Goal: Task Accomplishment & Management: Use online tool/utility

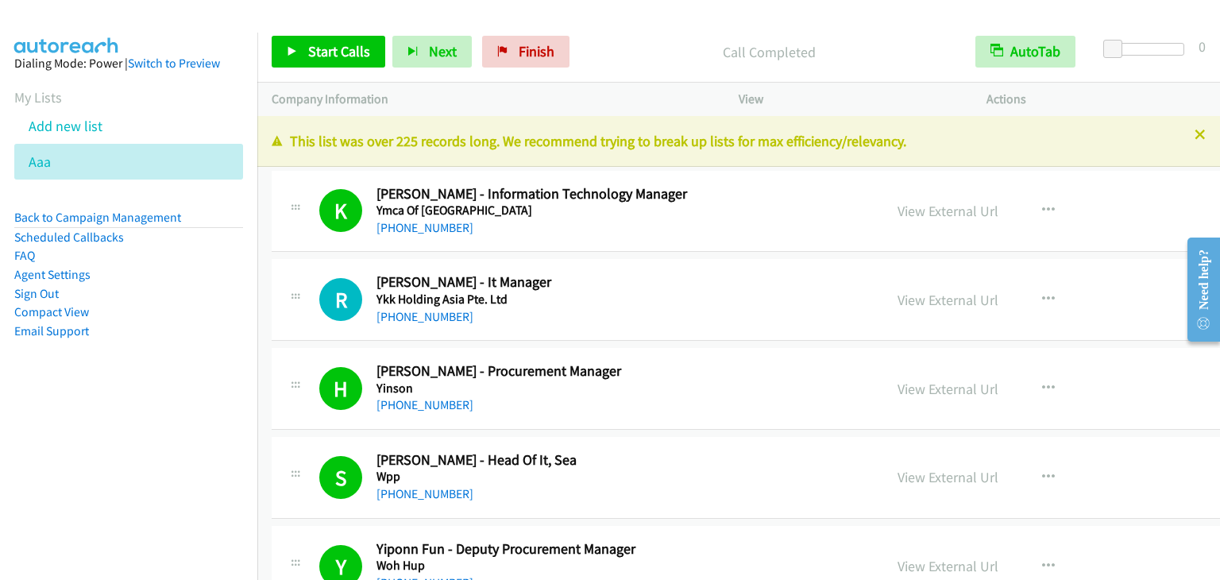
scroll to position [103326, 0]
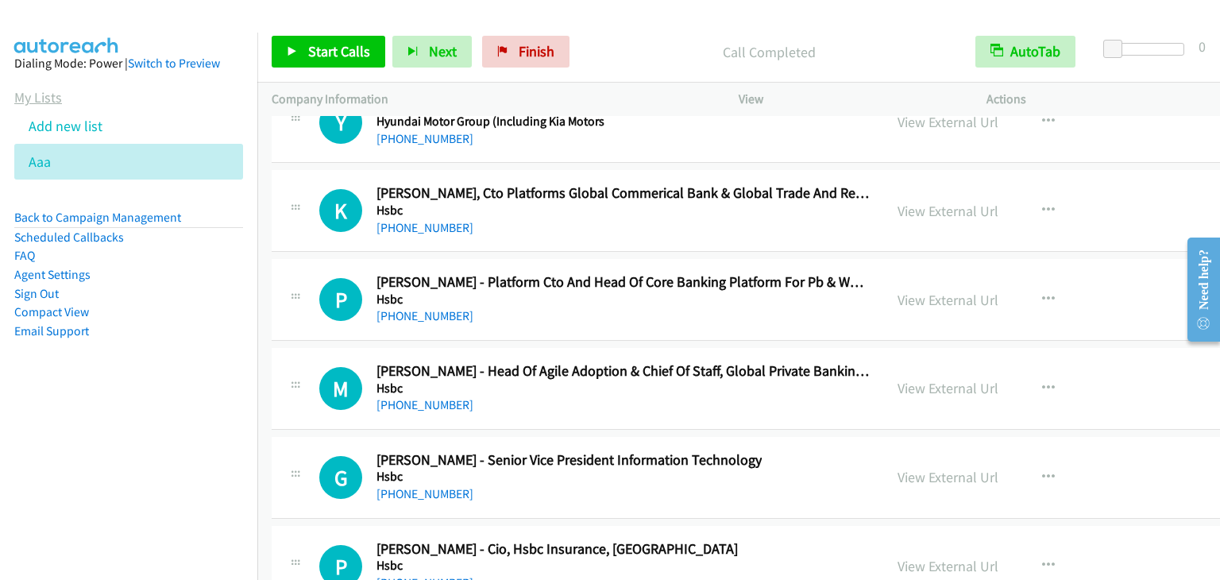
click at [50, 100] on link "My Lists" at bounding box center [38, 97] width 48 height 18
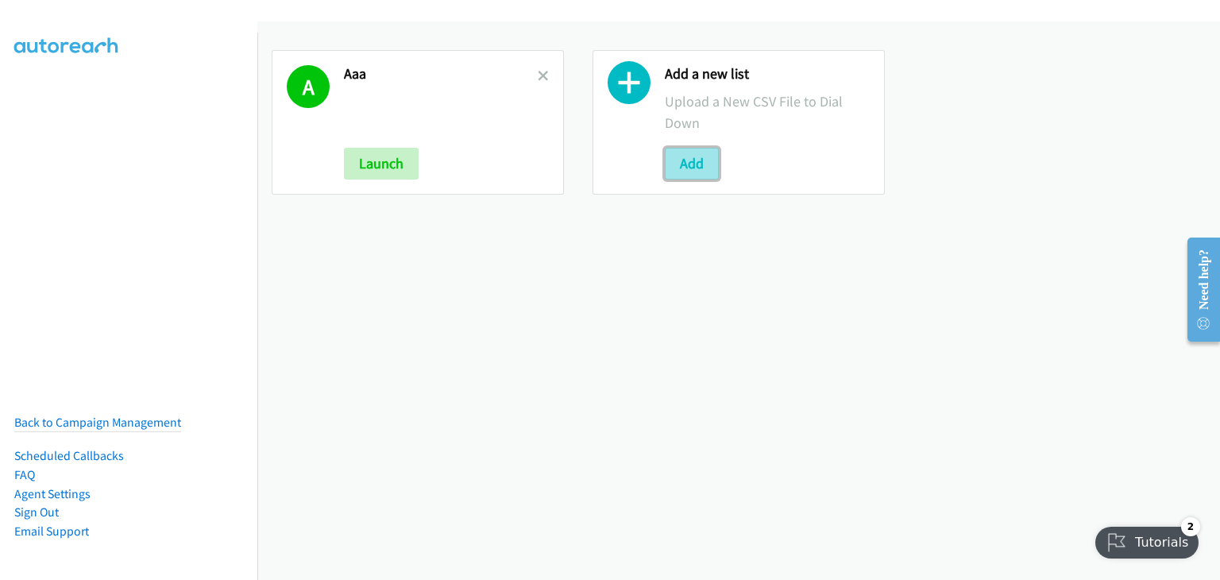
click at [680, 157] on button "Add" at bounding box center [692, 164] width 54 height 32
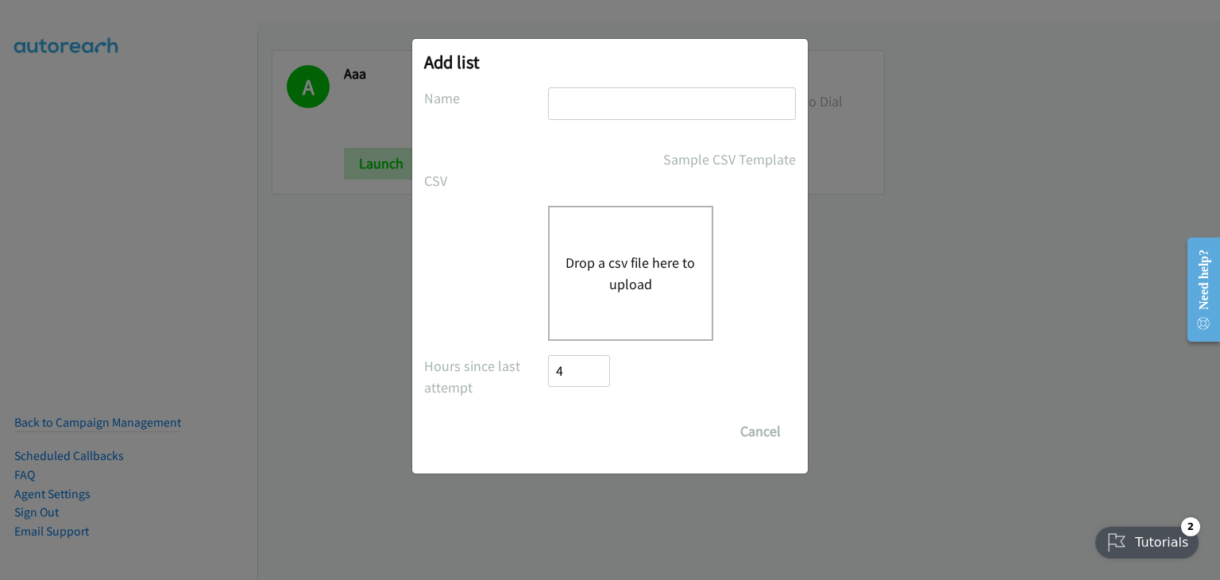
click at [638, 246] on div "Drop a csv file here to upload" at bounding box center [630, 273] width 165 height 135
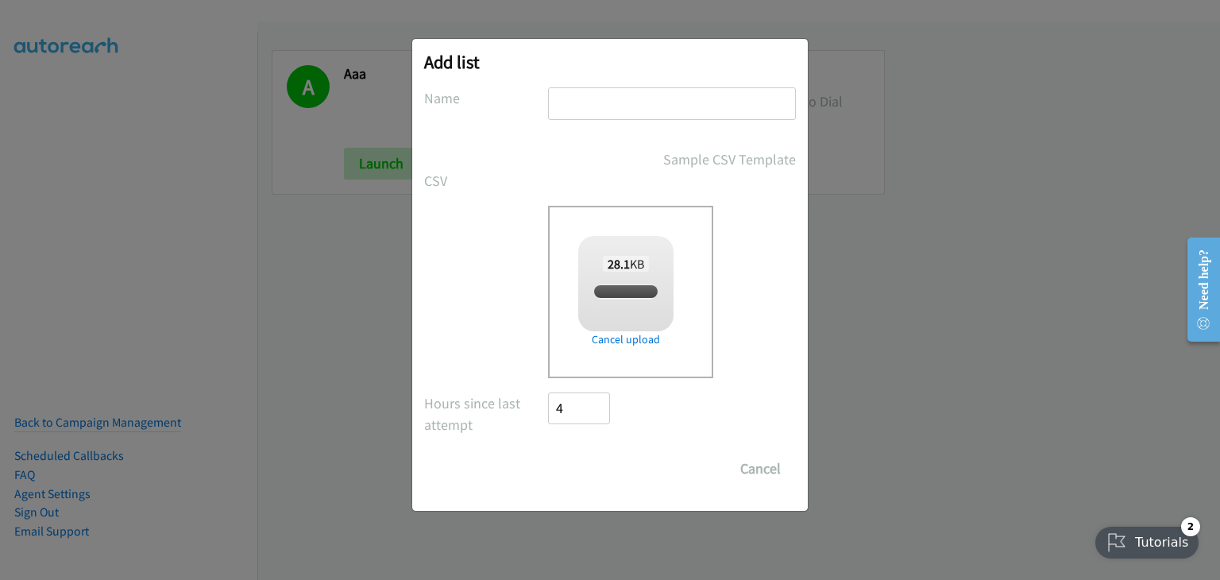
checkbox input "true"
click at [593, 103] on input "text" at bounding box center [672, 103] width 248 height 33
type input "iohnfb"
click at [603, 459] on input "Save List" at bounding box center [589, 469] width 83 height 32
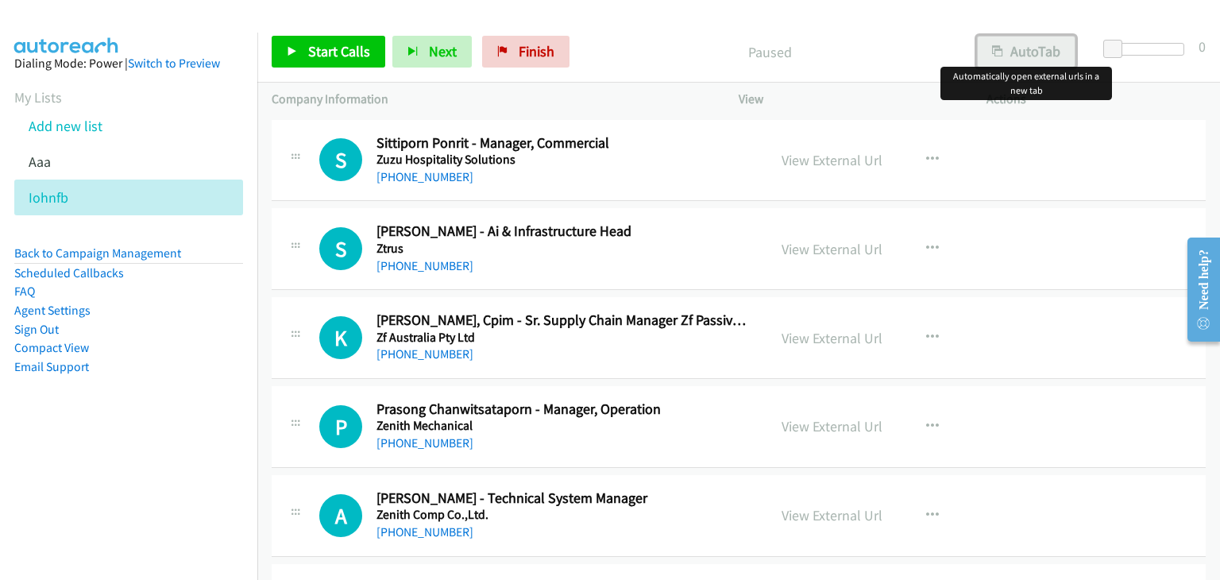
click at [1025, 47] on button "AutoTab" at bounding box center [1026, 52] width 99 height 32
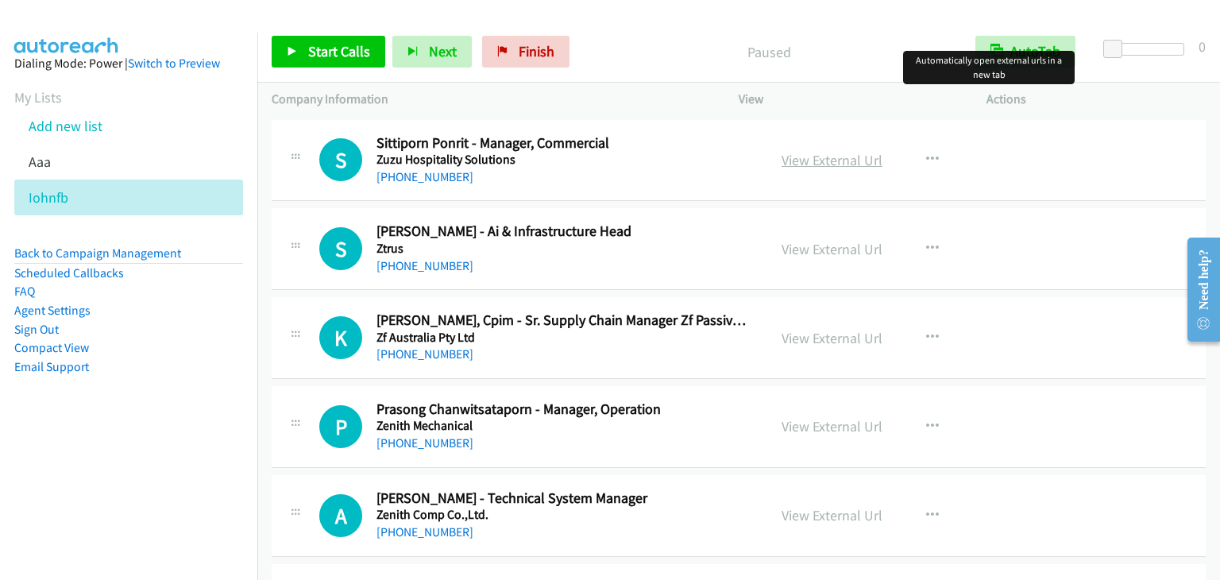
click at [825, 157] on link "View External Url" at bounding box center [832, 160] width 101 height 18
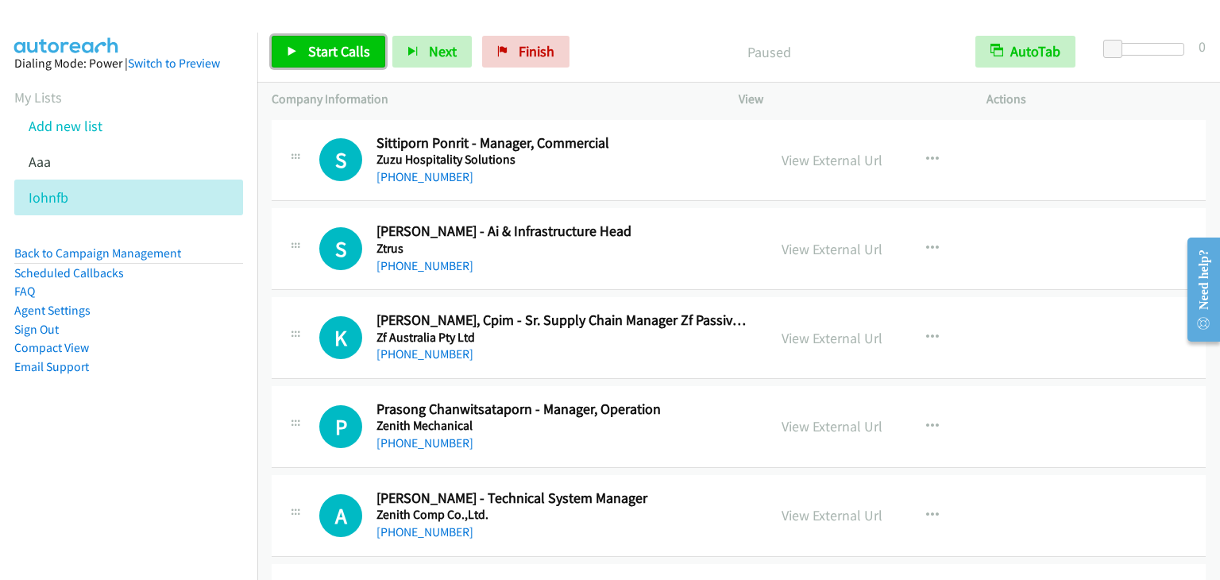
click at [342, 39] on link "Start Calls" at bounding box center [329, 52] width 114 height 32
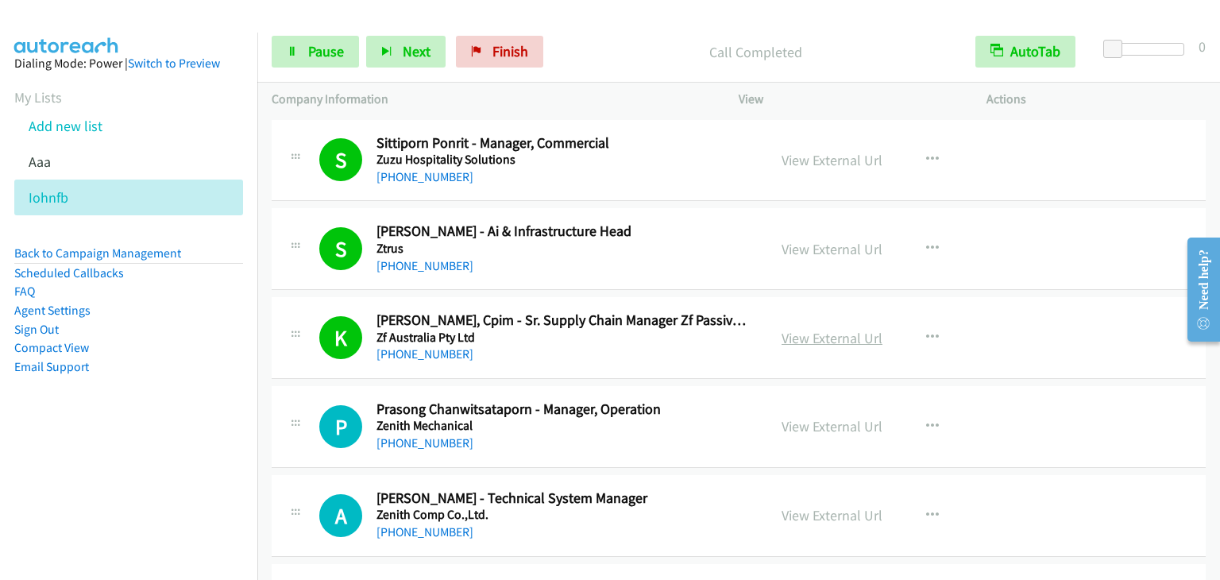
click at [815, 335] on link "View External Url" at bounding box center [832, 338] width 101 height 18
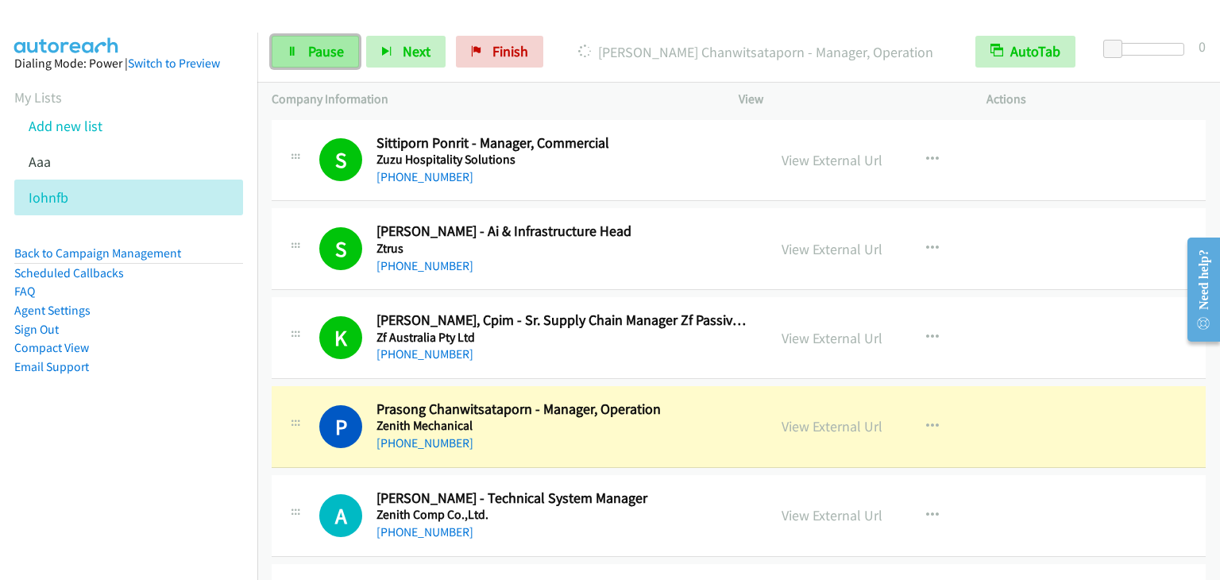
click at [305, 47] on link "Pause" at bounding box center [315, 52] width 87 height 32
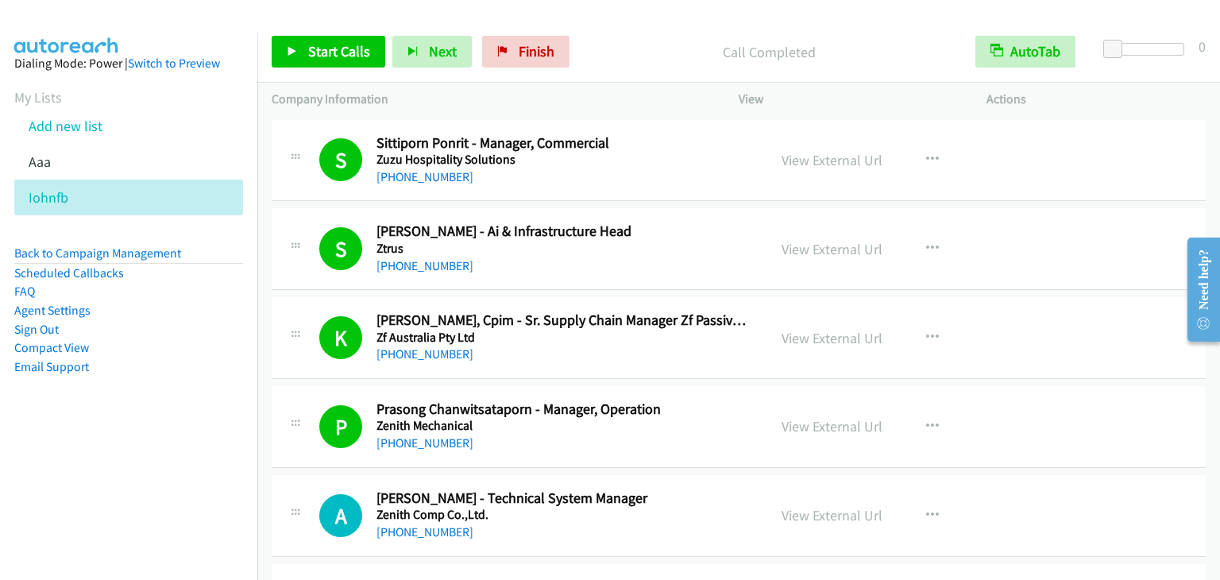
click at [322, 33] on div "Start Calls Pause Next Finish Call Completed AutoTab AutoTab 0" at bounding box center [738, 51] width 963 height 61
click at [329, 58] on span "Start Calls" at bounding box center [339, 51] width 62 height 18
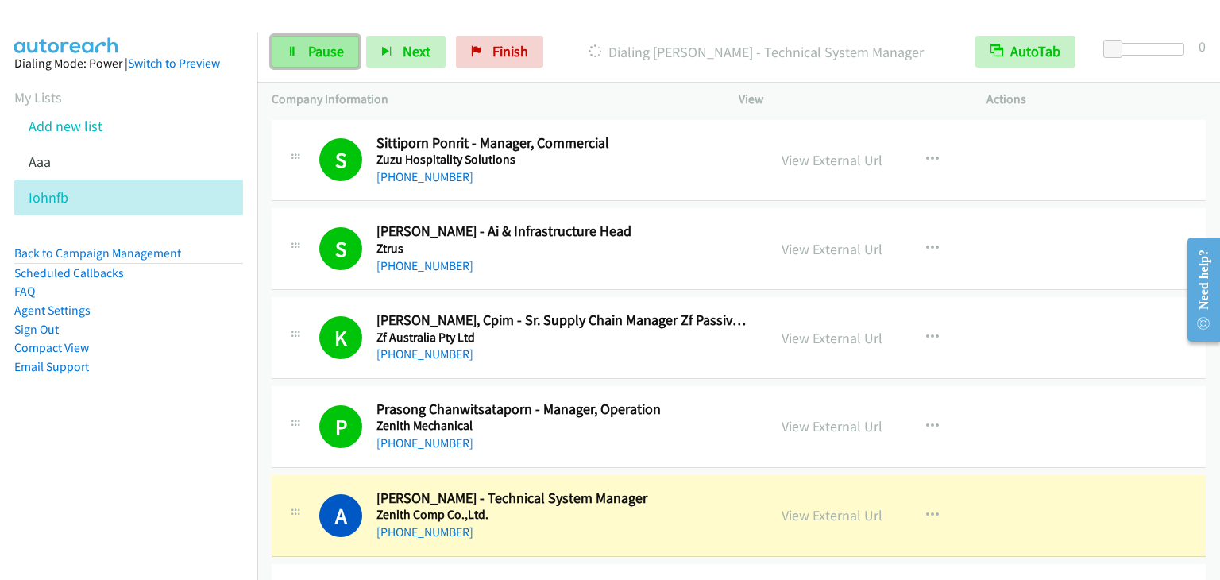
click at [324, 49] on span "Pause" at bounding box center [326, 51] width 36 height 18
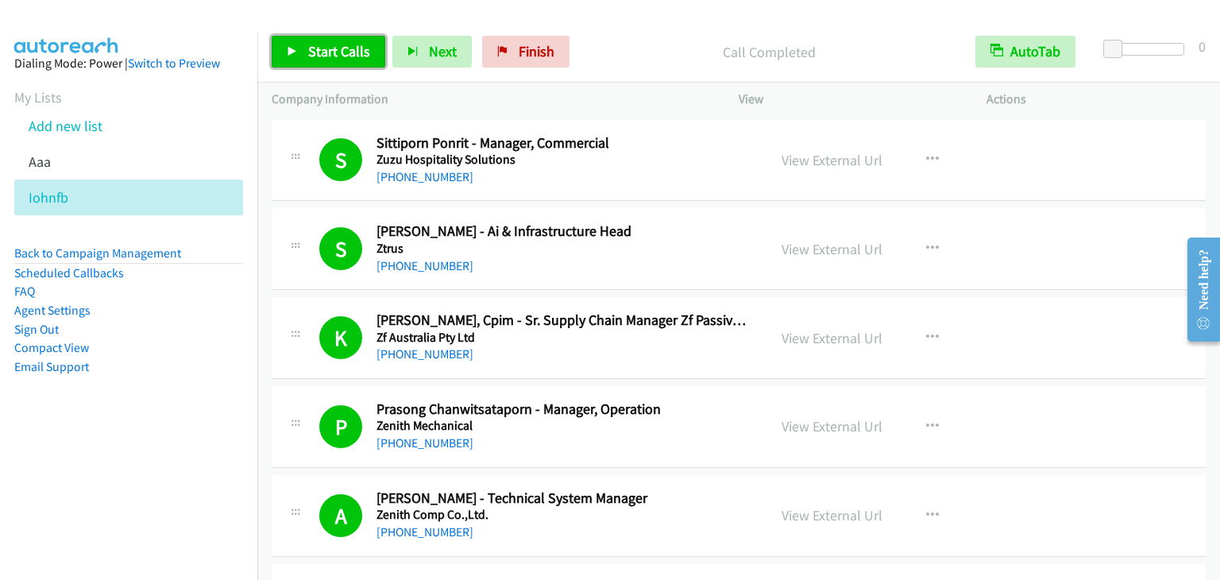
click at [356, 60] on link "Start Calls" at bounding box center [329, 52] width 114 height 32
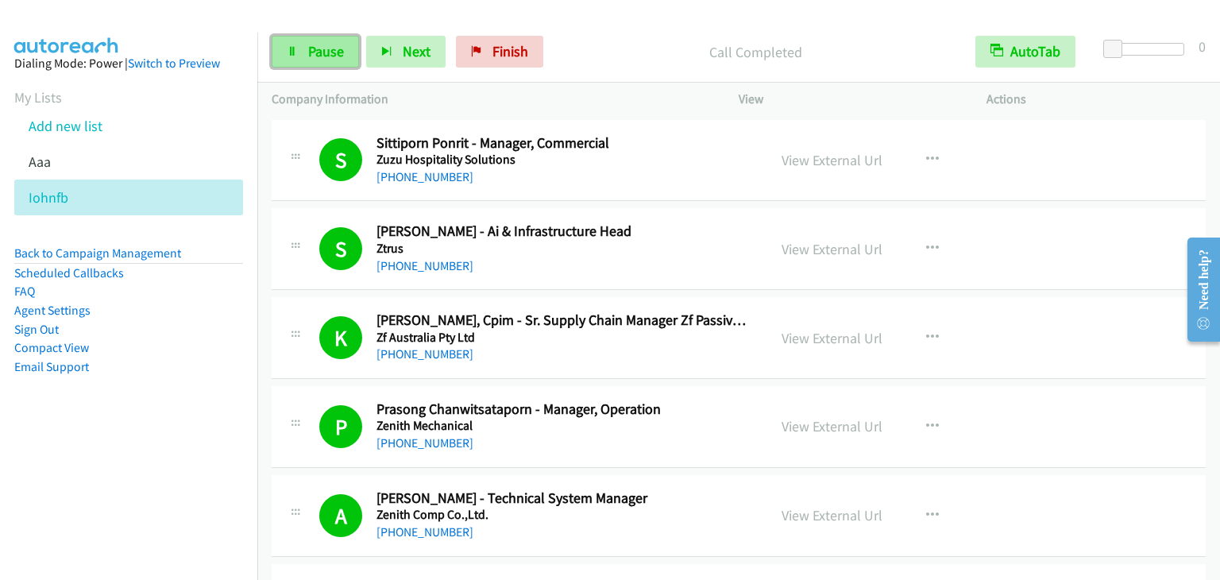
click at [328, 39] on link "Pause" at bounding box center [315, 52] width 87 height 32
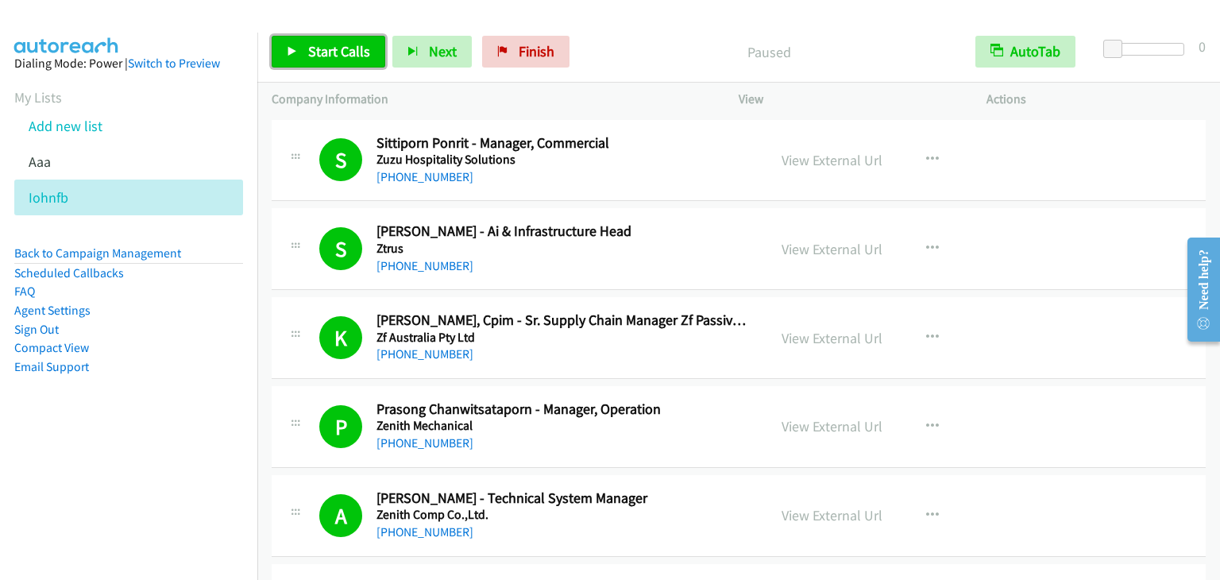
click at [342, 56] on span "Start Calls" at bounding box center [339, 51] width 62 height 18
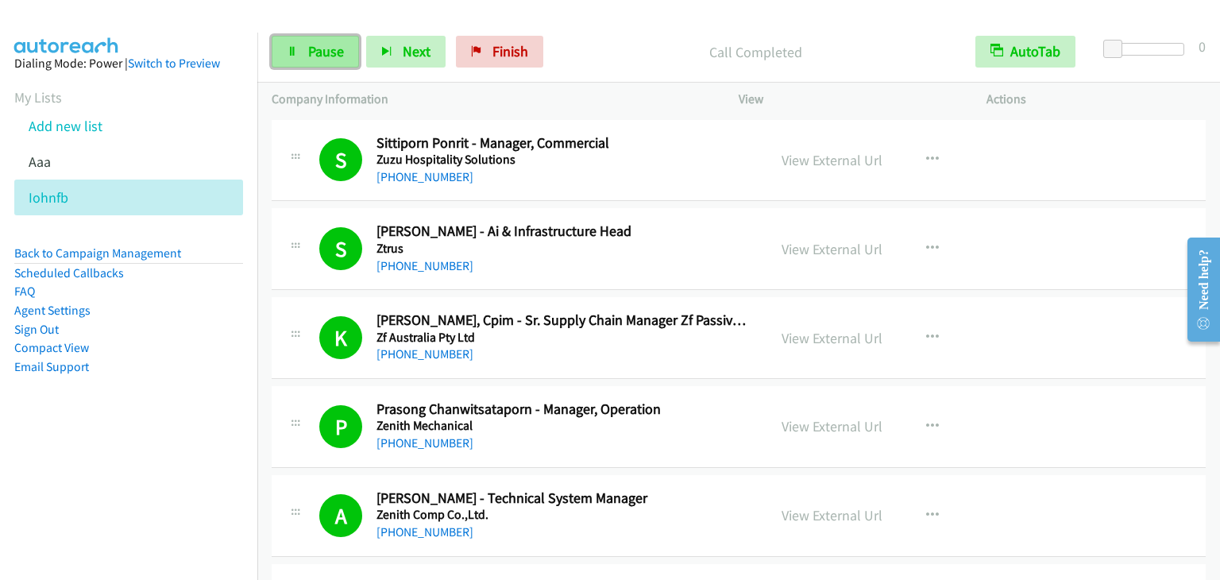
click at [339, 54] on span "Pause" at bounding box center [326, 51] width 36 height 18
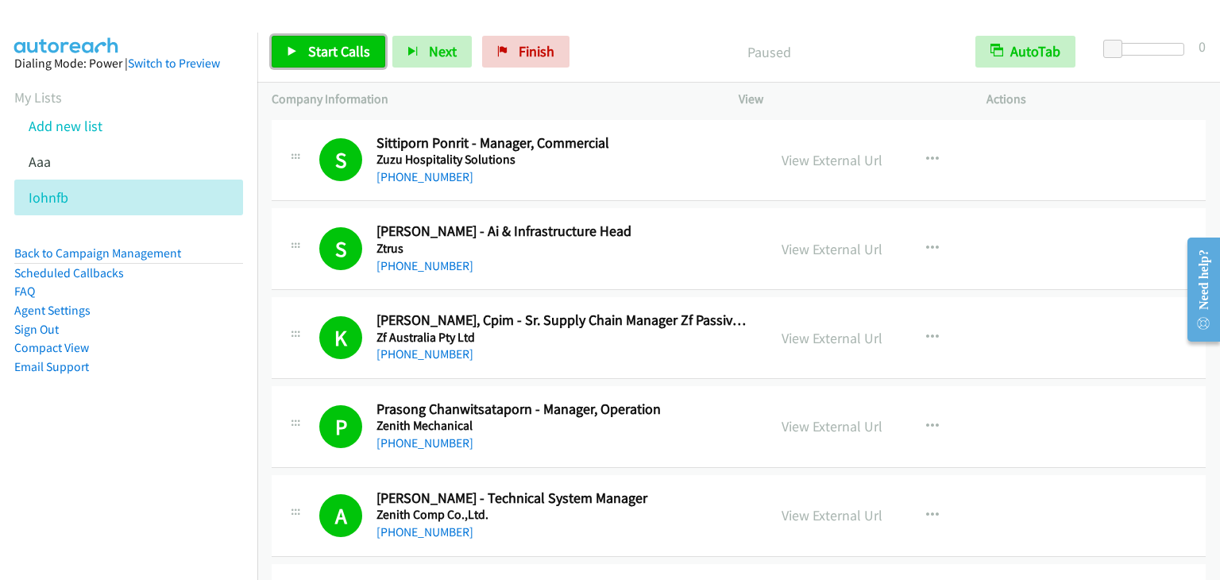
click at [354, 55] on span "Start Calls" at bounding box center [339, 51] width 62 height 18
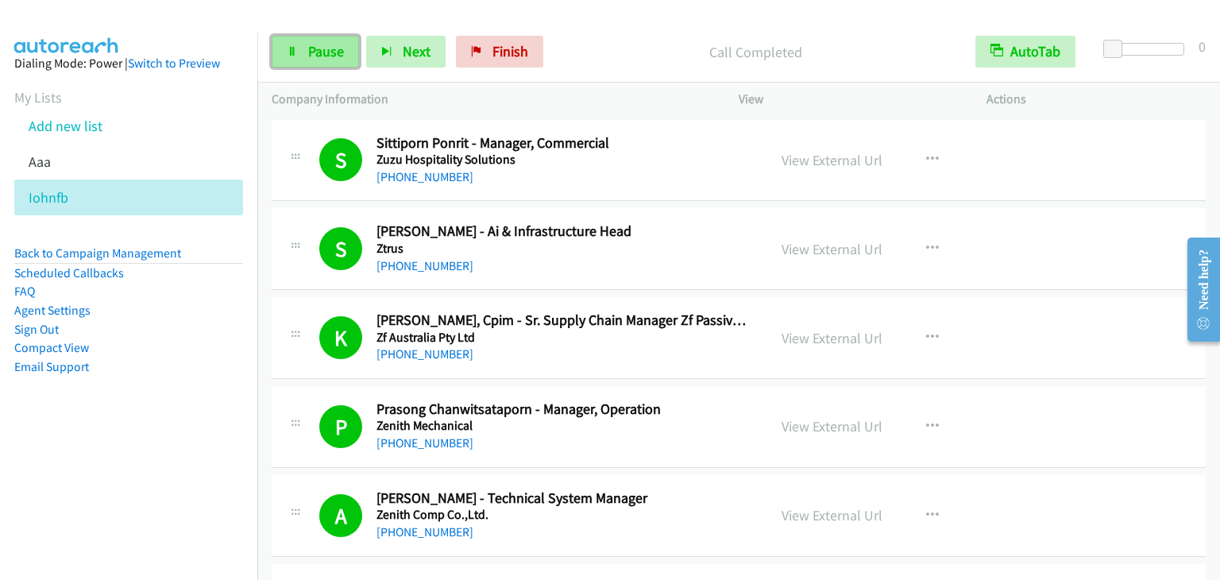
click at [303, 43] on link "Pause" at bounding box center [315, 52] width 87 height 32
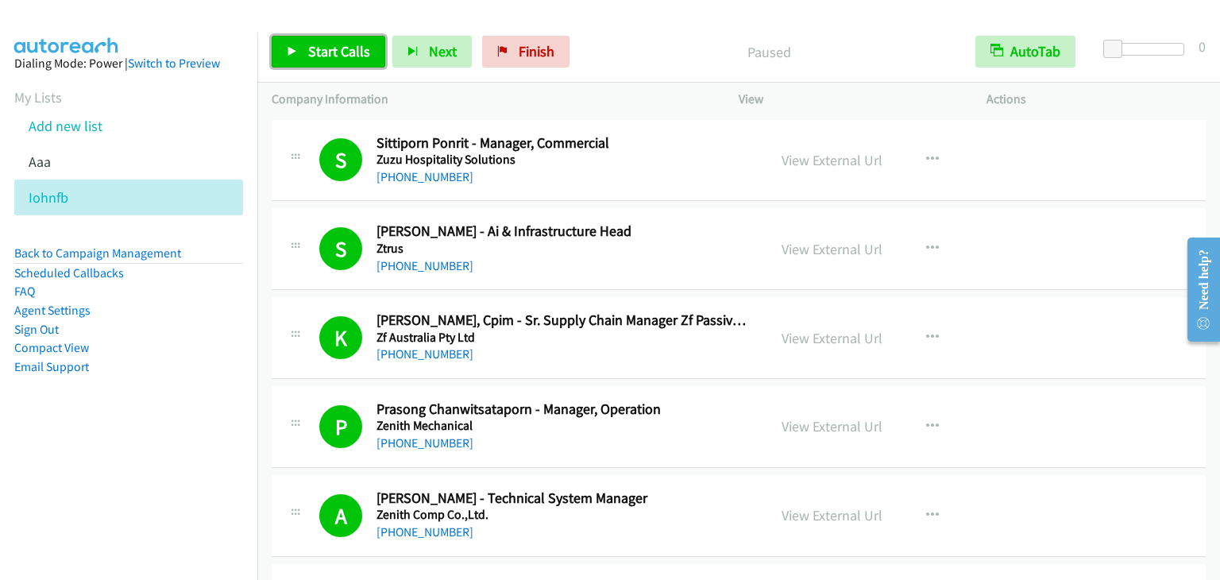
click at [326, 52] on span "Start Calls" at bounding box center [339, 51] width 62 height 18
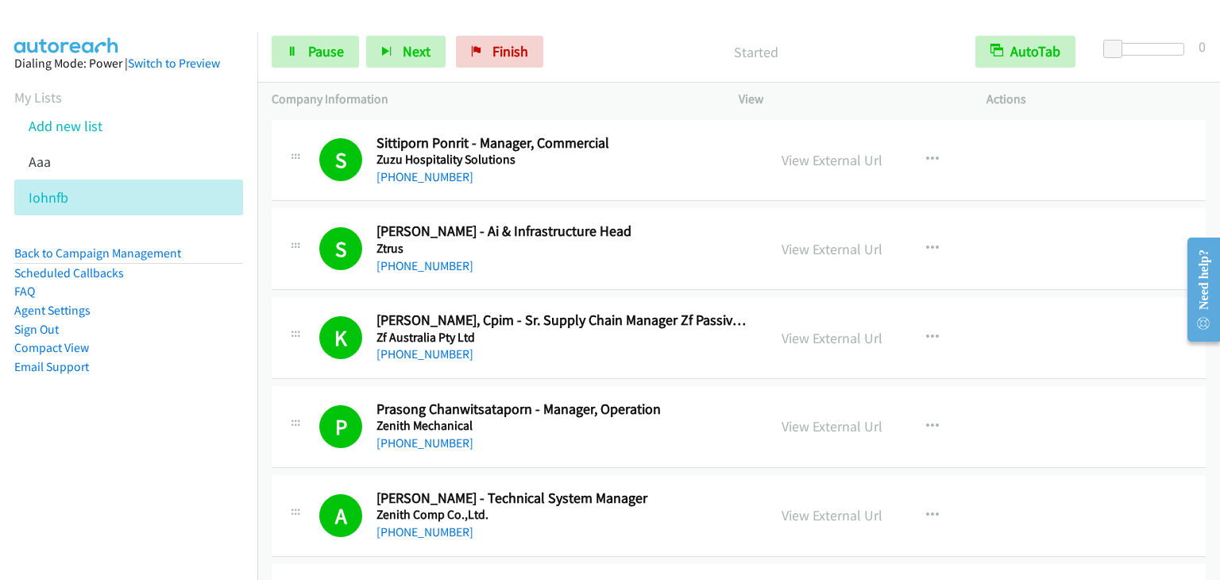
click at [710, 49] on p "Started" at bounding box center [756, 51] width 382 height 21
click at [308, 47] on span "Pause" at bounding box center [326, 51] width 36 height 18
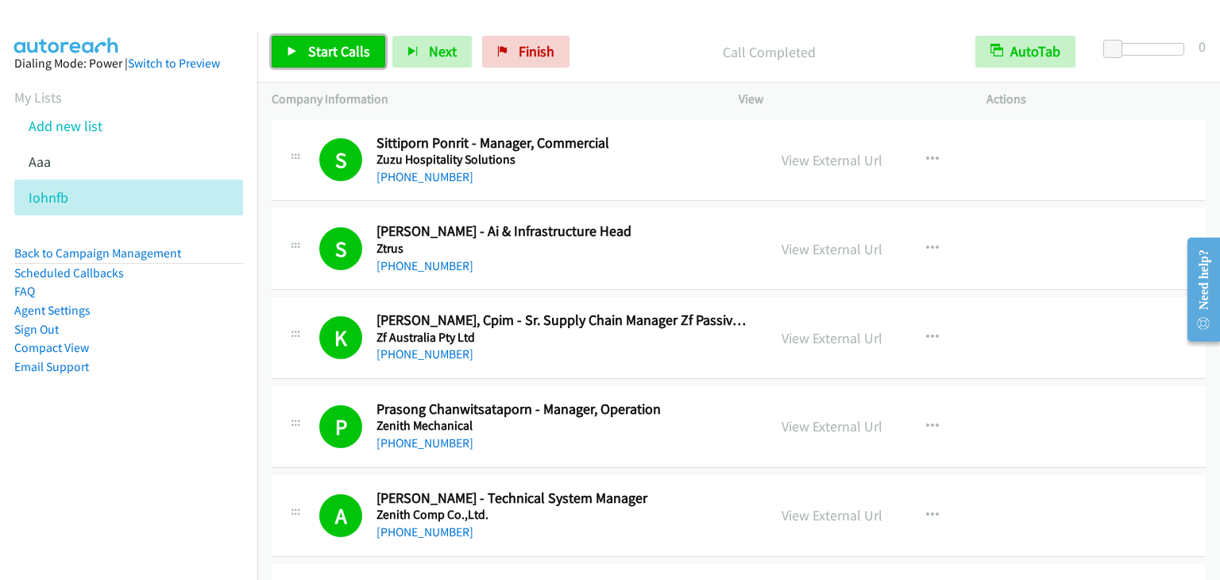
click at [349, 56] on span "Start Calls" at bounding box center [339, 51] width 62 height 18
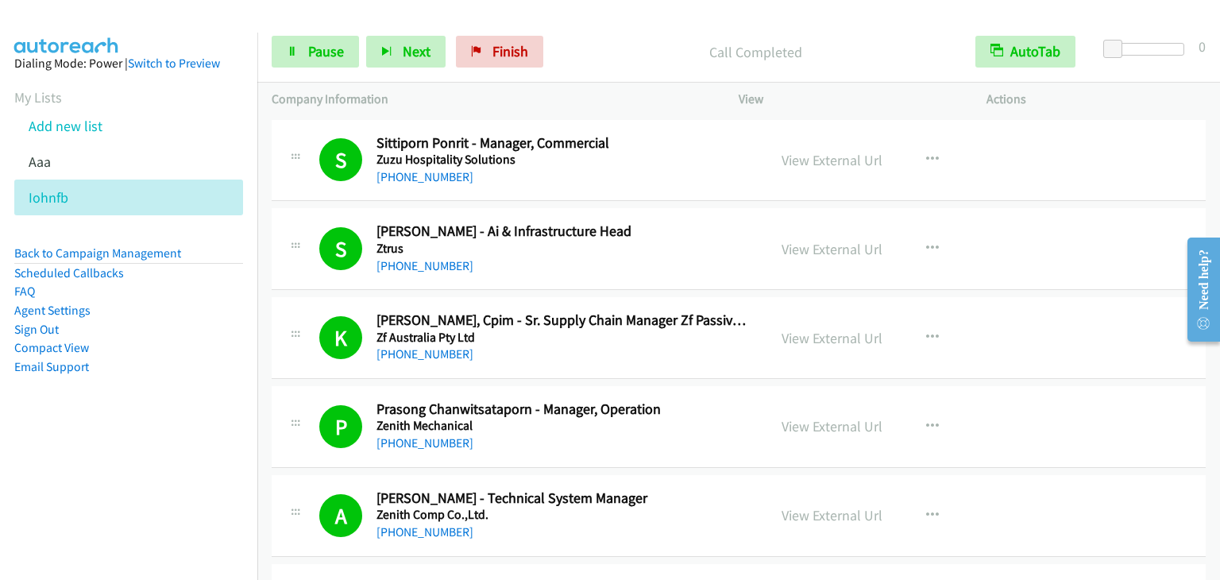
click at [323, 31] on div "Start Calls Pause Next Finish Call Completed AutoTab AutoTab 0" at bounding box center [738, 51] width 963 height 61
click at [319, 51] on span "Pause" at bounding box center [326, 51] width 36 height 18
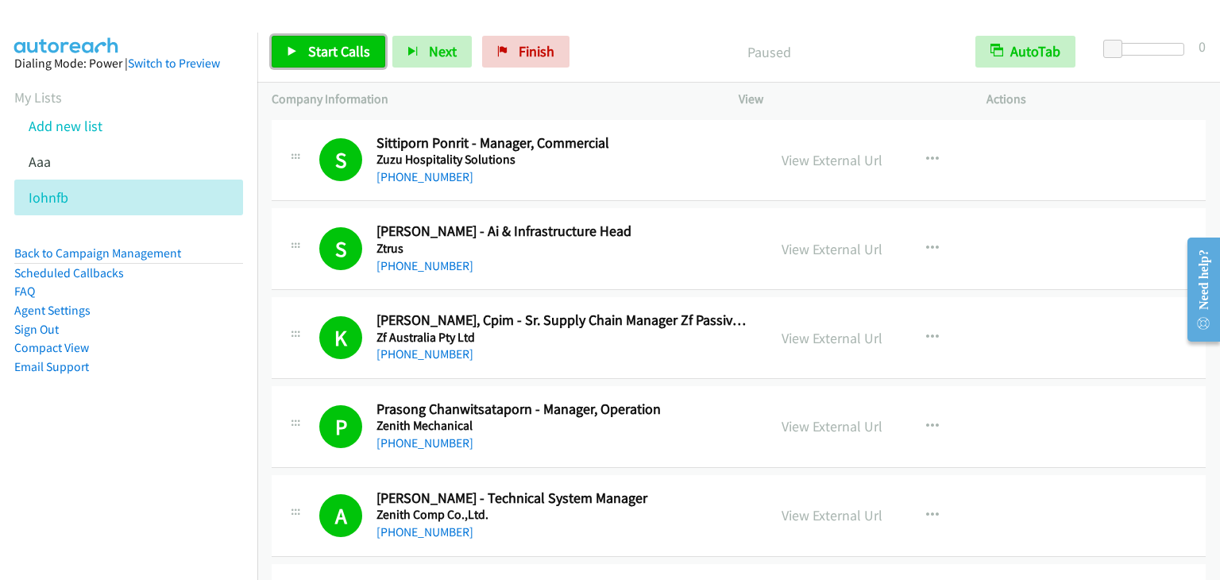
click at [343, 55] on span "Start Calls" at bounding box center [339, 51] width 62 height 18
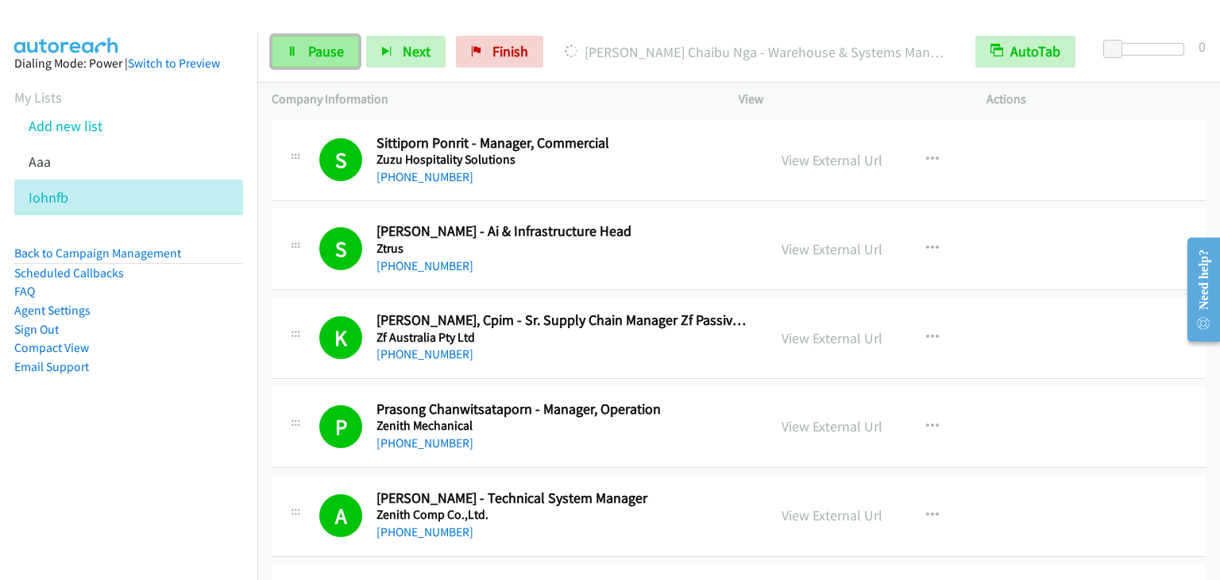
click at [334, 51] on span "Pause" at bounding box center [326, 51] width 36 height 18
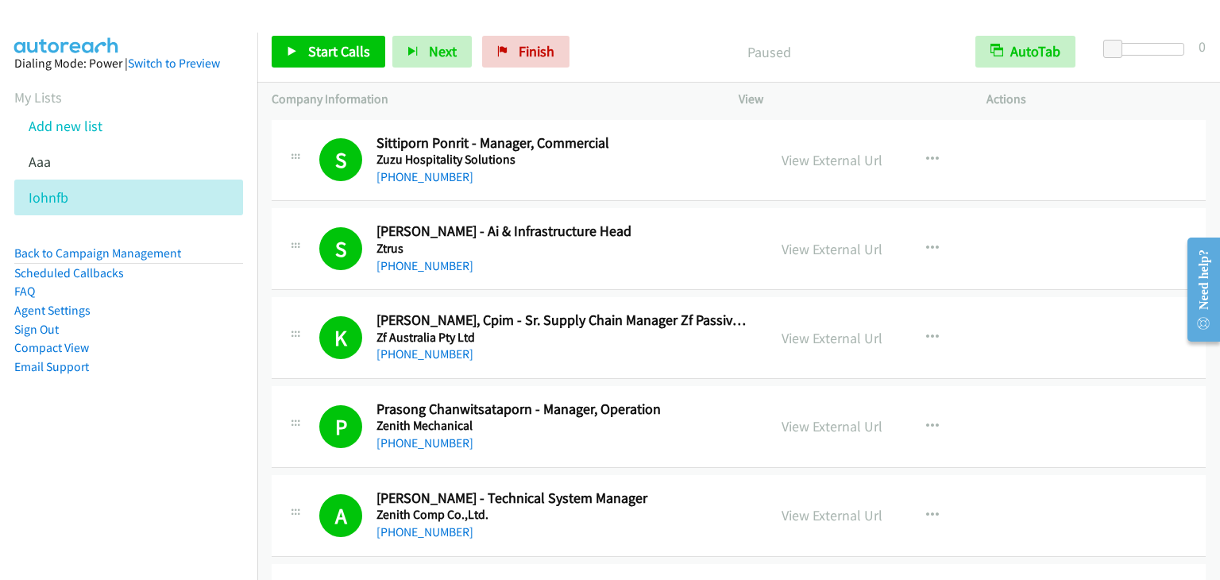
click at [670, 63] on div "Paused" at bounding box center [769, 52] width 385 height 32
click at [327, 54] on span "Start Calls" at bounding box center [339, 51] width 62 height 18
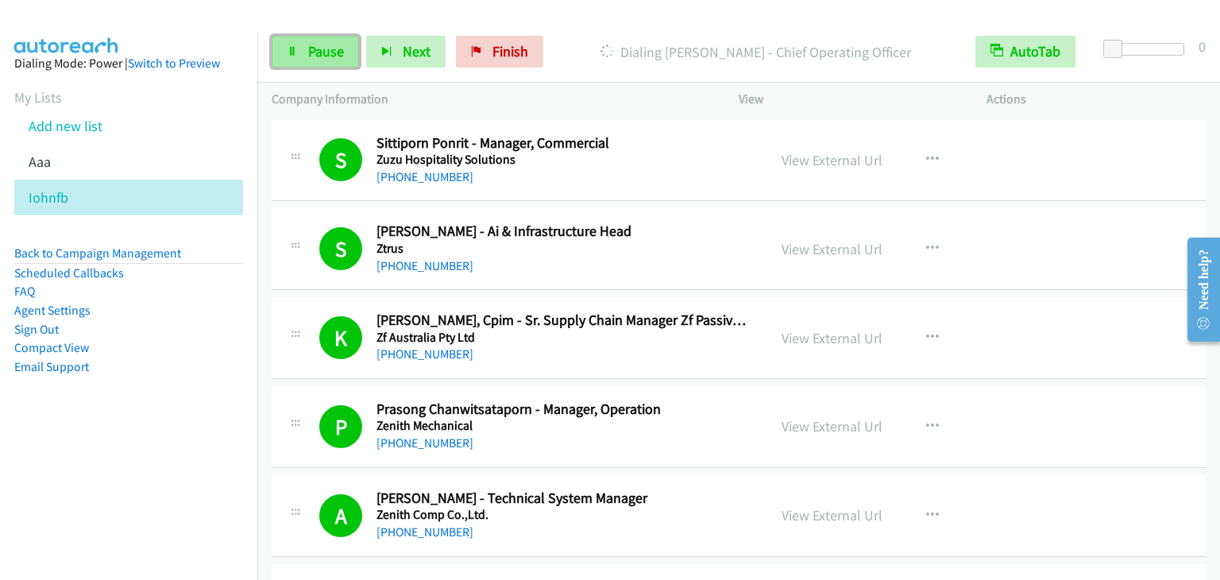
click at [332, 53] on span "Pause" at bounding box center [326, 51] width 36 height 18
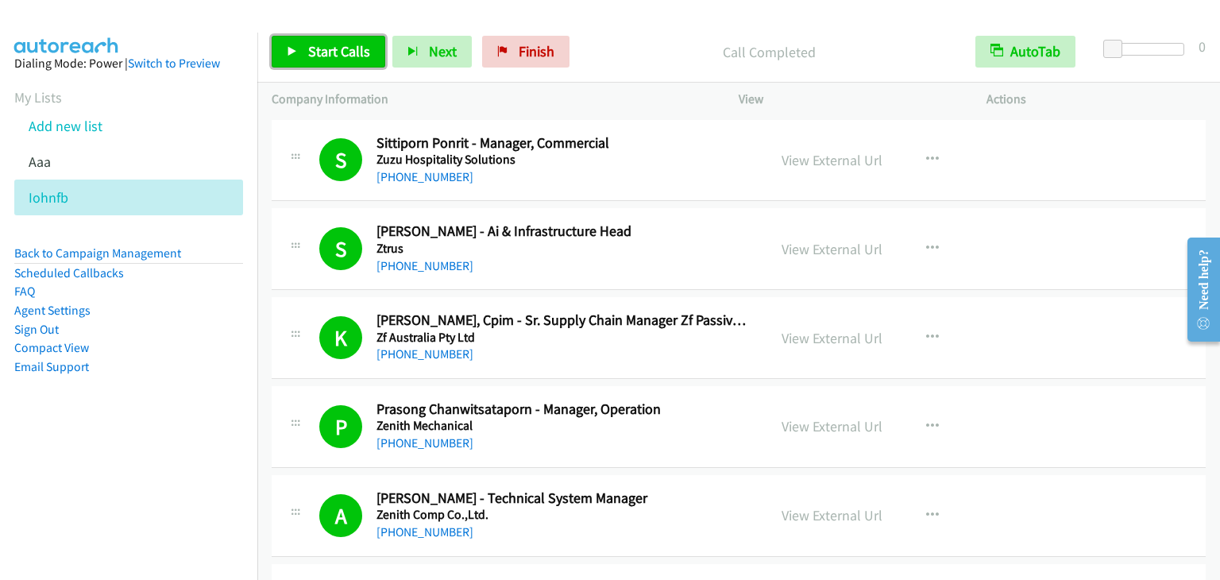
click at [314, 54] on span "Start Calls" at bounding box center [339, 51] width 62 height 18
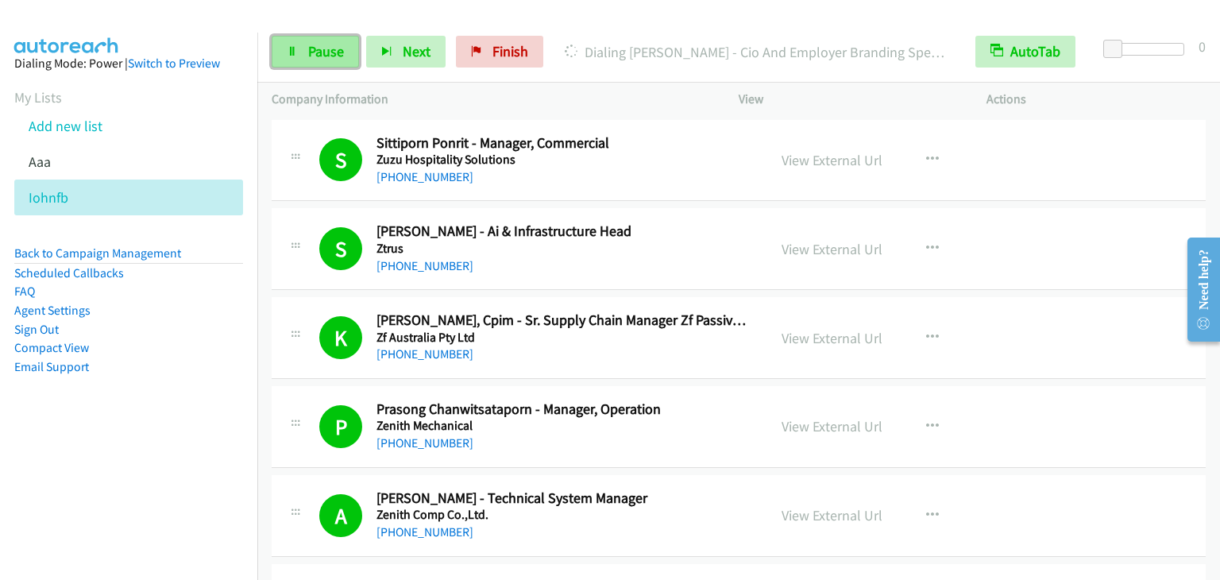
click at [331, 55] on span "Pause" at bounding box center [326, 51] width 36 height 18
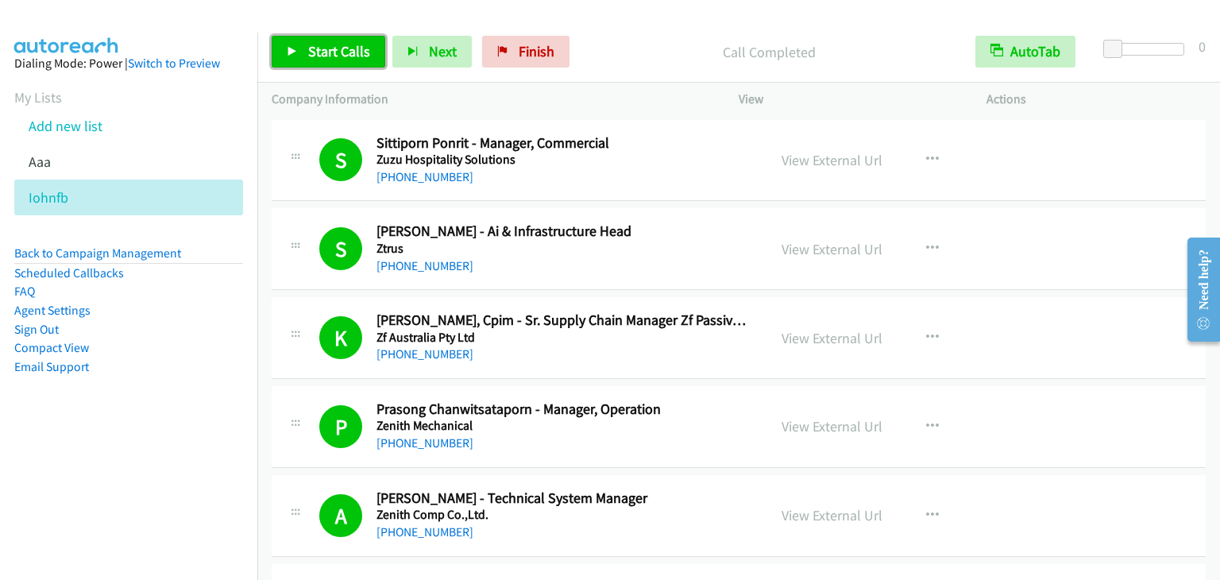
click at [329, 52] on span "Start Calls" at bounding box center [339, 51] width 62 height 18
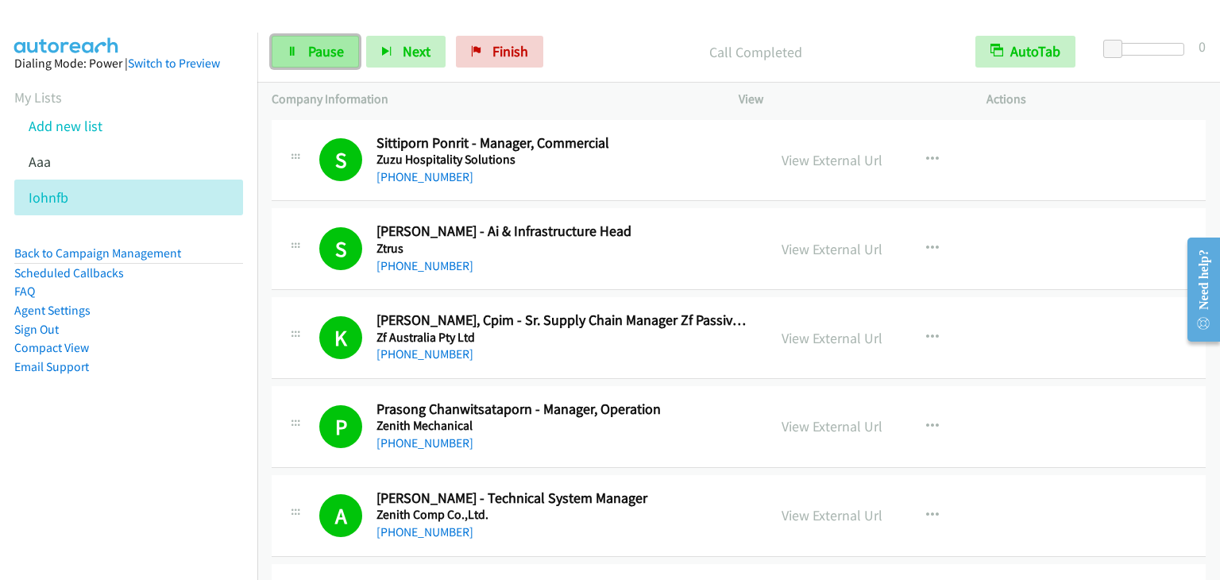
click at [313, 47] on span "Pause" at bounding box center [326, 51] width 36 height 18
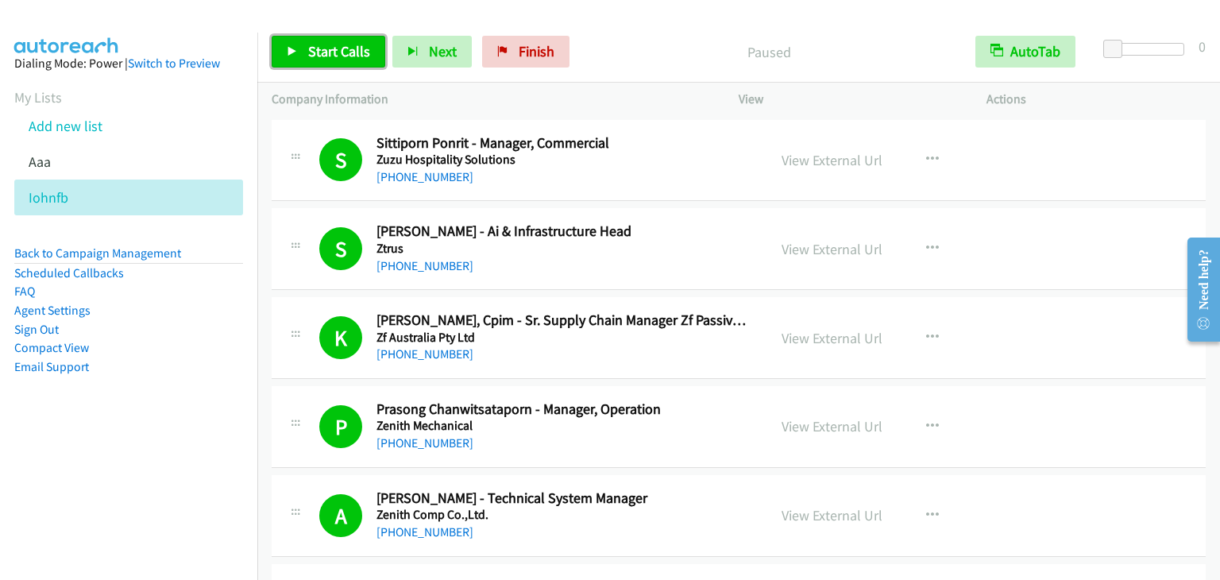
click at [338, 56] on span "Start Calls" at bounding box center [339, 51] width 62 height 18
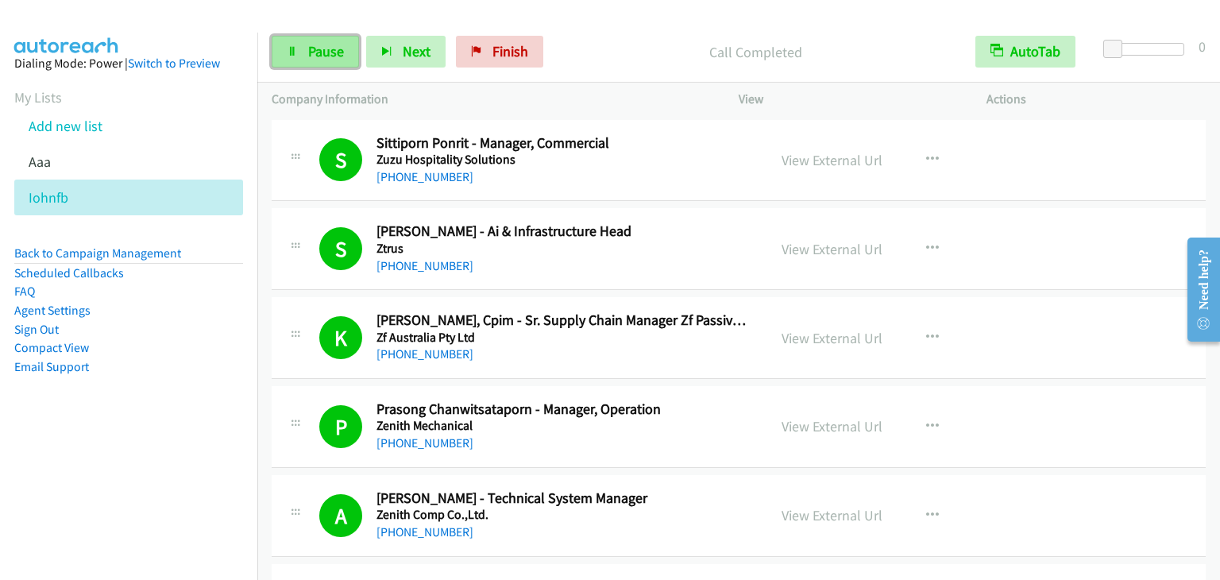
click at [318, 52] on span "Pause" at bounding box center [326, 51] width 36 height 18
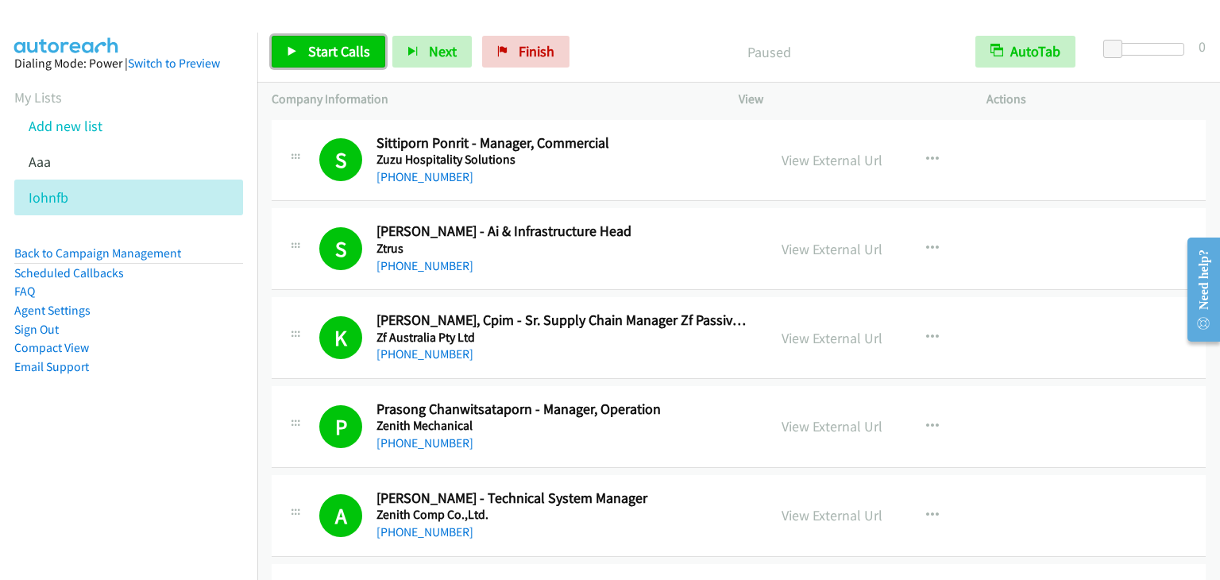
click at [330, 64] on link "Start Calls" at bounding box center [329, 52] width 114 height 32
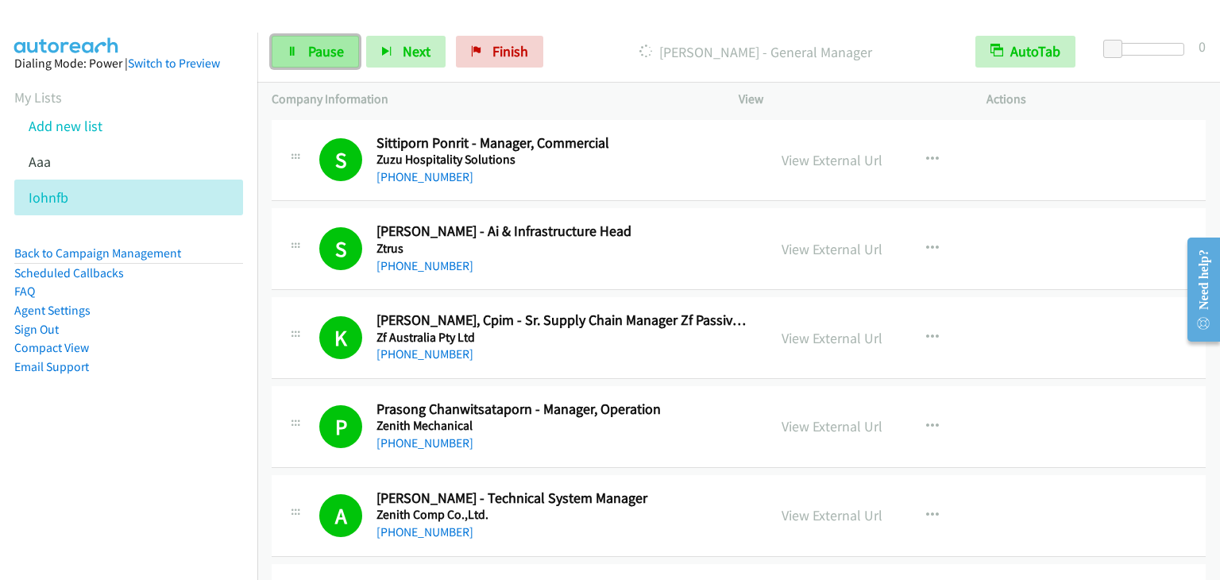
click at [323, 46] on span "Pause" at bounding box center [326, 51] width 36 height 18
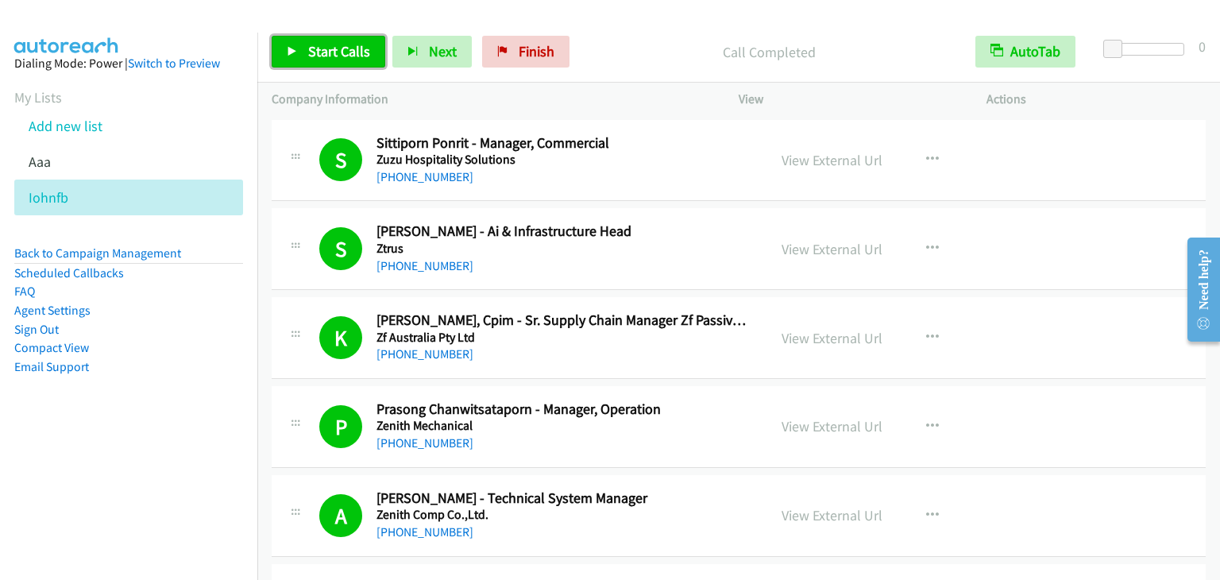
click at [319, 60] on link "Start Calls" at bounding box center [329, 52] width 114 height 32
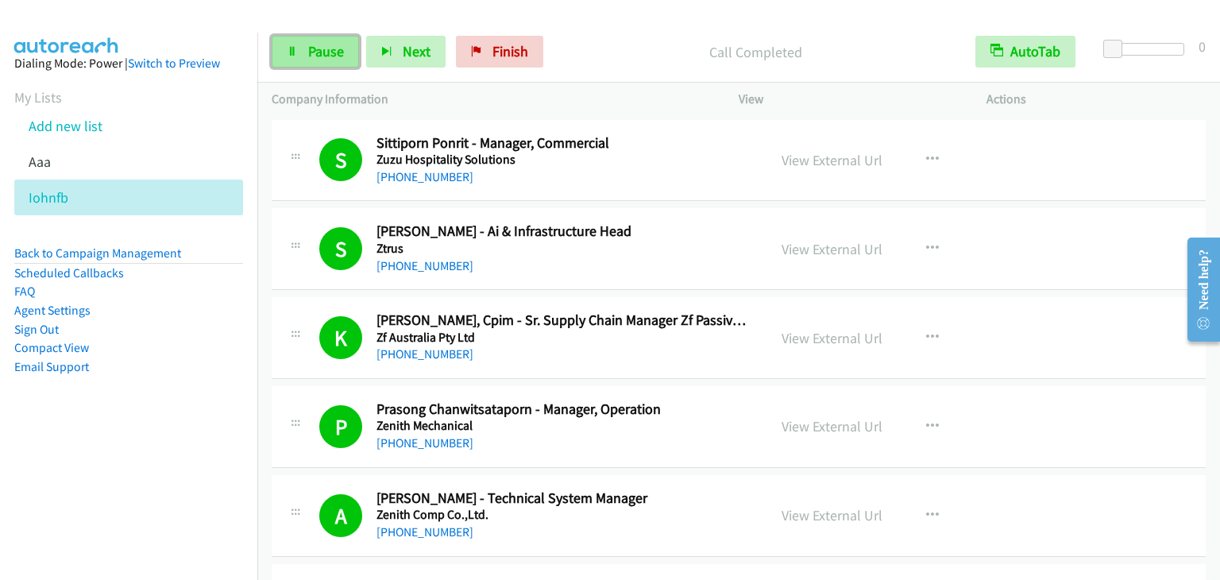
click at [325, 49] on span "Pause" at bounding box center [326, 51] width 36 height 18
click at [343, 54] on div "Start Calls Pause Next Finish" at bounding box center [411, 52] width 279 height 32
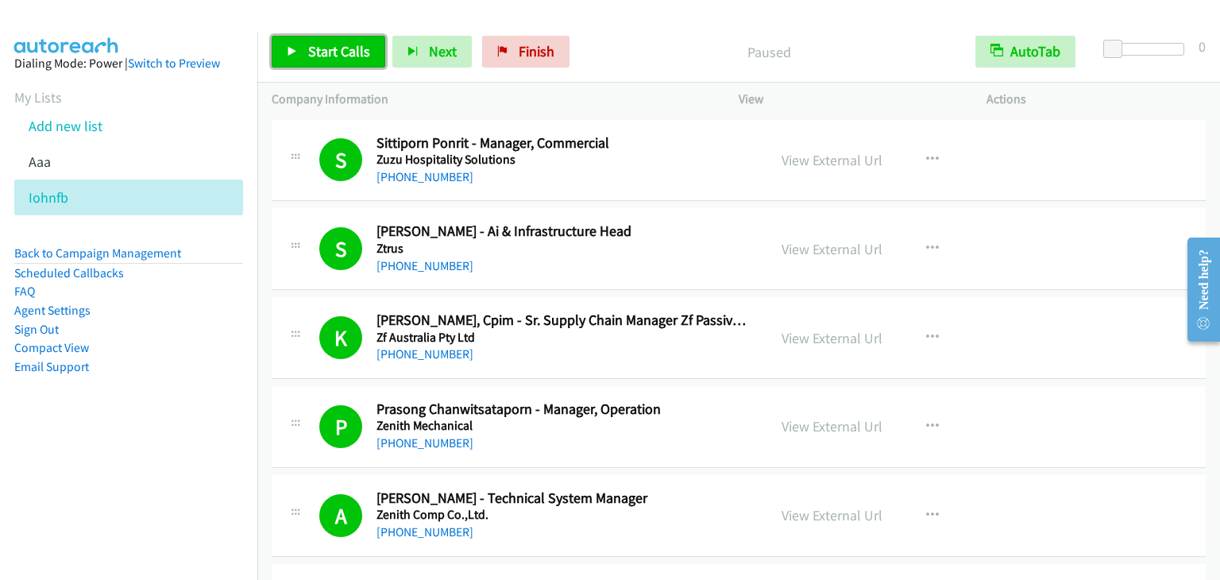
click at [343, 54] on span "Start Calls" at bounding box center [339, 51] width 62 height 18
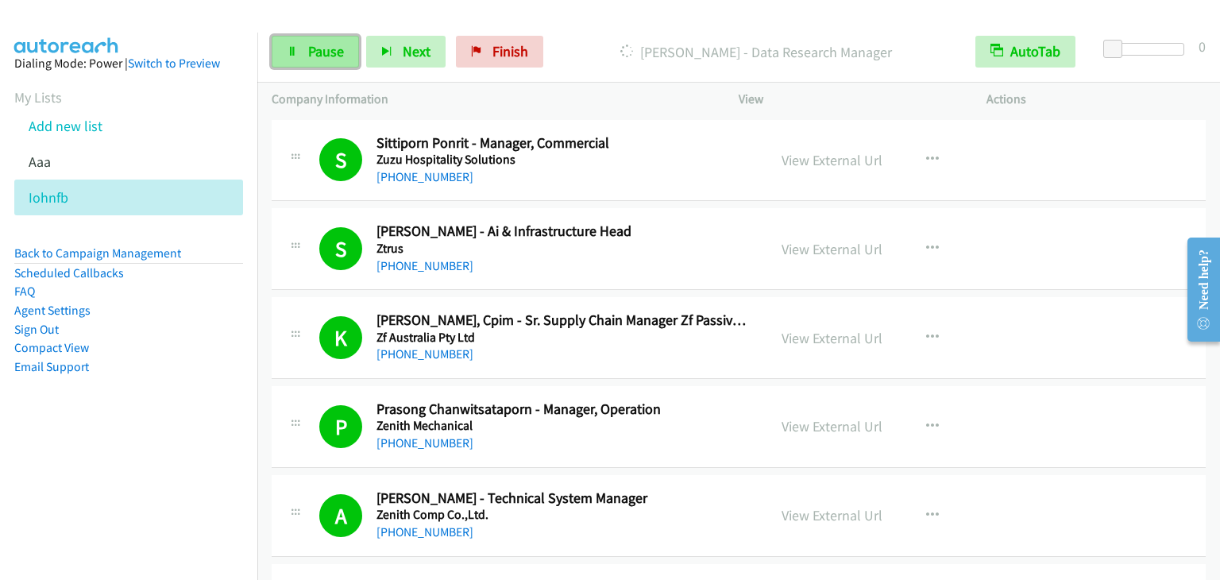
click at [324, 52] on span "Pause" at bounding box center [326, 51] width 36 height 18
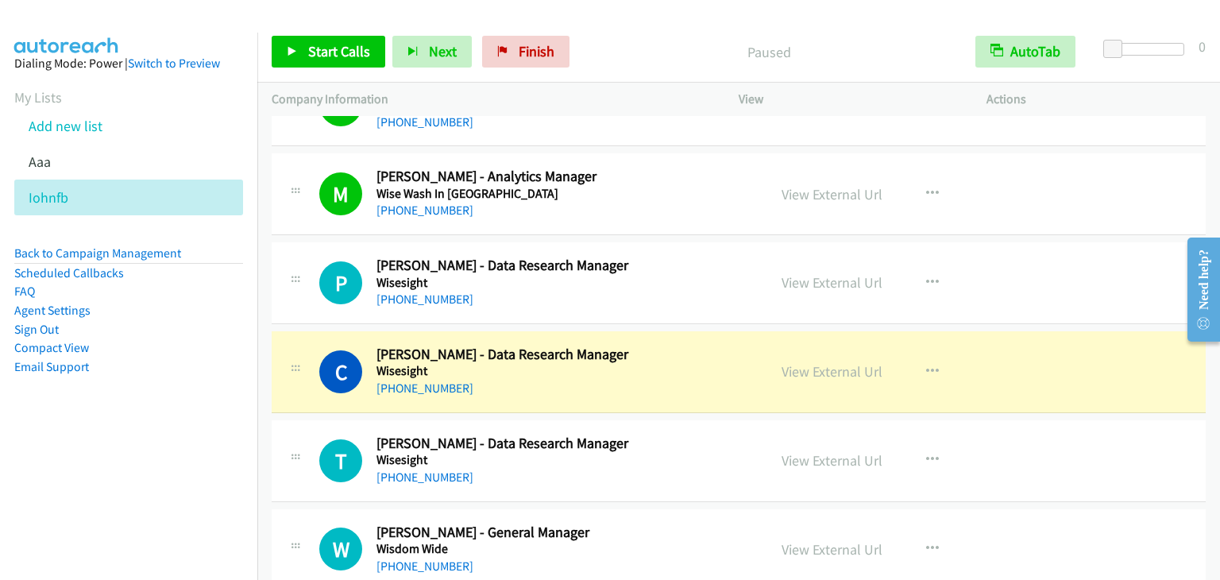
scroll to position [2543, 0]
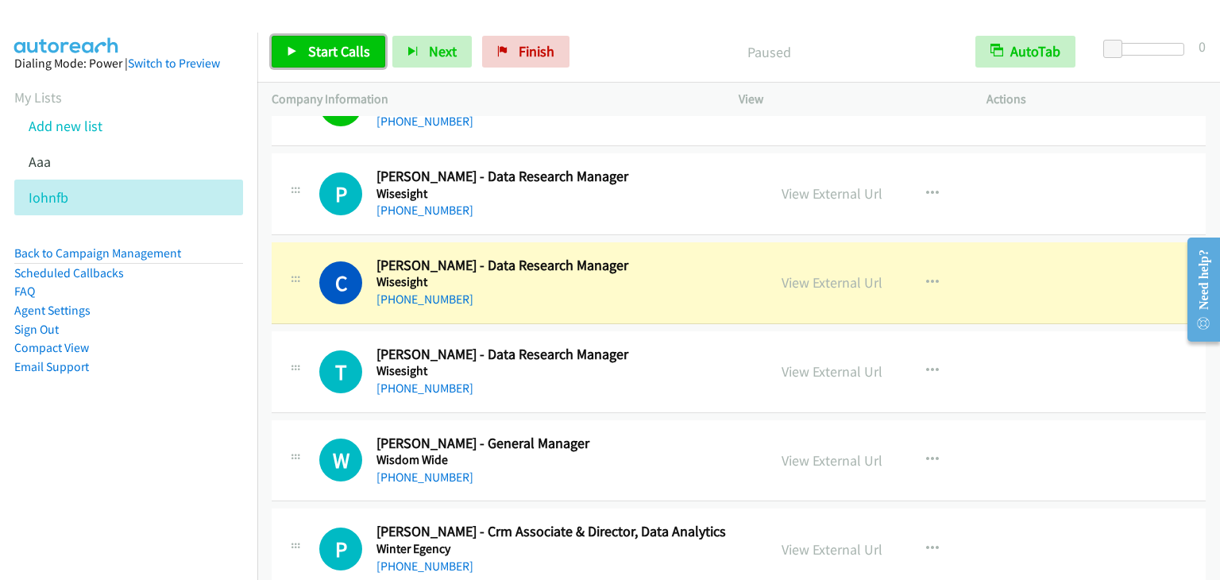
click at [349, 60] on link "Start Calls" at bounding box center [329, 52] width 114 height 32
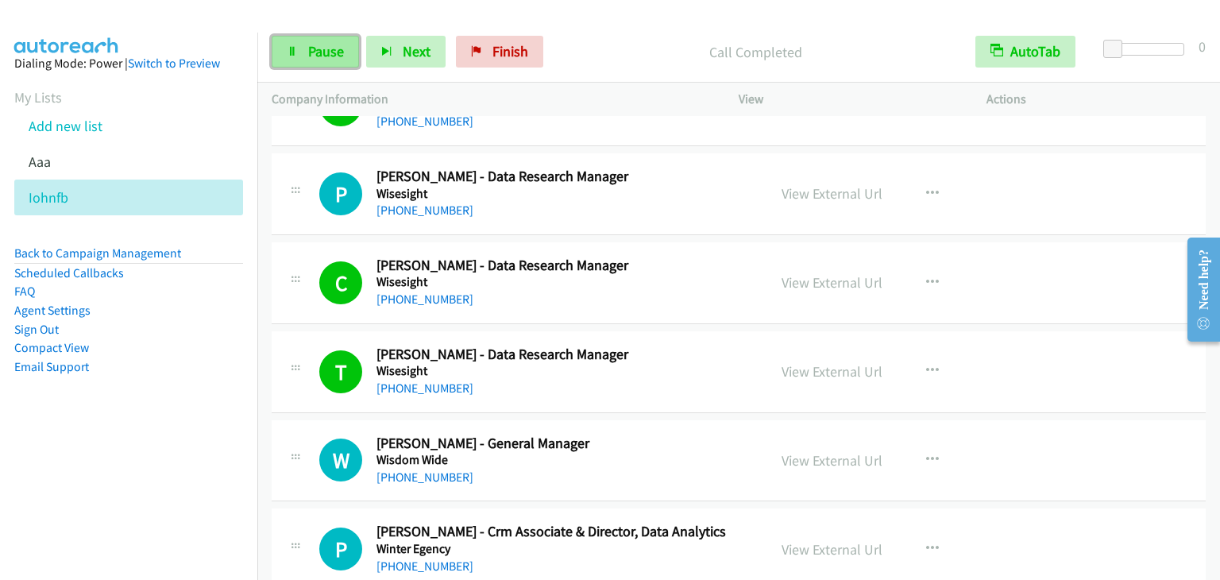
click at [304, 52] on link "Pause" at bounding box center [315, 52] width 87 height 32
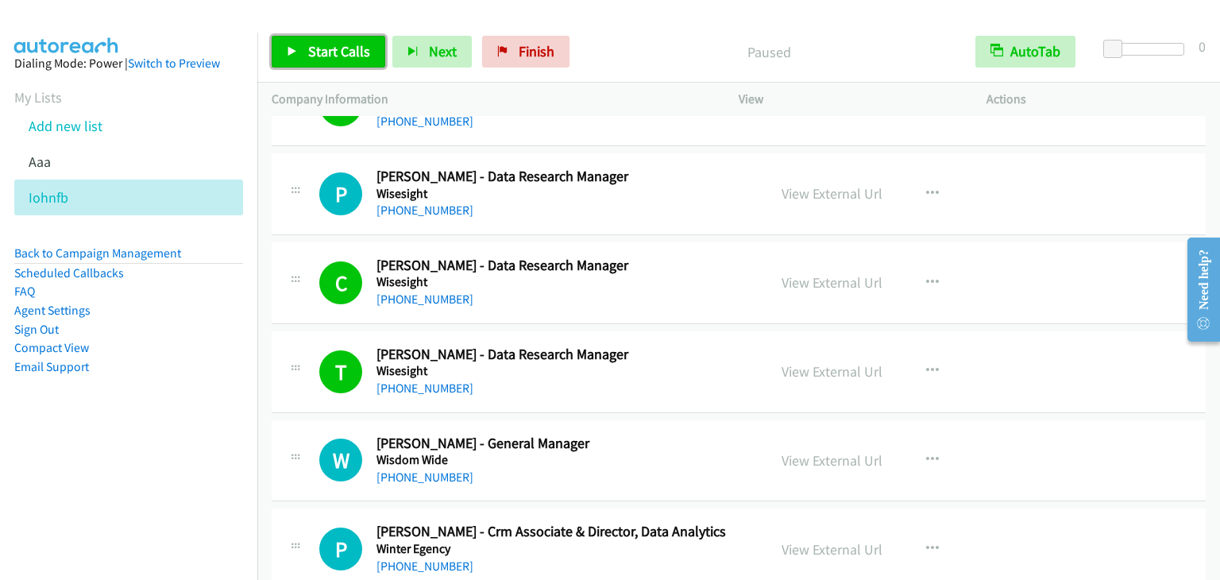
click at [304, 51] on link "Start Calls" at bounding box center [329, 52] width 114 height 32
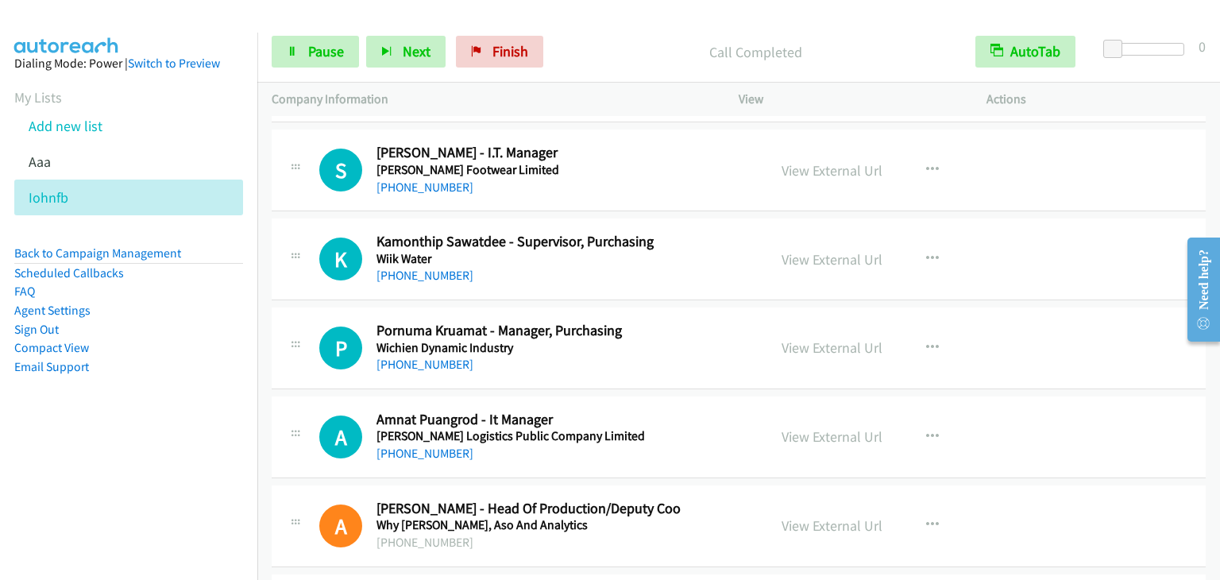
scroll to position [3814, 0]
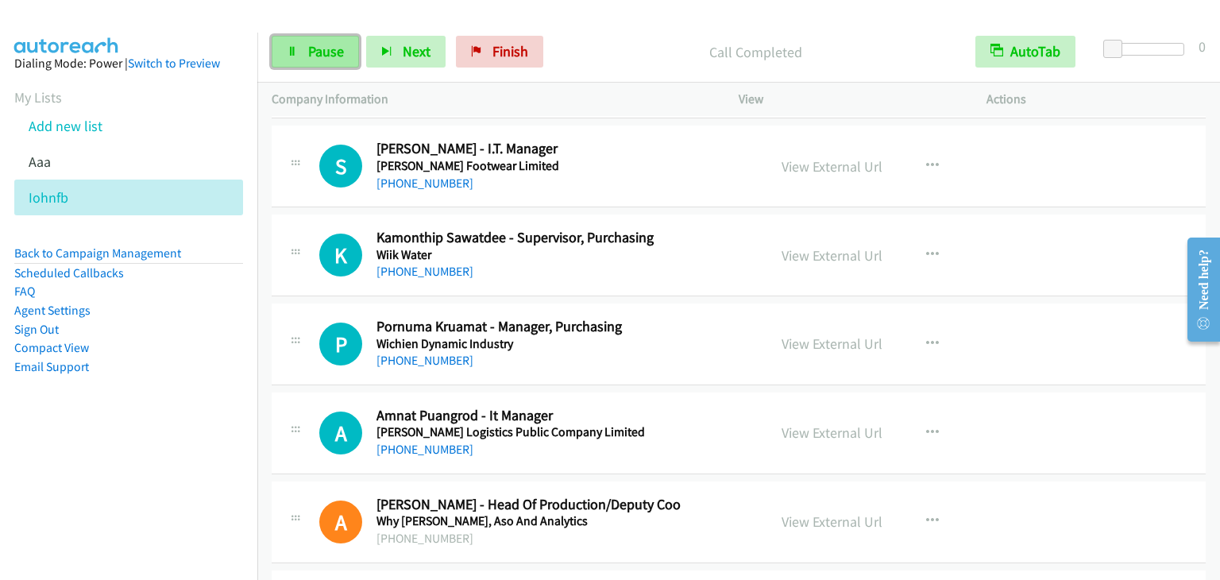
click at [313, 61] on link "Pause" at bounding box center [315, 52] width 87 height 32
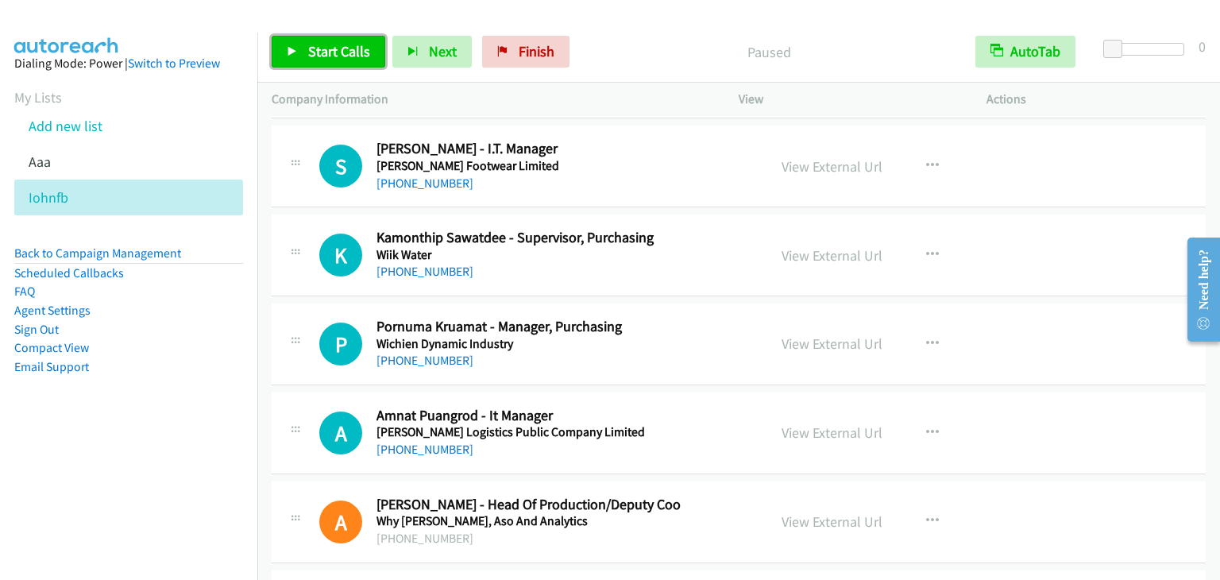
click at [337, 48] on span "Start Calls" at bounding box center [339, 51] width 62 height 18
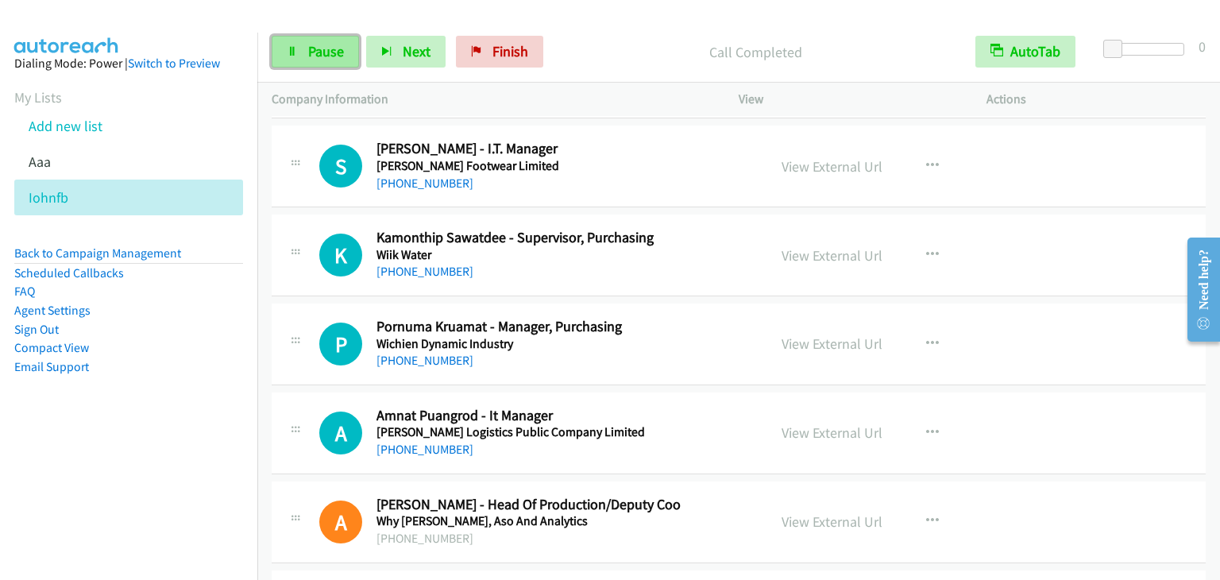
click at [334, 55] on span "Pause" at bounding box center [326, 51] width 36 height 18
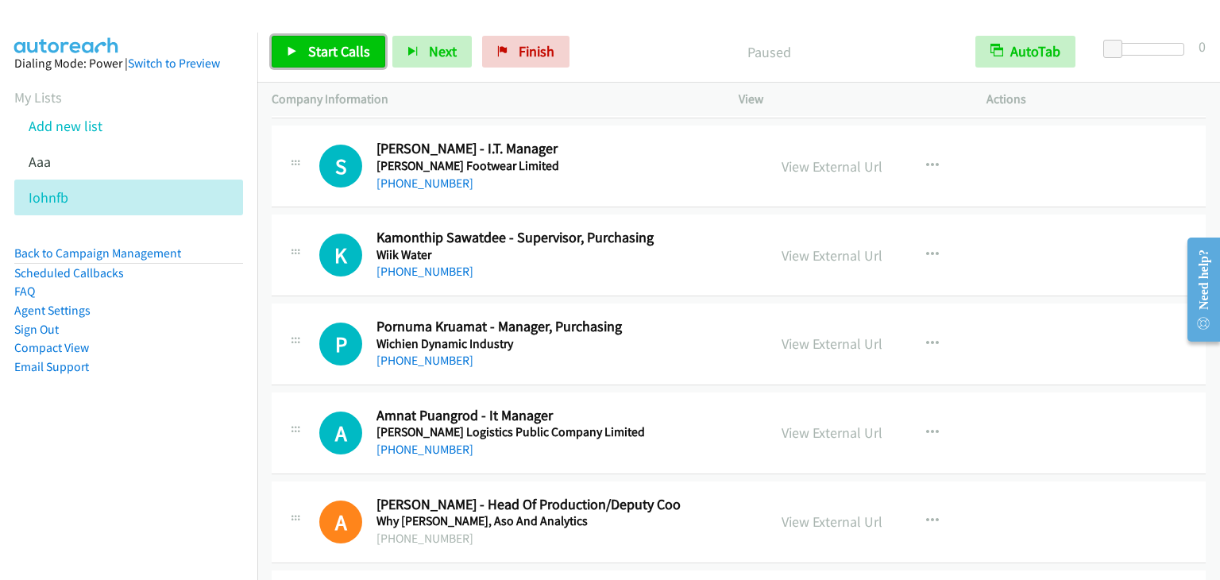
click at [334, 56] on span "Start Calls" at bounding box center [339, 51] width 62 height 18
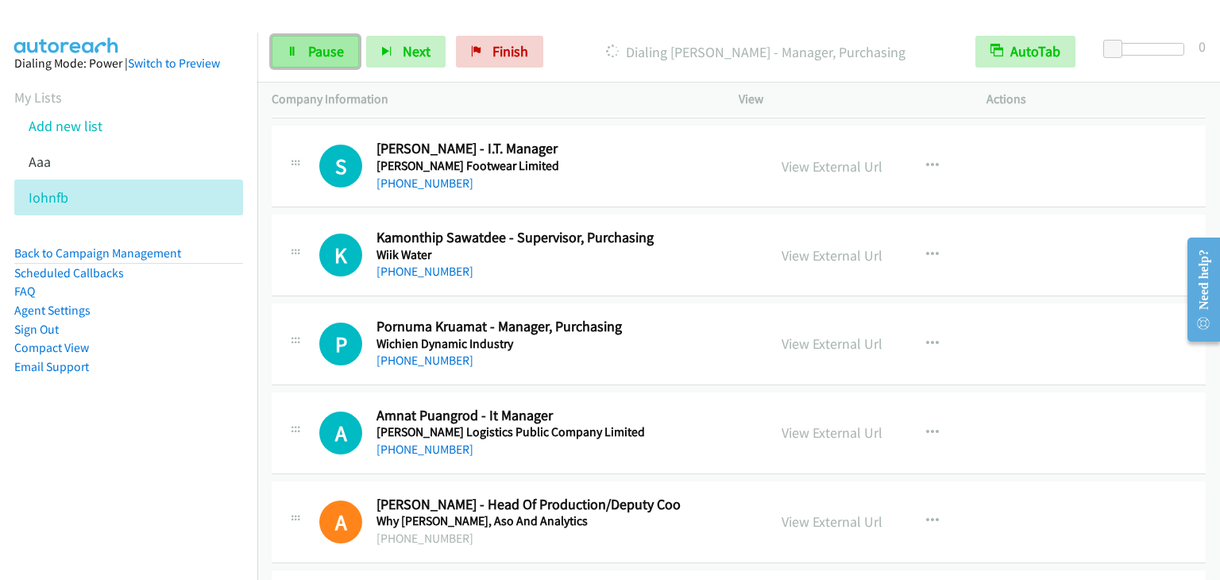
click at [319, 41] on link "Pause" at bounding box center [315, 52] width 87 height 32
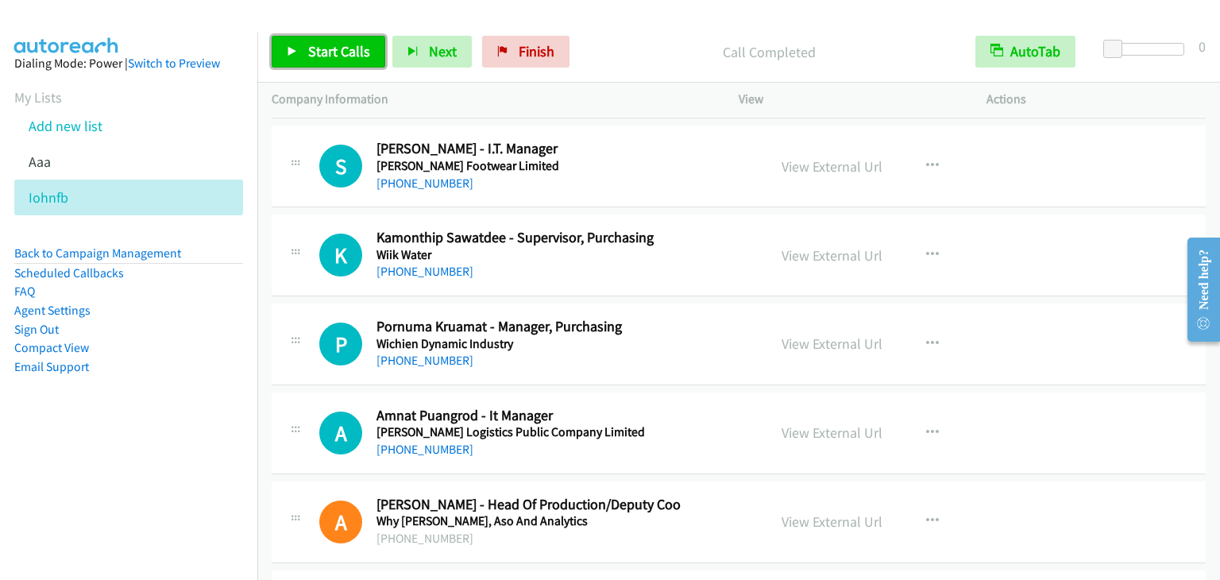
click at [289, 56] on icon at bounding box center [292, 52] width 11 height 11
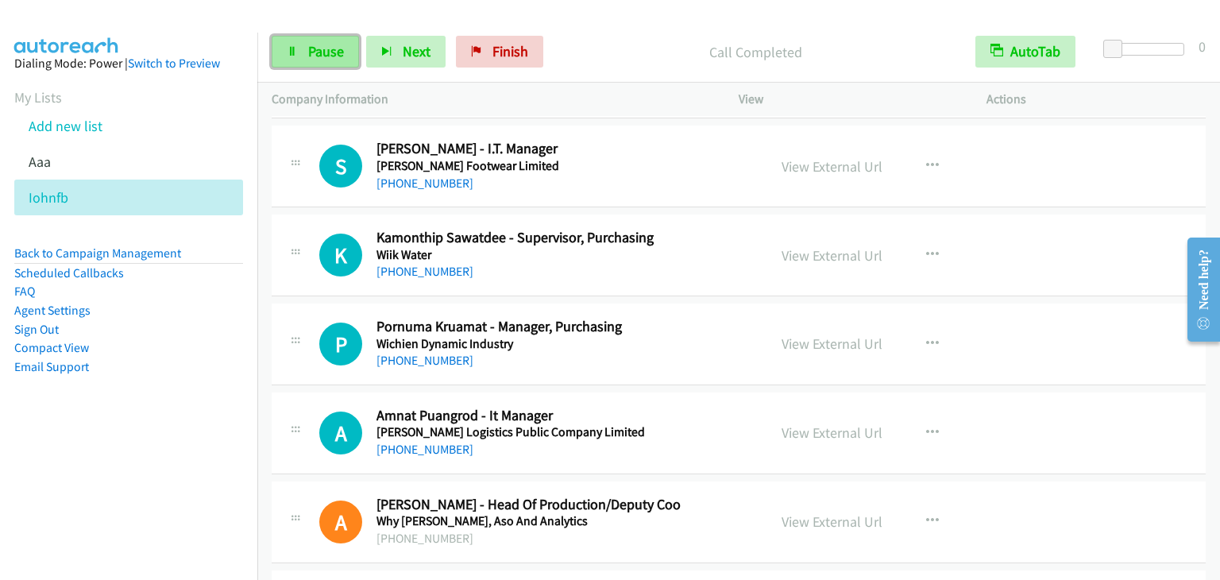
click at [299, 41] on link "Pause" at bounding box center [315, 52] width 87 height 32
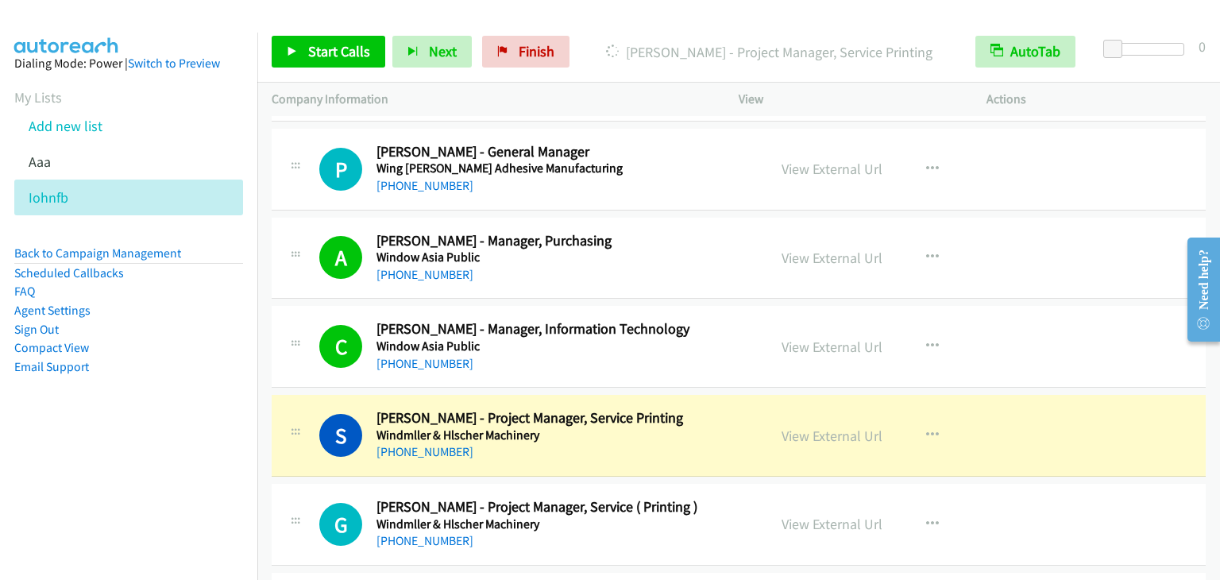
scroll to position [3178, 0]
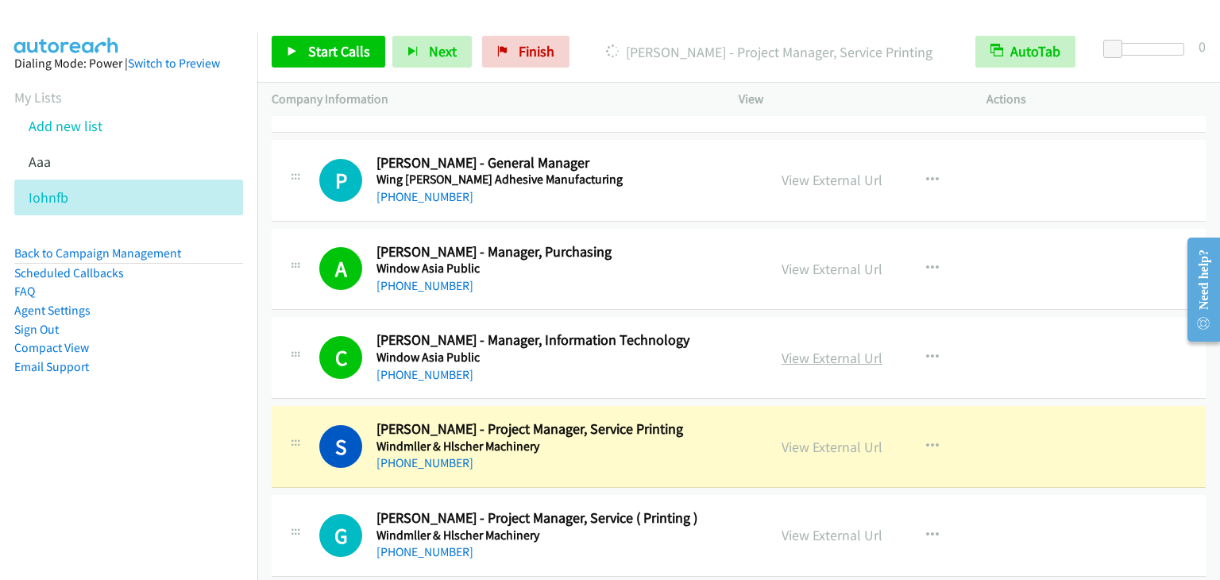
click at [798, 356] on link "View External Url" at bounding box center [832, 358] width 101 height 18
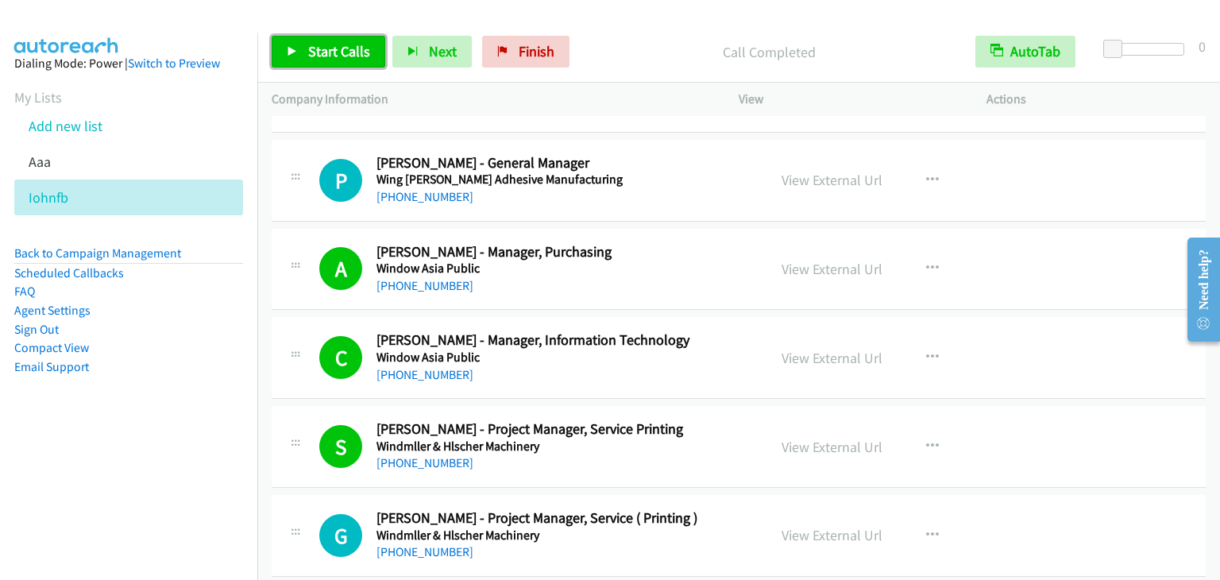
click at [327, 46] on span "Start Calls" at bounding box center [339, 51] width 62 height 18
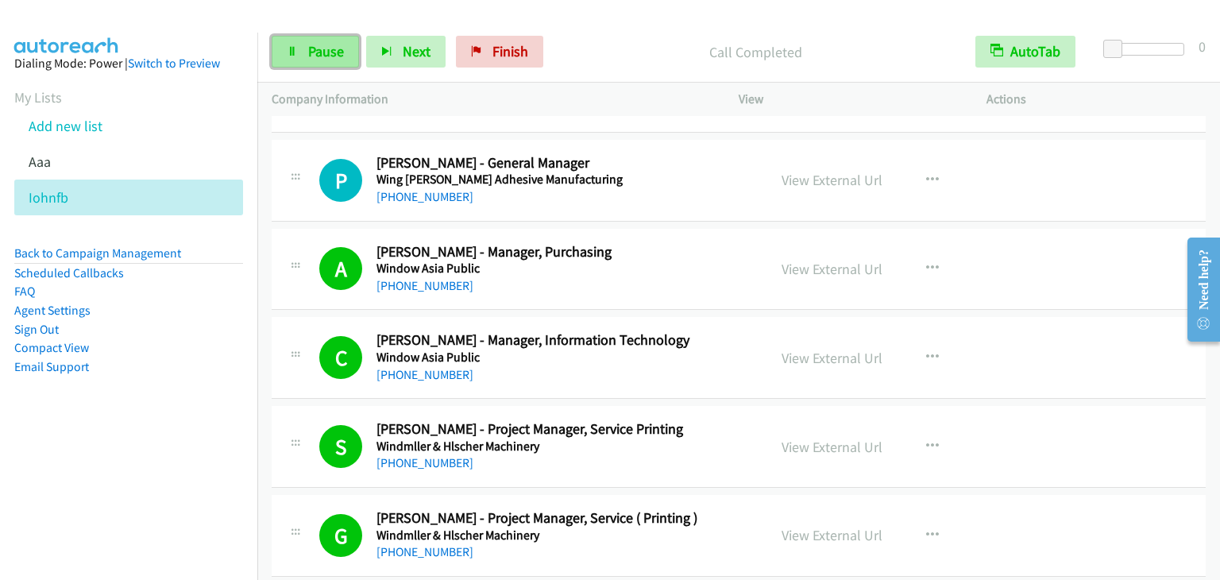
click at [344, 60] on link "Pause" at bounding box center [315, 52] width 87 height 32
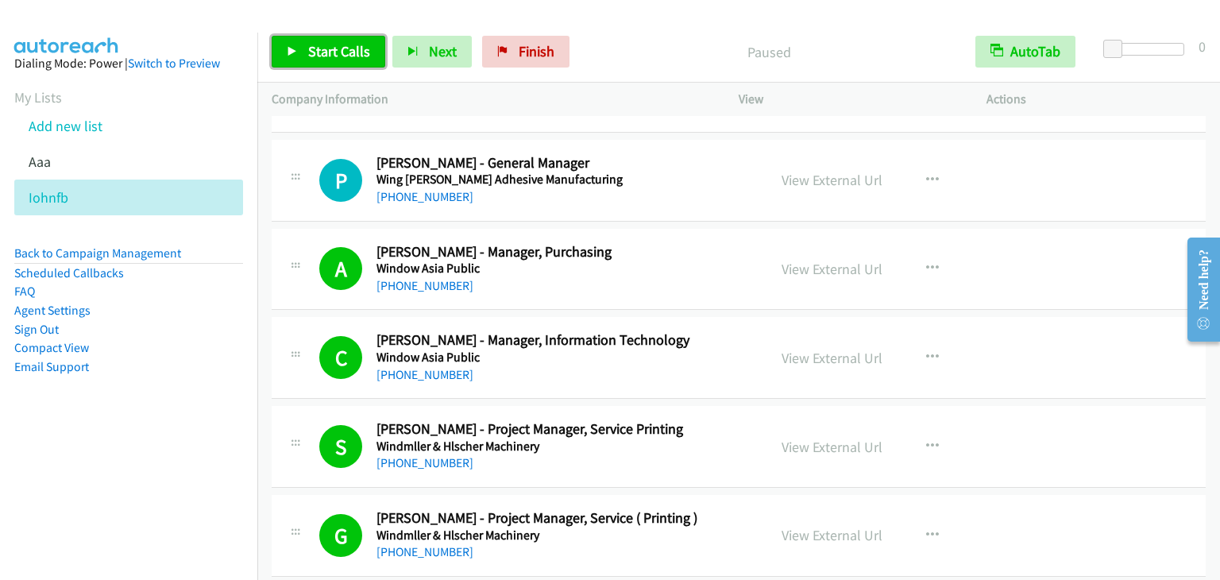
click at [336, 58] on span "Start Calls" at bounding box center [339, 51] width 62 height 18
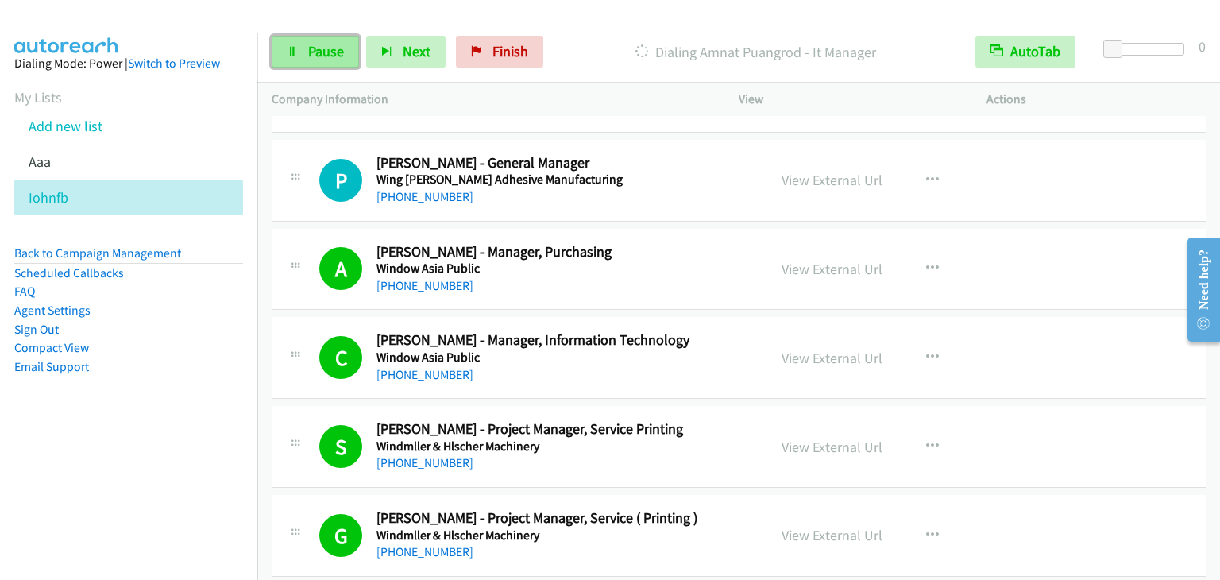
click at [342, 48] on span "Pause" at bounding box center [326, 51] width 36 height 18
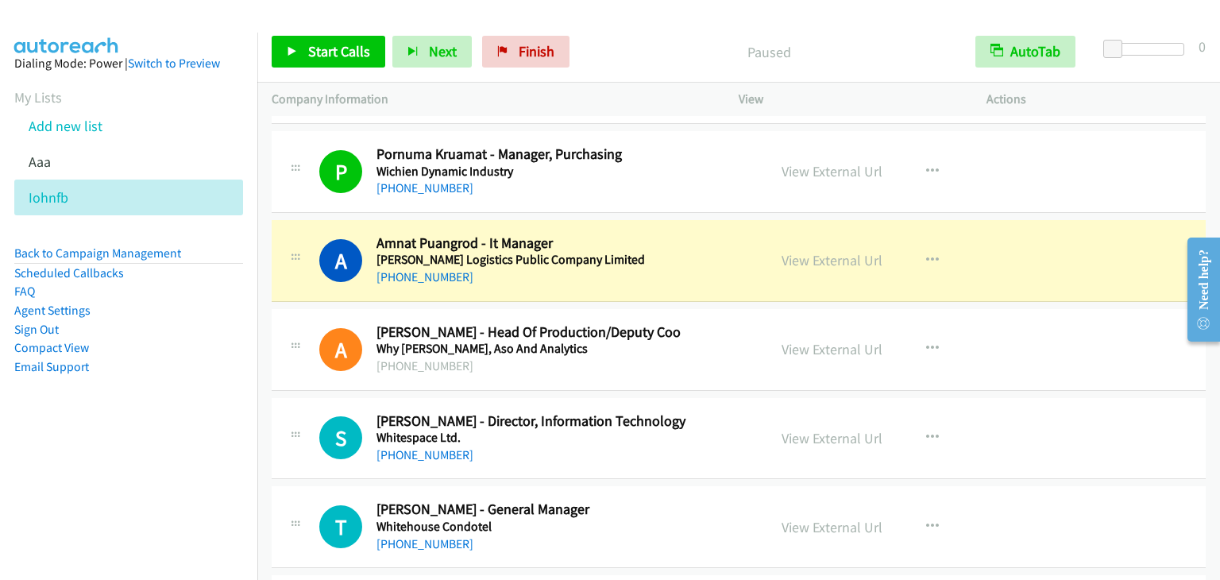
scroll to position [3973, 0]
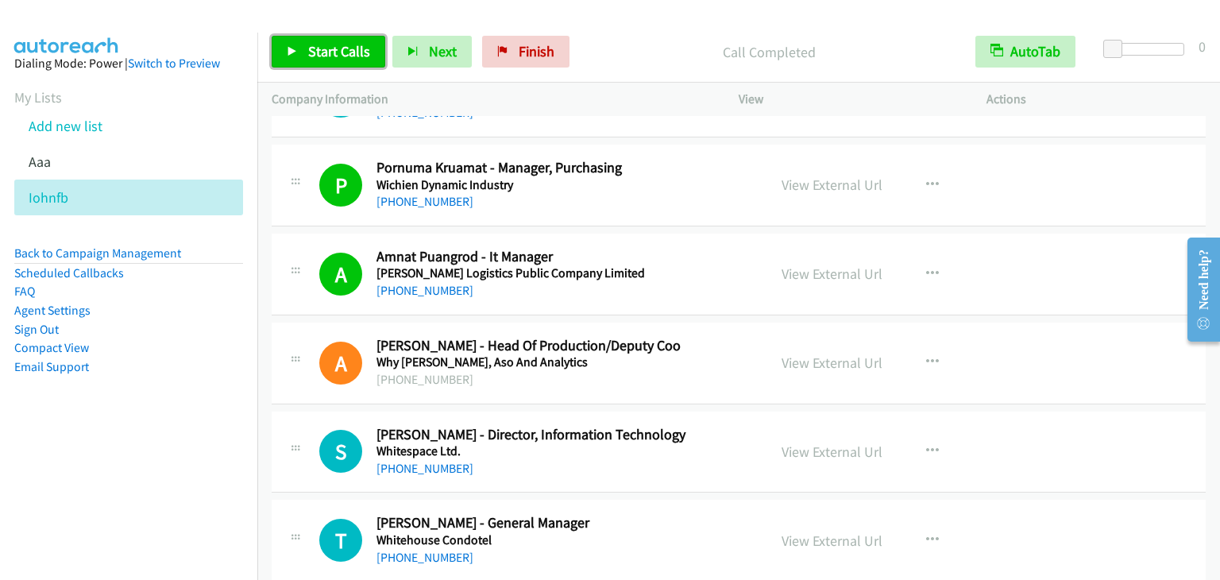
click at [350, 47] on span "Start Calls" at bounding box center [339, 51] width 62 height 18
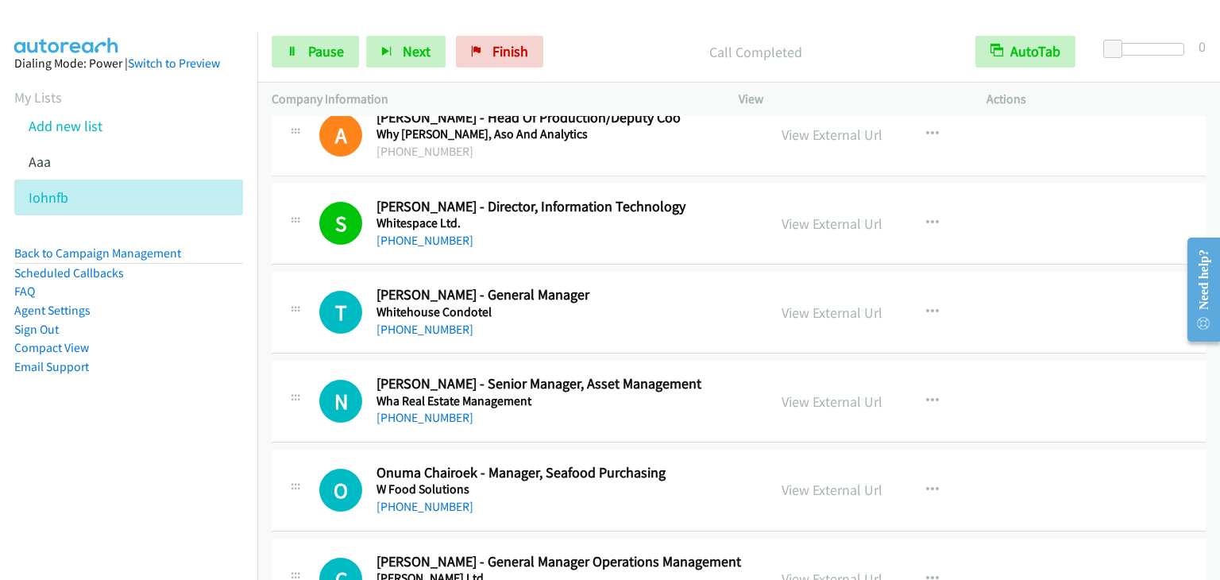
scroll to position [4211, 0]
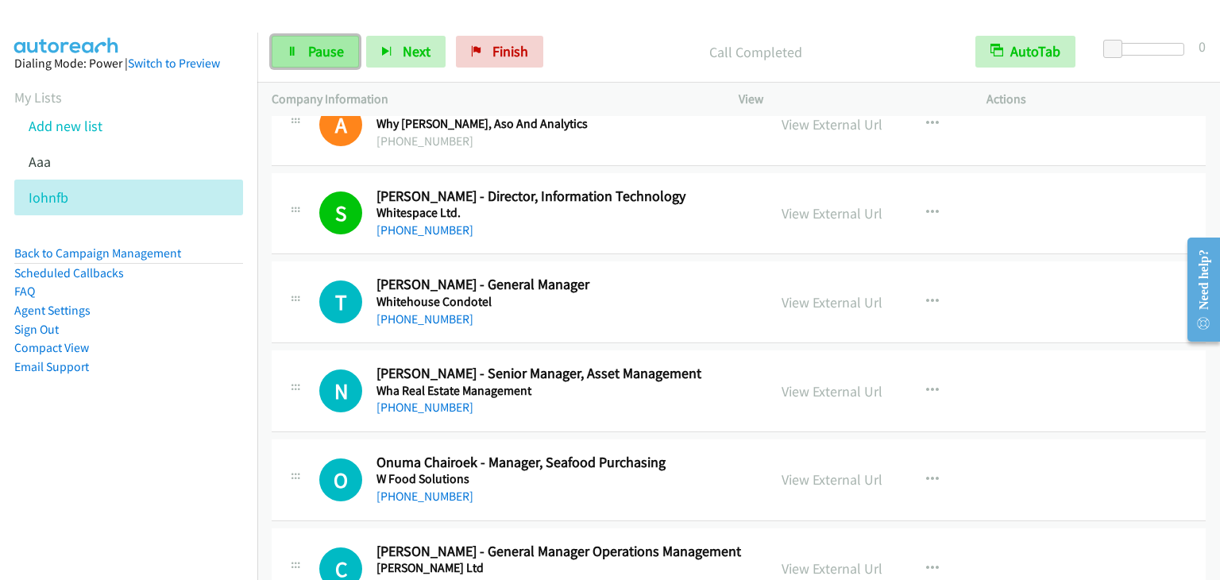
click at [335, 64] on link "Pause" at bounding box center [315, 52] width 87 height 32
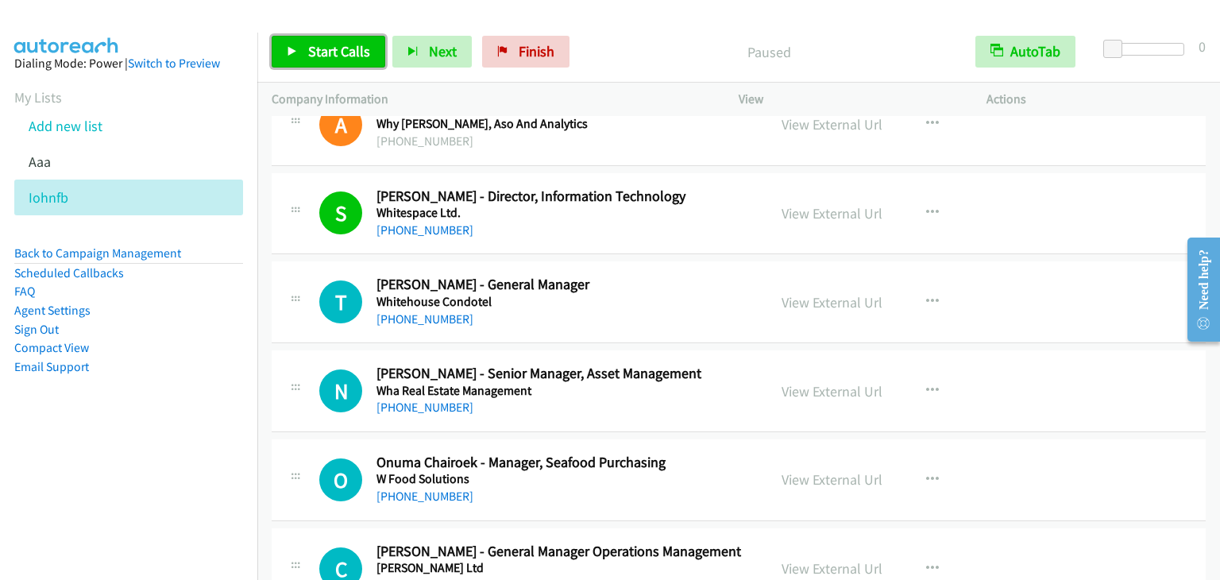
click at [346, 51] on span "Start Calls" at bounding box center [339, 51] width 62 height 18
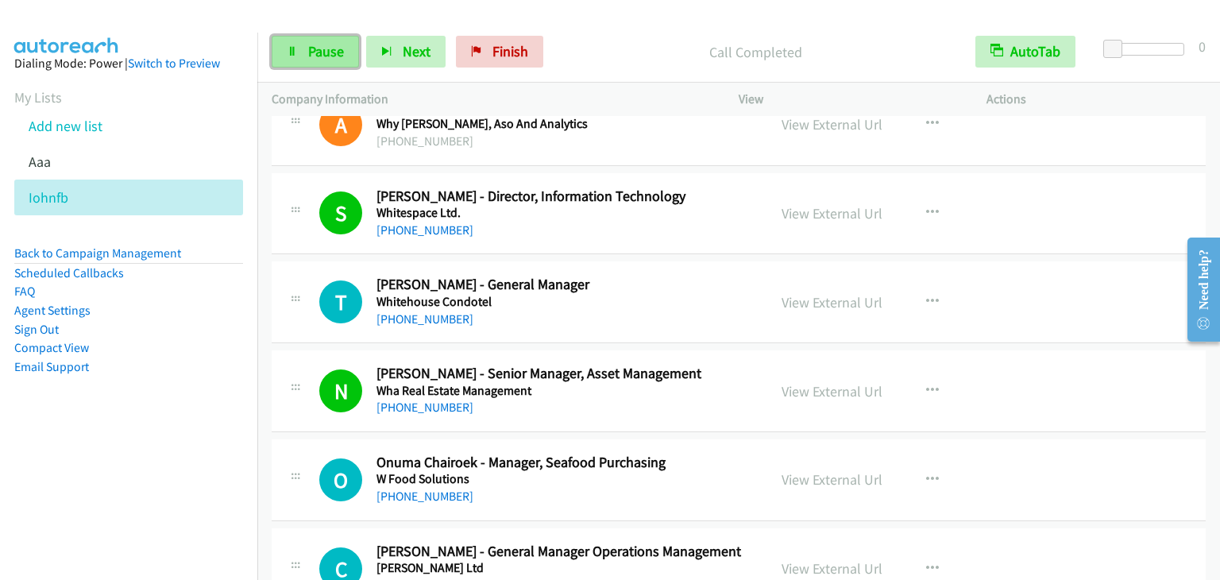
click at [306, 53] on link "Pause" at bounding box center [315, 52] width 87 height 32
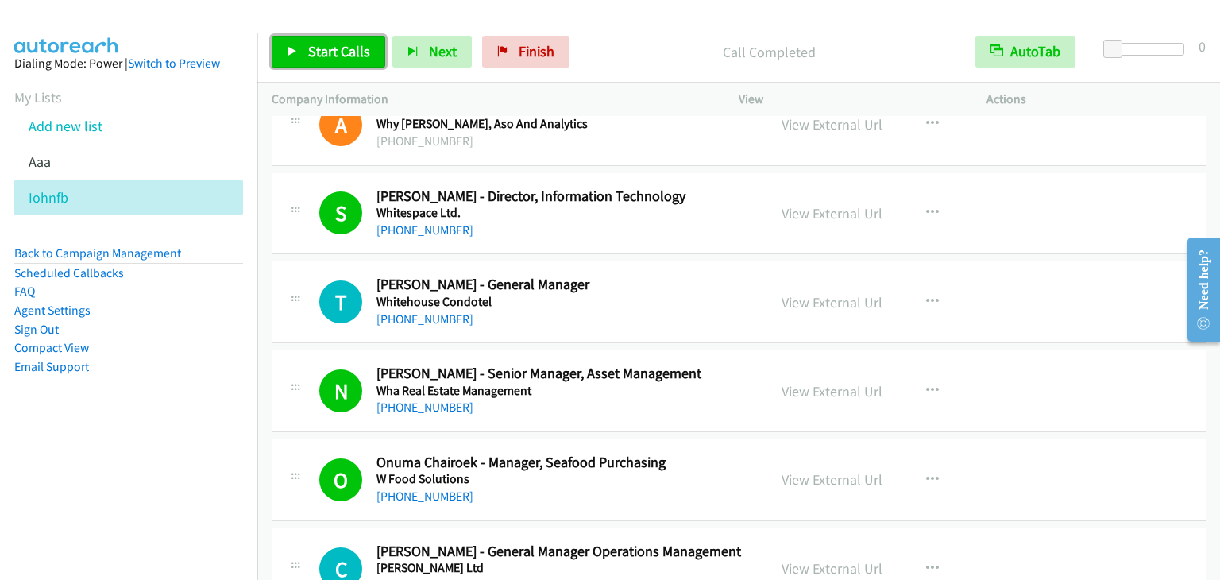
click at [328, 36] on link "Start Calls" at bounding box center [329, 52] width 114 height 32
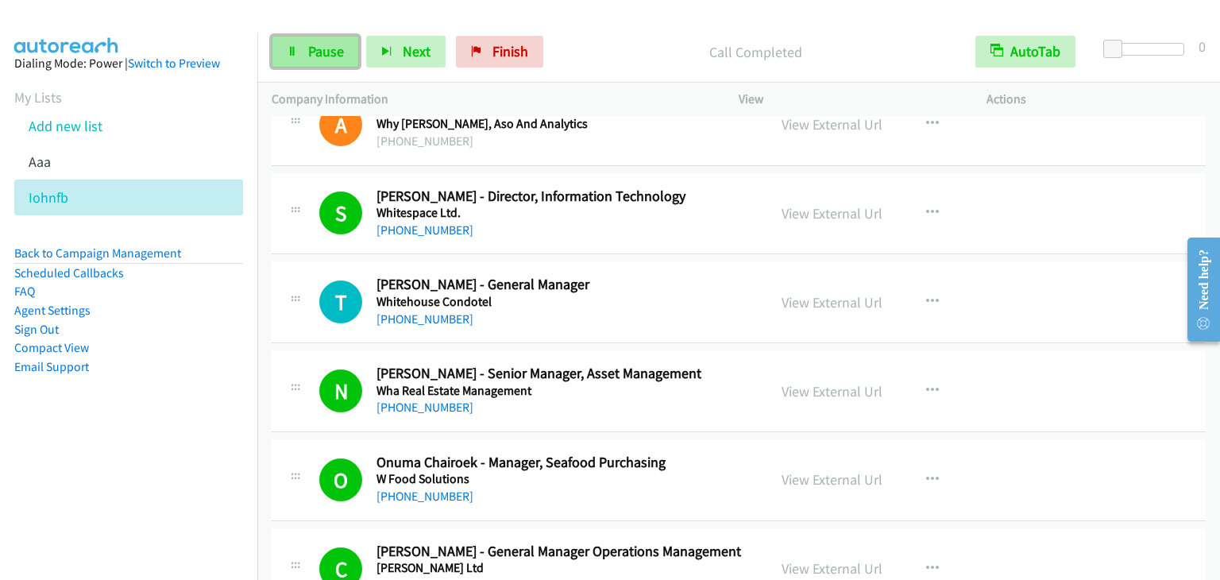
click at [309, 39] on link "Pause" at bounding box center [315, 52] width 87 height 32
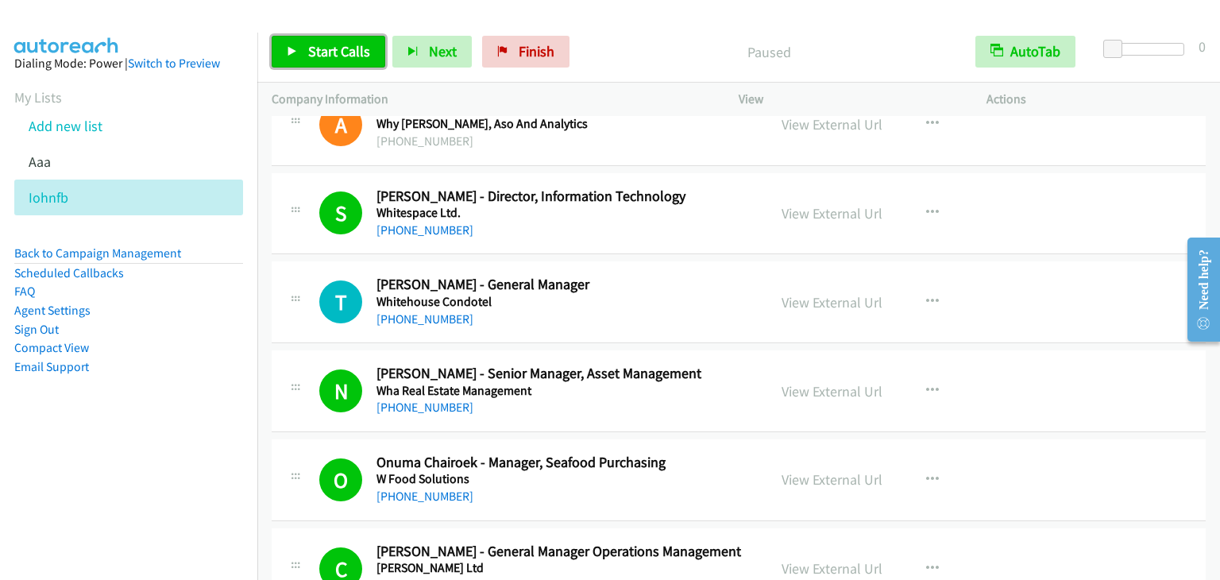
click at [323, 48] on span "Start Calls" at bounding box center [339, 51] width 62 height 18
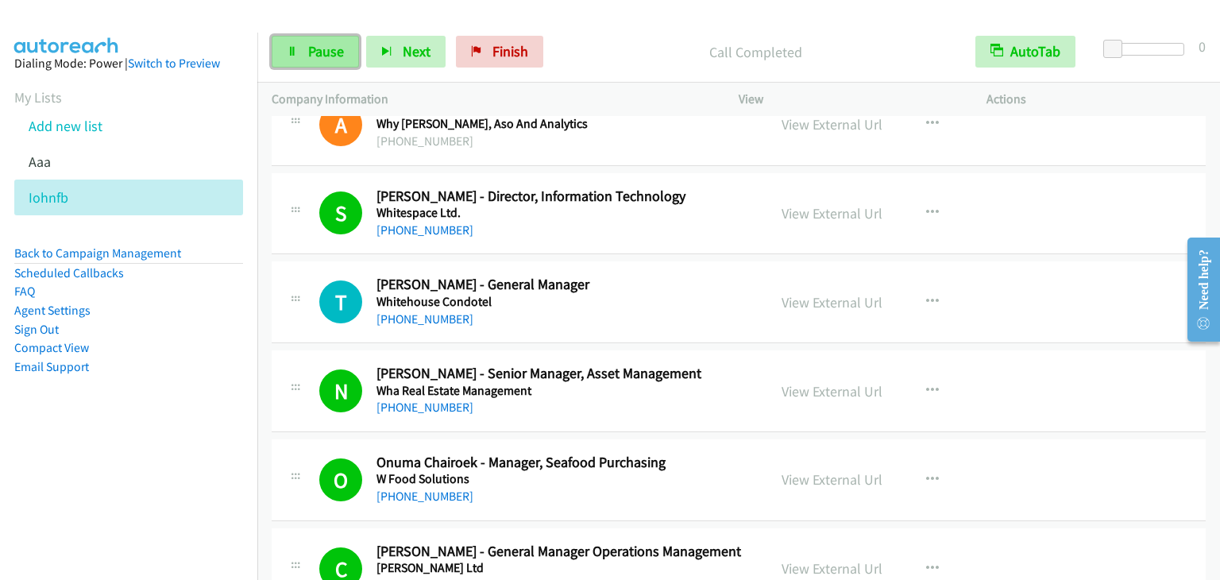
click at [315, 46] on span "Pause" at bounding box center [326, 51] width 36 height 18
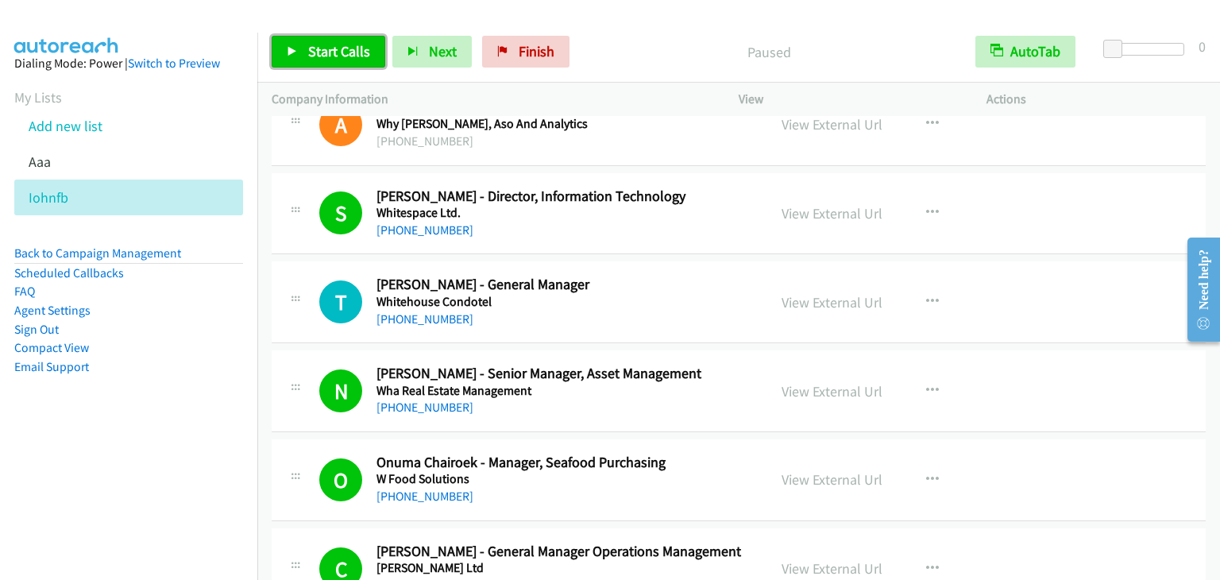
click at [325, 58] on span "Start Calls" at bounding box center [339, 51] width 62 height 18
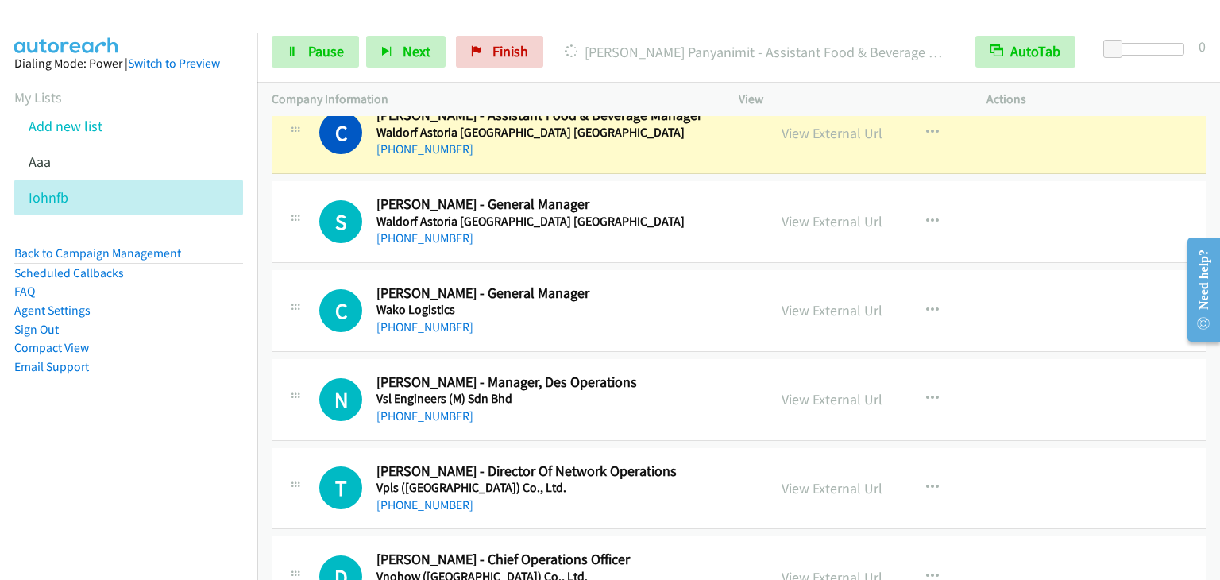
scroll to position [5244, 0]
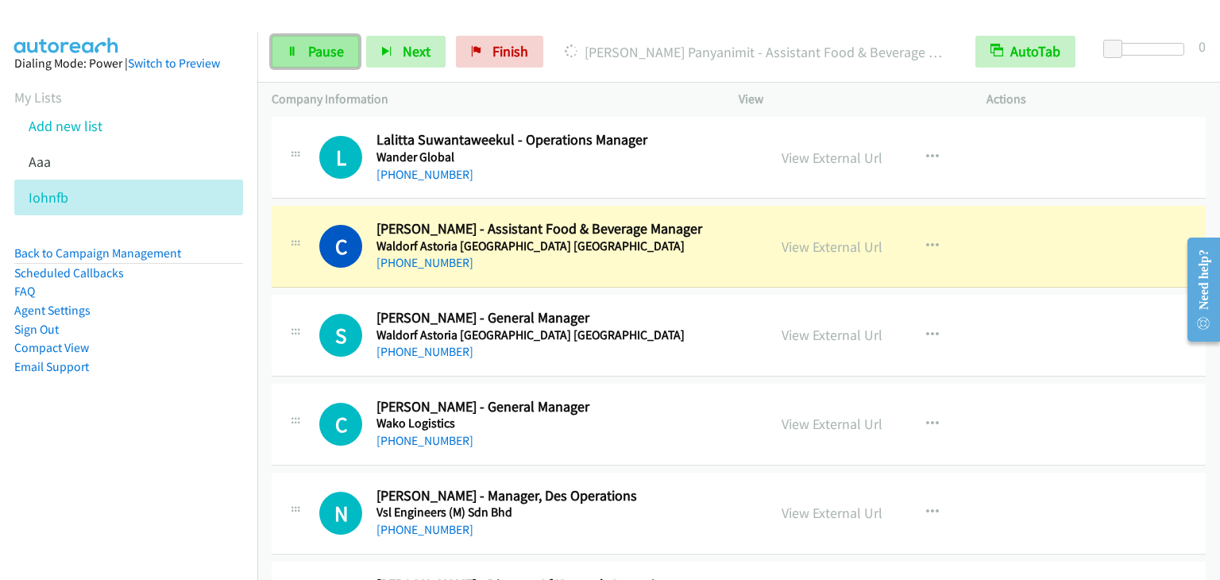
click at [308, 42] on span "Pause" at bounding box center [326, 51] width 36 height 18
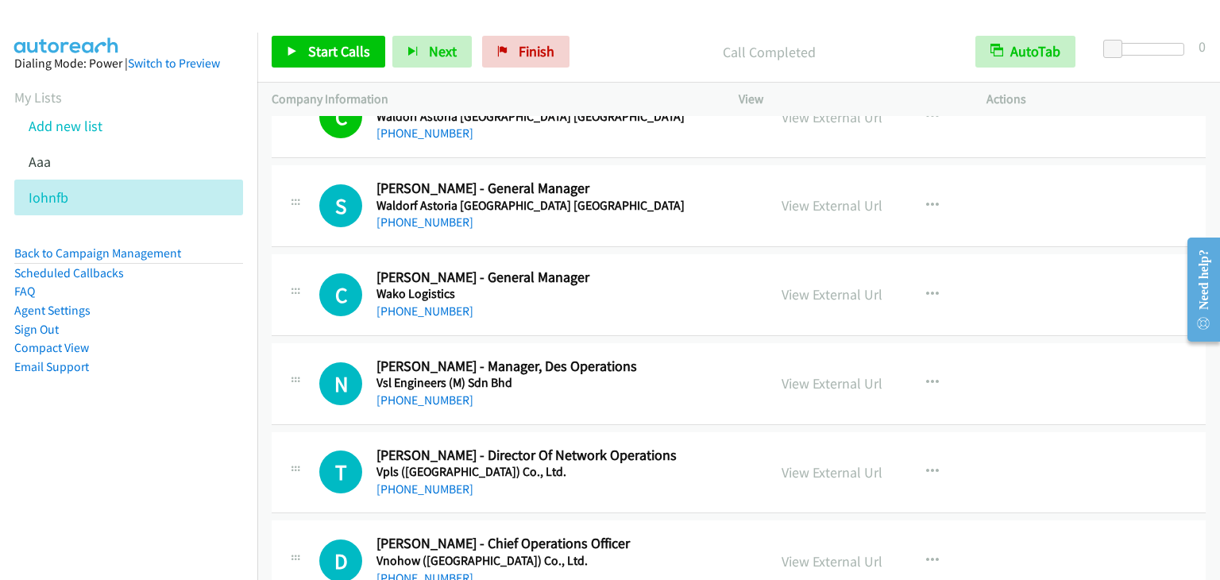
scroll to position [5324, 0]
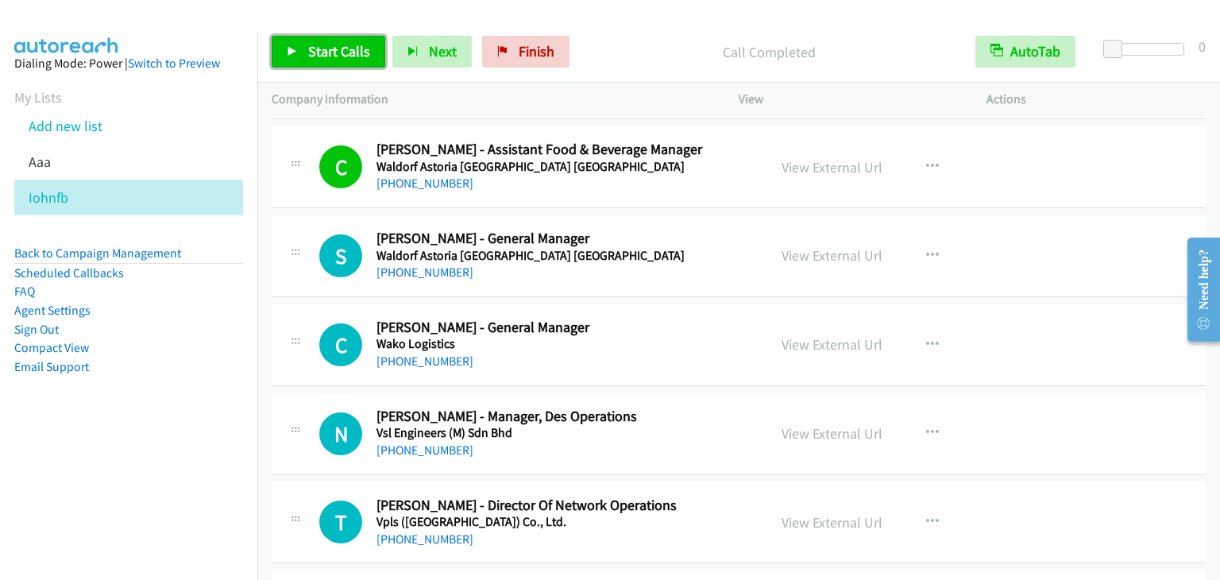
click at [343, 52] on span "Start Calls" at bounding box center [339, 51] width 62 height 18
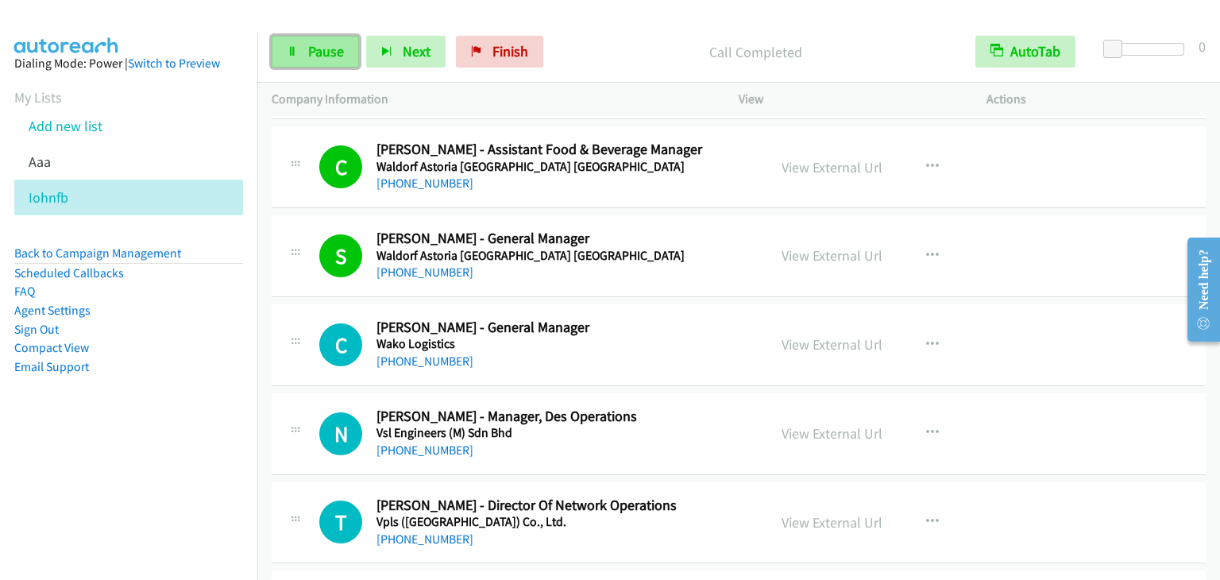
click at [323, 51] on span "Pause" at bounding box center [326, 51] width 36 height 18
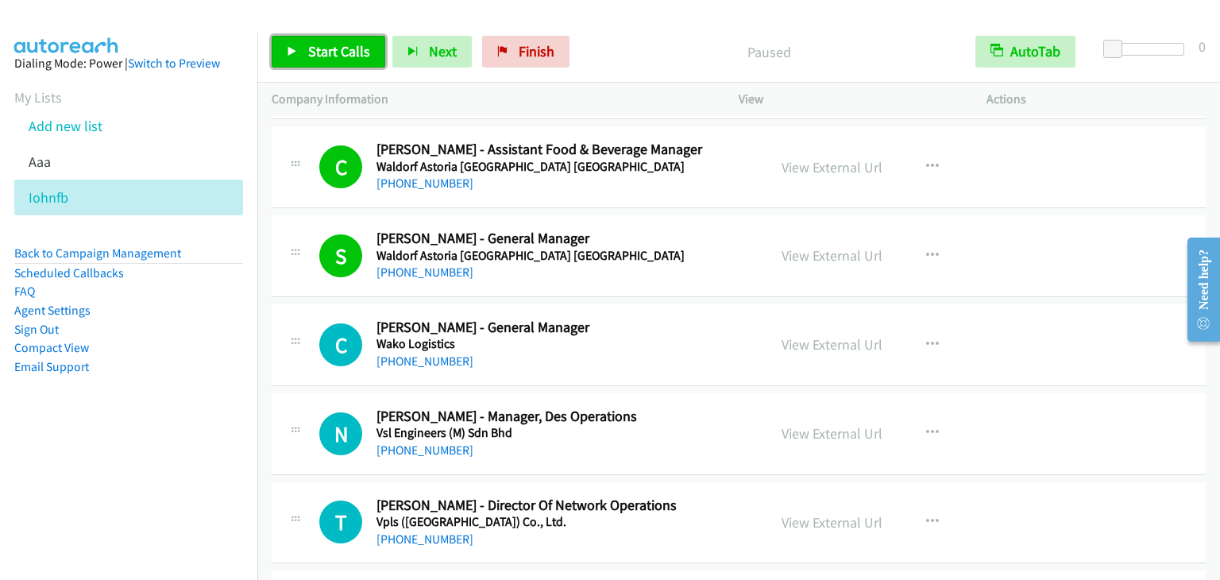
click at [323, 51] on span "Start Calls" at bounding box center [339, 51] width 62 height 18
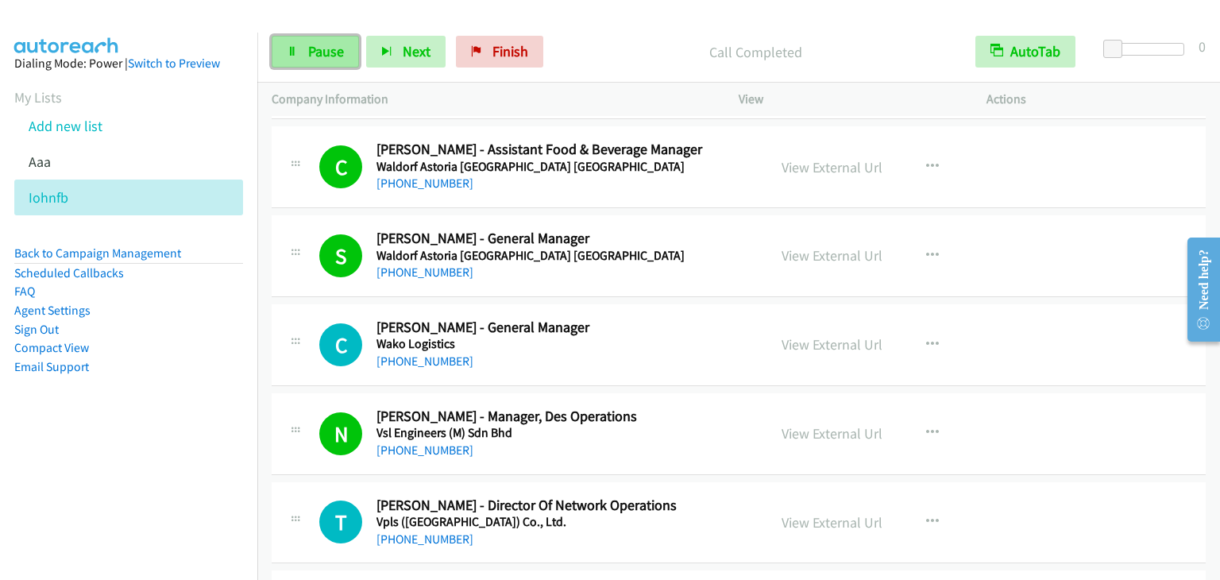
click at [318, 45] on span "Pause" at bounding box center [326, 51] width 36 height 18
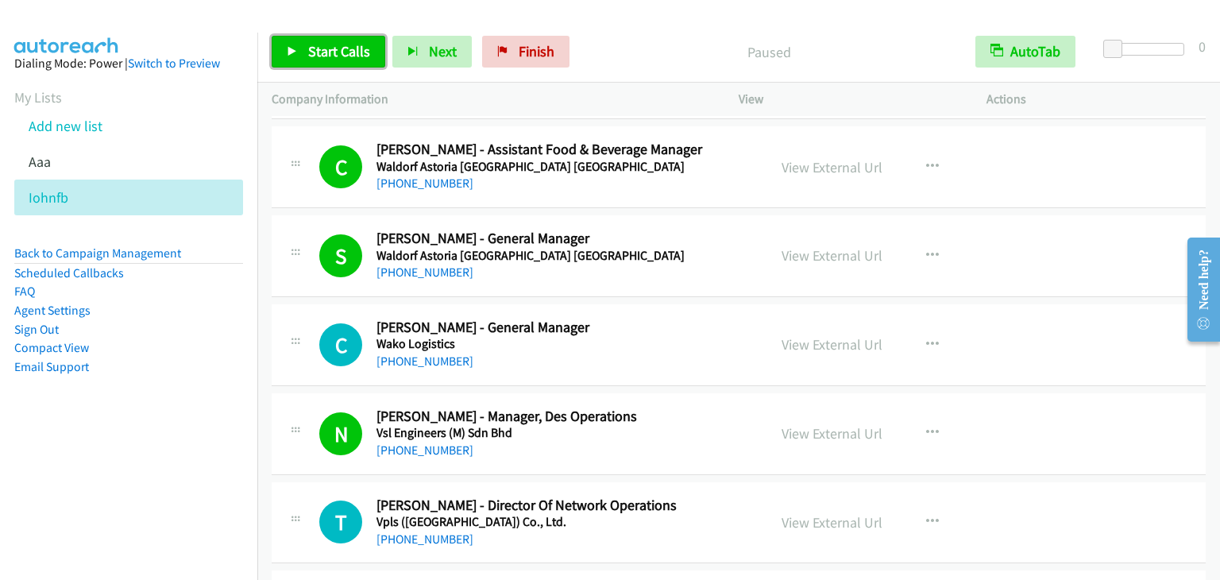
click at [318, 45] on span "Start Calls" at bounding box center [339, 51] width 62 height 18
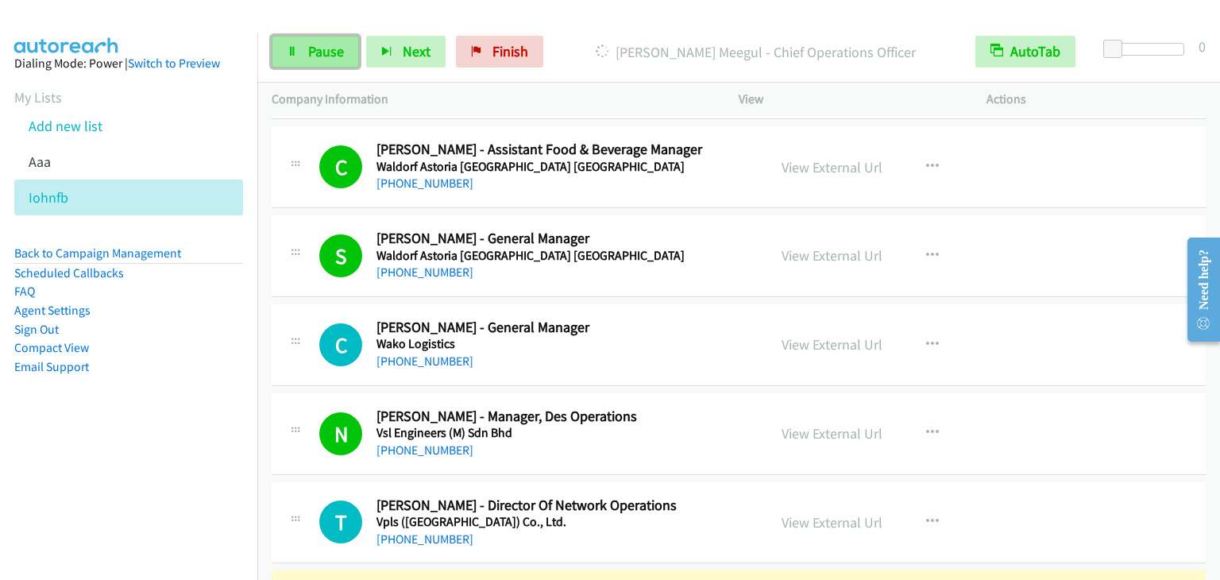
click at [304, 36] on link "Pause" at bounding box center [315, 52] width 87 height 32
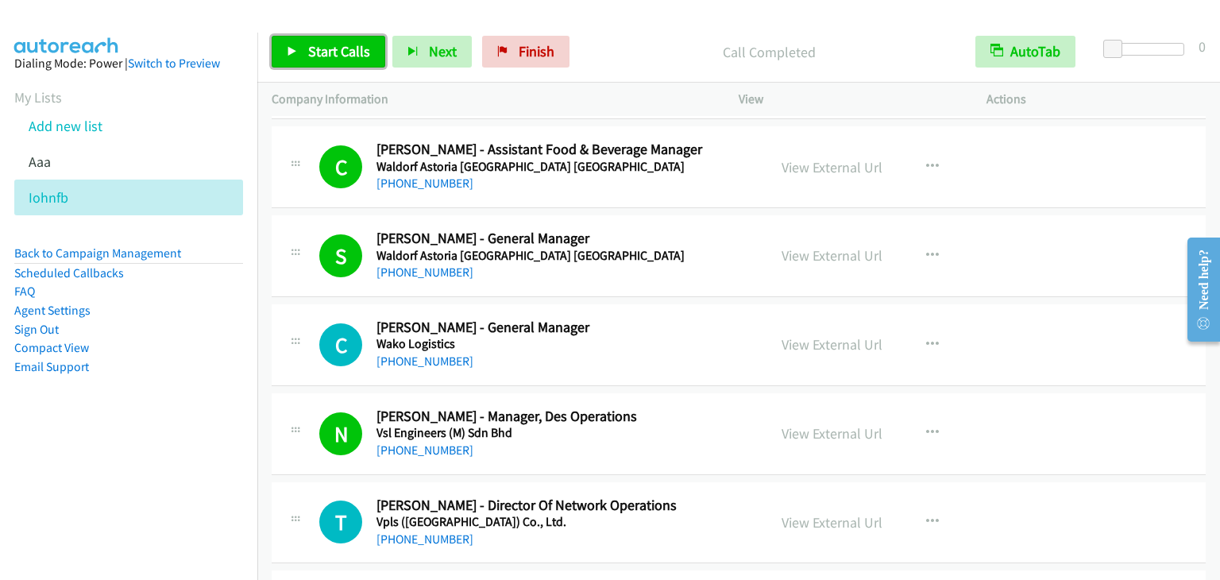
click at [302, 46] on link "Start Calls" at bounding box center [329, 52] width 114 height 32
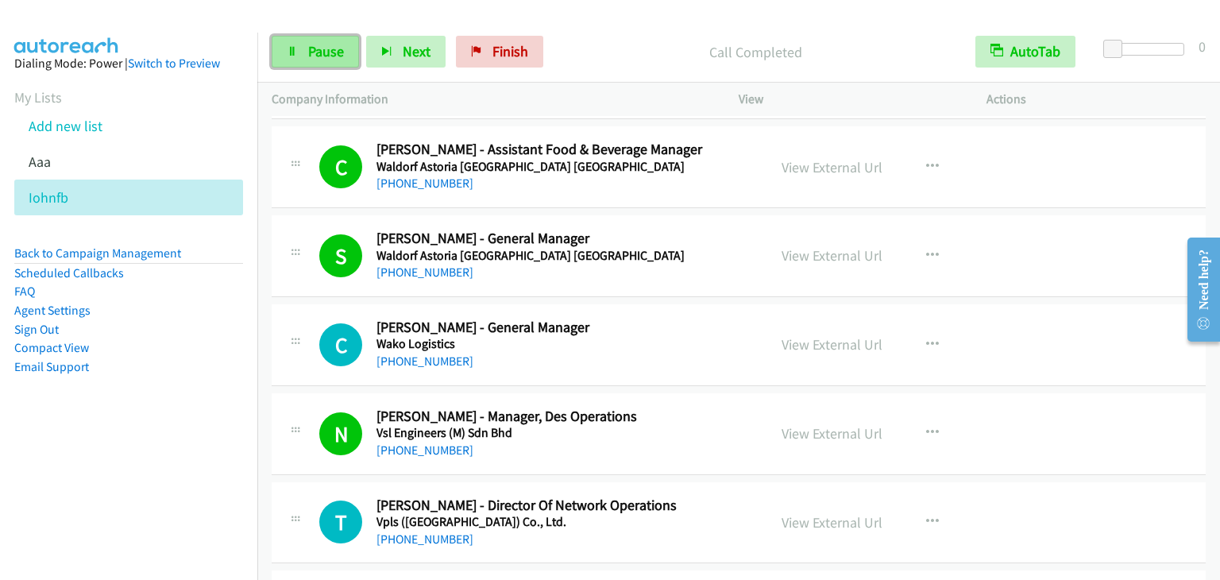
click at [343, 56] on link "Pause" at bounding box center [315, 52] width 87 height 32
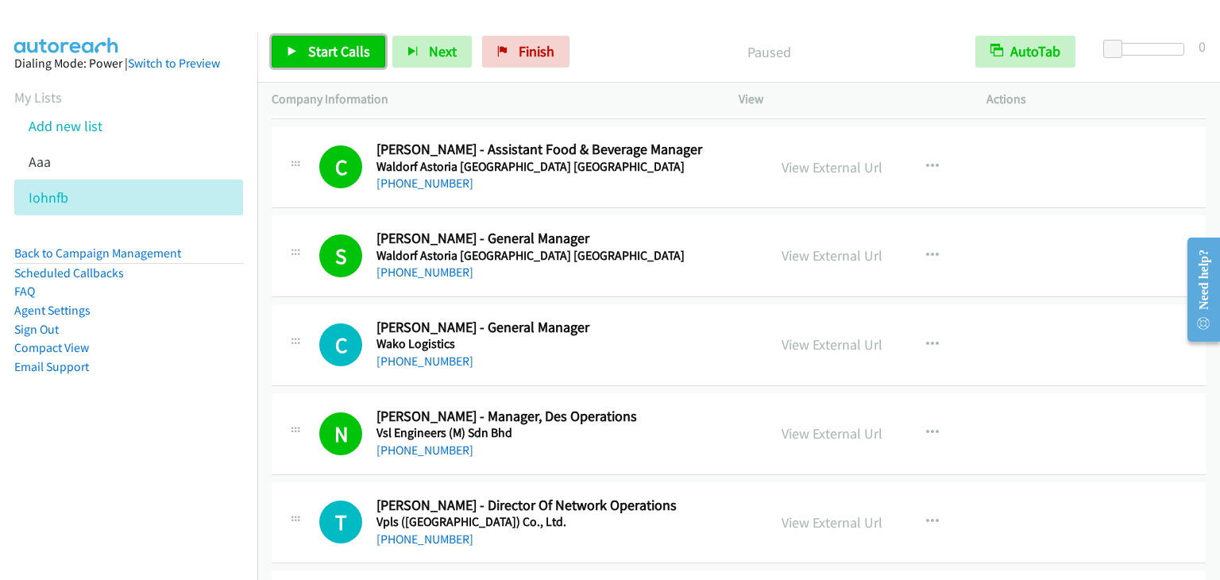
click at [343, 56] on span "Start Calls" at bounding box center [339, 51] width 62 height 18
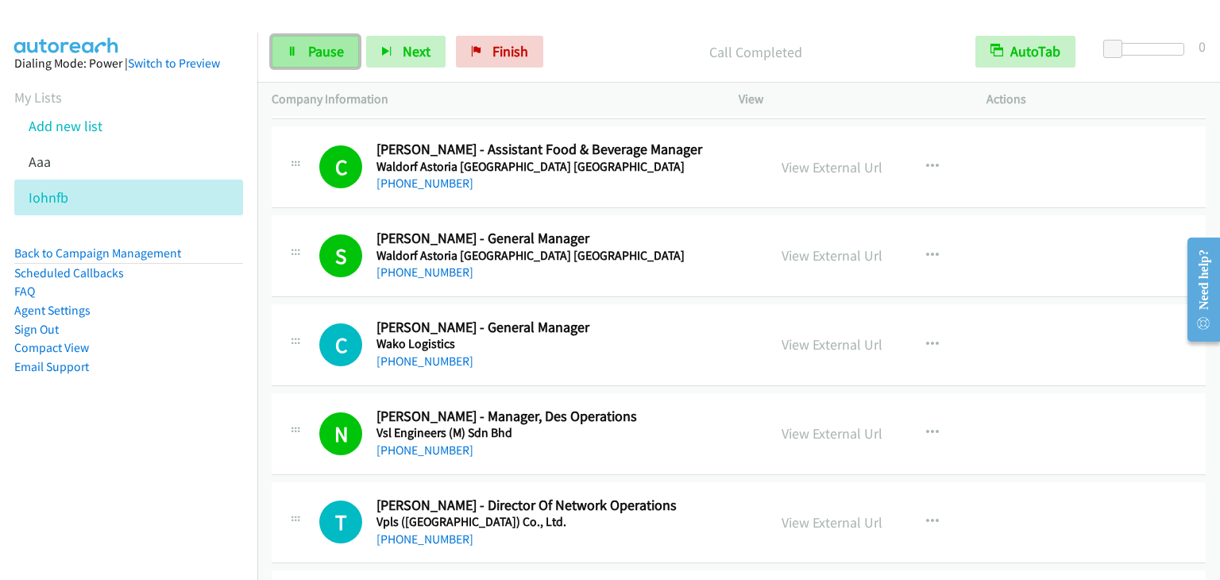
click at [323, 48] on span "Pause" at bounding box center [326, 51] width 36 height 18
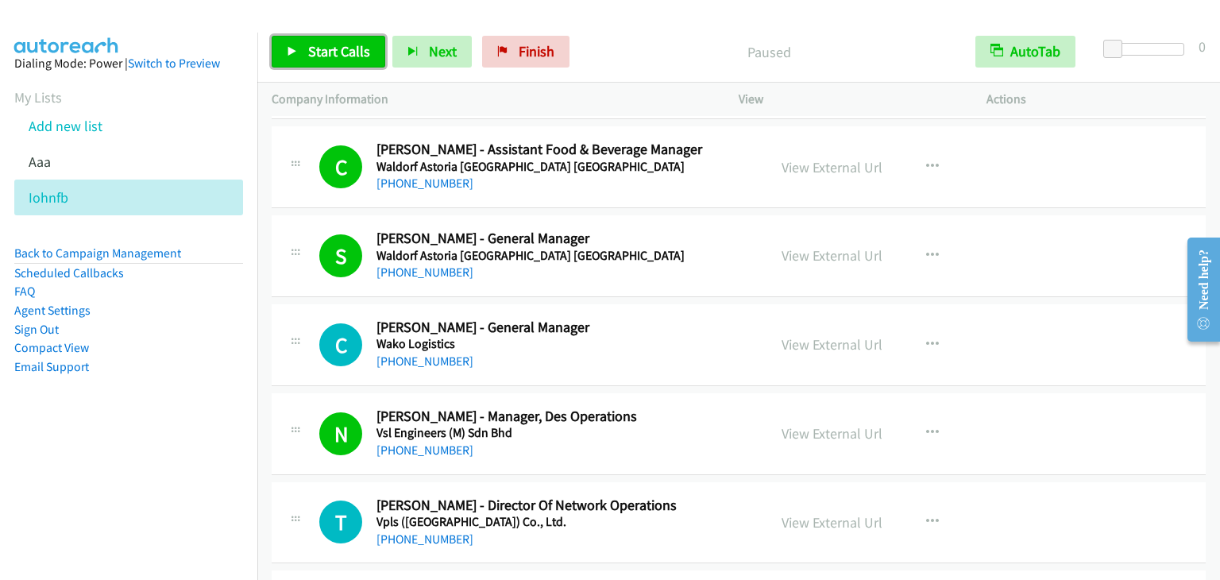
click at [313, 56] on span "Start Calls" at bounding box center [339, 51] width 62 height 18
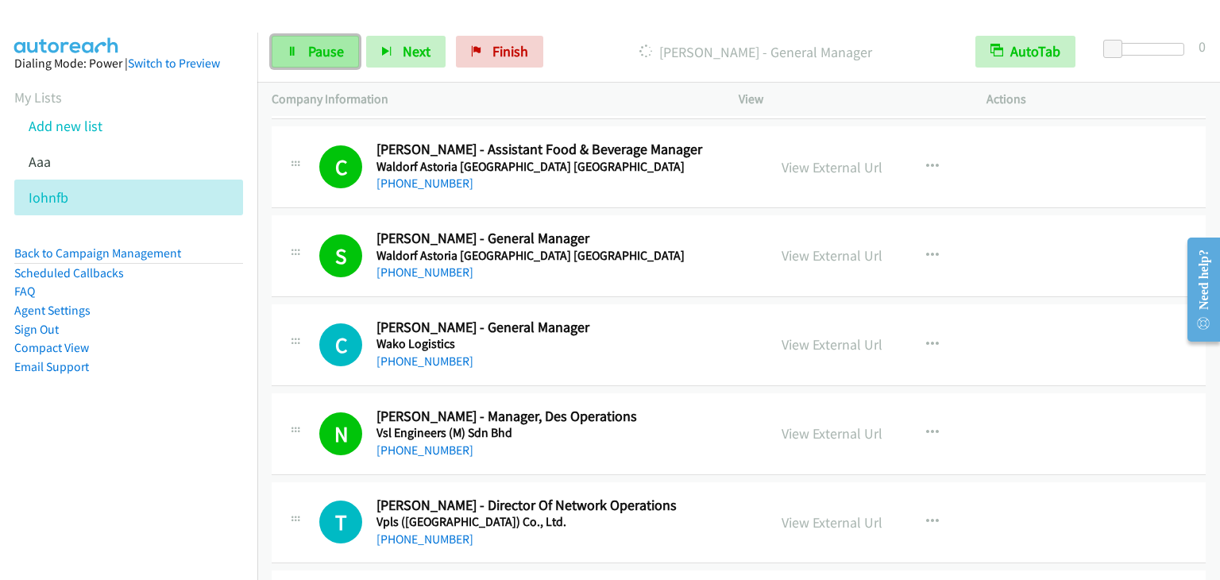
click at [295, 48] on icon at bounding box center [292, 52] width 11 height 11
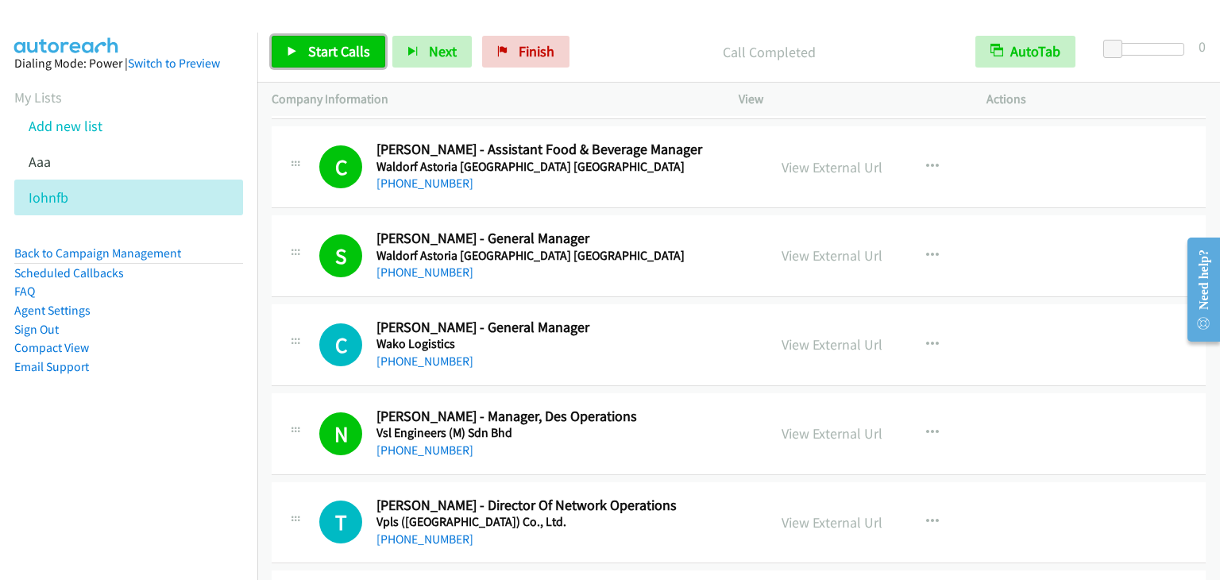
click at [308, 48] on span "Start Calls" at bounding box center [339, 51] width 62 height 18
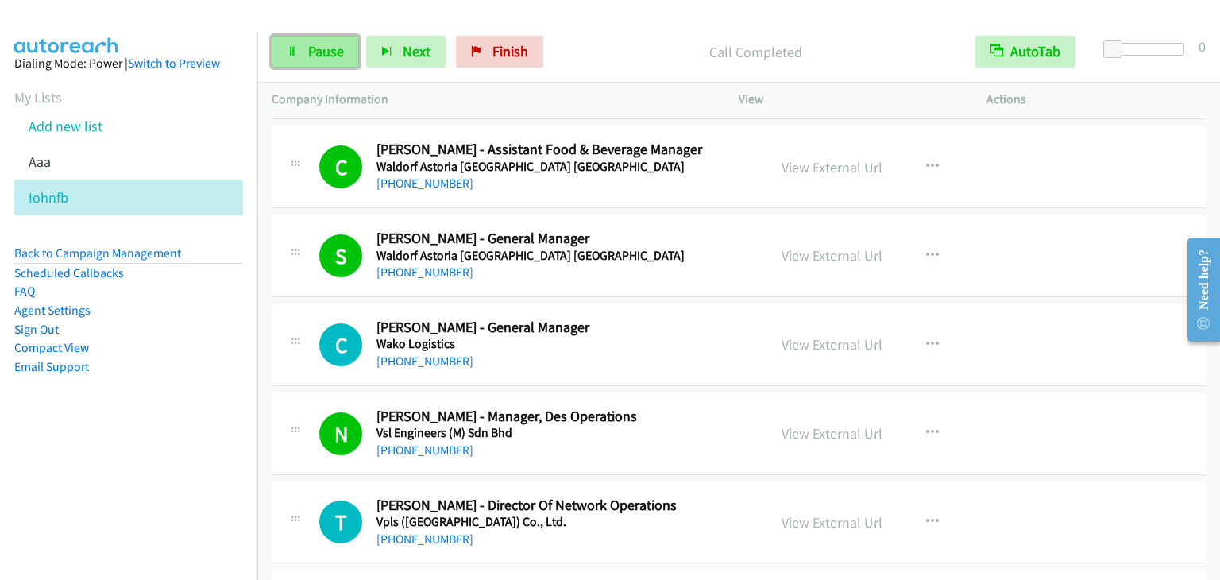
click at [315, 58] on span "Pause" at bounding box center [326, 51] width 36 height 18
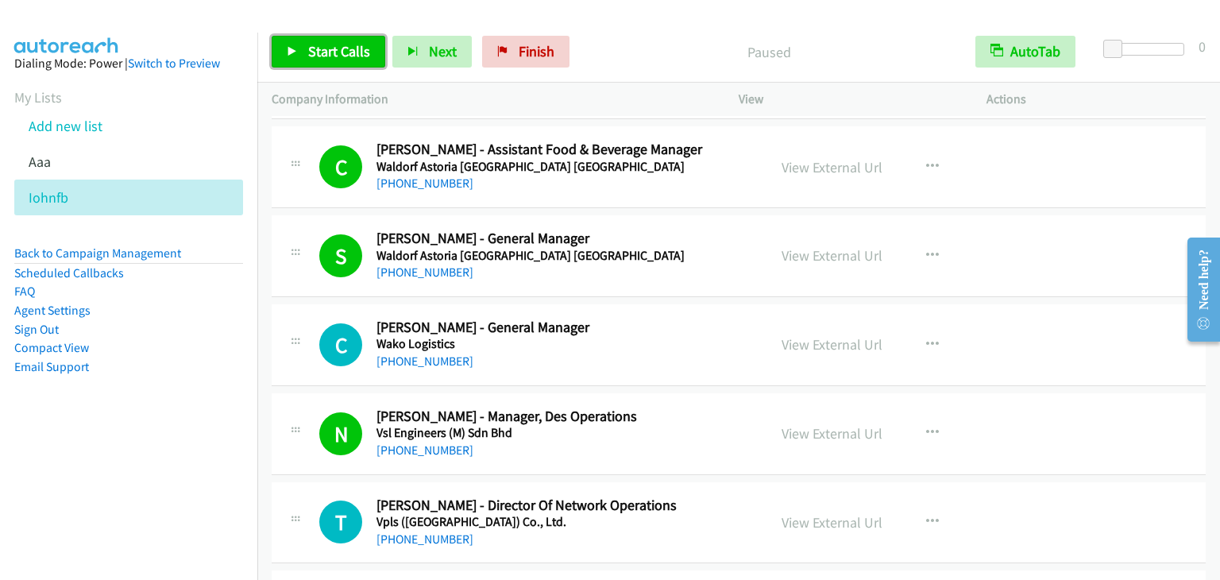
click at [315, 58] on span "Start Calls" at bounding box center [339, 51] width 62 height 18
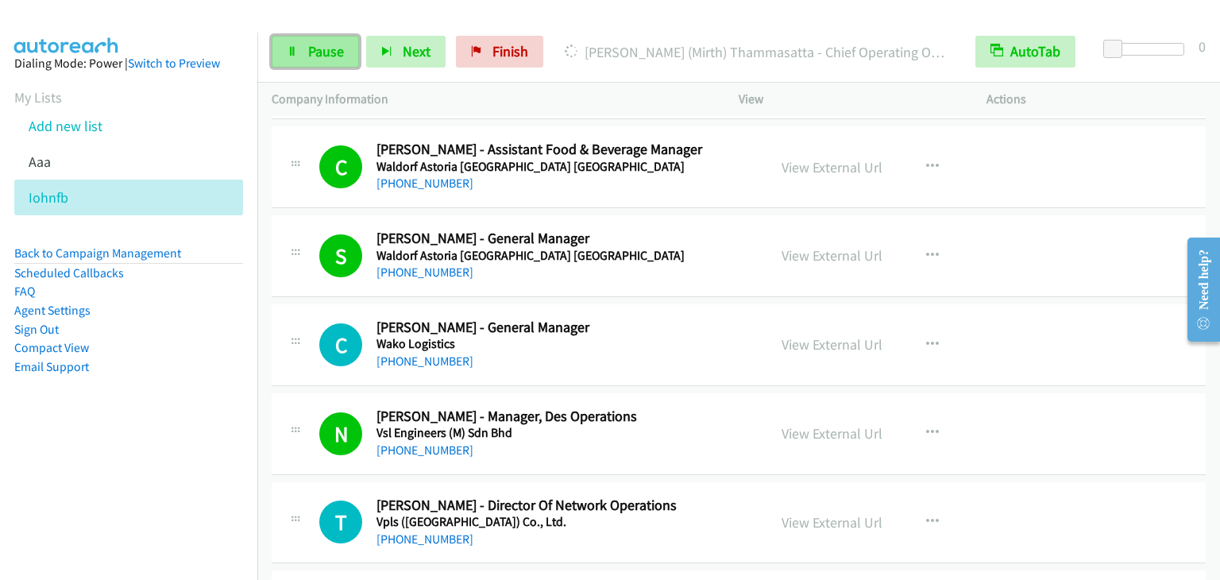
click at [322, 56] on span "Pause" at bounding box center [326, 51] width 36 height 18
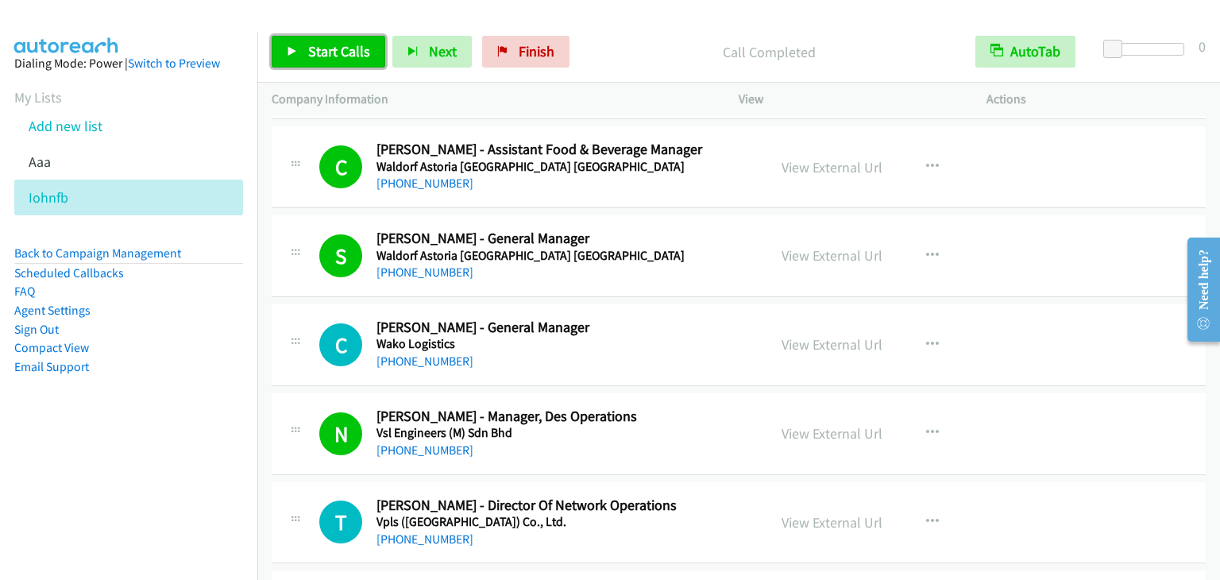
click at [331, 58] on span "Start Calls" at bounding box center [339, 51] width 62 height 18
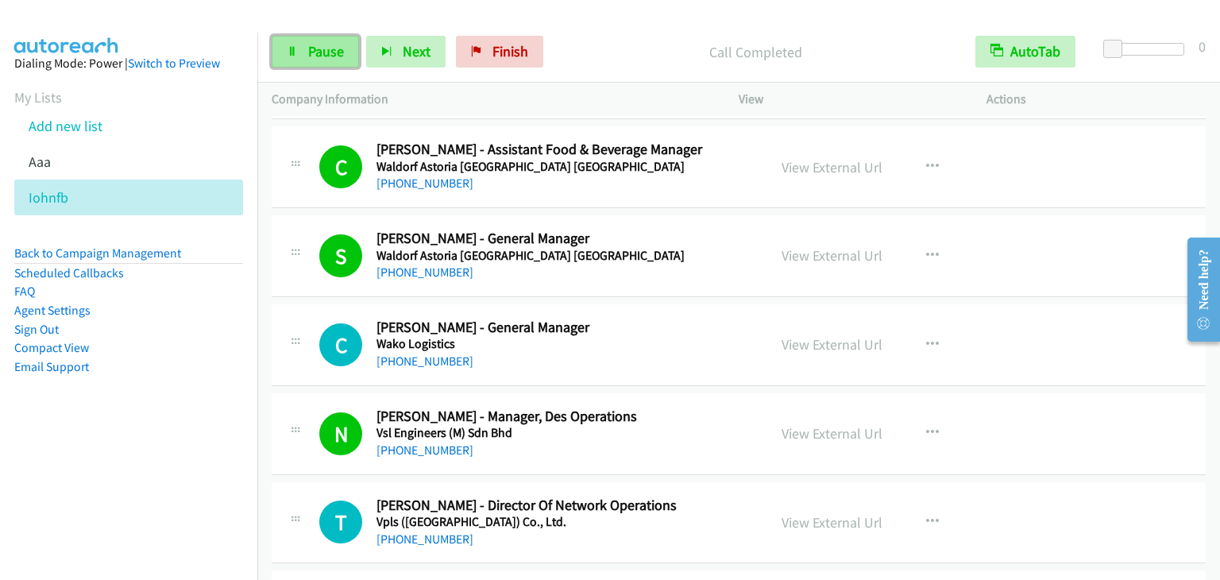
click at [315, 39] on link "Pause" at bounding box center [315, 52] width 87 height 32
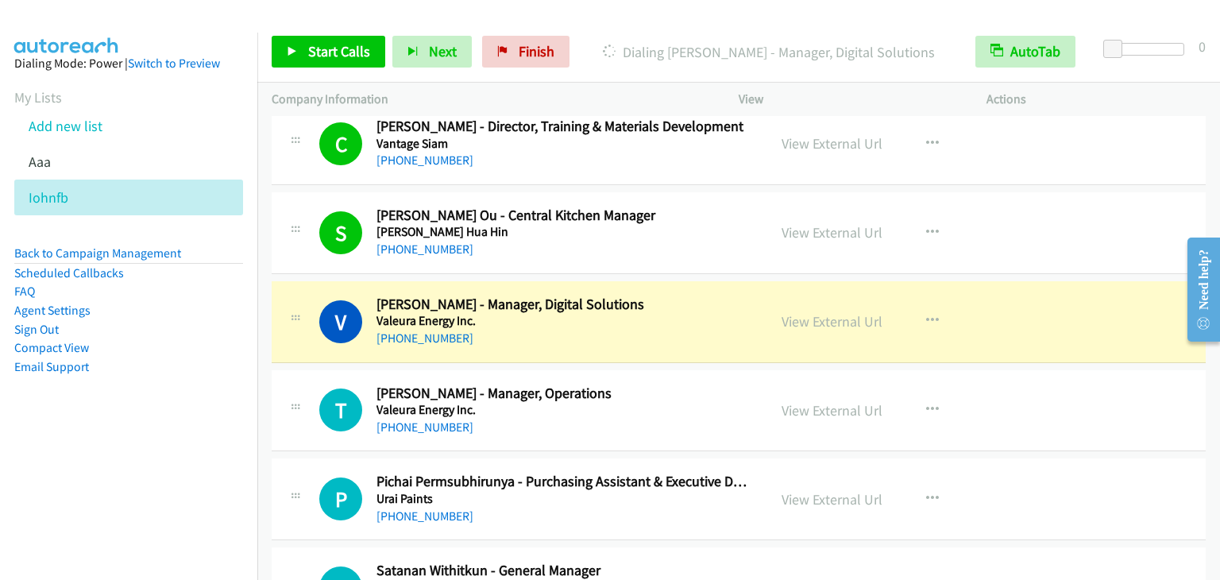
scroll to position [6833, 0]
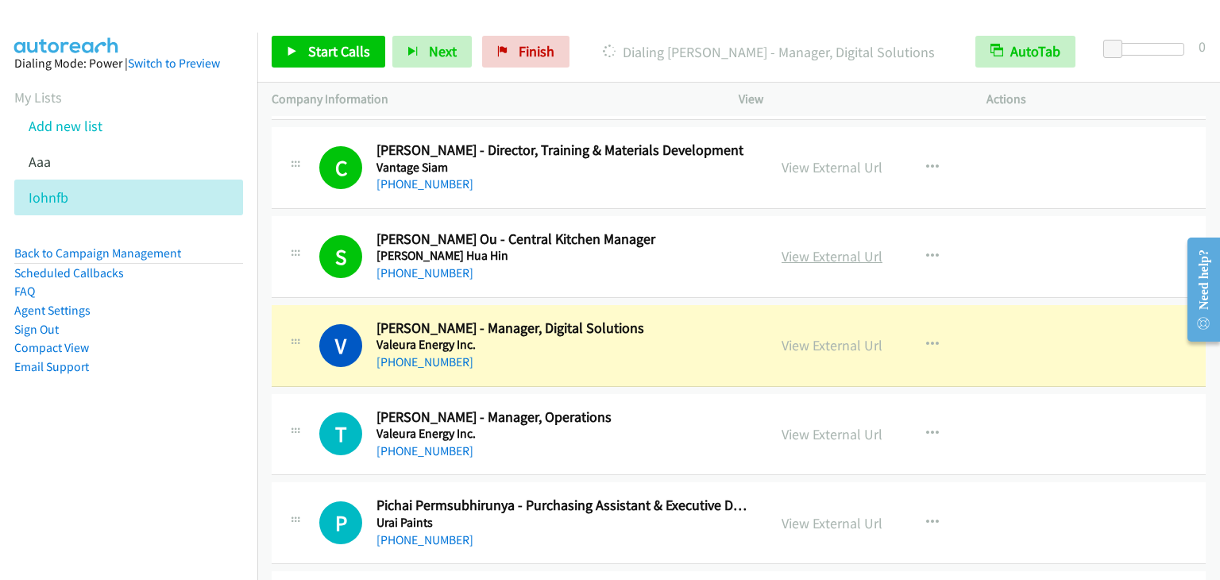
click at [830, 247] on link "View External Url" at bounding box center [832, 256] width 101 height 18
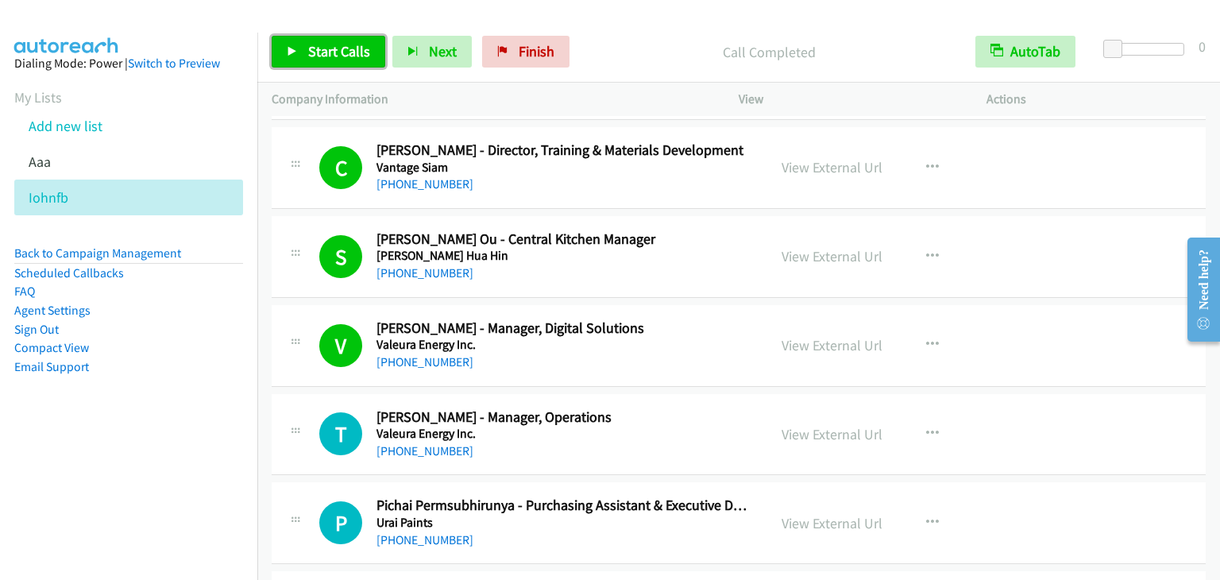
click at [315, 58] on span "Start Calls" at bounding box center [339, 51] width 62 height 18
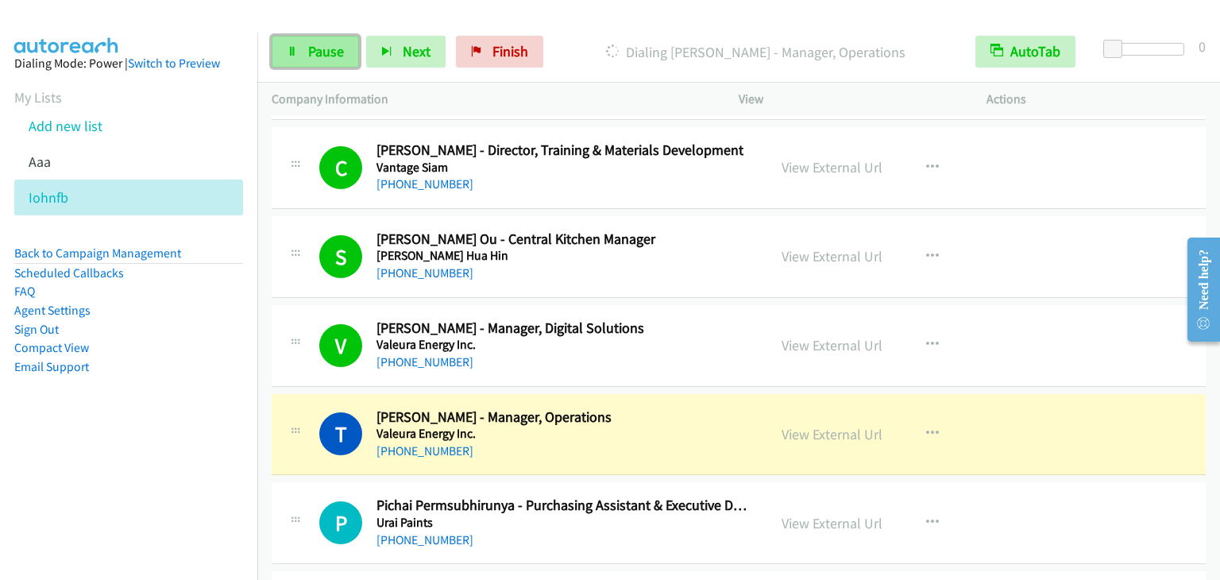
click at [320, 56] on span "Pause" at bounding box center [326, 51] width 36 height 18
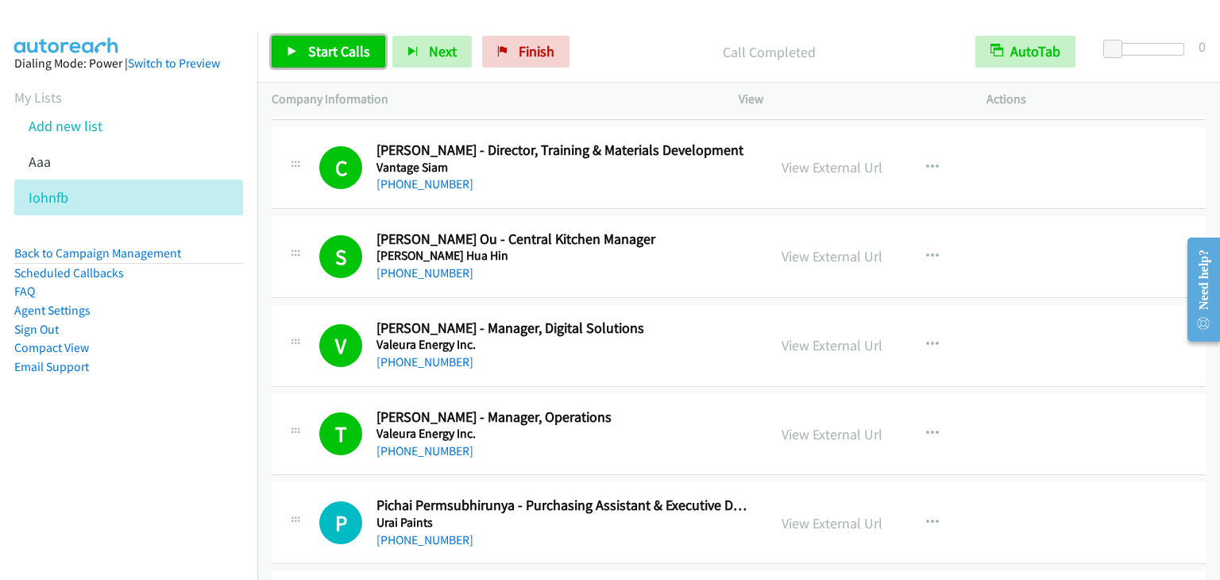
click at [338, 62] on link "Start Calls" at bounding box center [329, 52] width 114 height 32
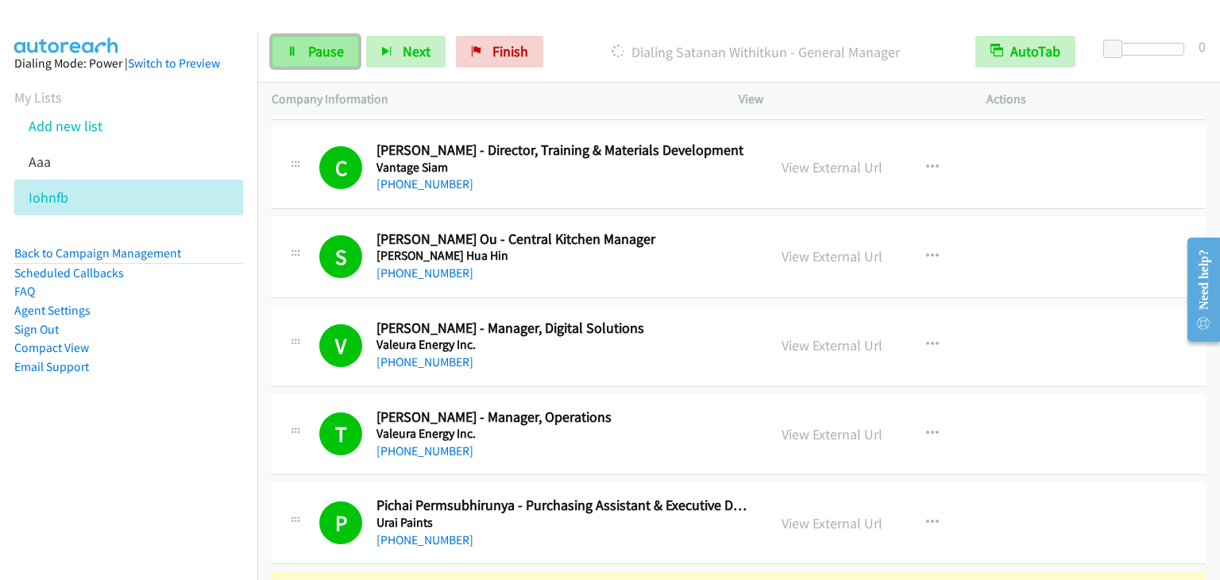
click at [340, 52] on span "Pause" at bounding box center [326, 51] width 36 height 18
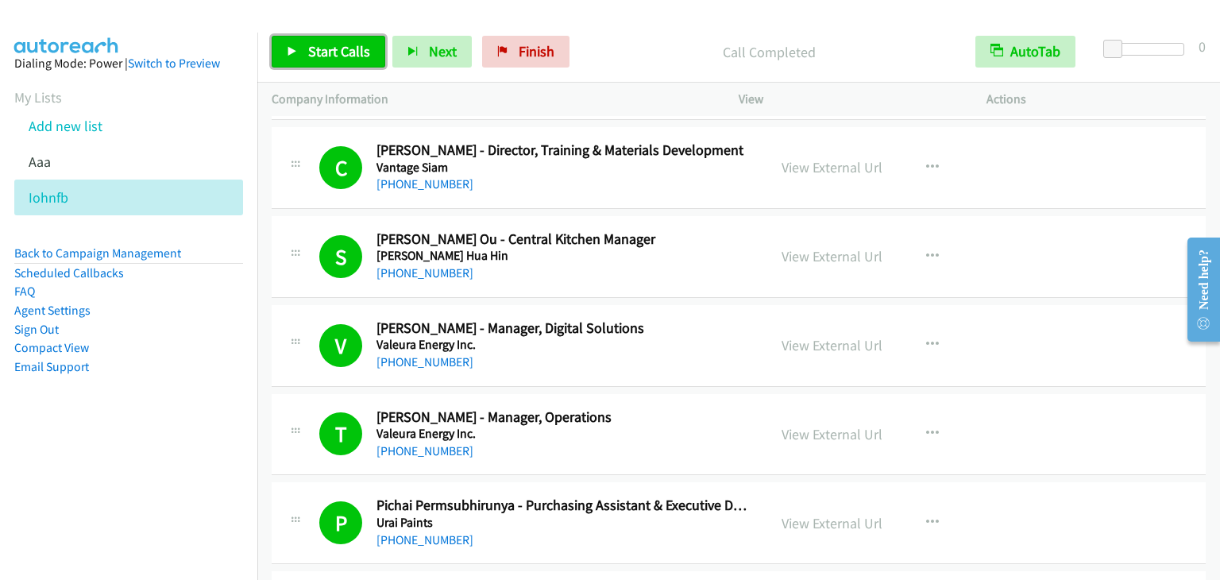
click at [310, 48] on span "Start Calls" at bounding box center [339, 51] width 62 height 18
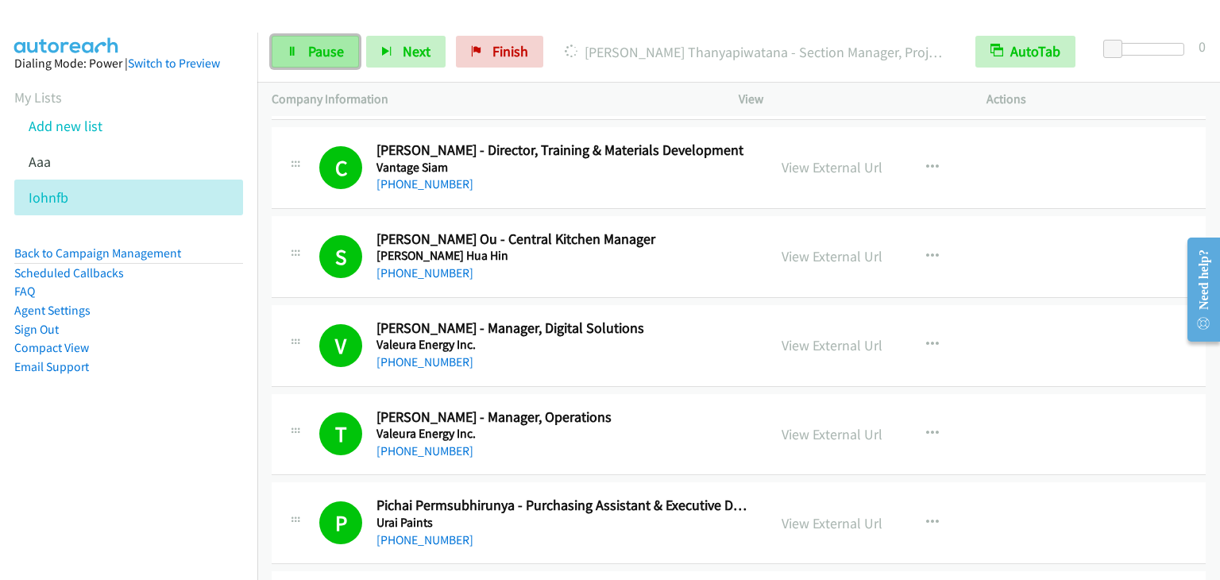
click at [308, 48] on span "Pause" at bounding box center [326, 51] width 36 height 18
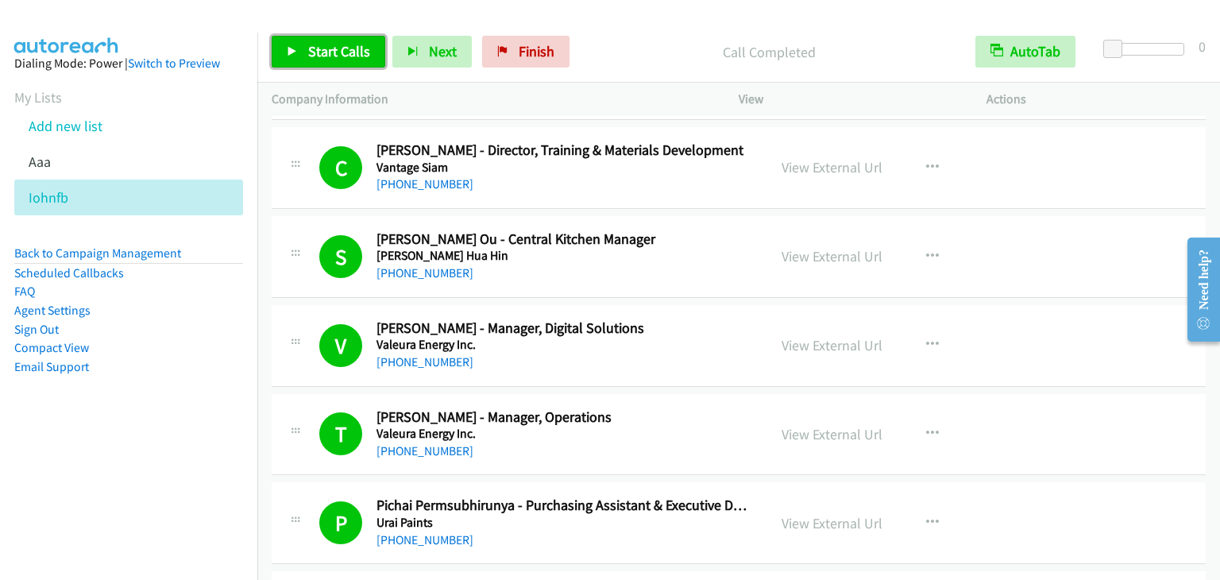
click at [352, 52] on span "Start Calls" at bounding box center [339, 51] width 62 height 18
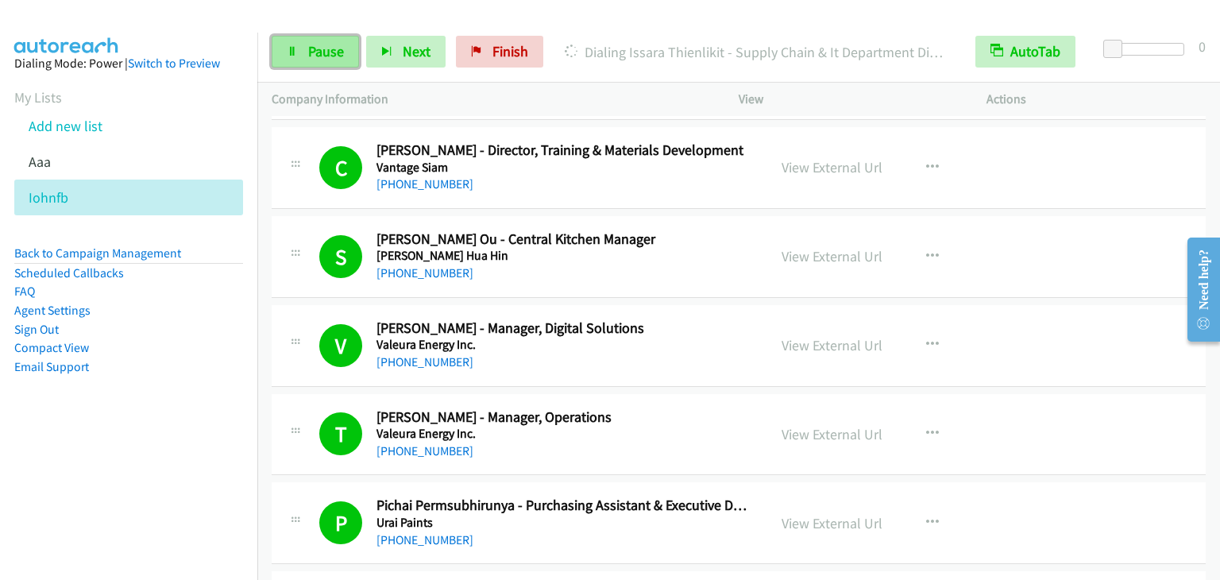
click at [323, 45] on span "Pause" at bounding box center [326, 51] width 36 height 18
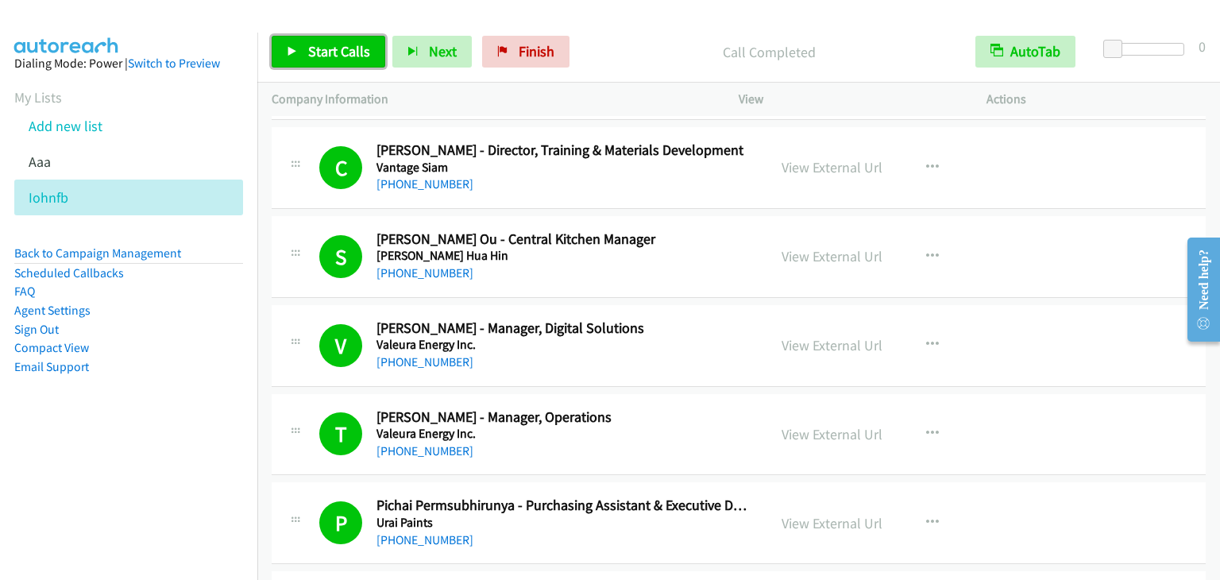
click at [339, 41] on link "Start Calls" at bounding box center [329, 52] width 114 height 32
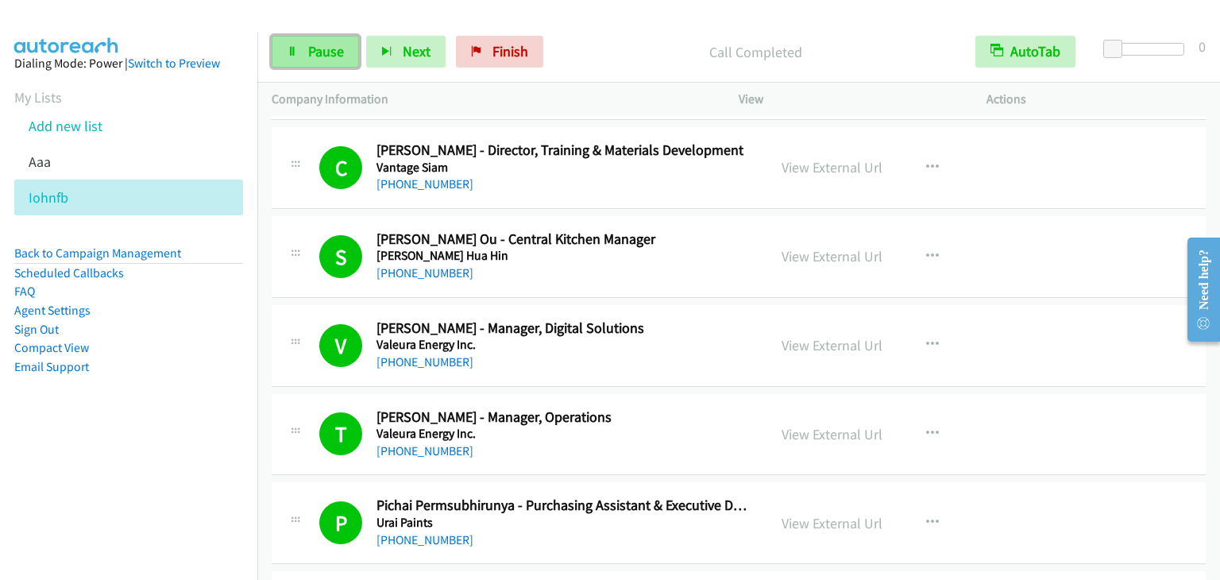
click at [327, 41] on link "Pause" at bounding box center [315, 52] width 87 height 32
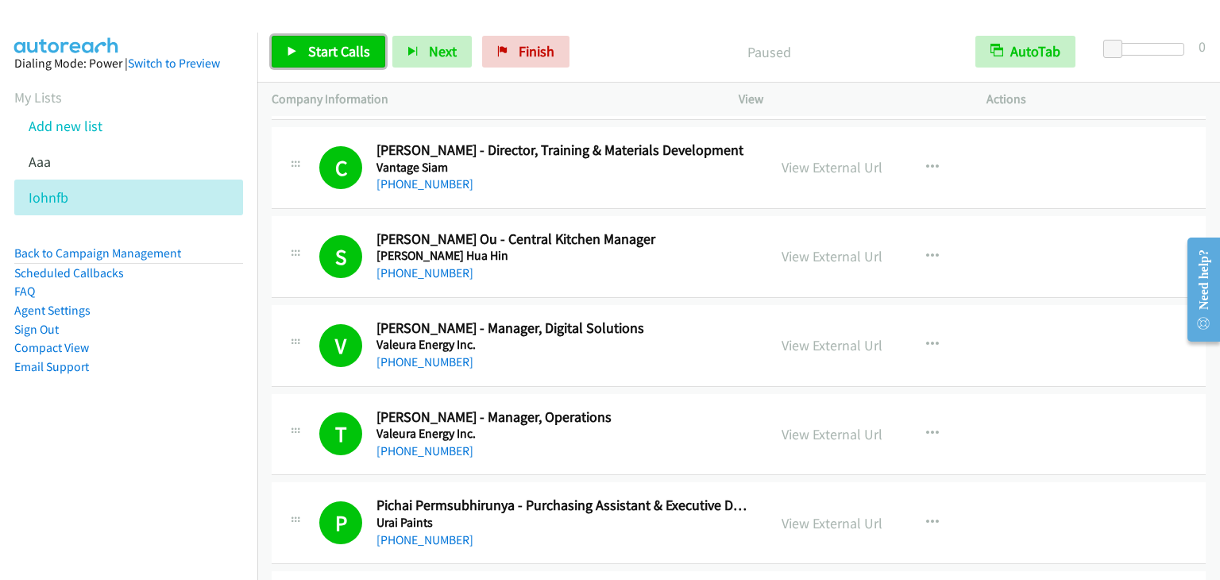
click at [327, 42] on span "Start Calls" at bounding box center [339, 51] width 62 height 18
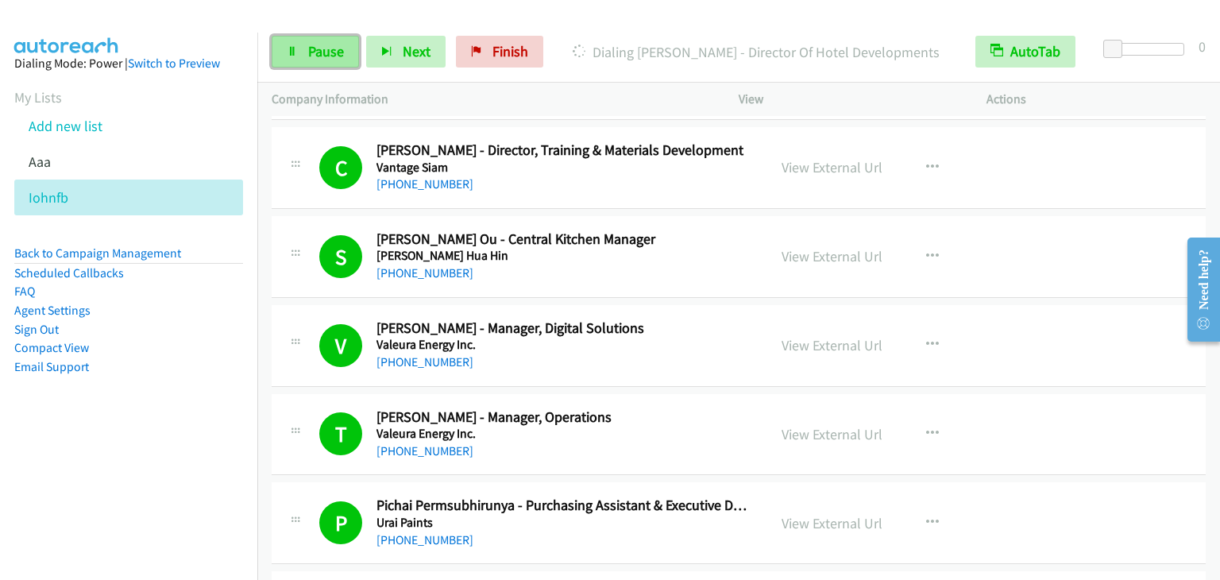
click at [322, 41] on link "Pause" at bounding box center [315, 52] width 87 height 32
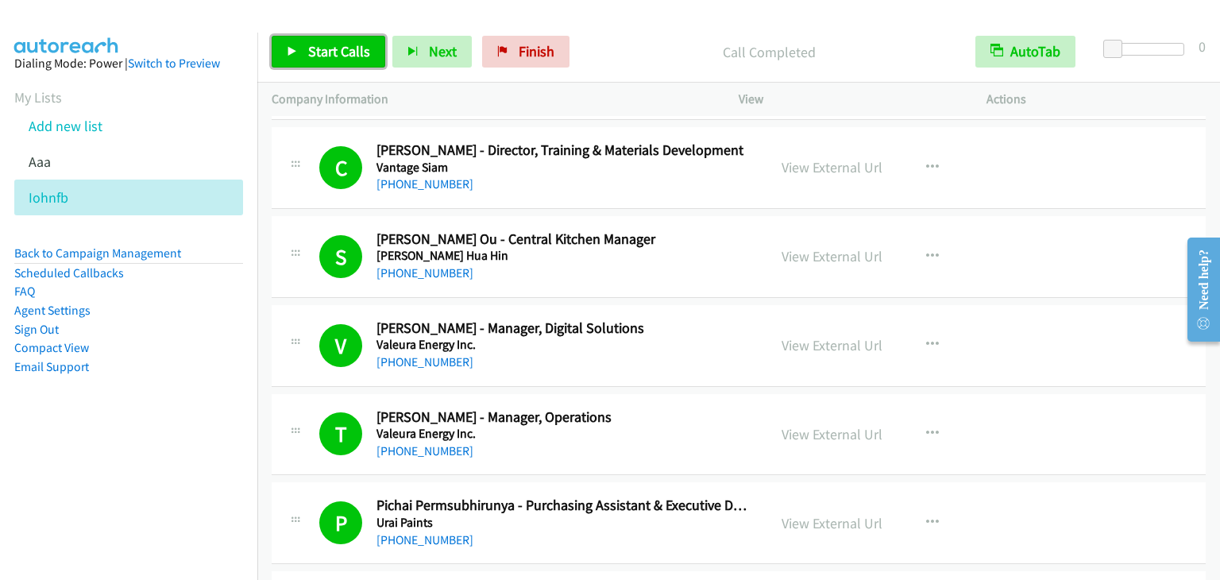
click at [343, 54] on span "Start Calls" at bounding box center [339, 51] width 62 height 18
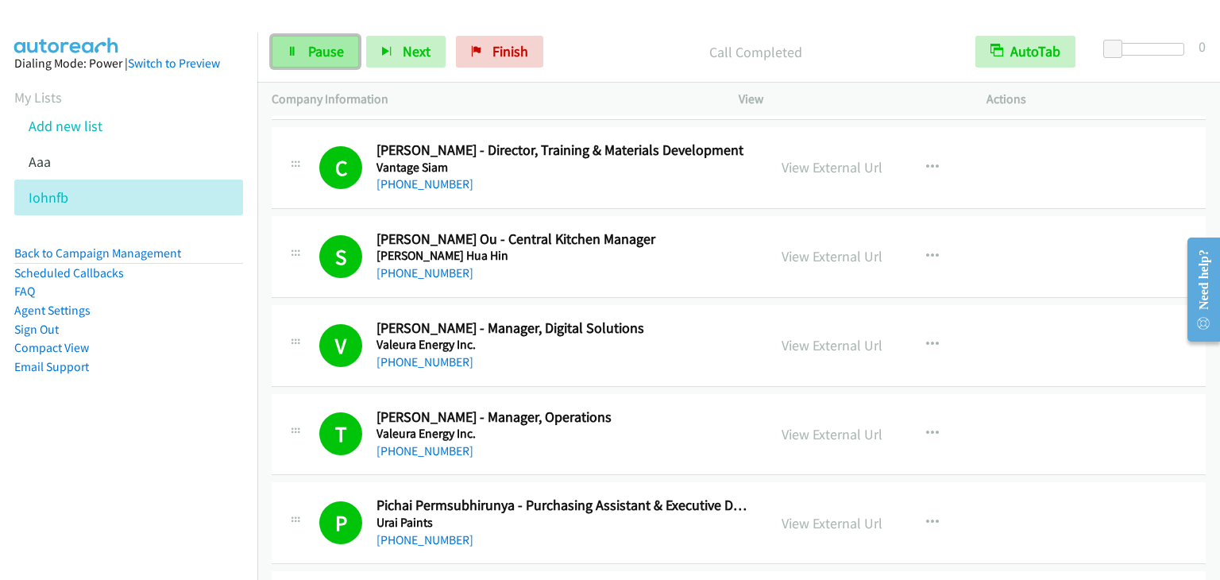
click at [325, 58] on span "Pause" at bounding box center [326, 51] width 36 height 18
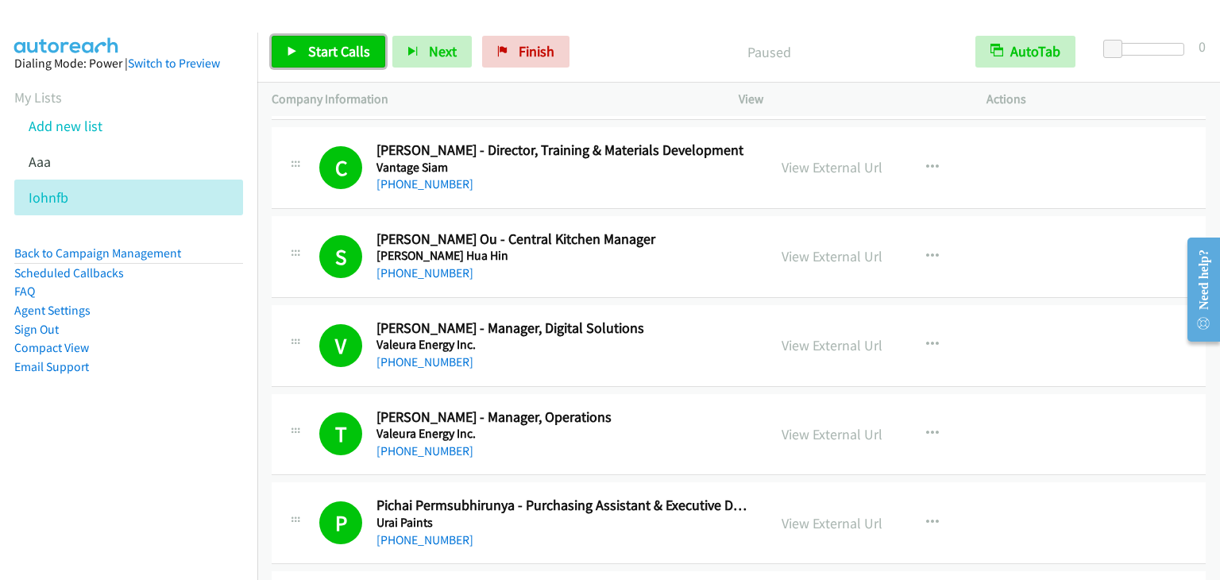
click at [329, 58] on span "Start Calls" at bounding box center [339, 51] width 62 height 18
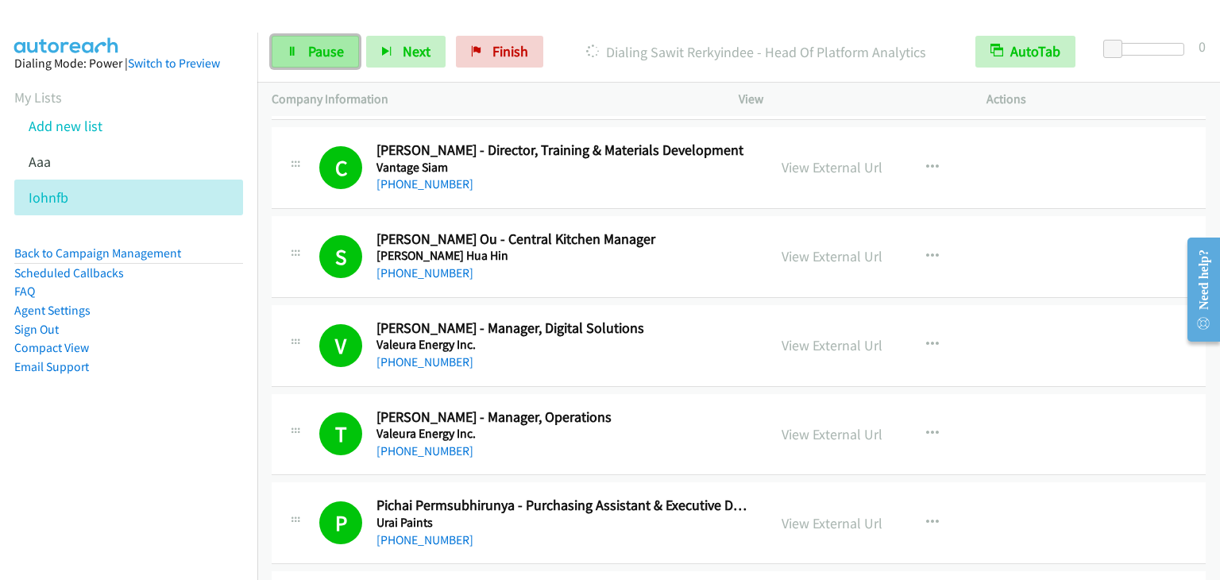
click at [324, 58] on span "Pause" at bounding box center [326, 51] width 36 height 18
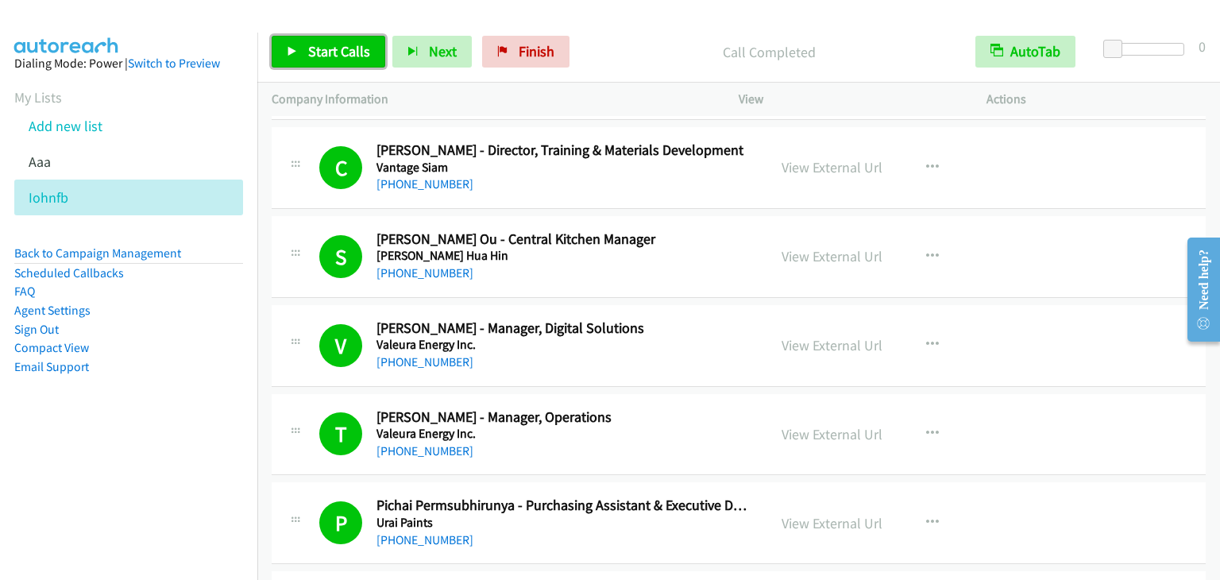
click at [297, 45] on link "Start Calls" at bounding box center [329, 52] width 114 height 32
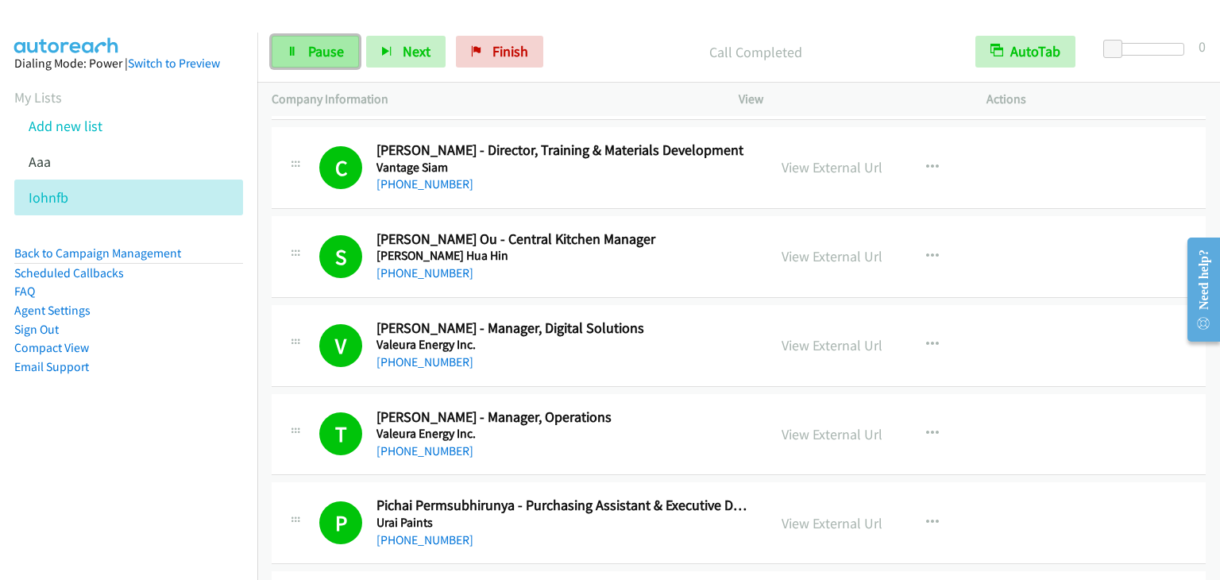
click at [300, 51] on link "Pause" at bounding box center [315, 52] width 87 height 32
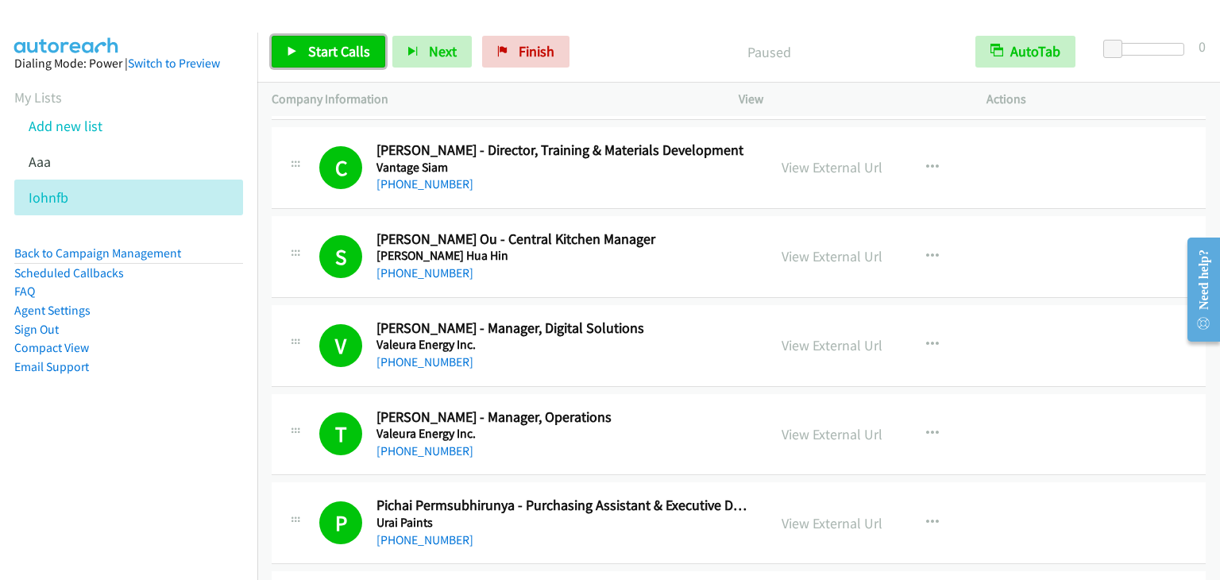
click at [302, 52] on link "Start Calls" at bounding box center [329, 52] width 114 height 32
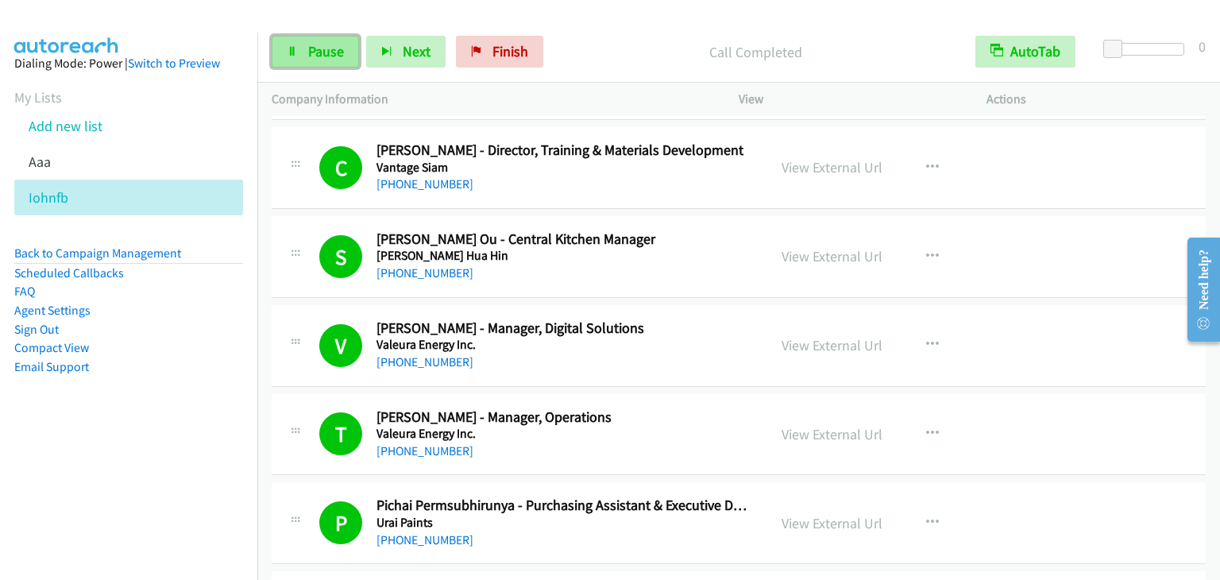
click at [352, 61] on link "Pause" at bounding box center [315, 52] width 87 height 32
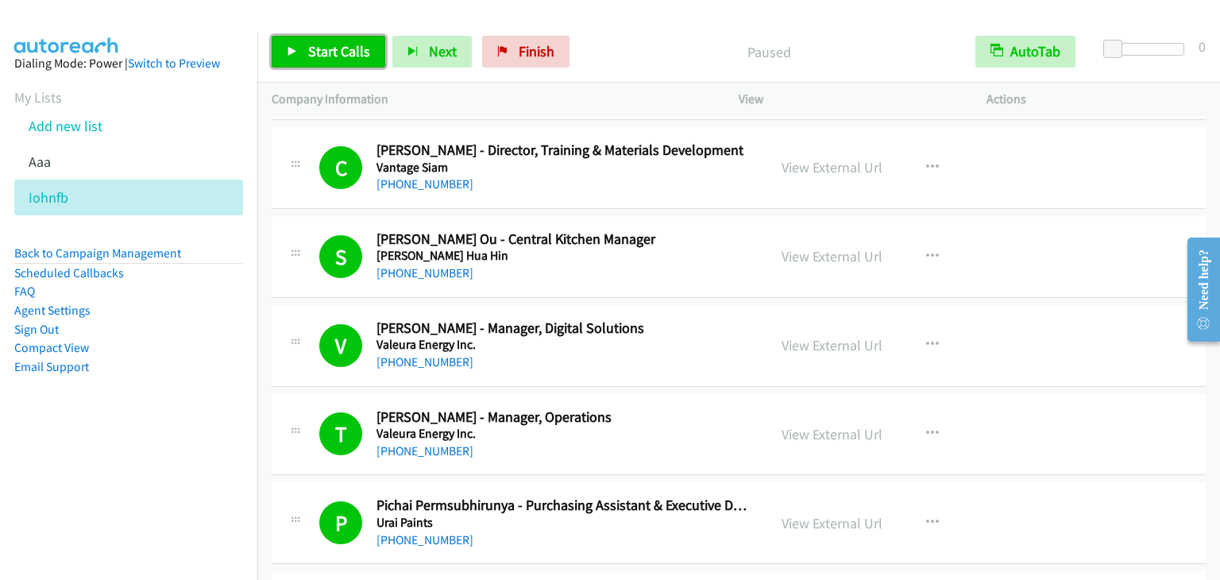
click at [350, 56] on span "Start Calls" at bounding box center [339, 51] width 62 height 18
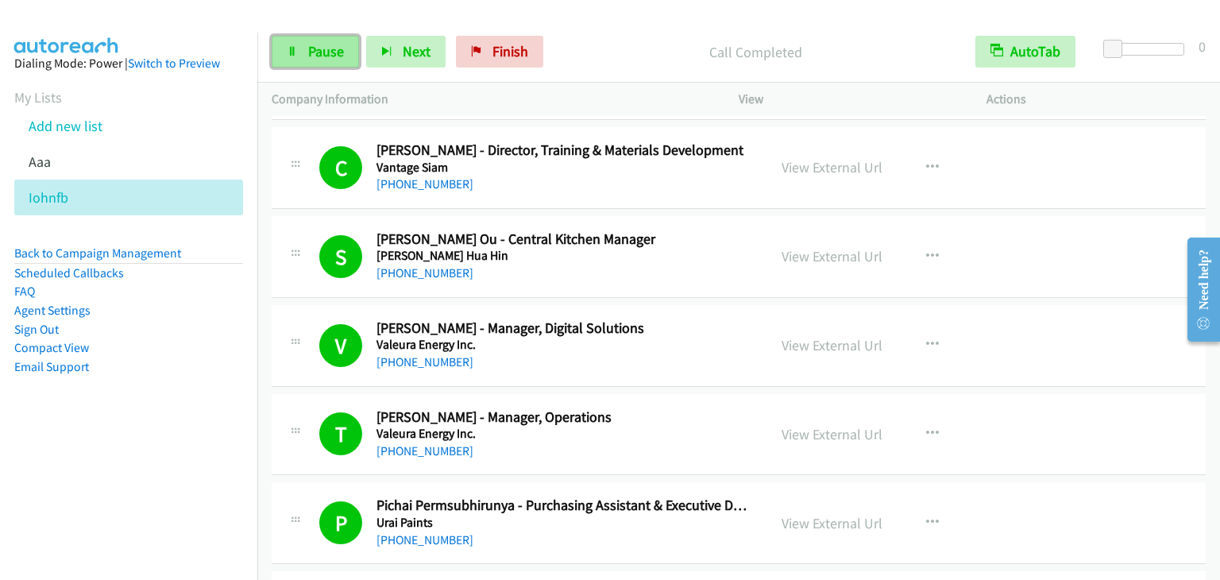
click at [334, 40] on link "Pause" at bounding box center [315, 52] width 87 height 32
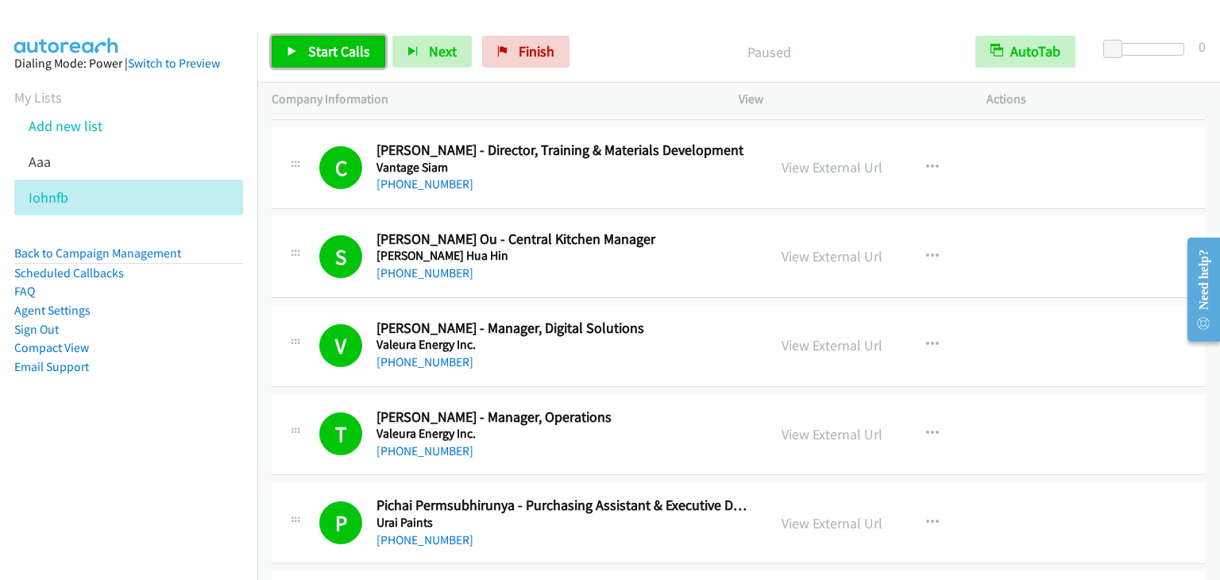
click at [334, 52] on span "Start Calls" at bounding box center [339, 51] width 62 height 18
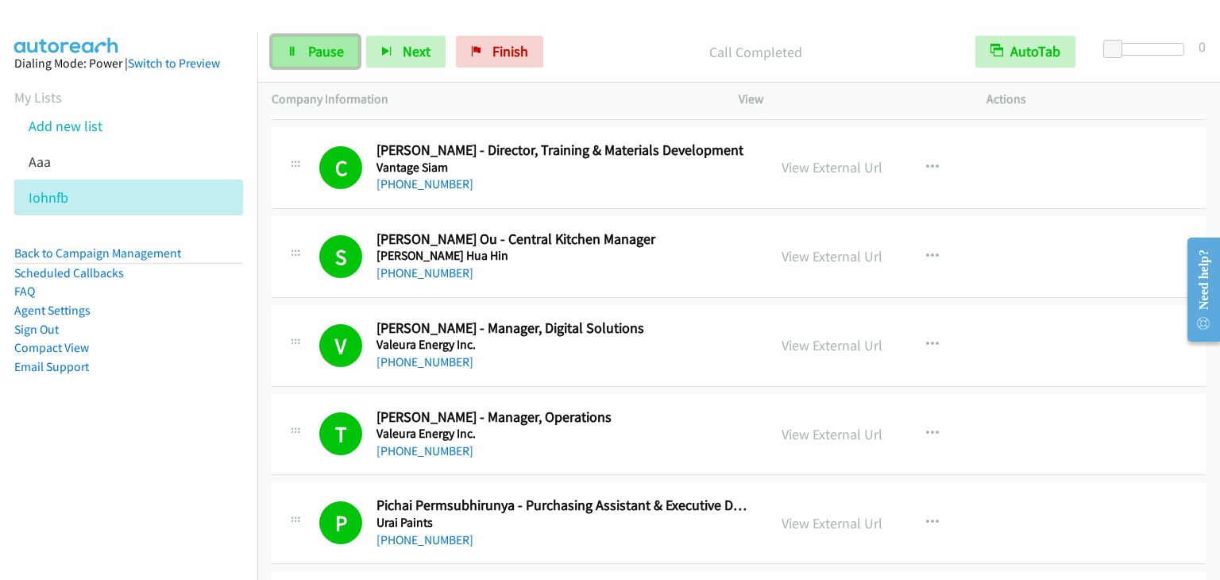
click at [339, 47] on span "Pause" at bounding box center [326, 51] width 36 height 18
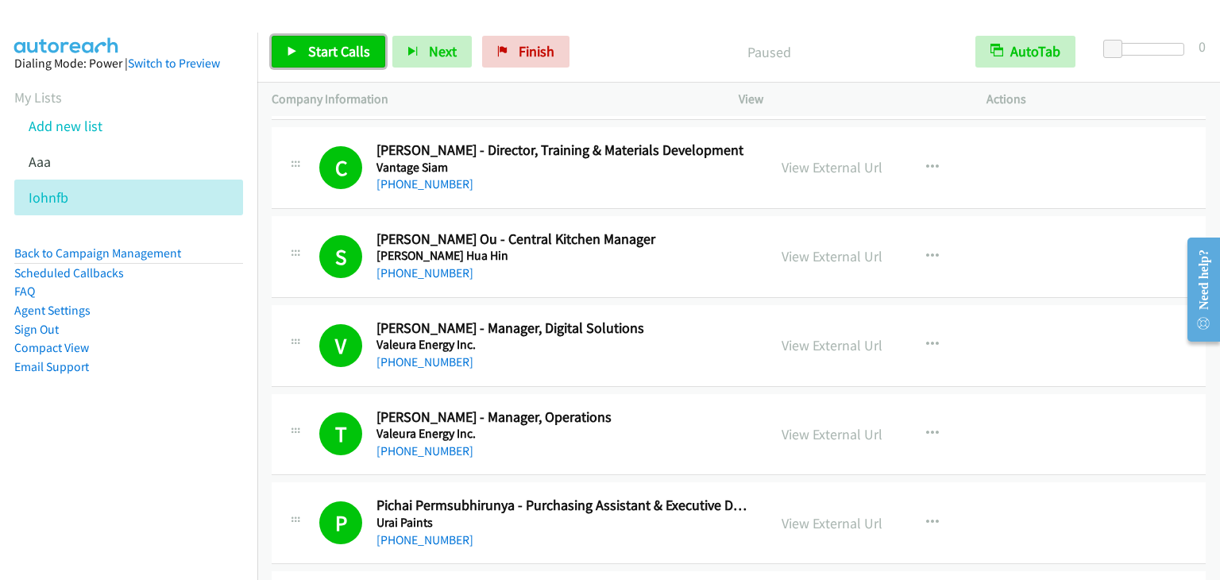
click at [345, 42] on span "Start Calls" at bounding box center [339, 51] width 62 height 18
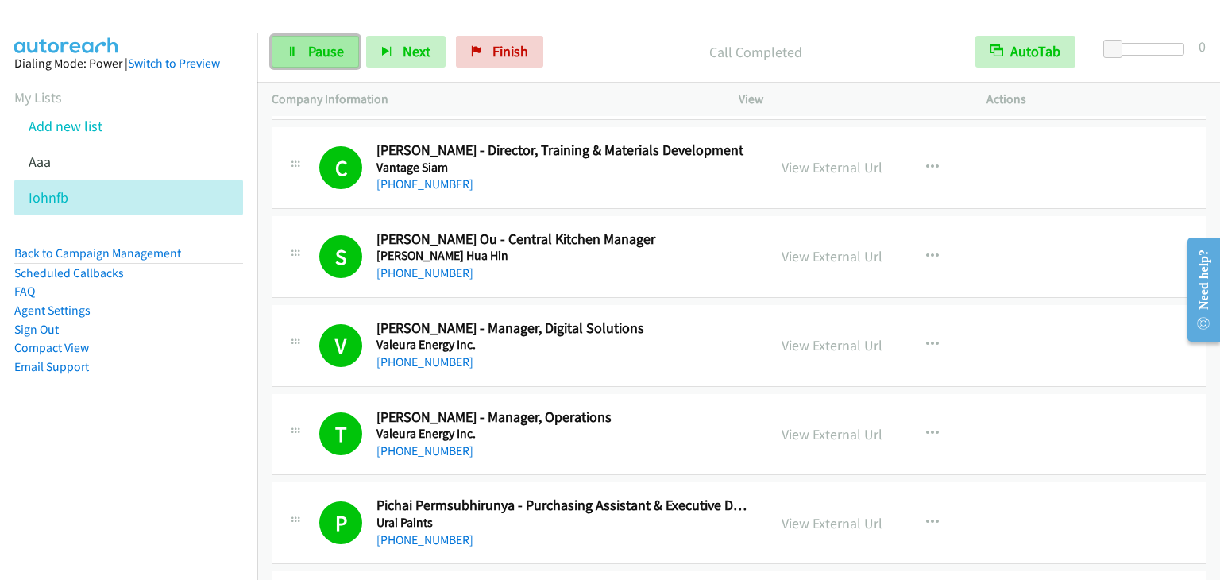
click at [338, 55] on span "Pause" at bounding box center [326, 51] width 36 height 18
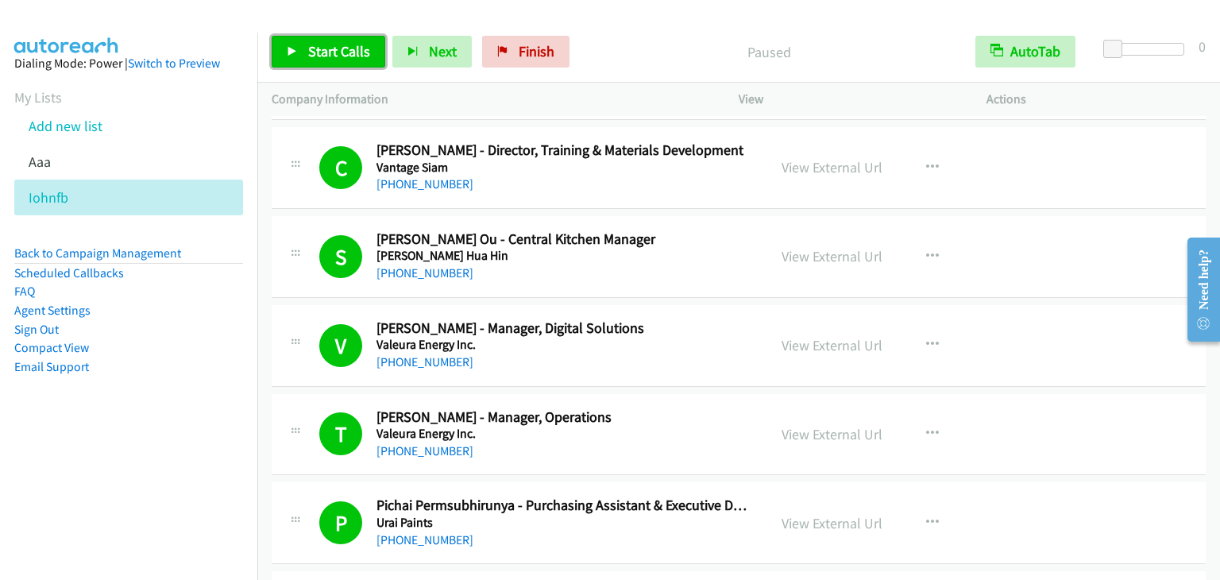
click at [353, 51] on span "Start Calls" at bounding box center [339, 51] width 62 height 18
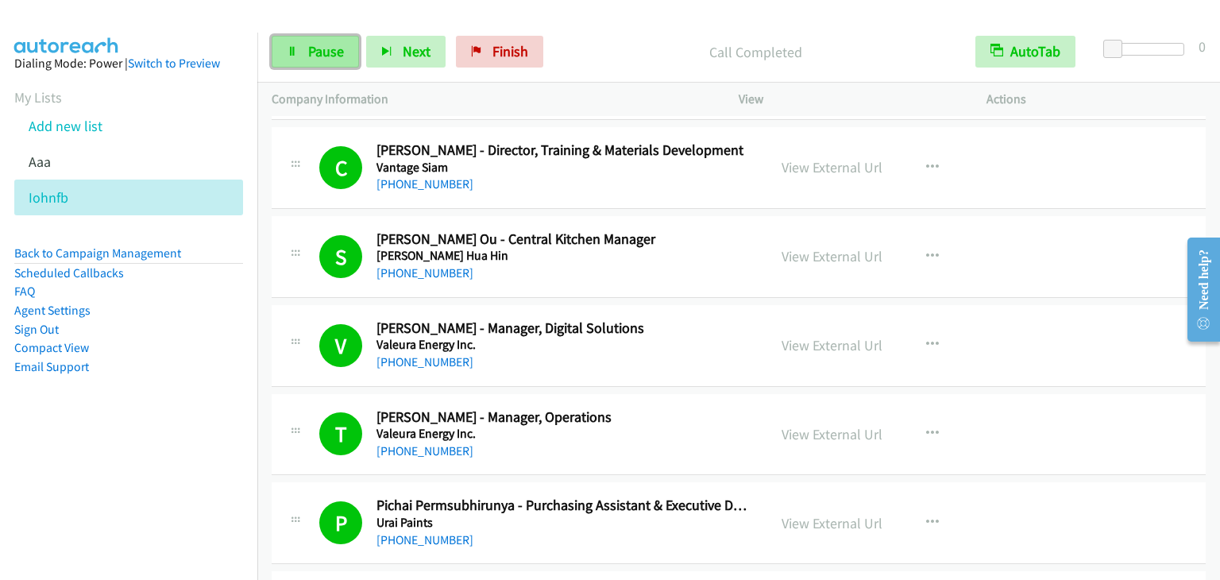
click at [335, 50] on span "Pause" at bounding box center [326, 51] width 36 height 18
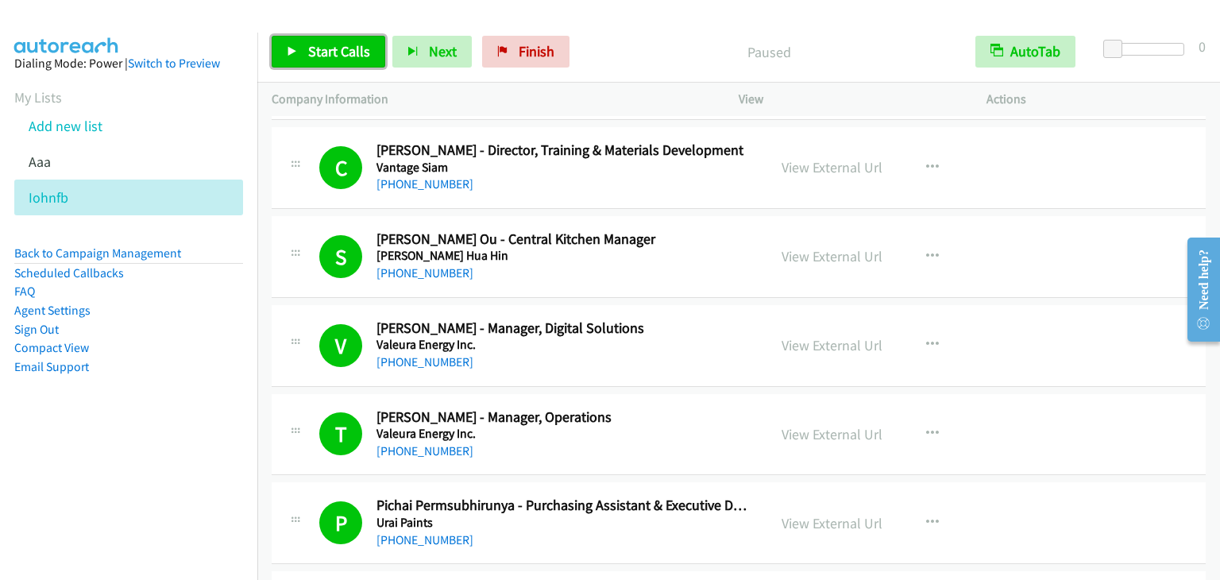
click at [331, 36] on link "Start Calls" at bounding box center [329, 52] width 114 height 32
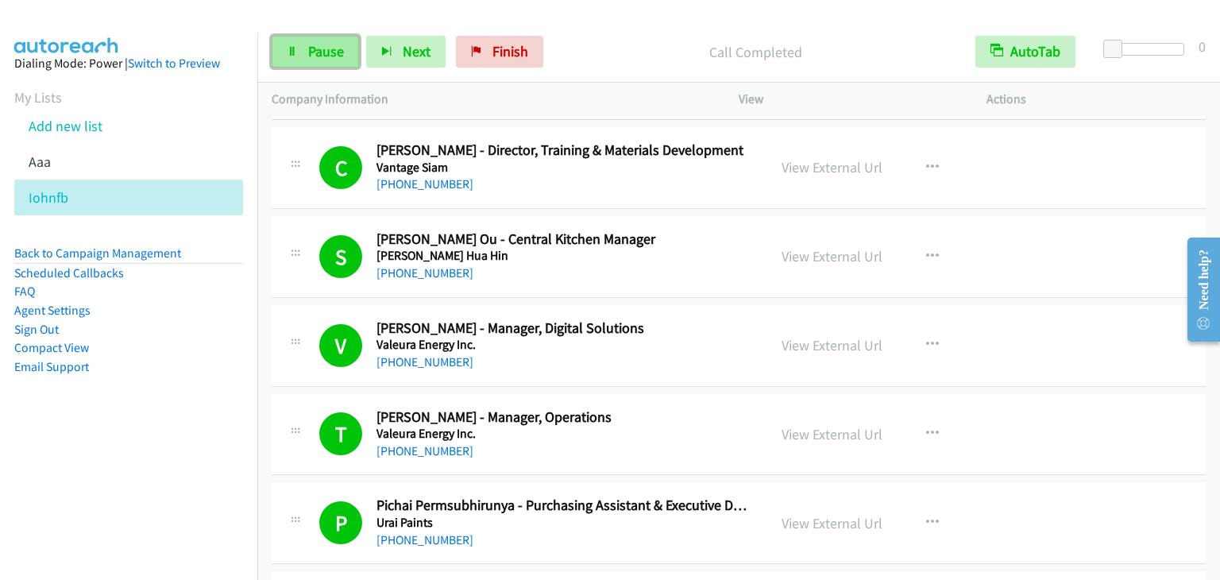
click at [312, 42] on span "Pause" at bounding box center [326, 51] width 36 height 18
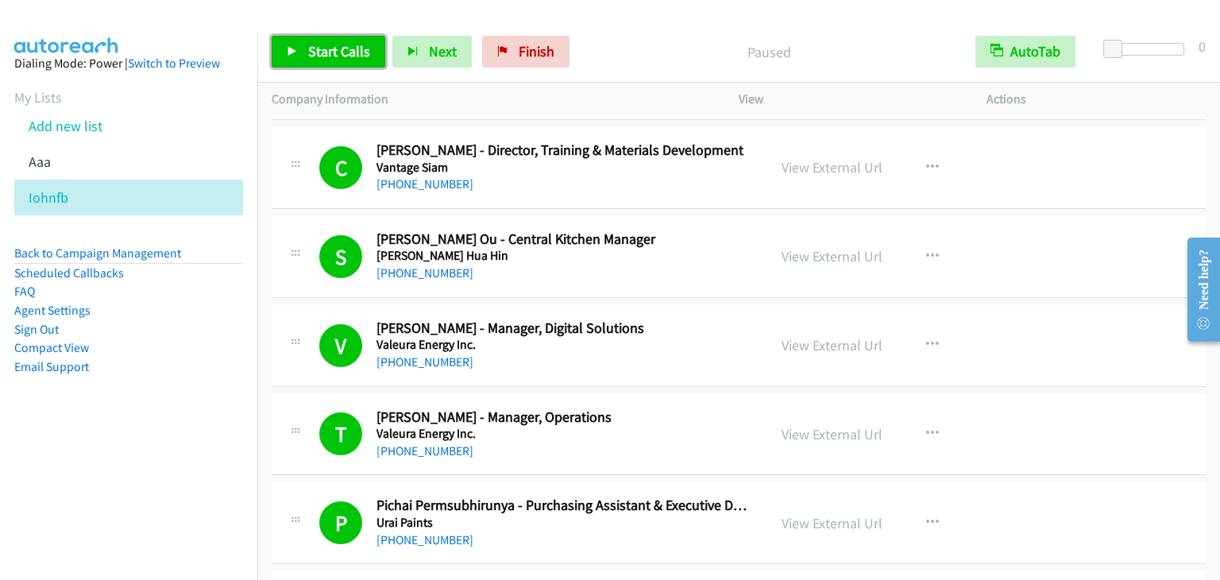
click at [350, 50] on span "Start Calls" at bounding box center [339, 51] width 62 height 18
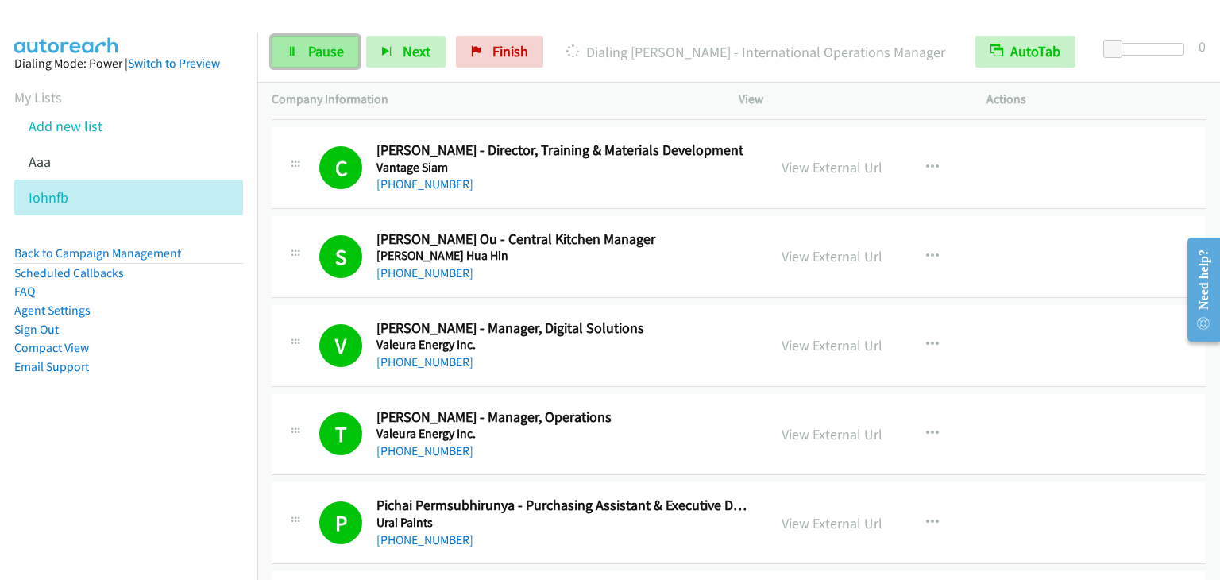
click at [297, 59] on link "Pause" at bounding box center [315, 52] width 87 height 32
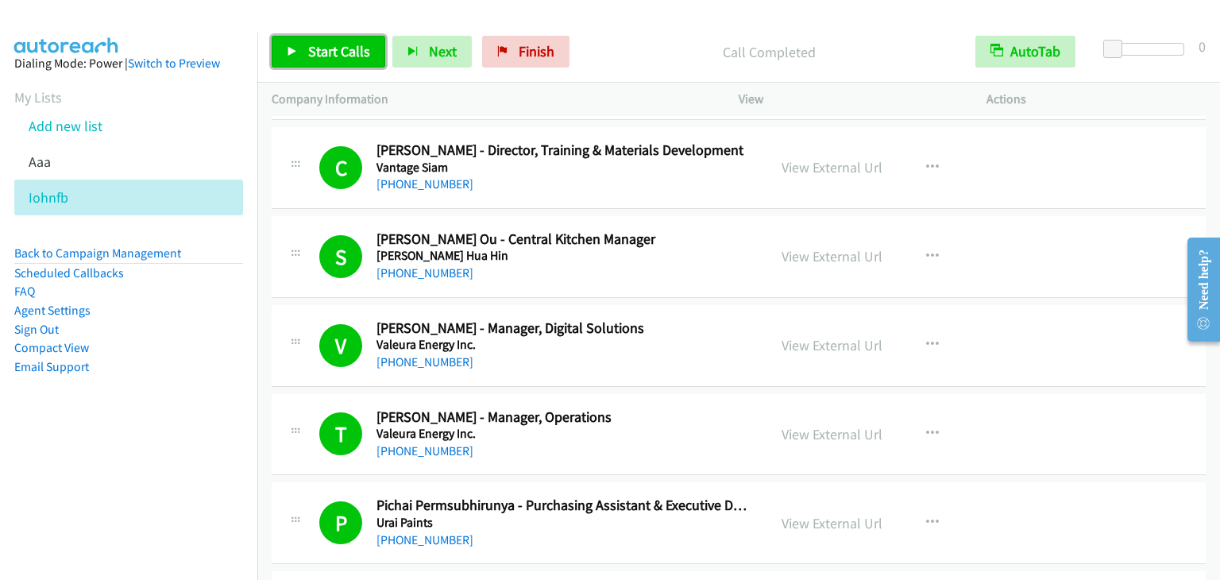
click at [331, 58] on span "Start Calls" at bounding box center [339, 51] width 62 height 18
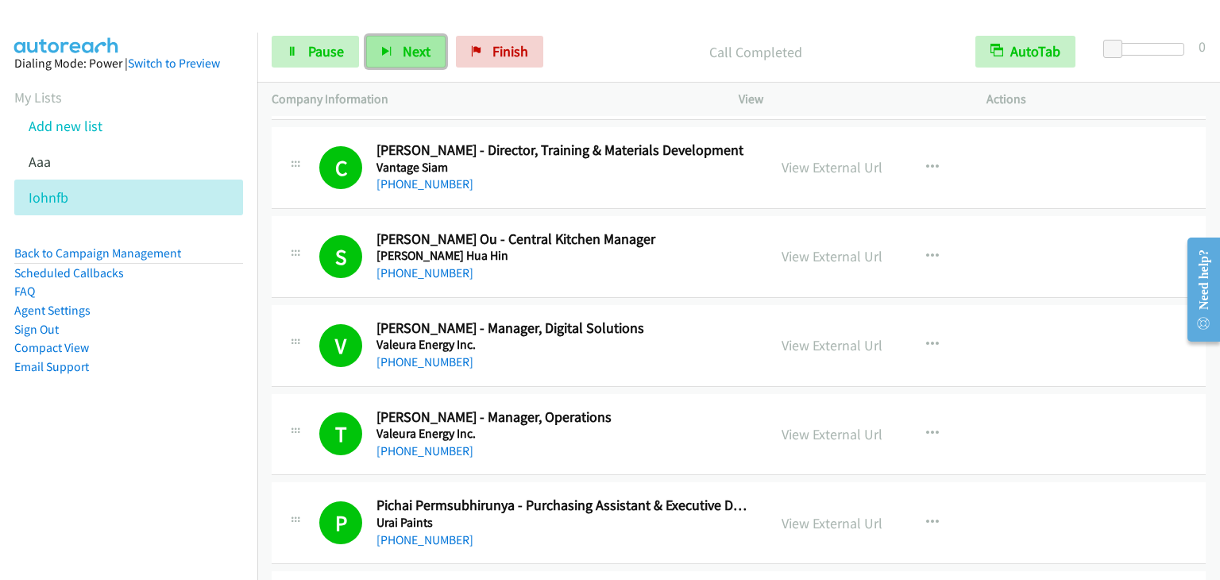
click at [366, 46] on button "Next" at bounding box center [405, 52] width 79 height 32
click at [311, 58] on span "Pause" at bounding box center [326, 51] width 36 height 18
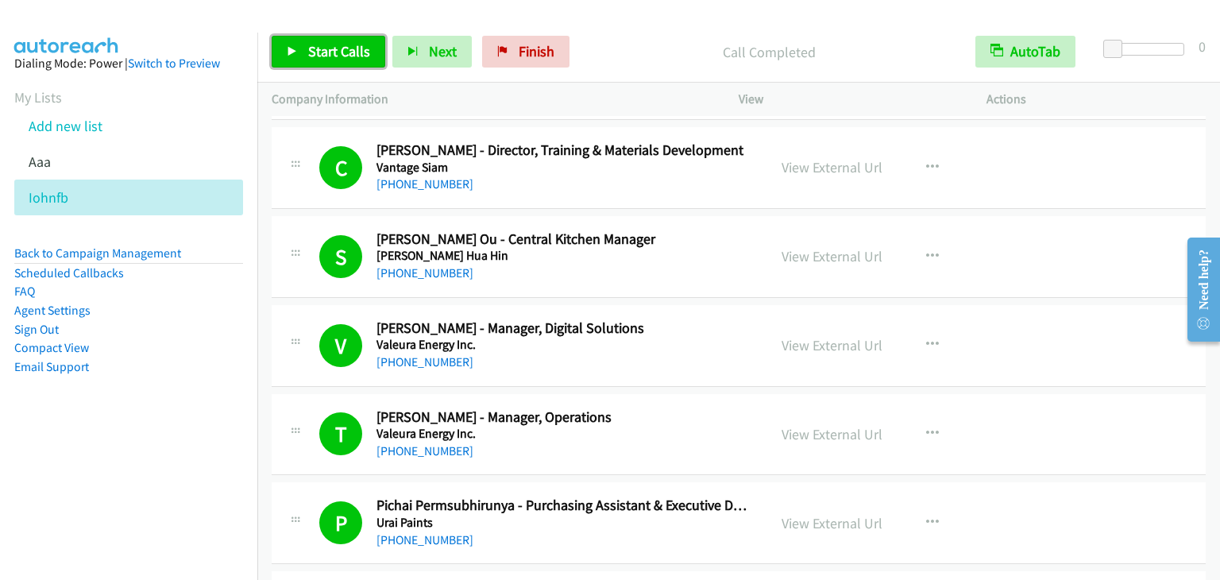
click at [349, 47] on span "Start Calls" at bounding box center [339, 51] width 62 height 18
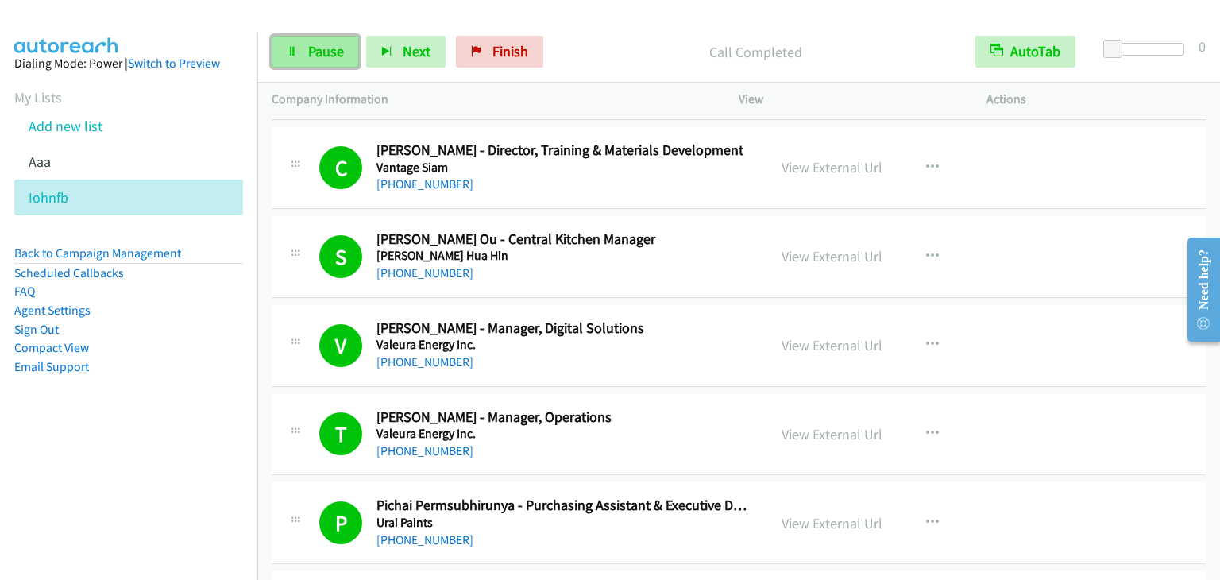
click at [327, 52] on span "Pause" at bounding box center [326, 51] width 36 height 18
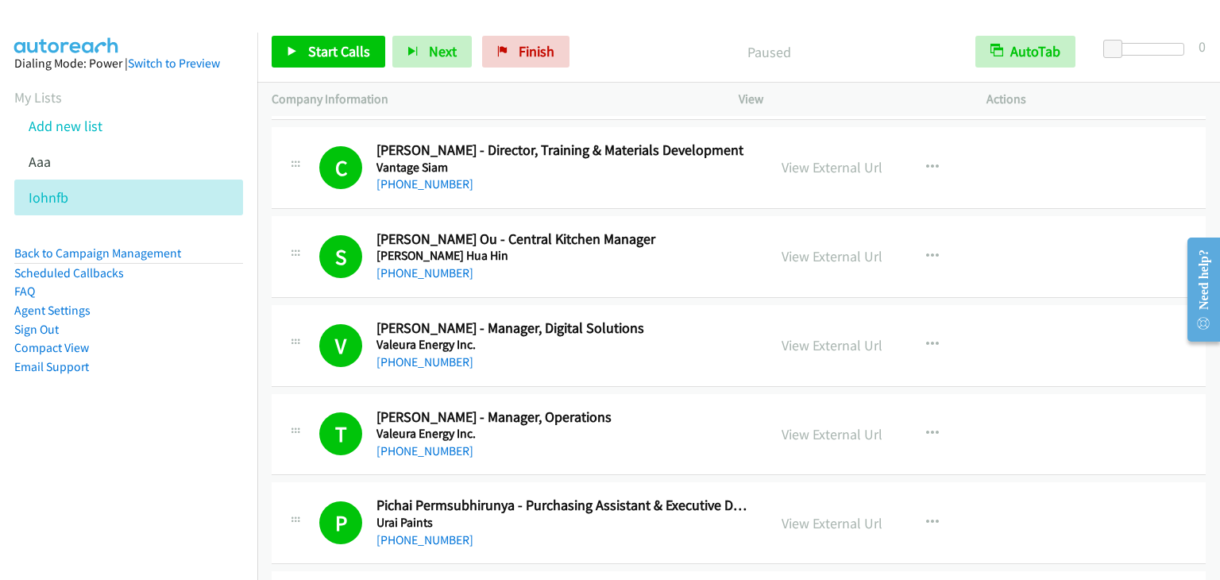
click at [393, 36] on link "Pause" at bounding box center [408, 44] width 31 height 17
click at [311, 44] on span "Start Calls" at bounding box center [339, 51] width 62 height 18
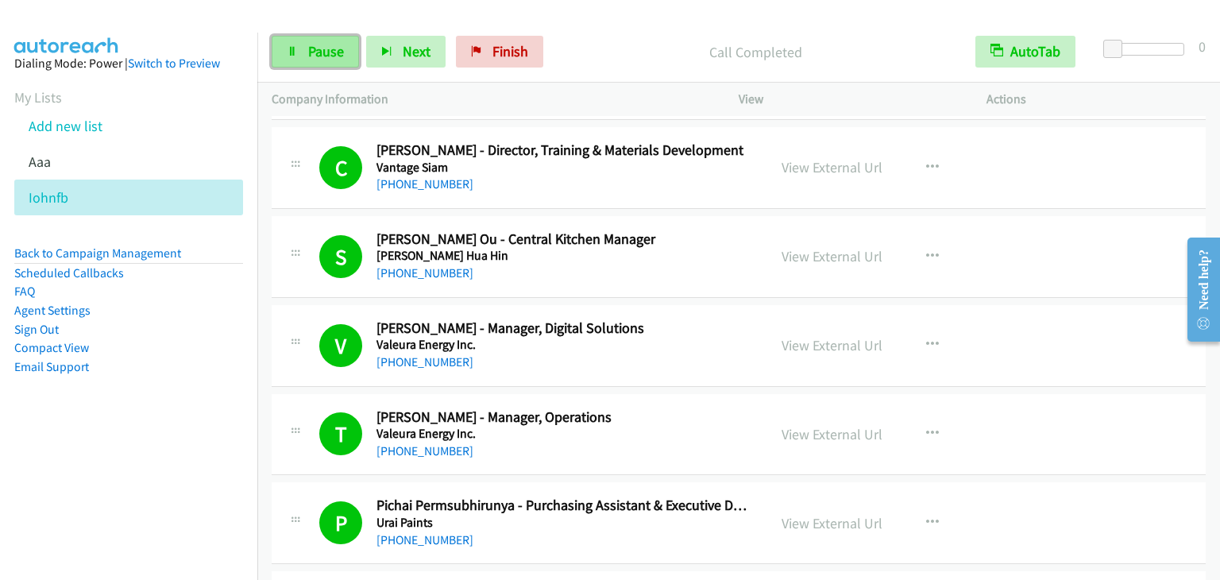
click at [319, 49] on span "Pause" at bounding box center [326, 51] width 36 height 18
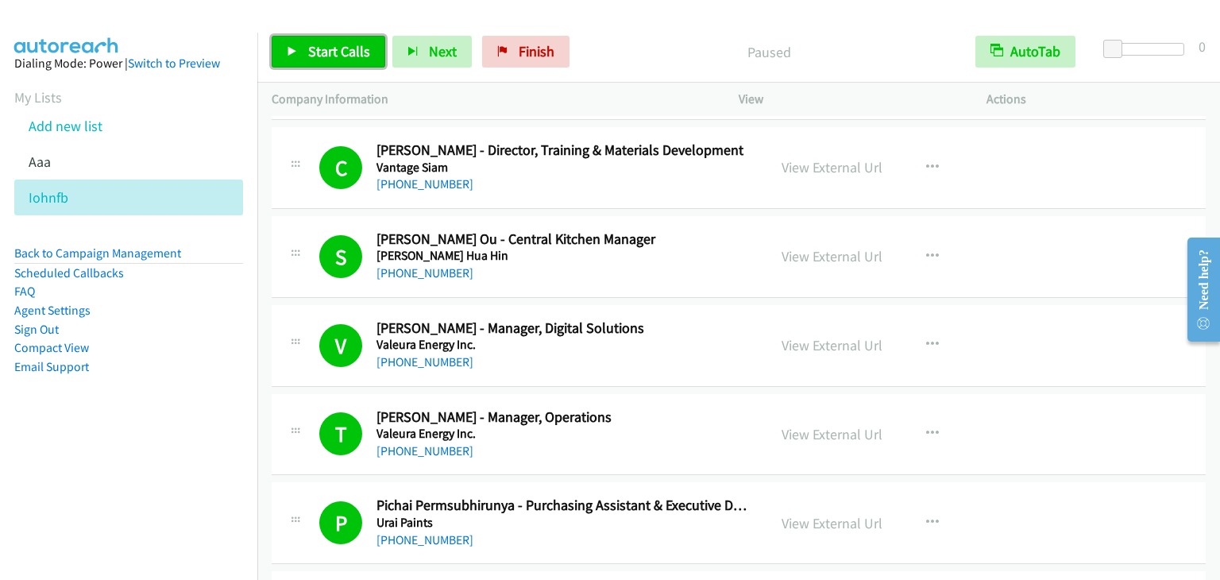
click at [328, 54] on span "Start Calls" at bounding box center [339, 51] width 62 height 18
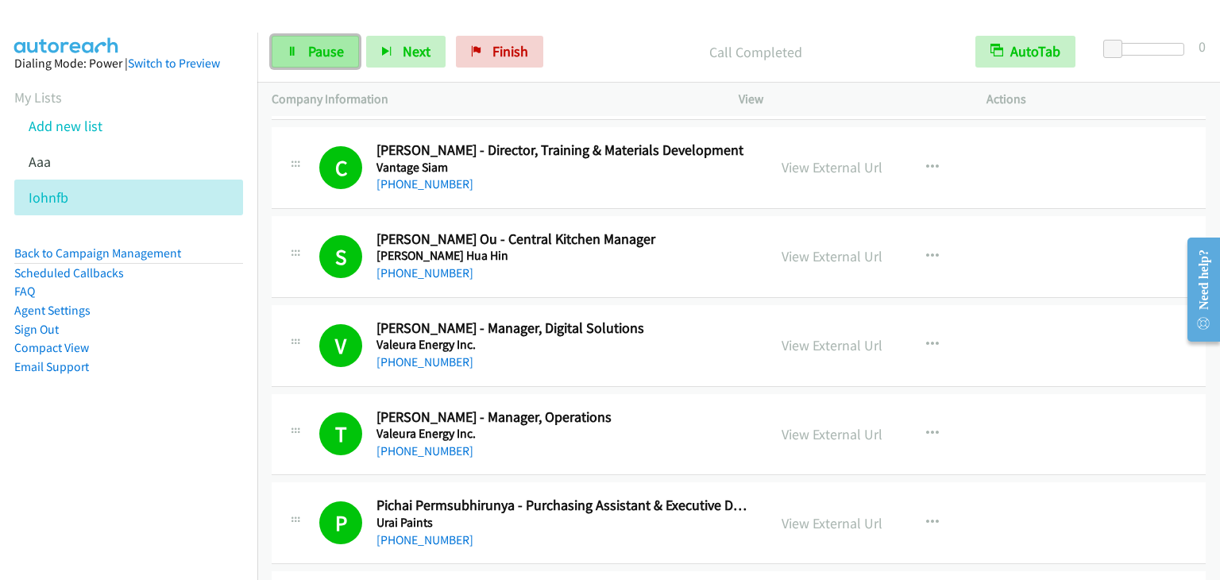
click at [309, 60] on link "Pause" at bounding box center [315, 52] width 87 height 32
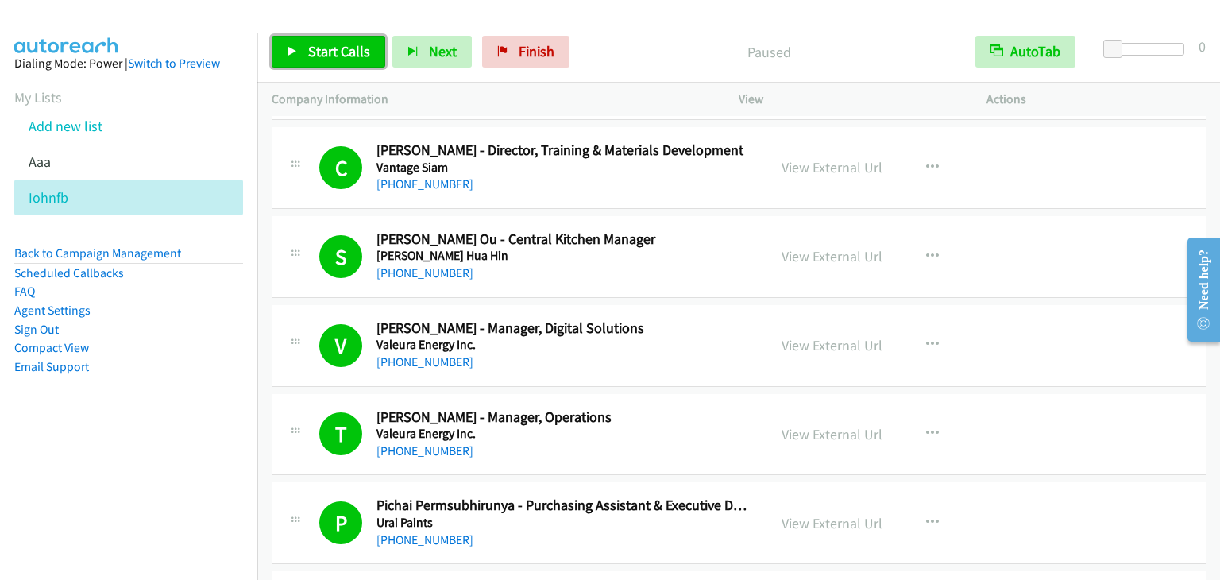
click at [309, 60] on link "Start Calls" at bounding box center [329, 52] width 114 height 32
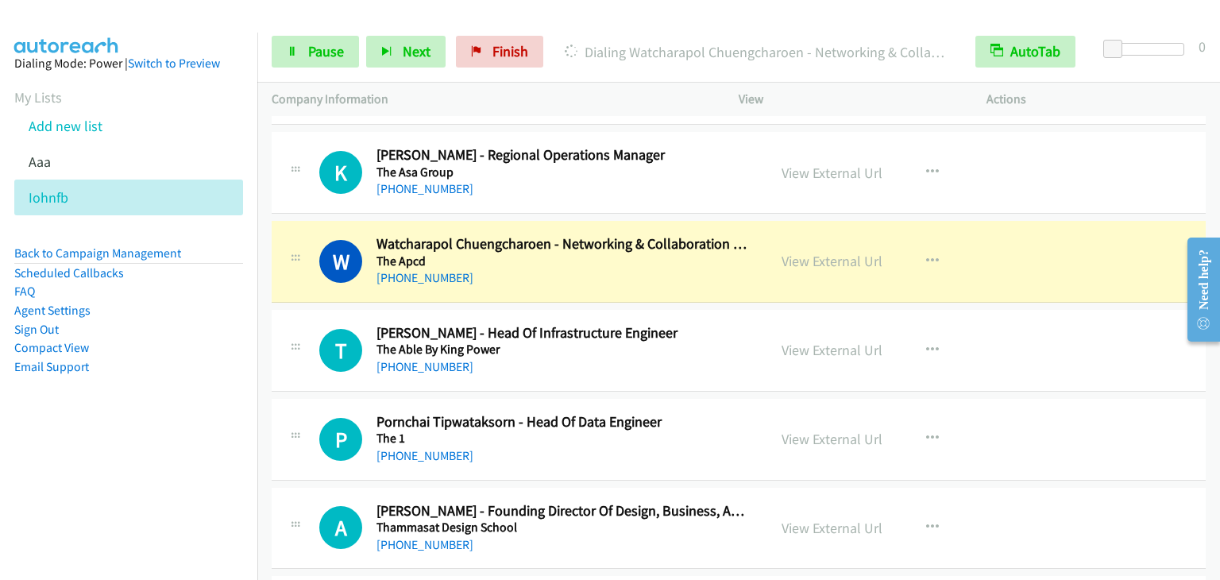
scroll to position [10965, 0]
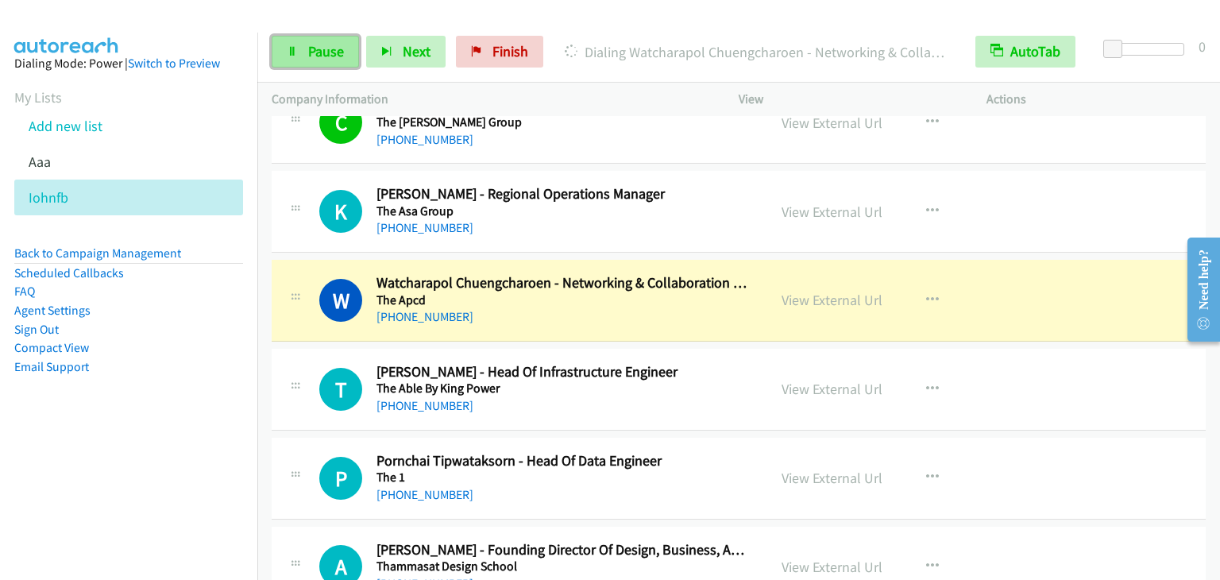
click at [329, 48] on span "Pause" at bounding box center [326, 51] width 36 height 18
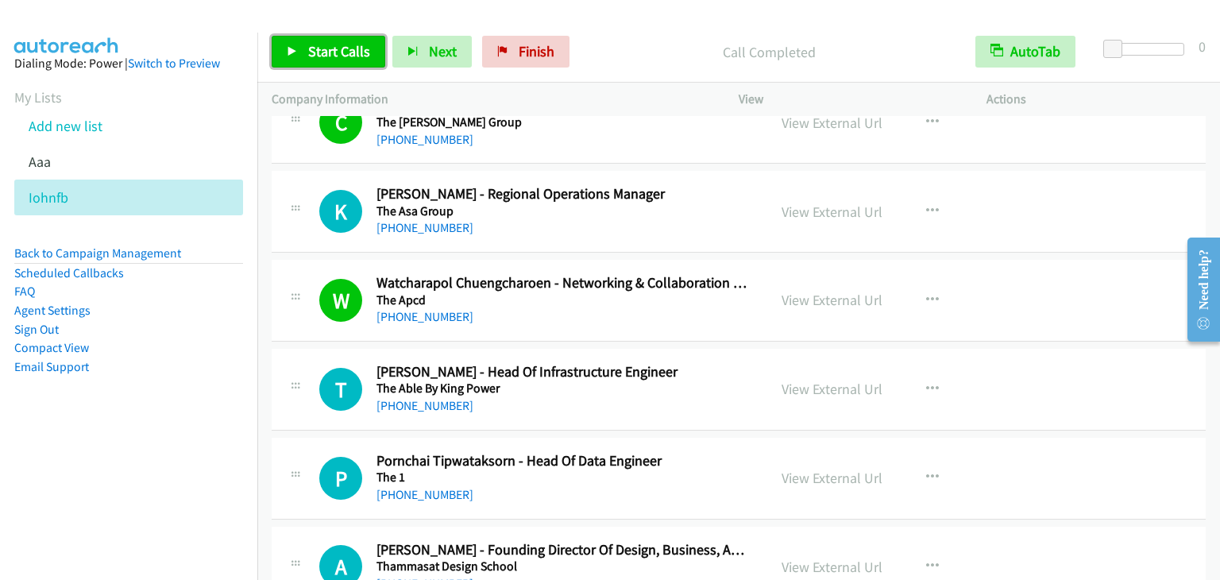
click at [321, 48] on span "Start Calls" at bounding box center [339, 51] width 62 height 18
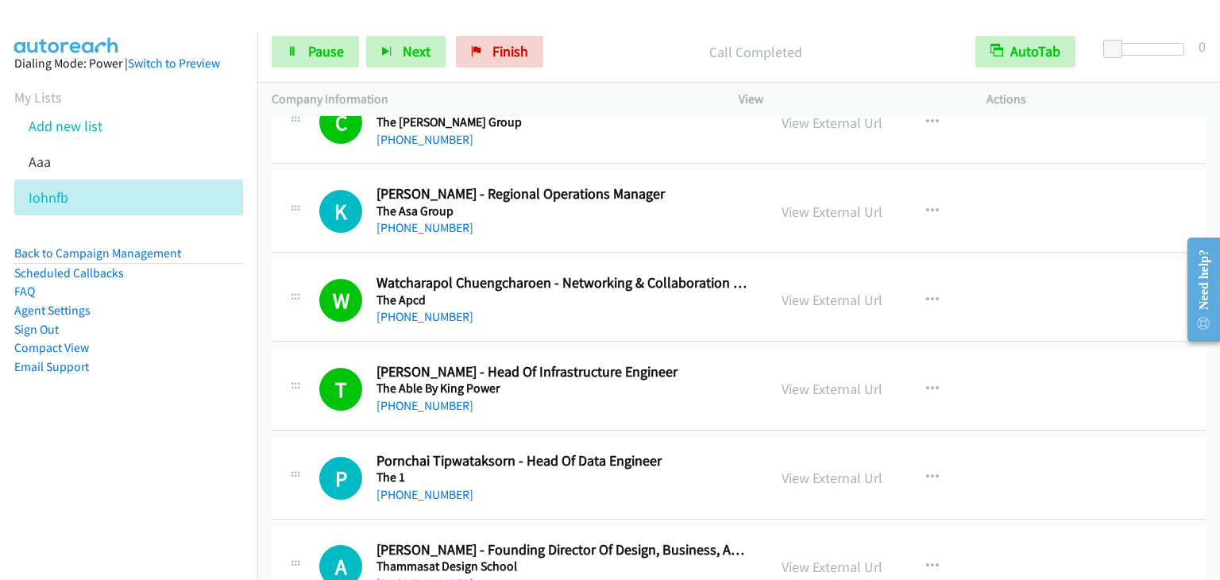
click at [305, 34] on div "Start Calls Pause Next Finish Call Completed AutoTab AutoTab 0" at bounding box center [738, 51] width 963 height 61
click at [307, 38] on link "Pause" at bounding box center [315, 52] width 87 height 32
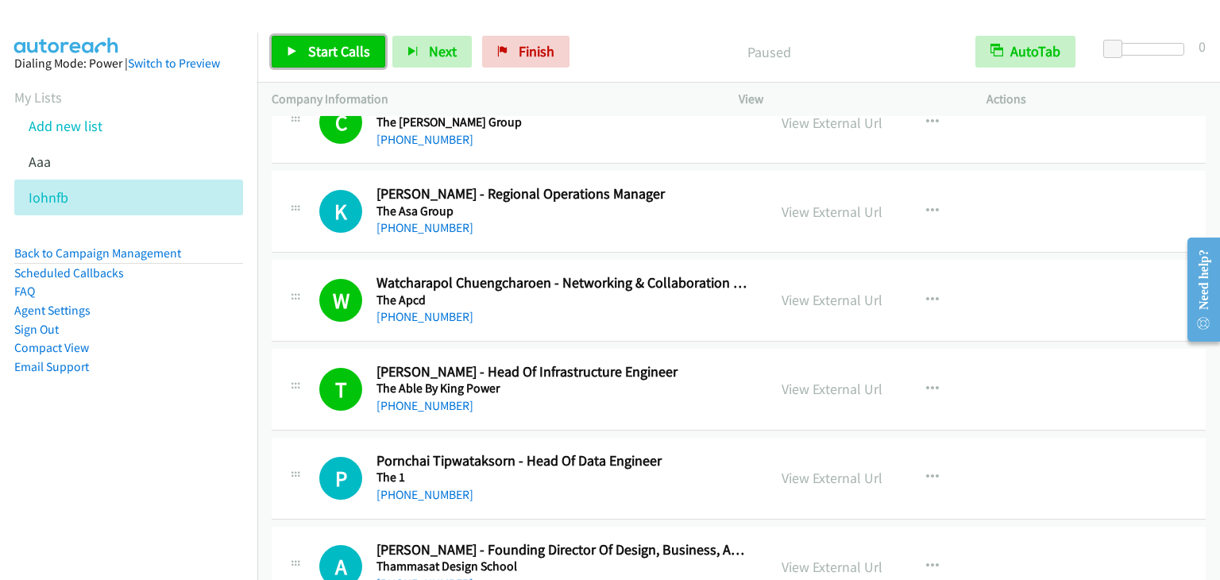
click at [328, 45] on span "Start Calls" at bounding box center [339, 51] width 62 height 18
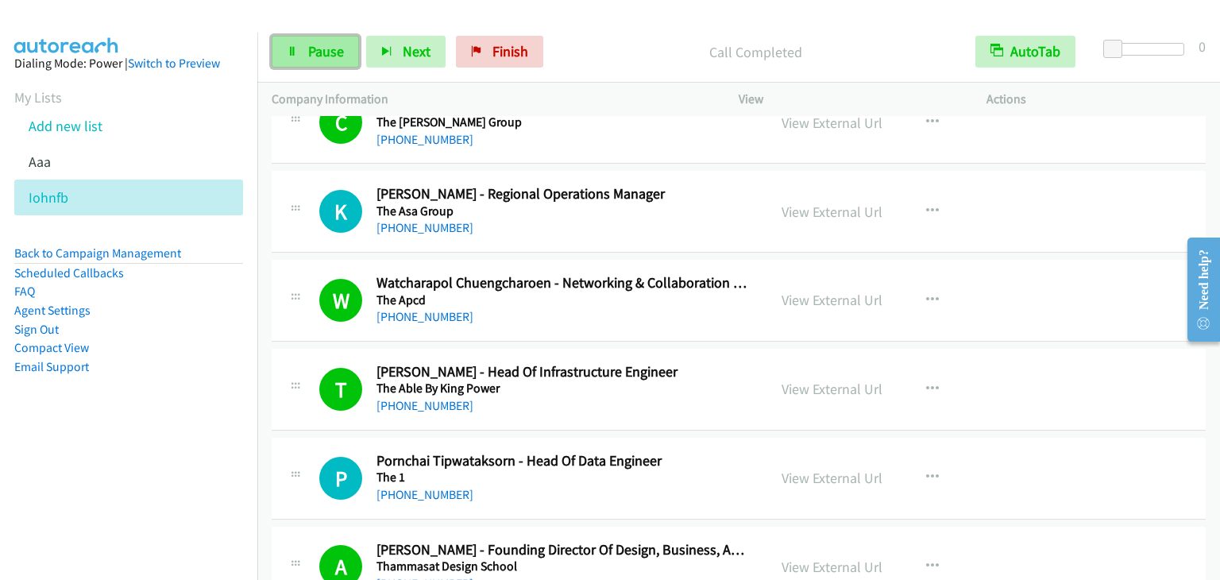
click at [296, 47] on icon at bounding box center [292, 52] width 11 height 11
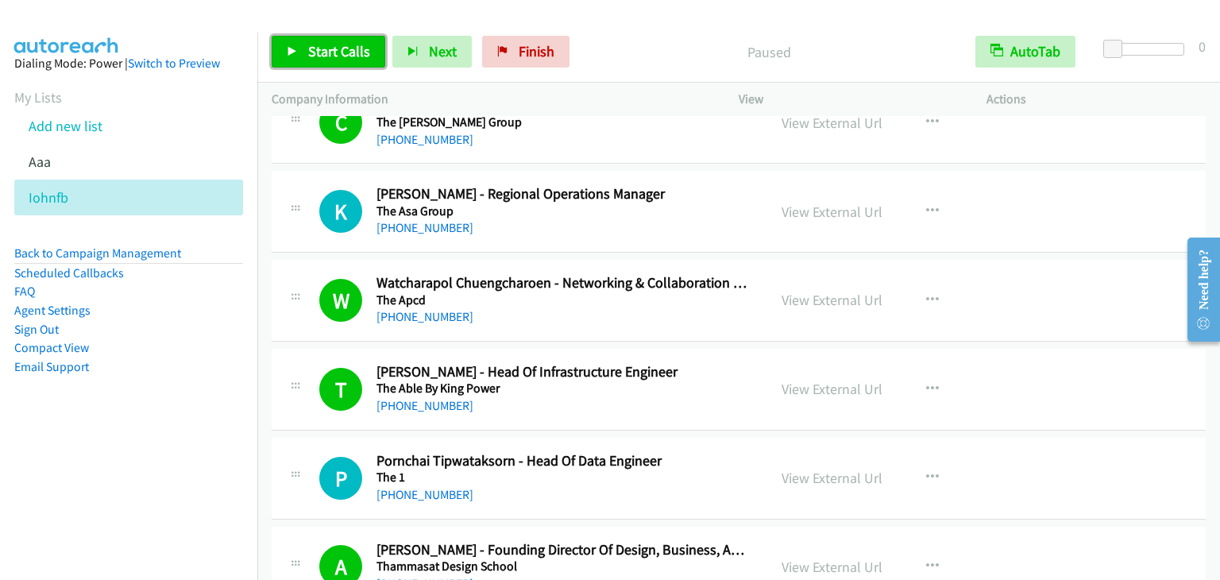
click at [296, 47] on icon at bounding box center [292, 52] width 11 height 11
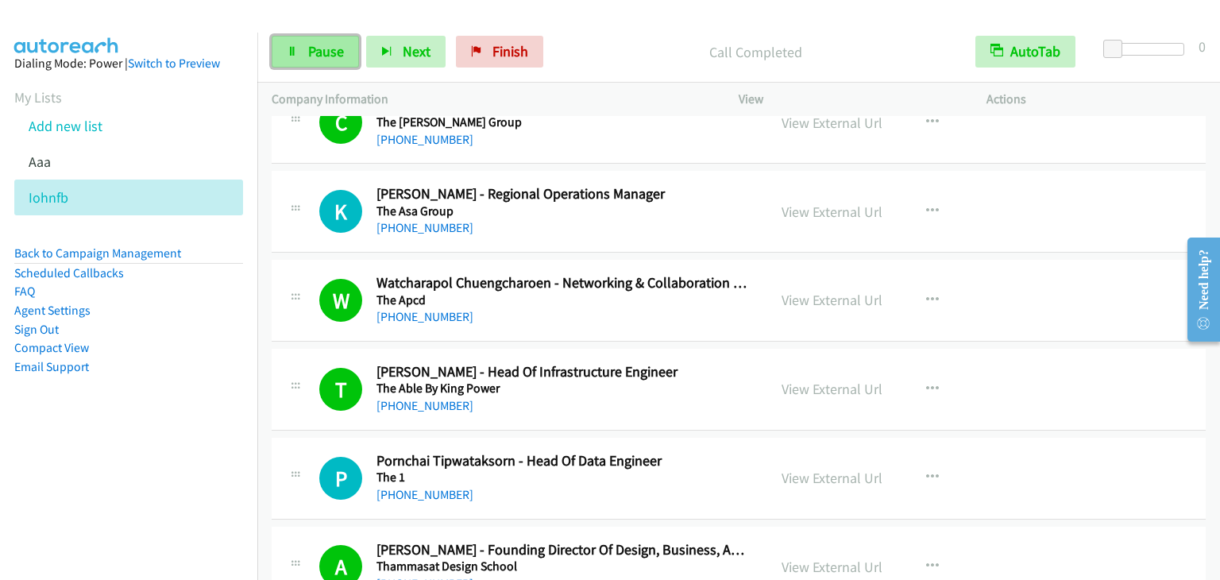
click at [319, 39] on link "Pause" at bounding box center [315, 52] width 87 height 32
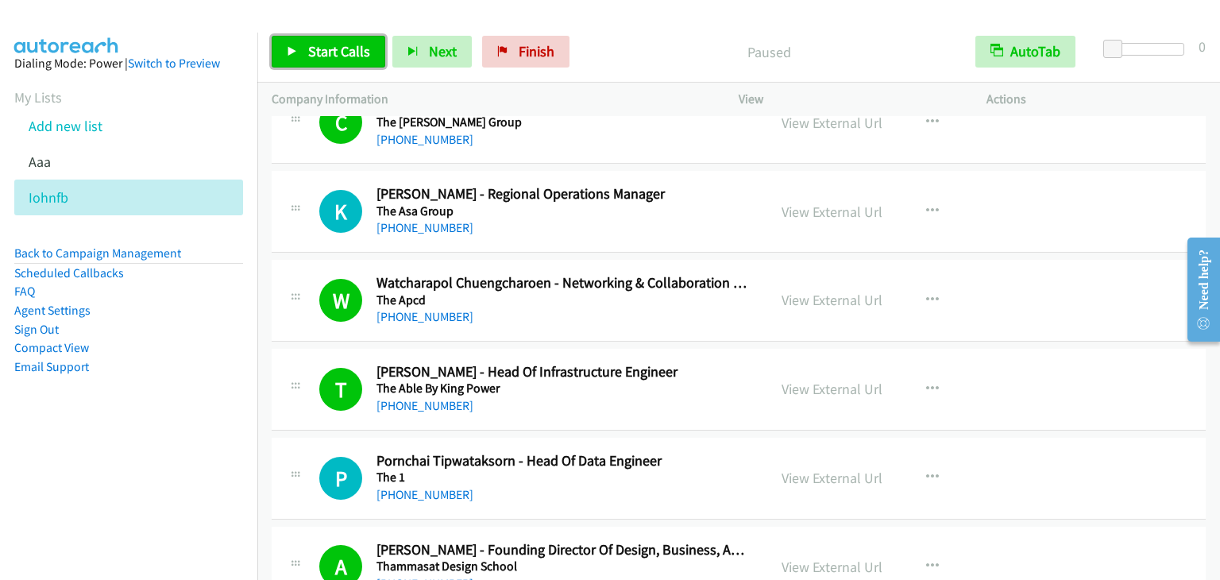
click at [301, 51] on link "Start Calls" at bounding box center [329, 52] width 114 height 32
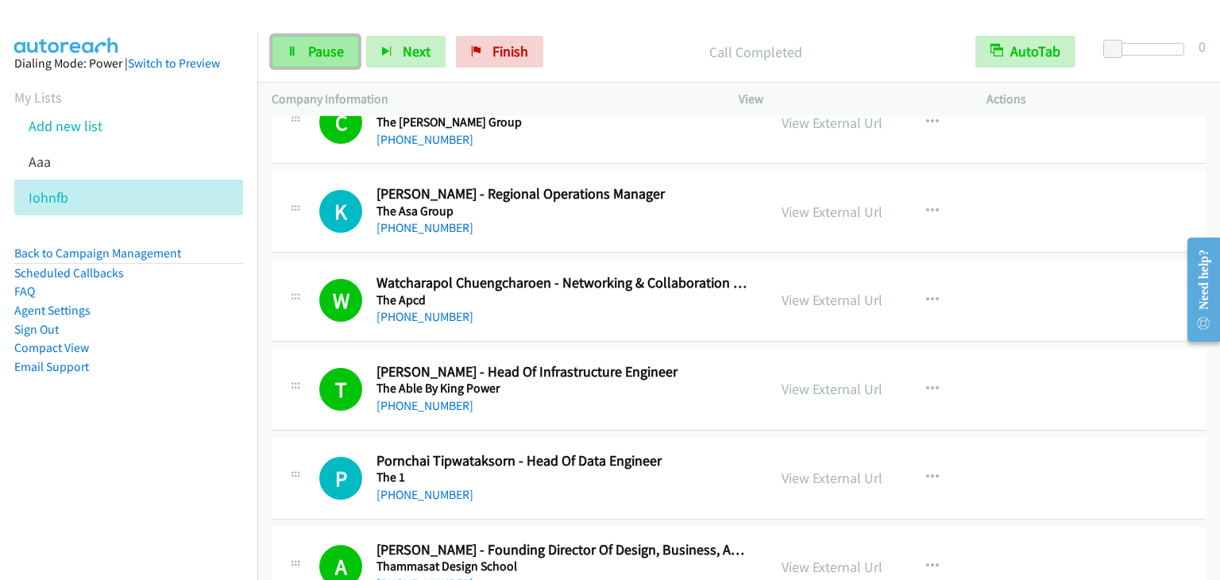
click at [327, 49] on span "Pause" at bounding box center [326, 51] width 36 height 18
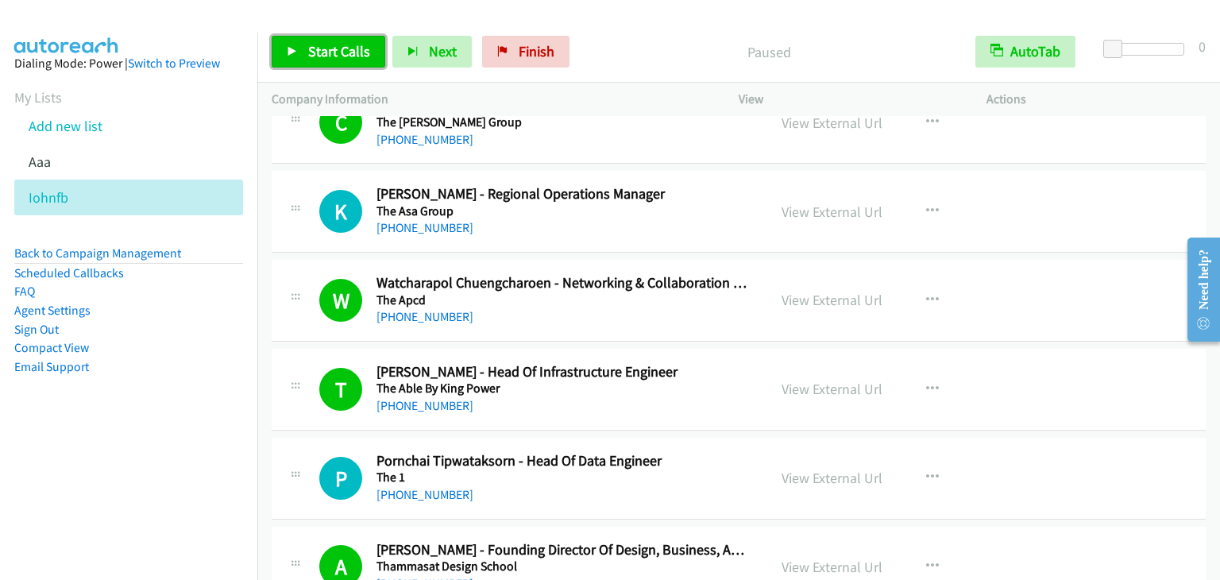
click at [327, 49] on span "Start Calls" at bounding box center [339, 51] width 62 height 18
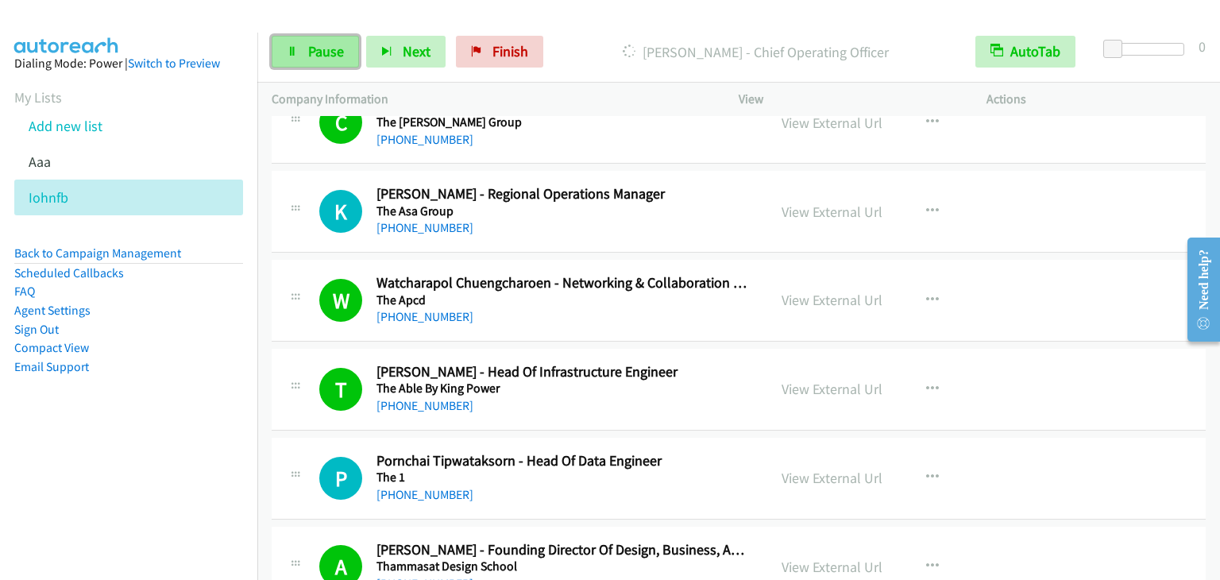
click at [289, 59] on link "Pause" at bounding box center [315, 52] width 87 height 32
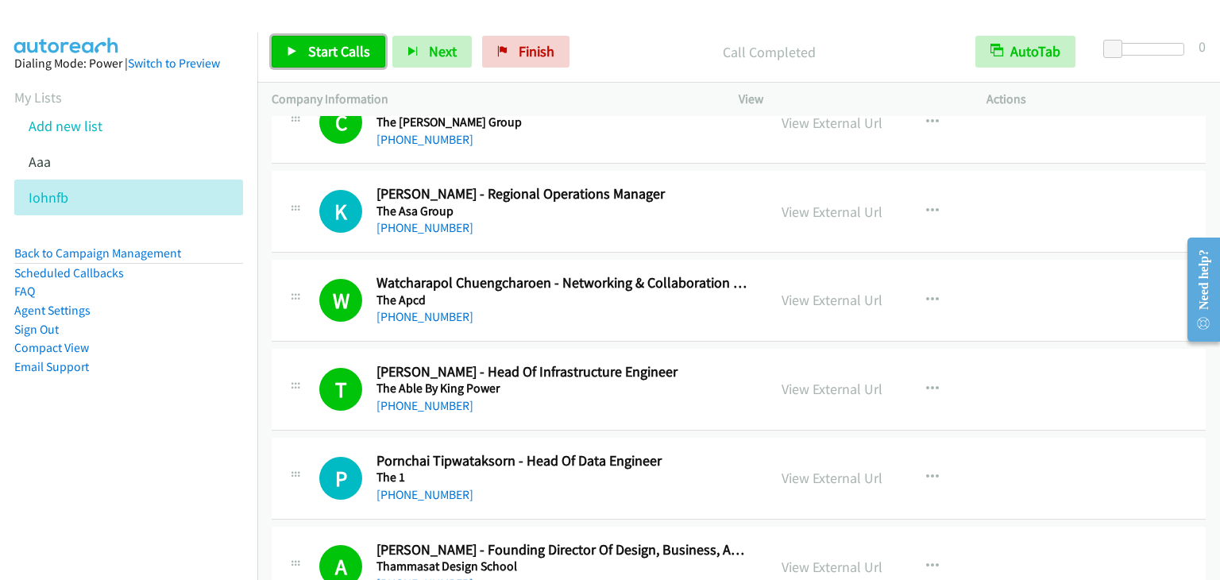
click at [338, 56] on span "Start Calls" at bounding box center [339, 51] width 62 height 18
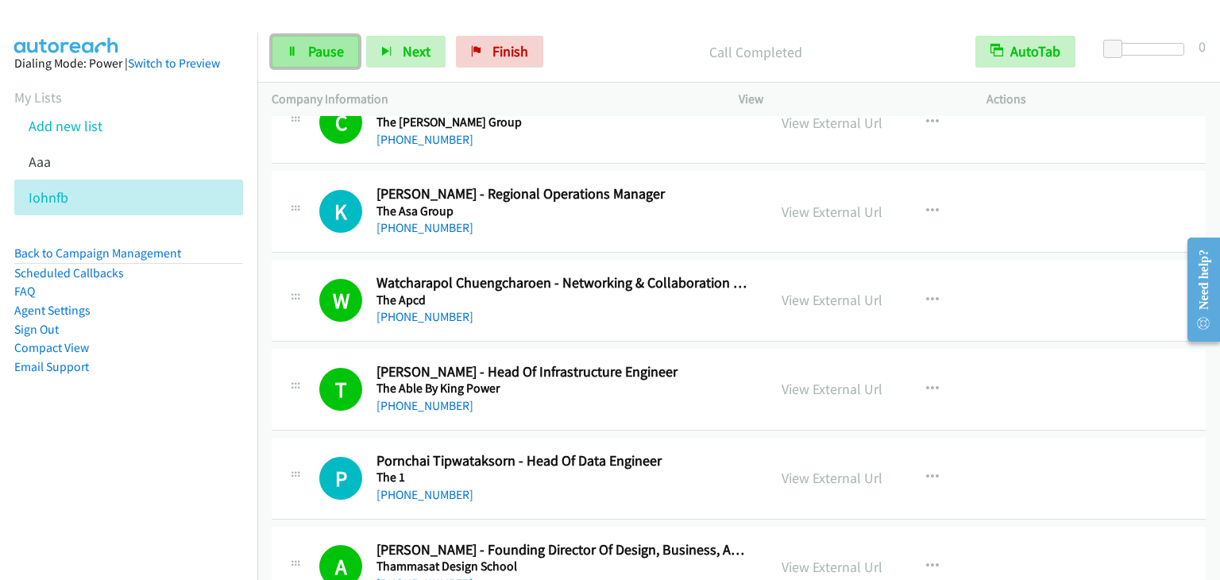
click at [331, 49] on span "Pause" at bounding box center [326, 51] width 36 height 18
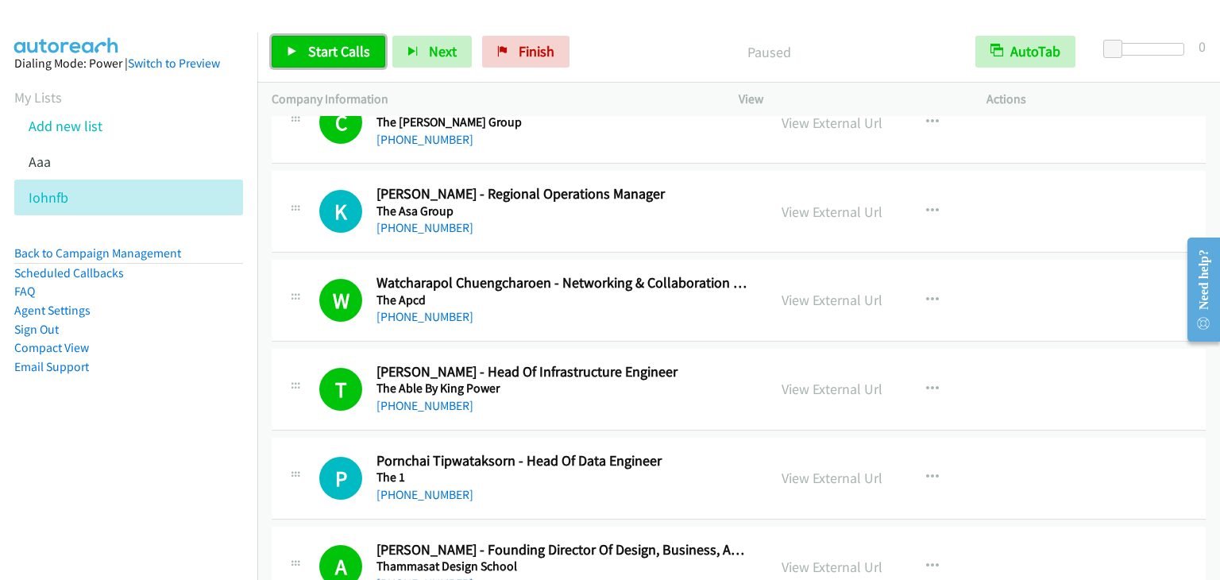
click at [331, 49] on span "Start Calls" at bounding box center [339, 51] width 62 height 18
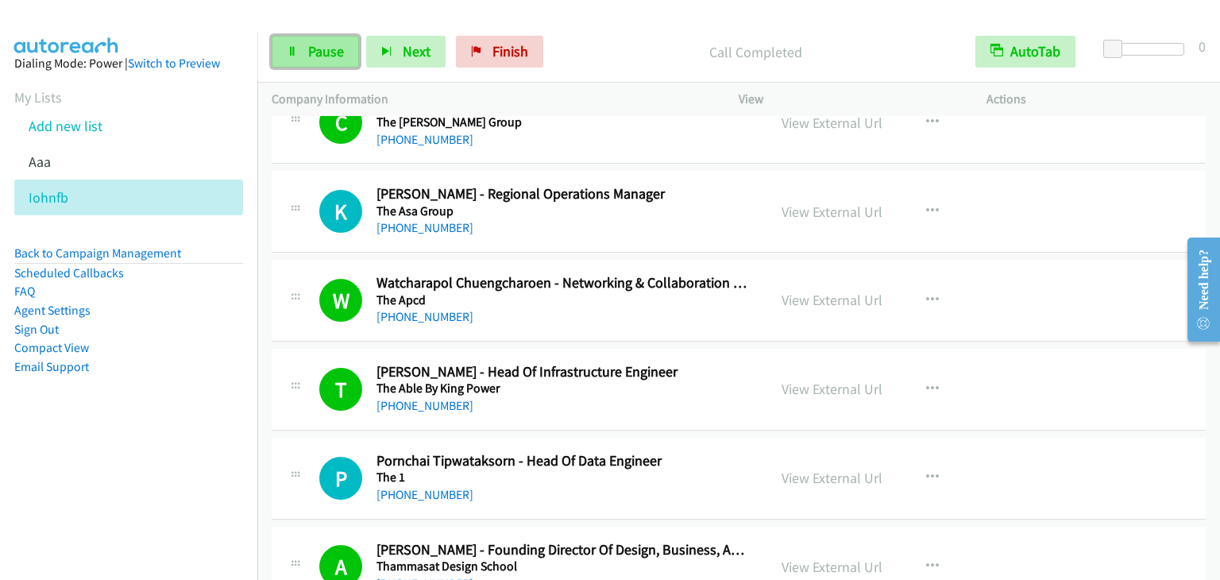
click at [314, 55] on span "Pause" at bounding box center [326, 51] width 36 height 18
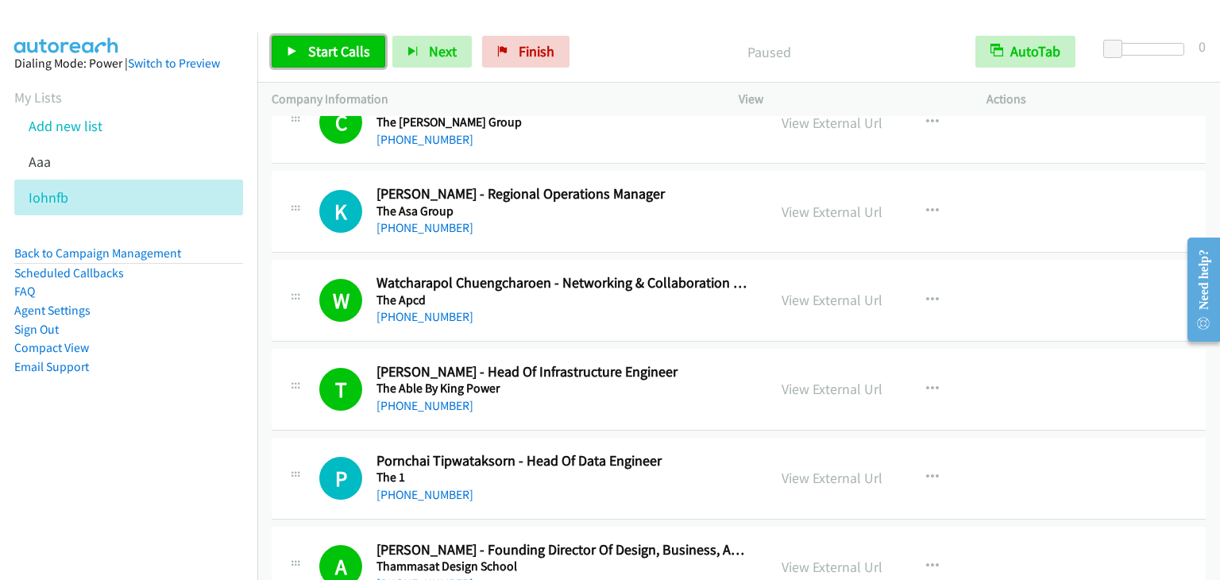
click at [325, 47] on span "Start Calls" at bounding box center [339, 51] width 62 height 18
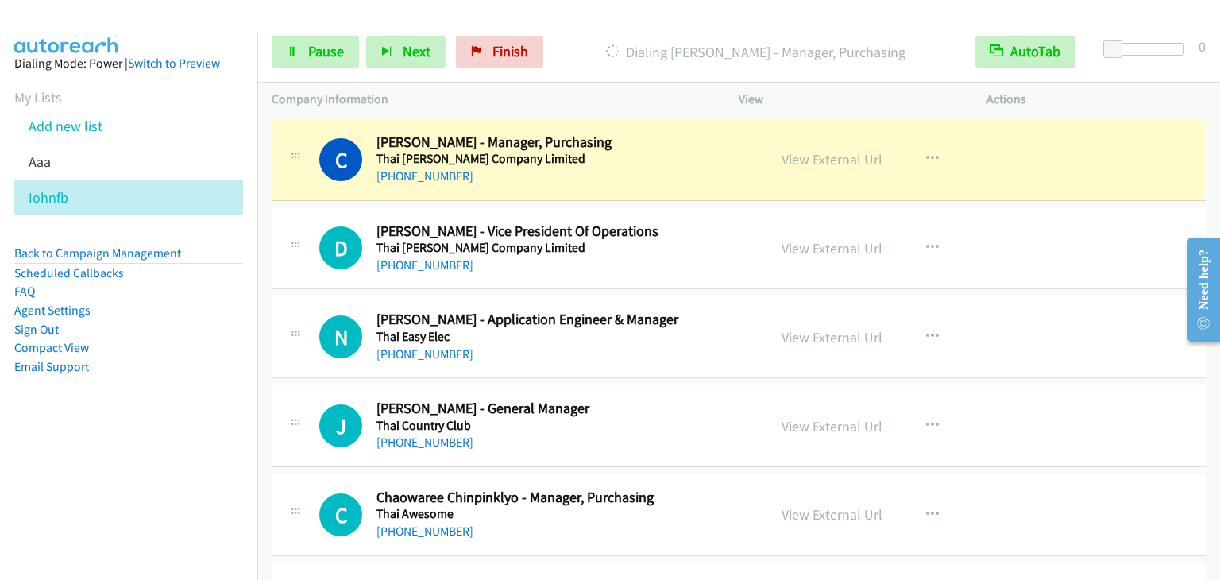
scroll to position [12713, 0]
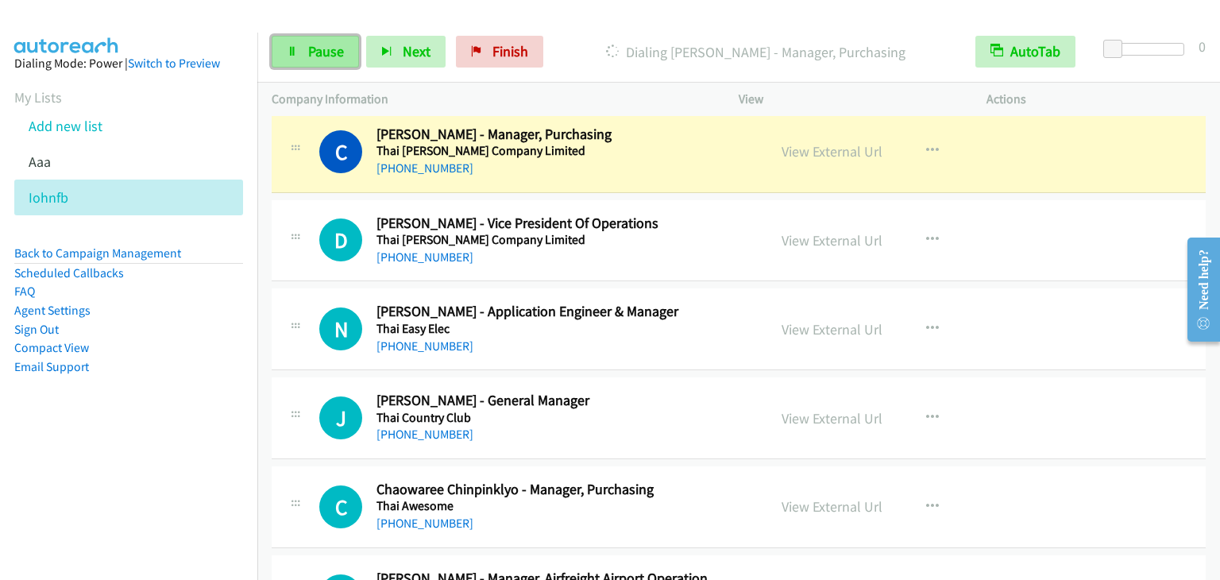
click at [334, 52] on span "Pause" at bounding box center [326, 51] width 36 height 18
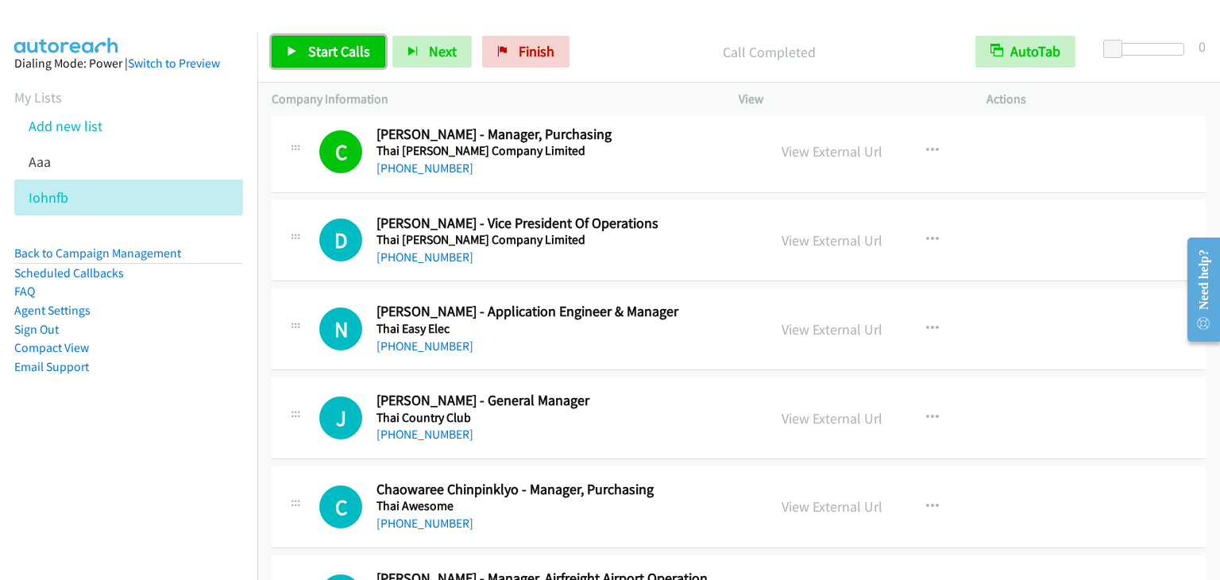
click at [339, 48] on span "Start Calls" at bounding box center [339, 51] width 62 height 18
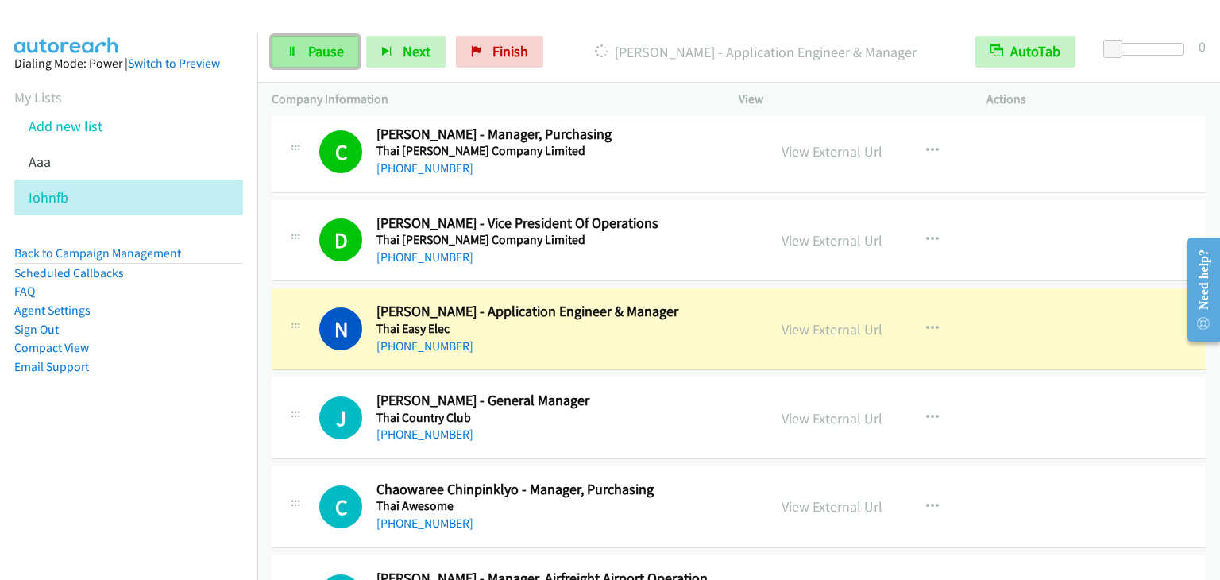
click at [315, 60] on span "Pause" at bounding box center [326, 51] width 36 height 18
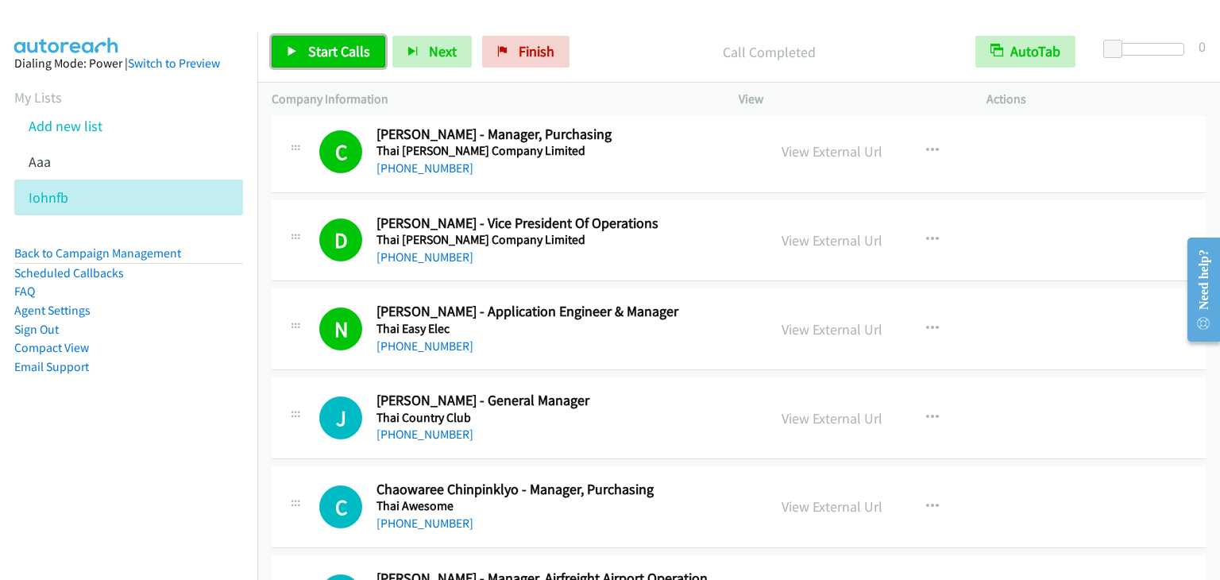
click at [308, 51] on span "Start Calls" at bounding box center [339, 51] width 62 height 18
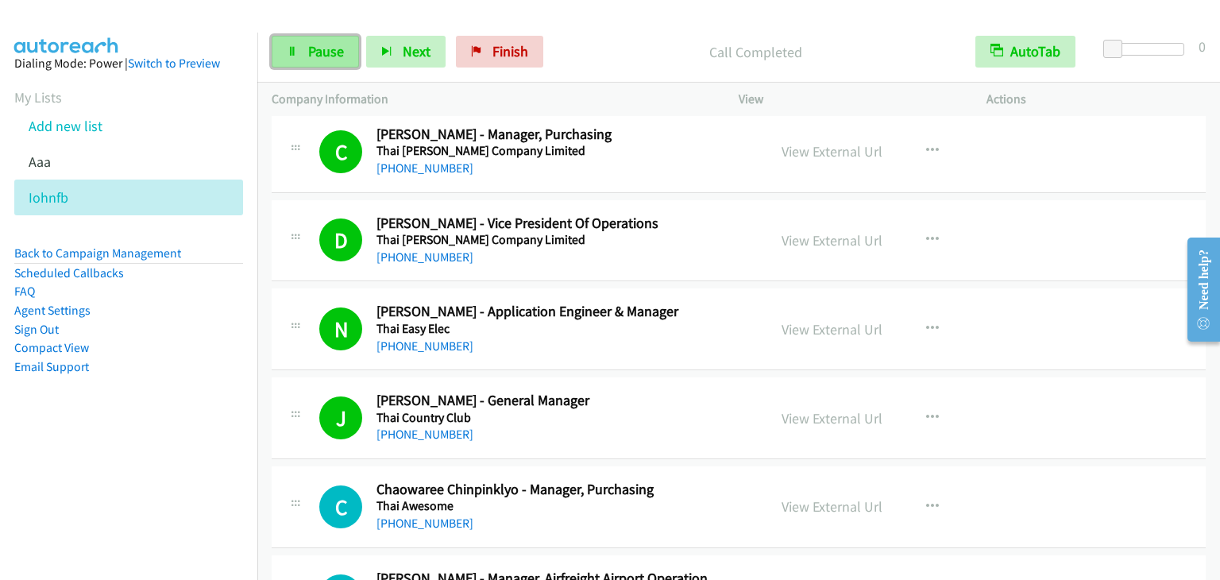
click at [297, 55] on link "Pause" at bounding box center [315, 52] width 87 height 32
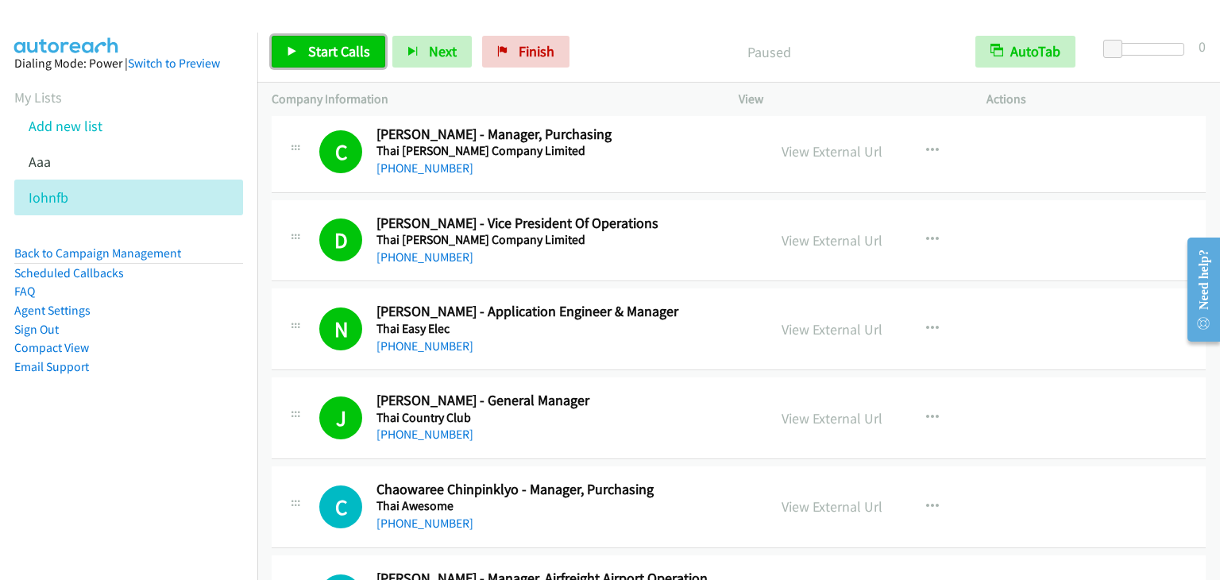
click at [297, 55] on link "Start Calls" at bounding box center [329, 52] width 114 height 32
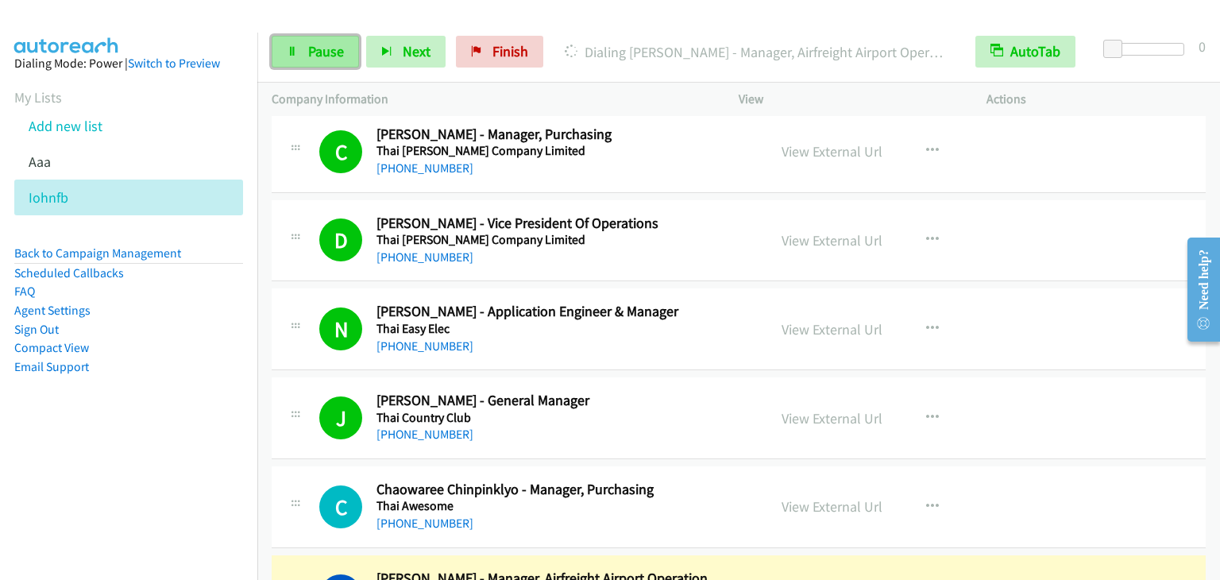
click at [290, 39] on link "Pause" at bounding box center [315, 52] width 87 height 32
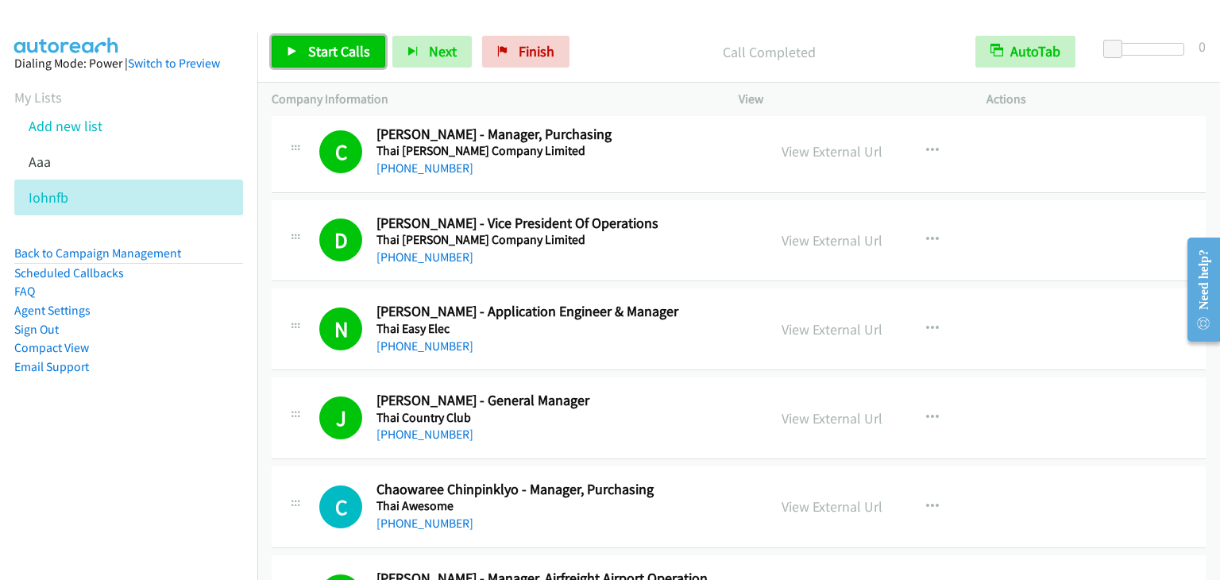
click at [320, 55] on span "Start Calls" at bounding box center [339, 51] width 62 height 18
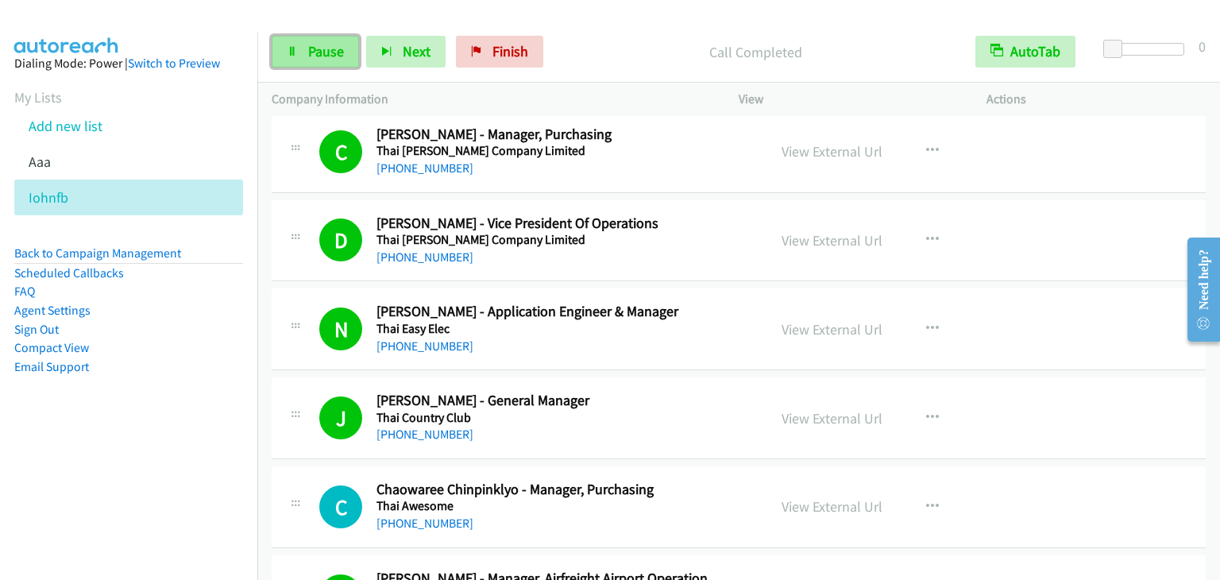
click at [314, 55] on span "Pause" at bounding box center [326, 51] width 36 height 18
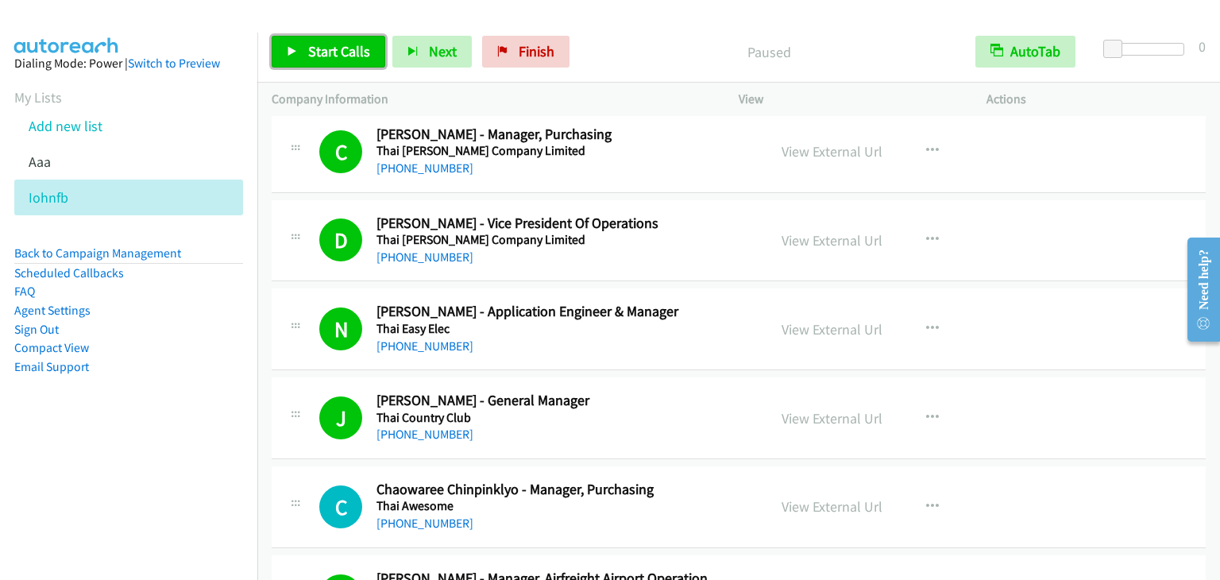
click at [314, 55] on span "Start Calls" at bounding box center [339, 51] width 62 height 18
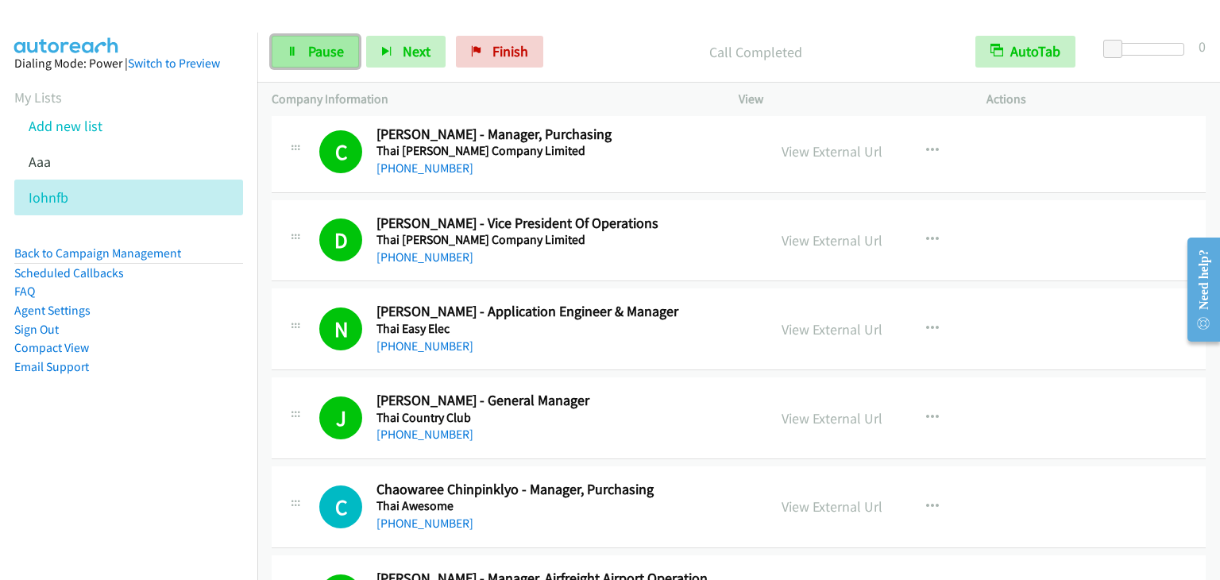
click at [308, 47] on span "Pause" at bounding box center [326, 51] width 36 height 18
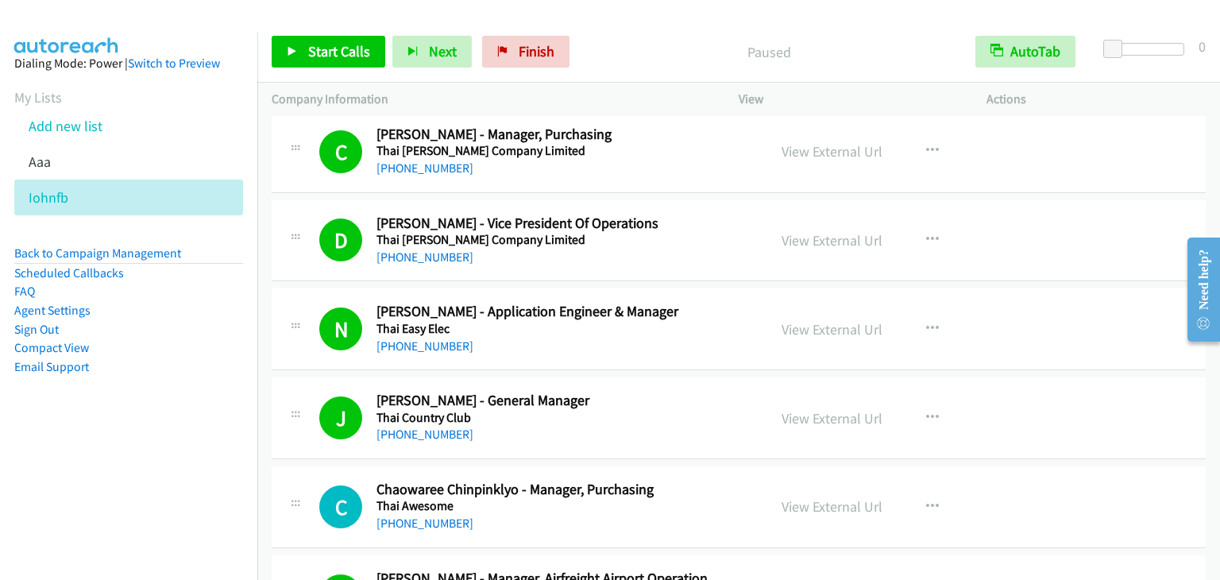
click at [336, 29] on div "Start Calls Pause Next Finish Paused AutoTab AutoTab 0" at bounding box center [738, 51] width 963 height 61
click at [329, 45] on span "Start Calls" at bounding box center [339, 51] width 62 height 18
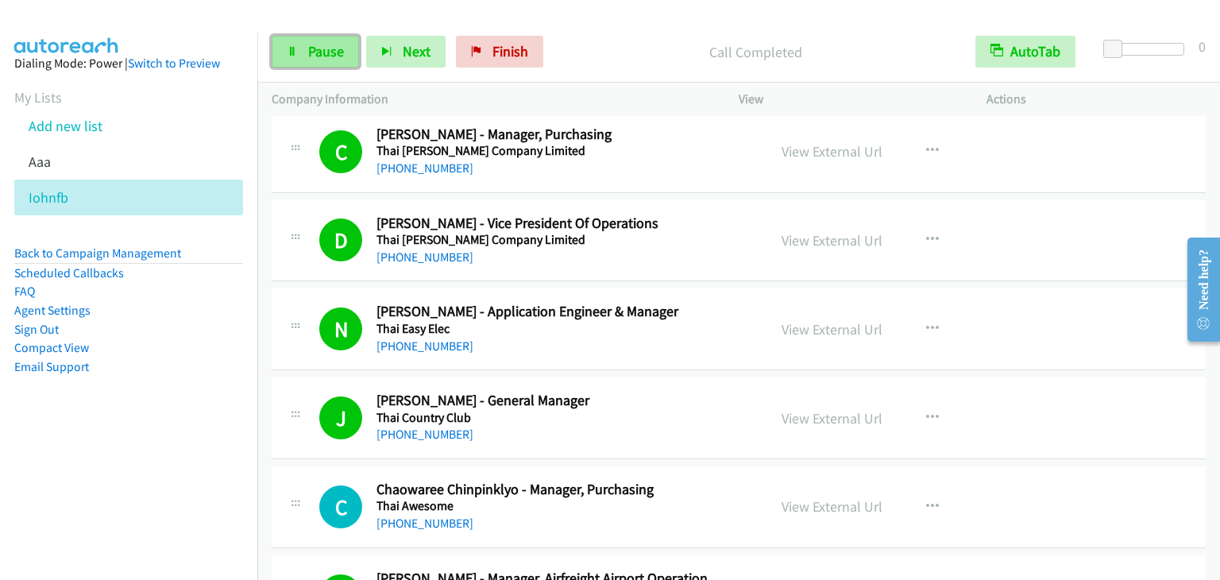
click at [315, 54] on span "Pause" at bounding box center [326, 51] width 36 height 18
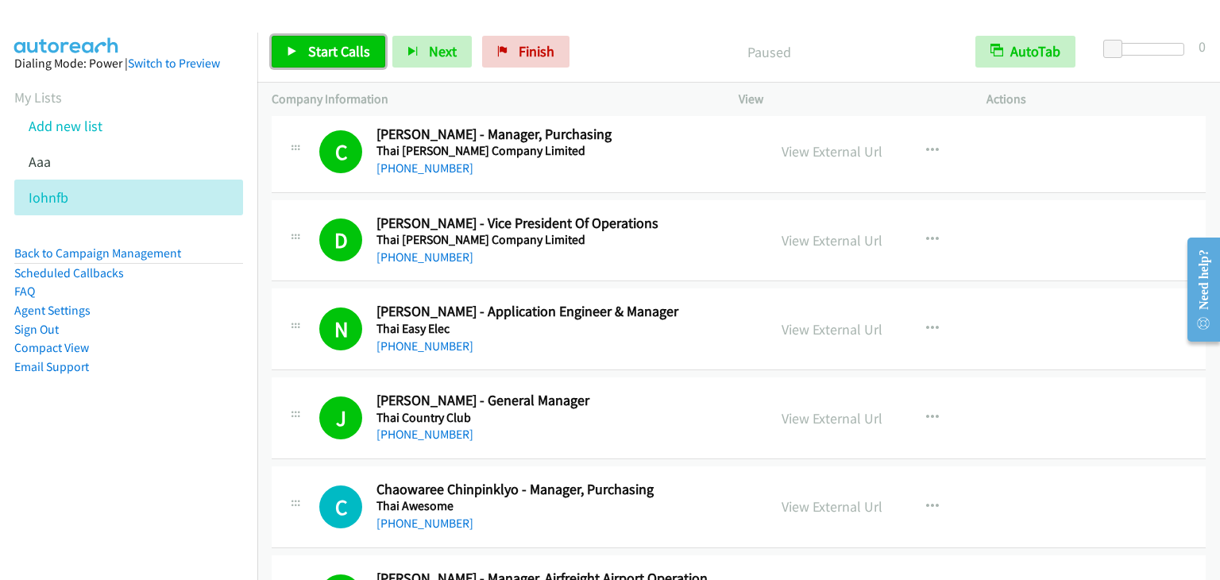
click at [333, 52] on span "Start Calls" at bounding box center [339, 51] width 62 height 18
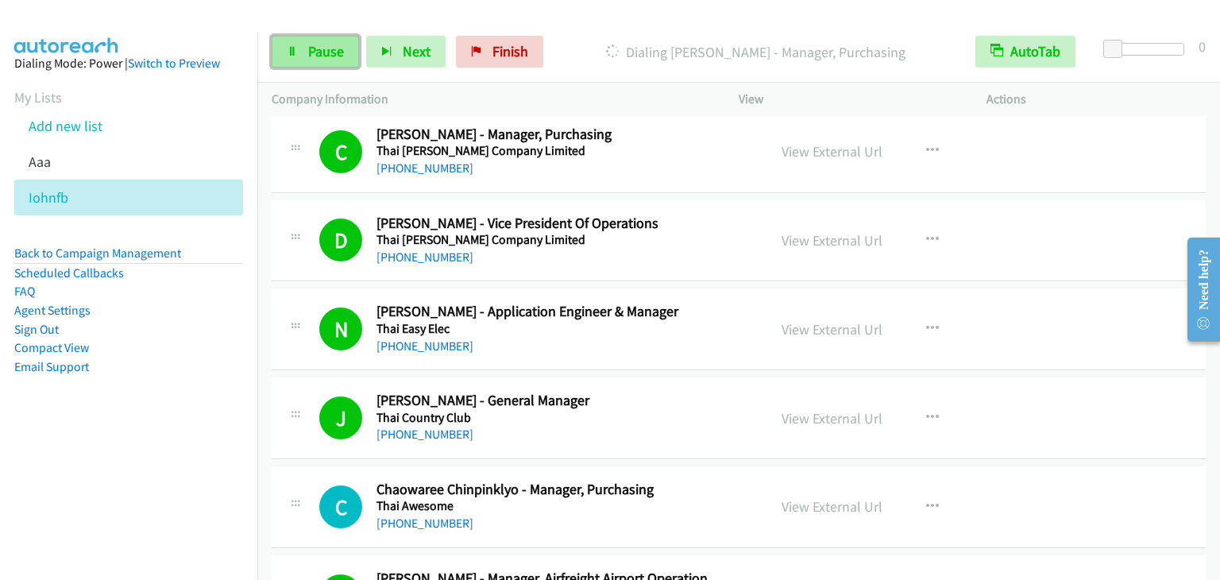
click at [327, 45] on span "Pause" at bounding box center [326, 51] width 36 height 18
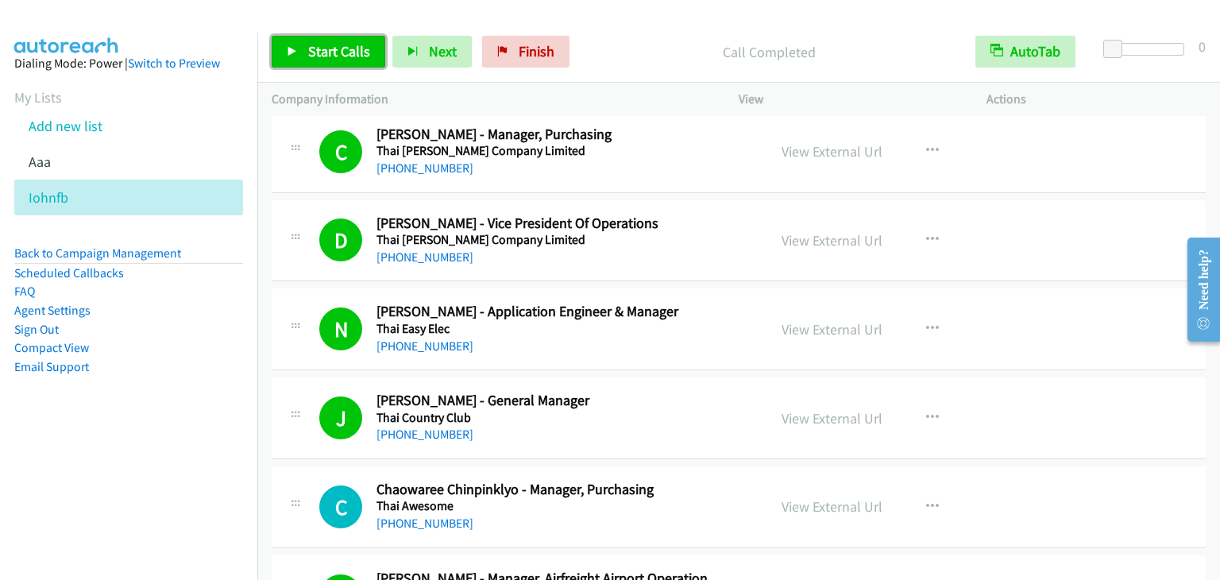
click at [302, 50] on link "Start Calls" at bounding box center [329, 52] width 114 height 32
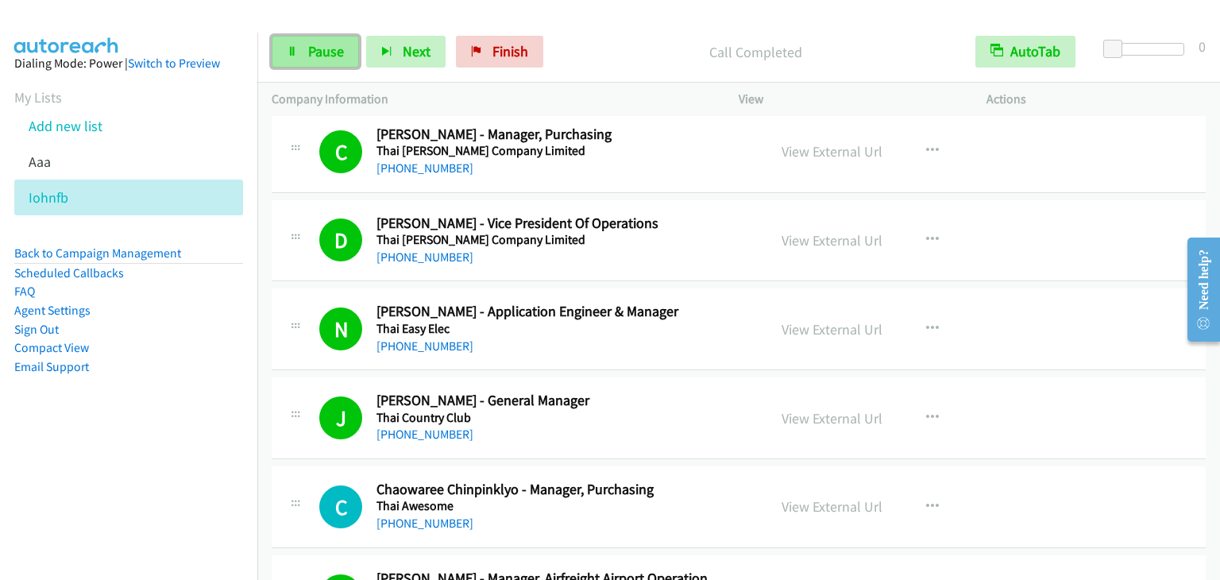
click at [317, 57] on span "Pause" at bounding box center [326, 51] width 36 height 18
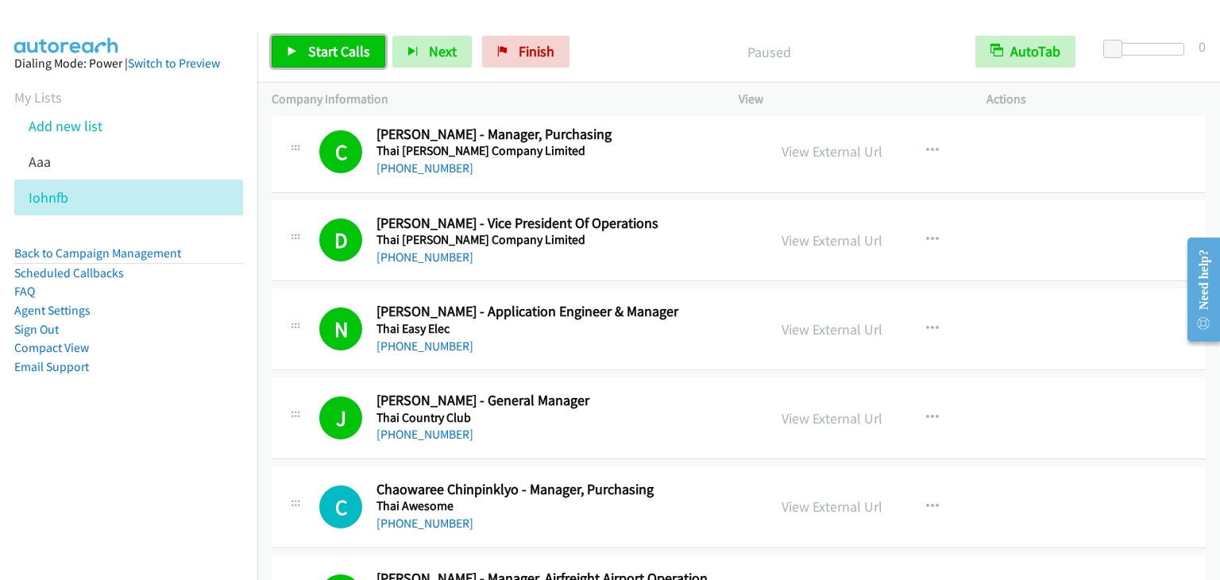
click at [316, 56] on span "Start Calls" at bounding box center [339, 51] width 62 height 18
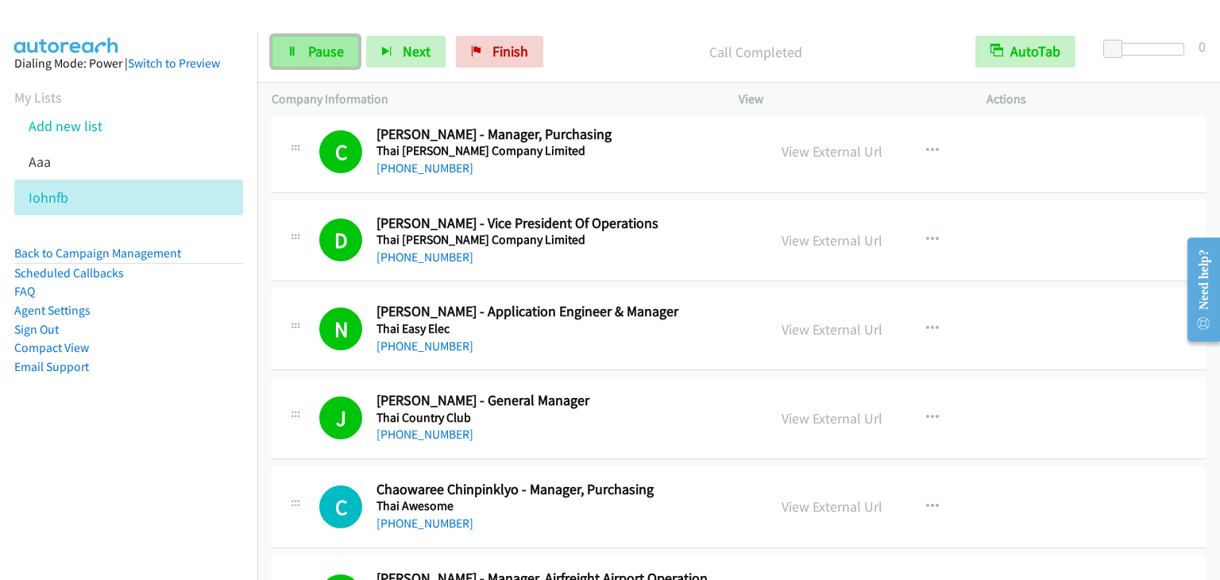
click at [308, 47] on span "Pause" at bounding box center [326, 51] width 36 height 18
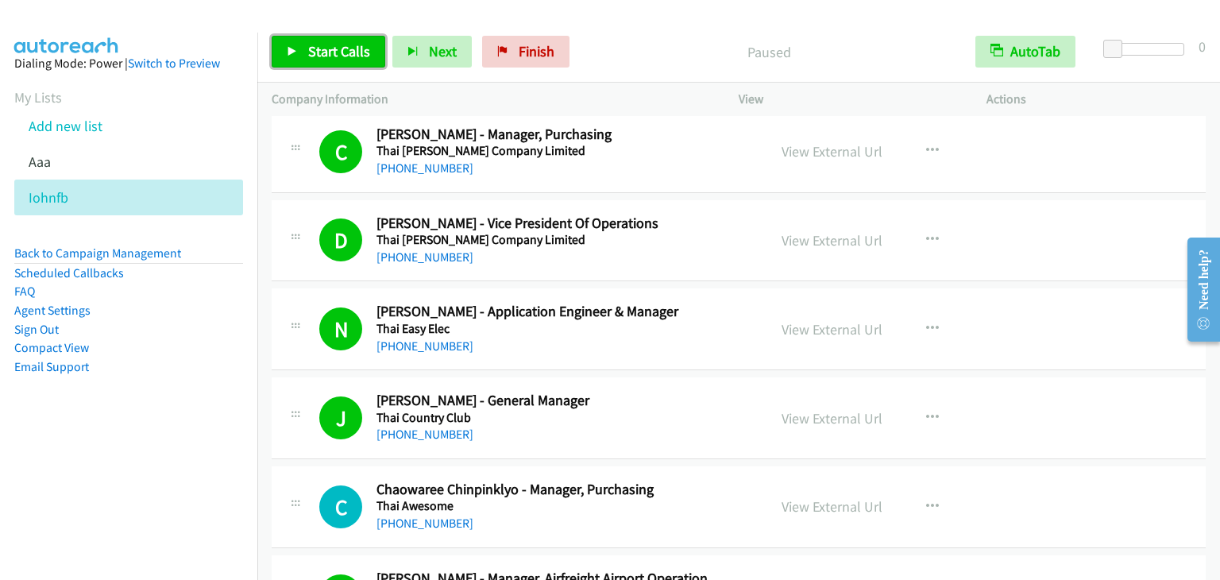
click at [319, 44] on span "Start Calls" at bounding box center [339, 51] width 62 height 18
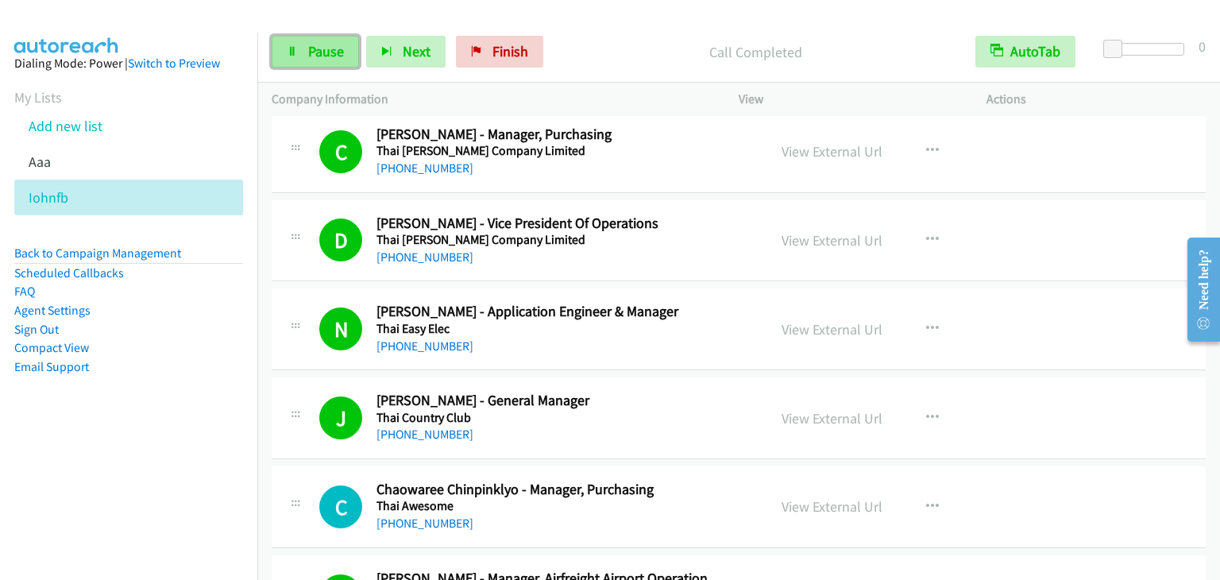
click at [327, 49] on span "Pause" at bounding box center [326, 51] width 36 height 18
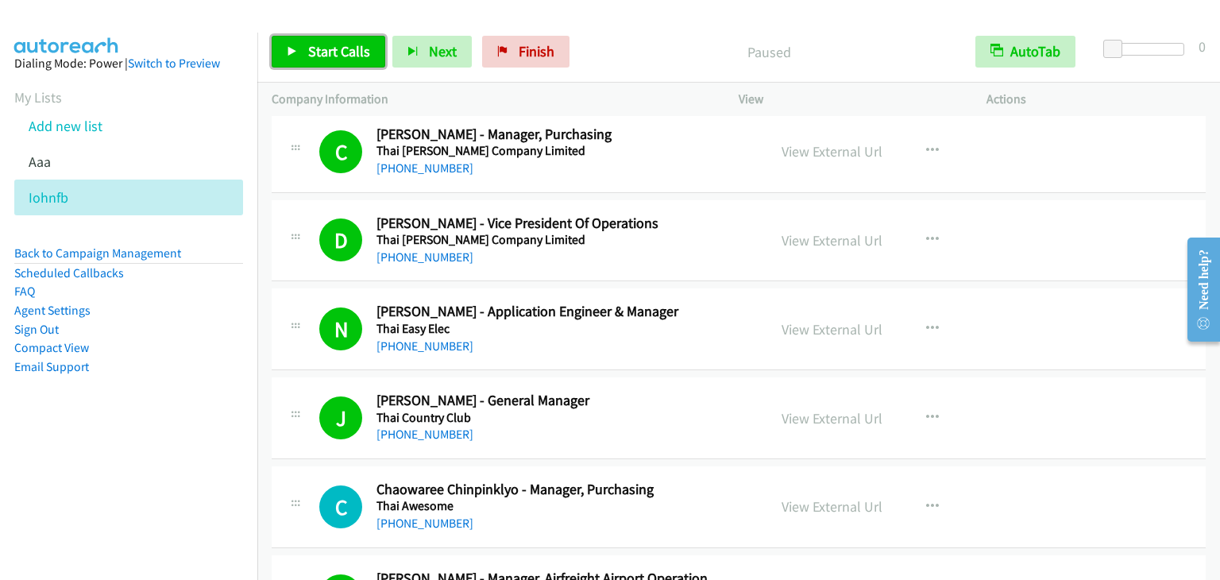
click at [327, 49] on span "Start Calls" at bounding box center [339, 51] width 62 height 18
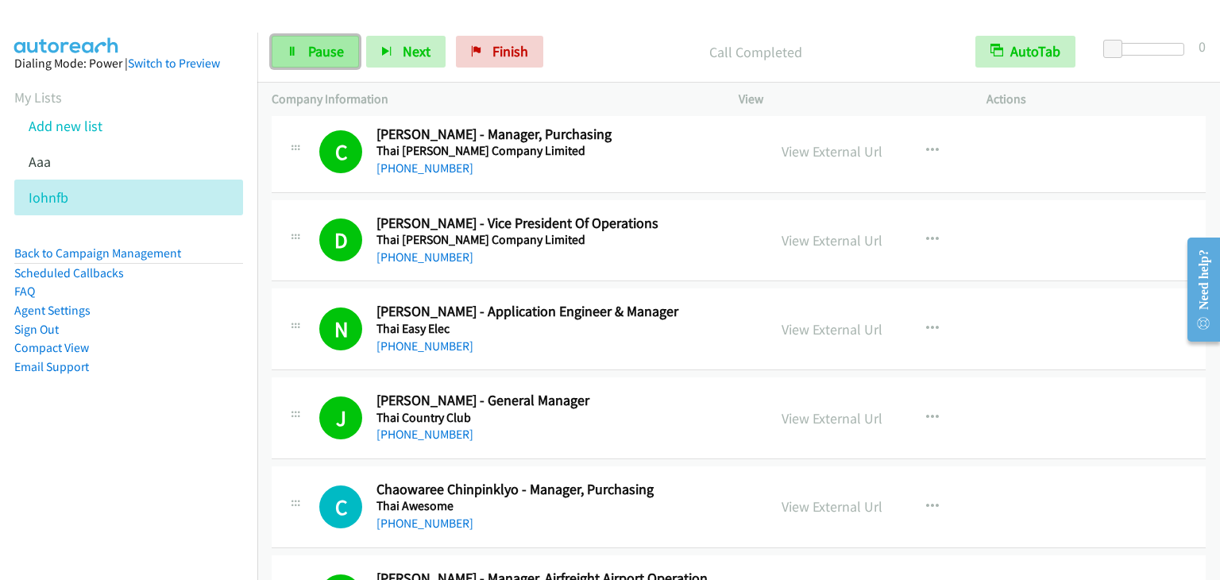
click at [337, 52] on span "Pause" at bounding box center [326, 51] width 36 height 18
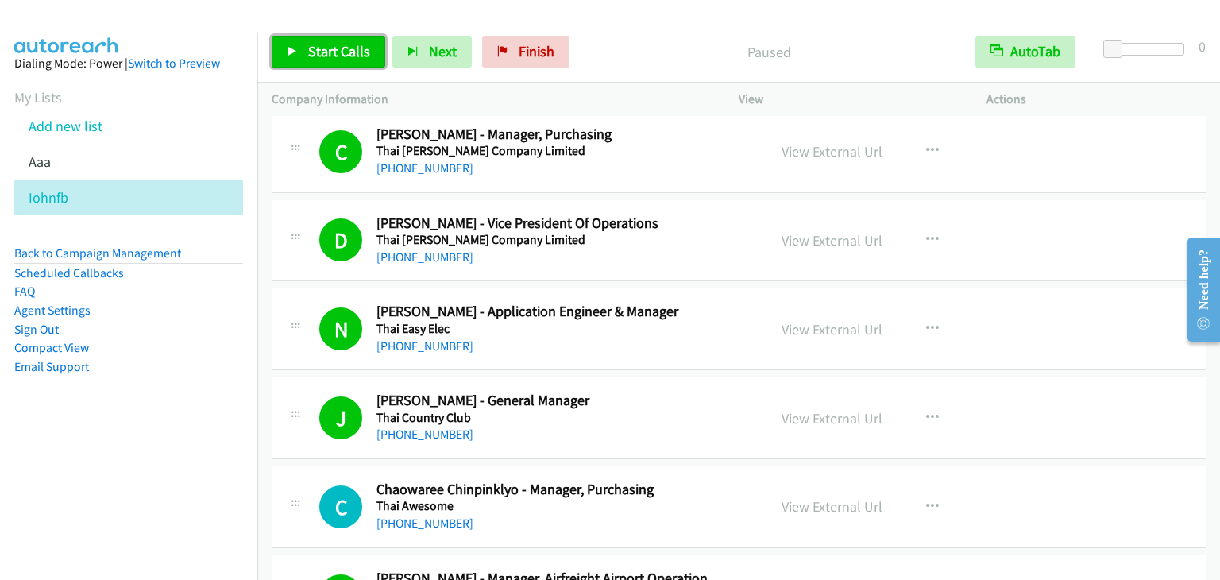
click at [338, 49] on span "Start Calls" at bounding box center [339, 51] width 62 height 18
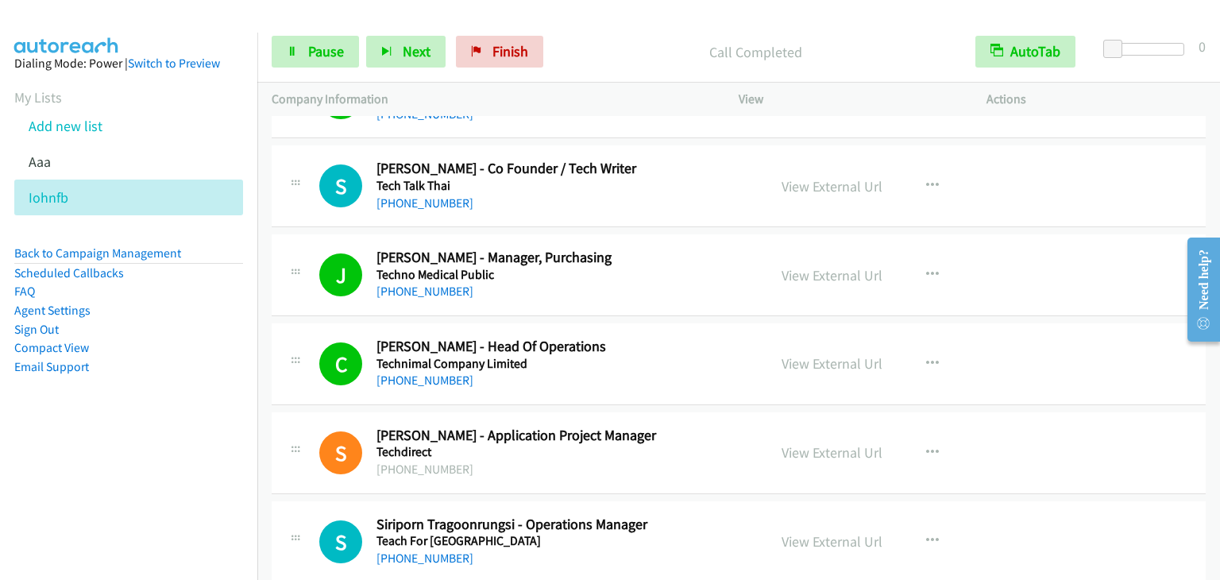
scroll to position [13745, 0]
click at [342, 41] on link "Pause" at bounding box center [315, 52] width 87 height 32
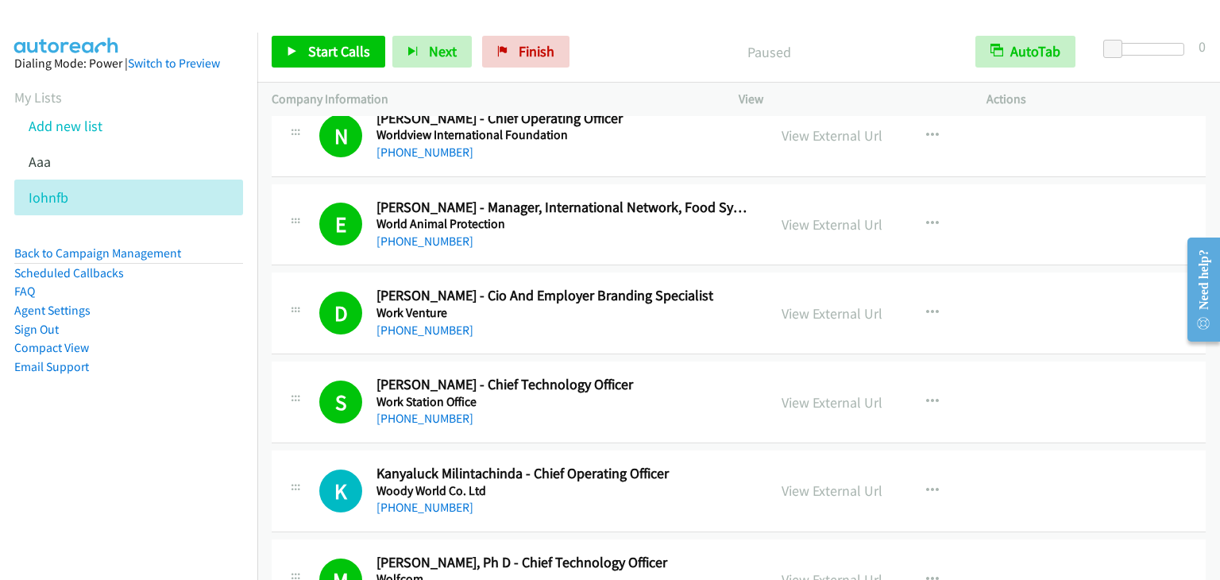
scroll to position [0, 0]
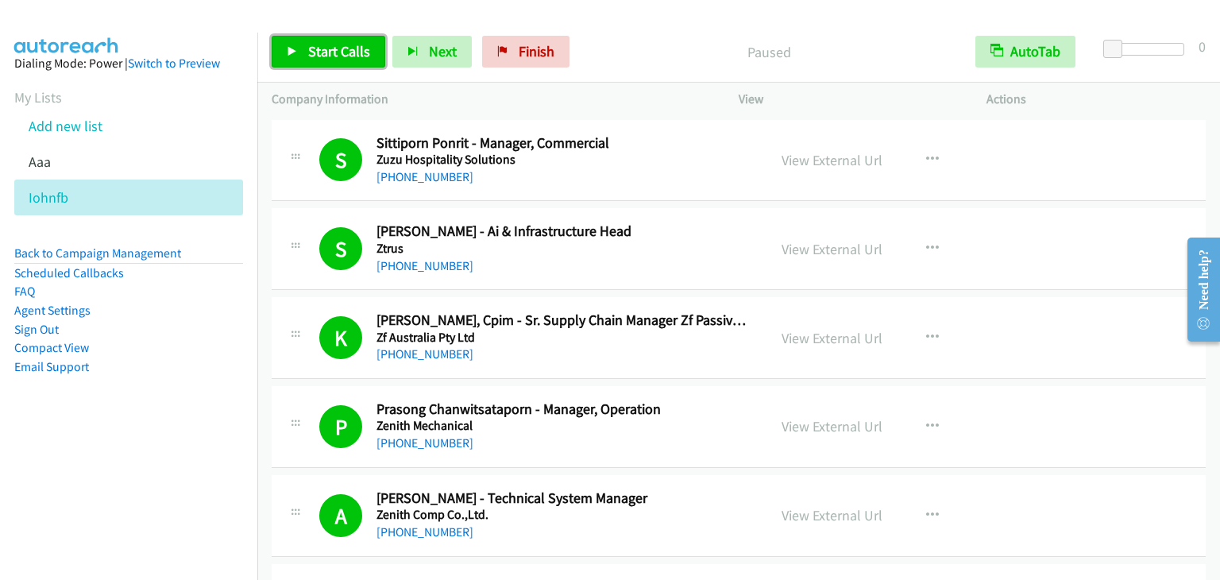
click at [362, 52] on span "Start Calls" at bounding box center [339, 51] width 62 height 18
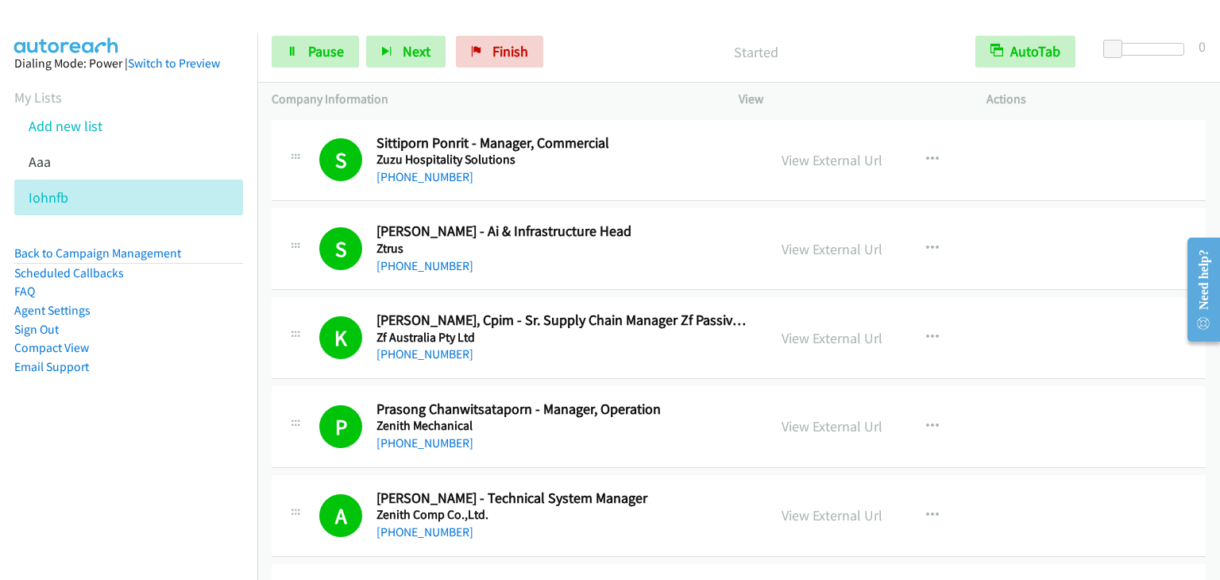
click at [48, 474] on nav "Dialing Mode: Power | Switch to Preview My Lists Add new list Aaa Iohnfb Back t…" at bounding box center [129, 323] width 258 height 580
click at [313, 49] on span "Pause" at bounding box center [326, 51] width 36 height 18
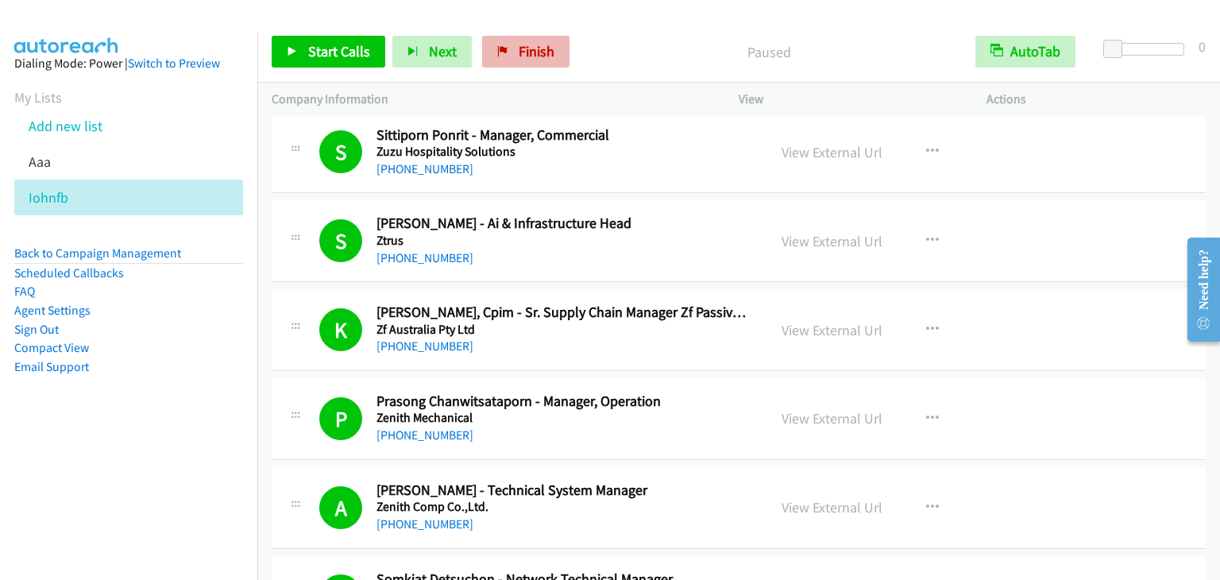
scroll to position [79, 0]
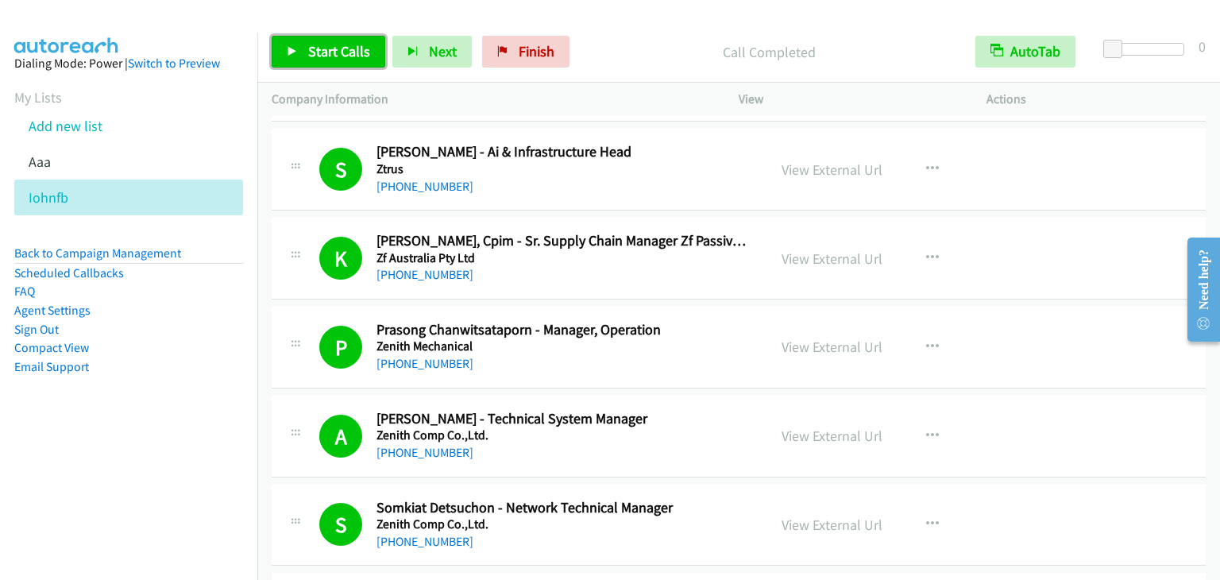
click at [346, 46] on span "Start Calls" at bounding box center [339, 51] width 62 height 18
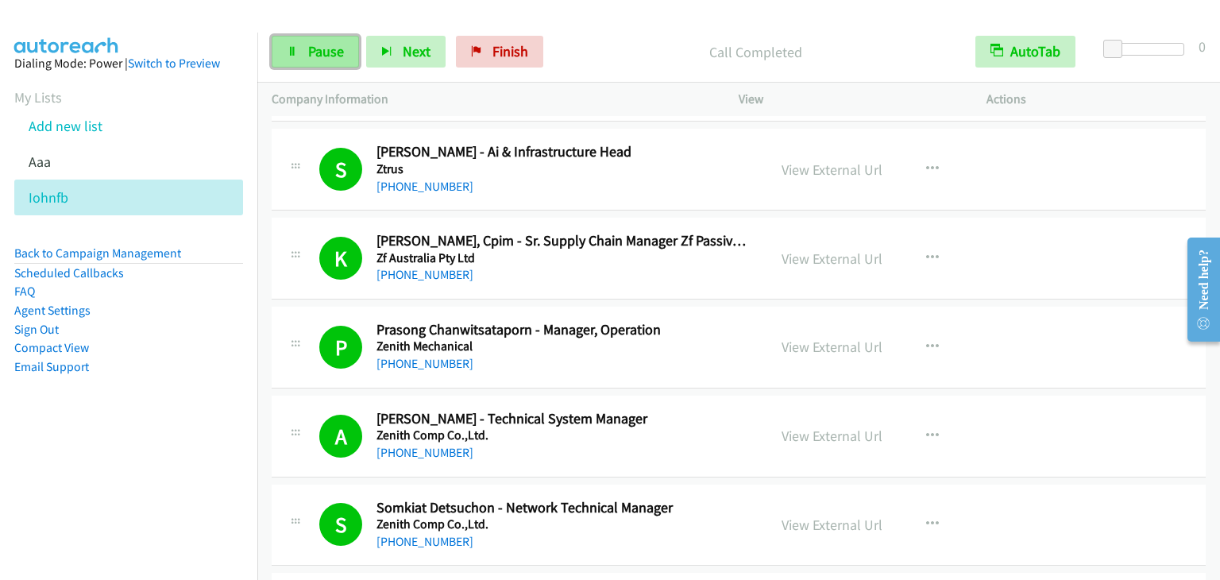
click at [313, 54] on span "Pause" at bounding box center [326, 51] width 36 height 18
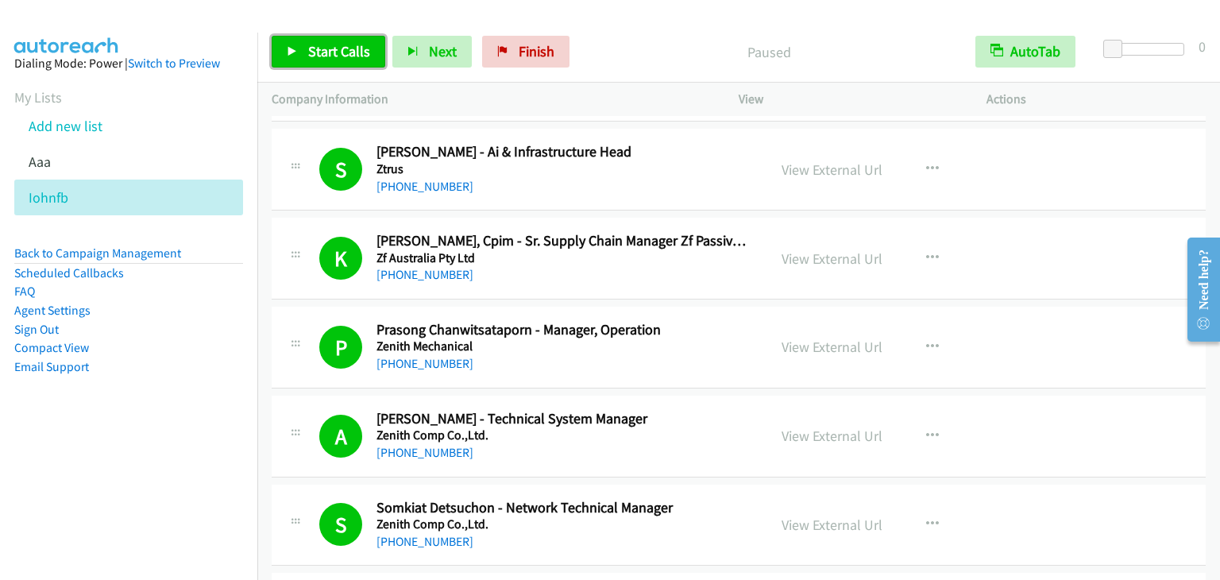
click at [331, 51] on span "Start Calls" at bounding box center [339, 51] width 62 height 18
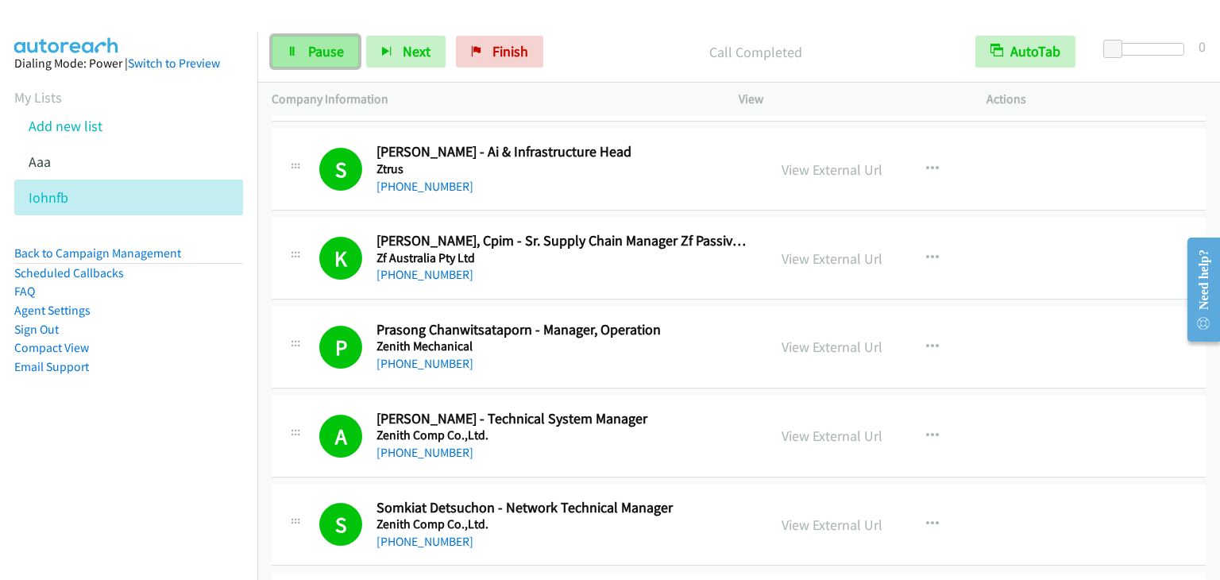
click at [331, 42] on span "Pause" at bounding box center [326, 51] width 36 height 18
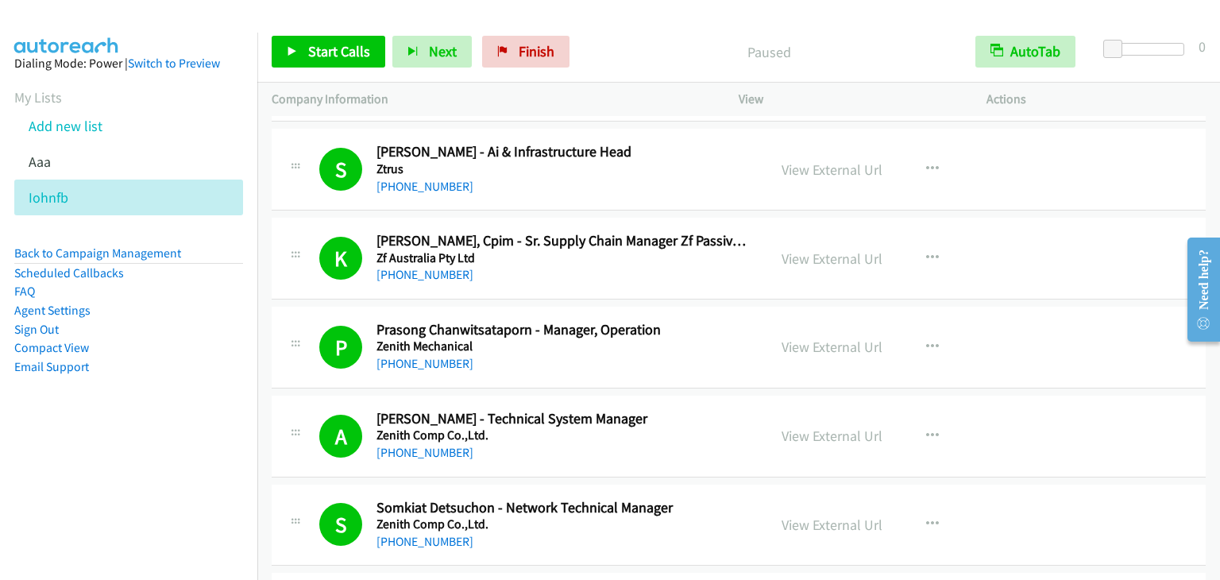
click at [315, 33] on div "Start Calls Pause Next Finish Paused AutoTab AutoTab 0" at bounding box center [738, 51] width 963 height 61
click at [308, 58] on span "Start Calls" at bounding box center [339, 51] width 62 height 18
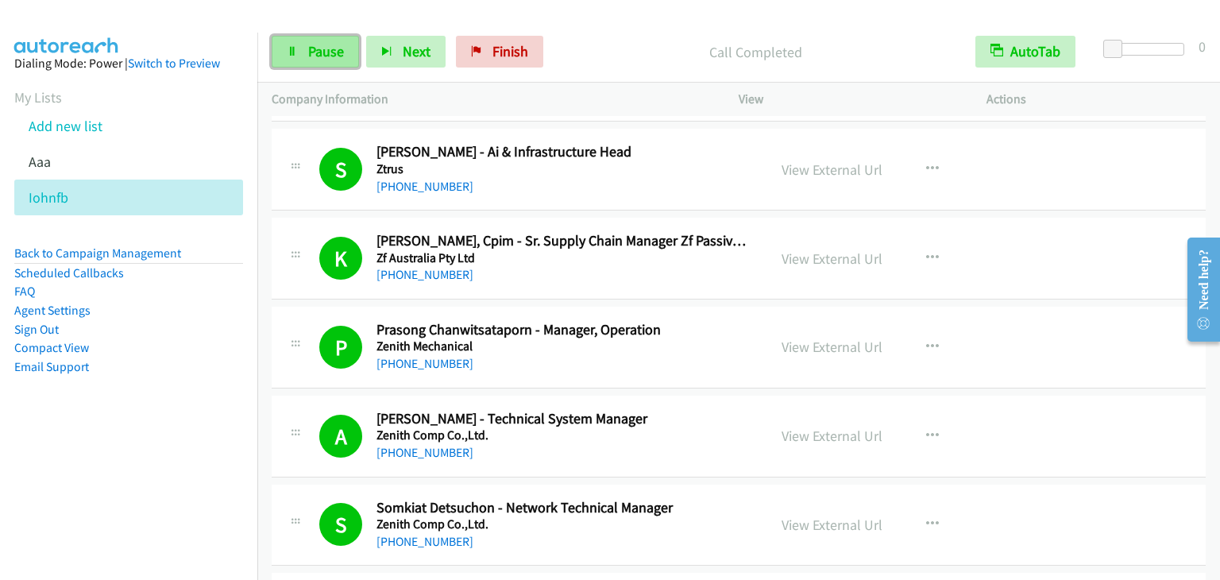
click at [298, 52] on link "Pause" at bounding box center [315, 52] width 87 height 32
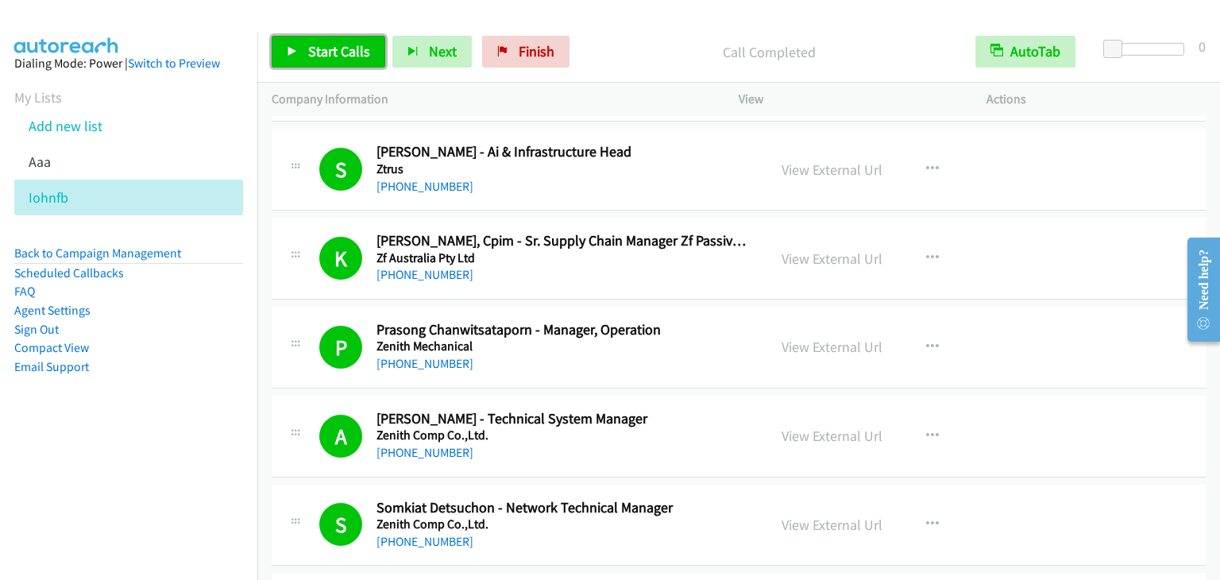
click at [333, 60] on span "Start Calls" at bounding box center [339, 51] width 62 height 18
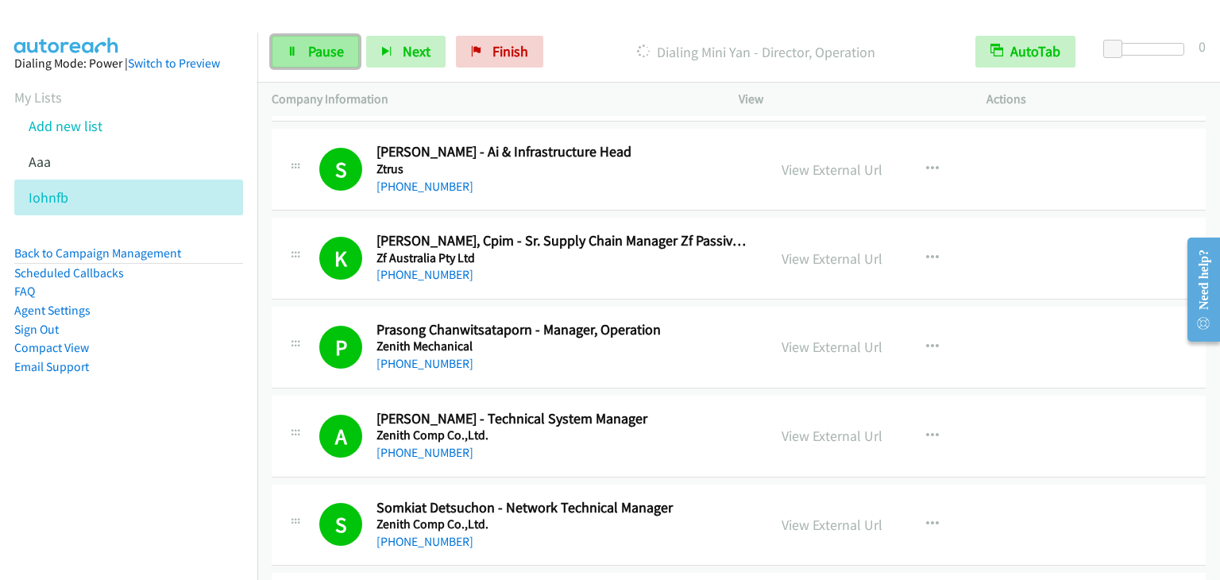
click at [312, 54] on span "Pause" at bounding box center [326, 51] width 36 height 18
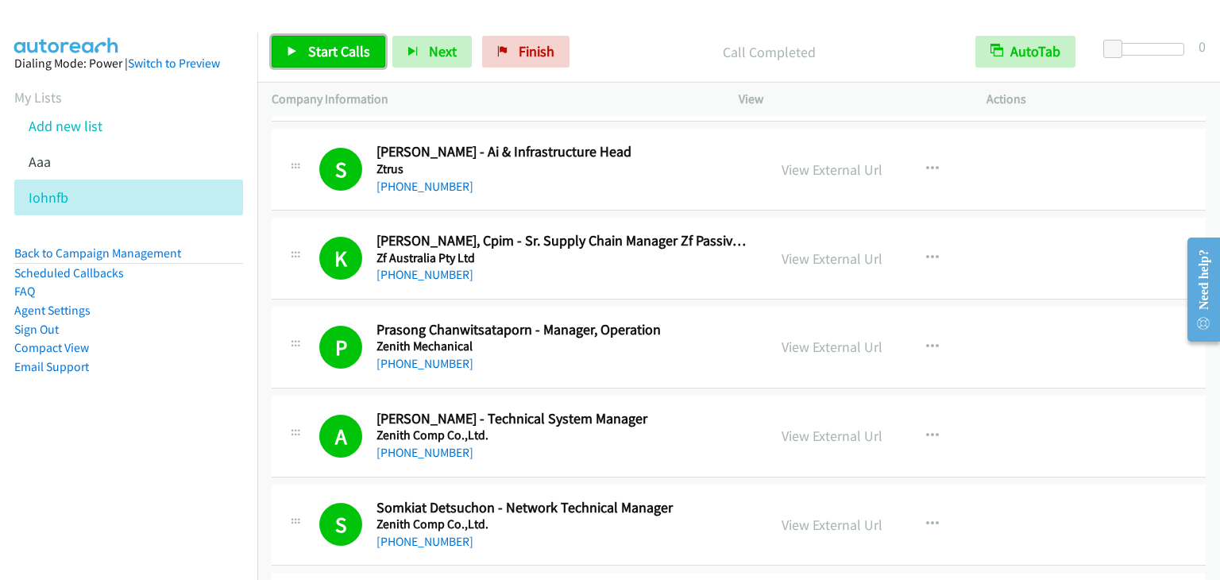
click at [322, 42] on span "Start Calls" at bounding box center [339, 51] width 62 height 18
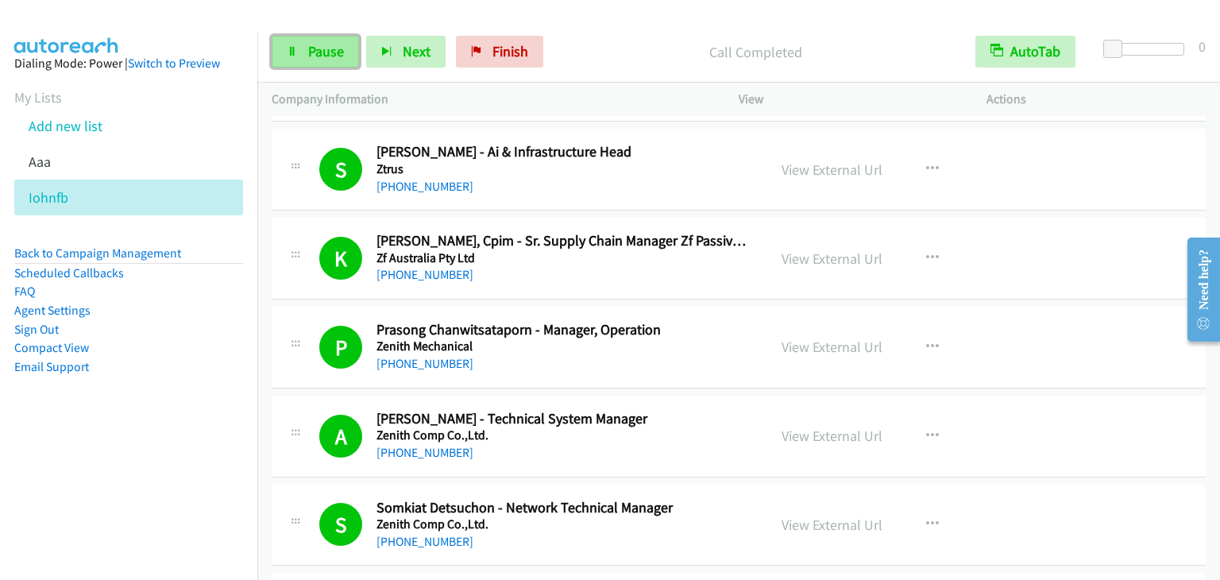
click at [343, 45] on link "Pause" at bounding box center [315, 52] width 87 height 32
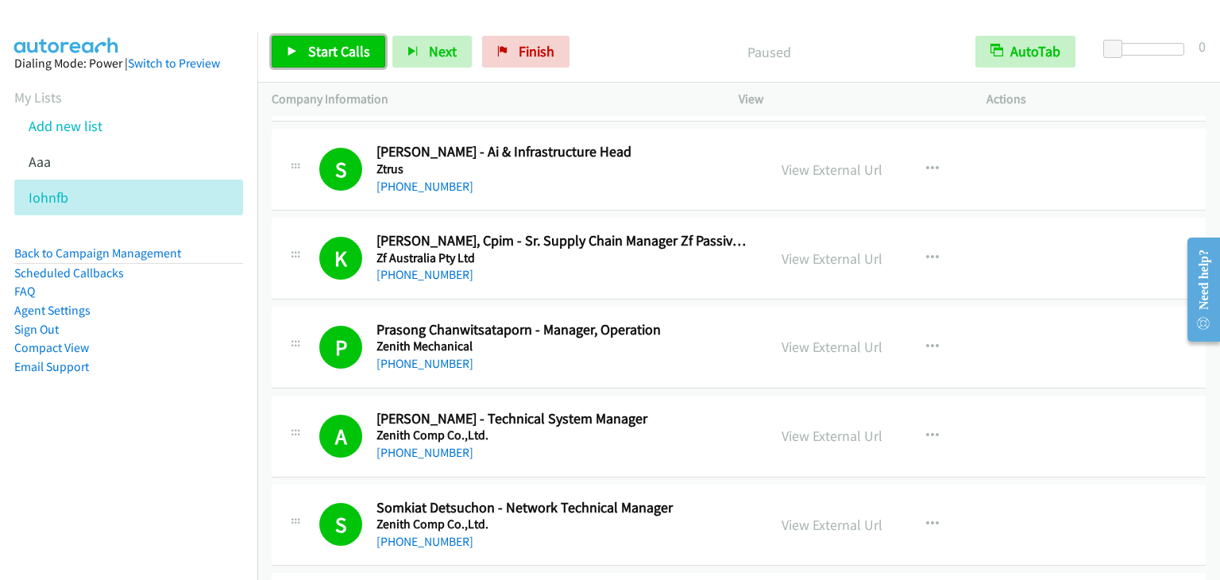
click at [343, 45] on span "Start Calls" at bounding box center [339, 51] width 62 height 18
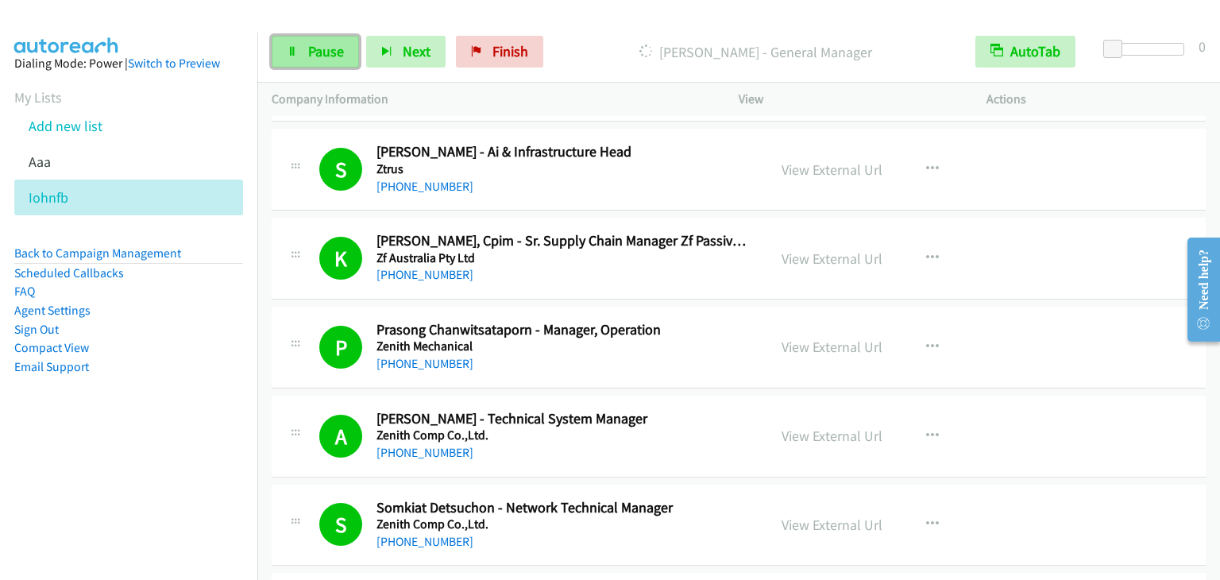
click at [331, 60] on span "Pause" at bounding box center [326, 51] width 36 height 18
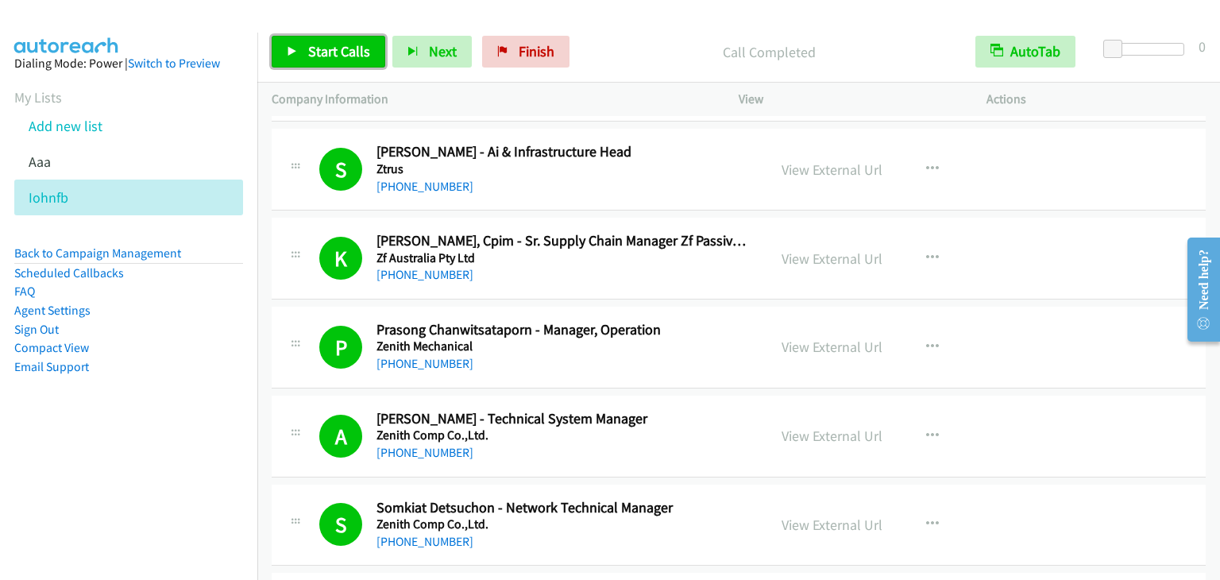
click at [335, 61] on link "Start Calls" at bounding box center [329, 52] width 114 height 32
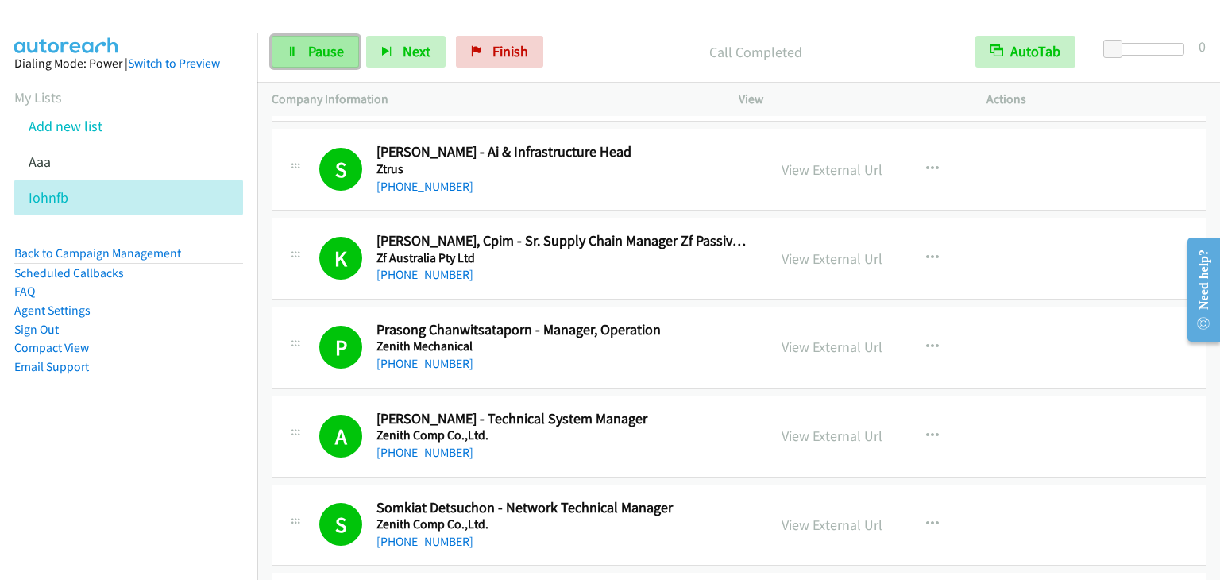
click at [327, 50] on span "Pause" at bounding box center [326, 51] width 36 height 18
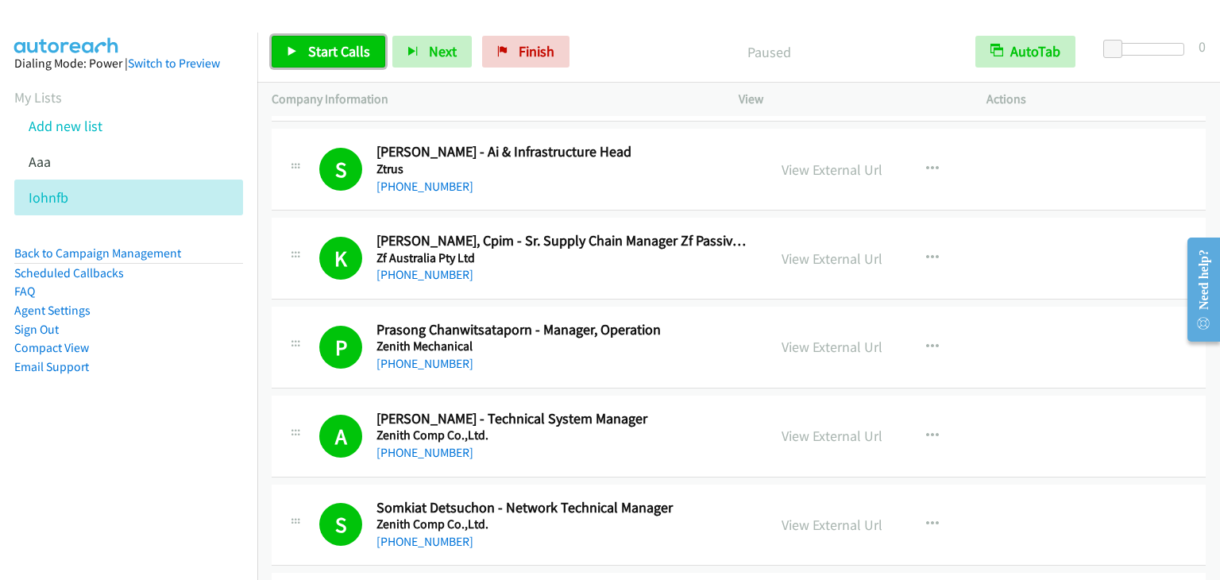
click at [342, 55] on span "Start Calls" at bounding box center [339, 51] width 62 height 18
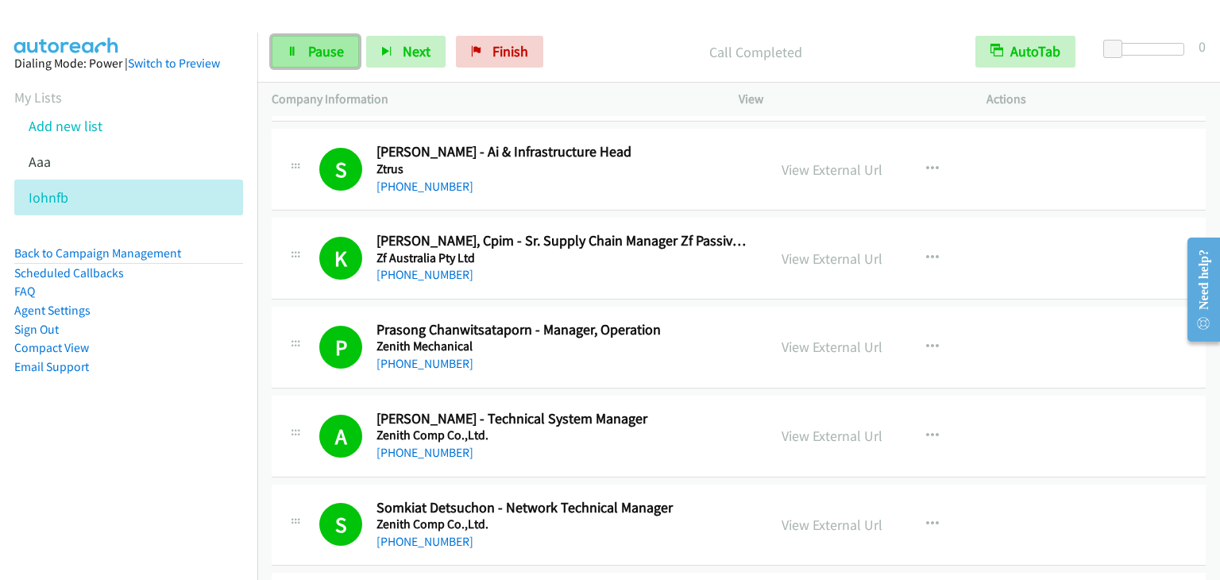
click at [300, 53] on link "Pause" at bounding box center [315, 52] width 87 height 32
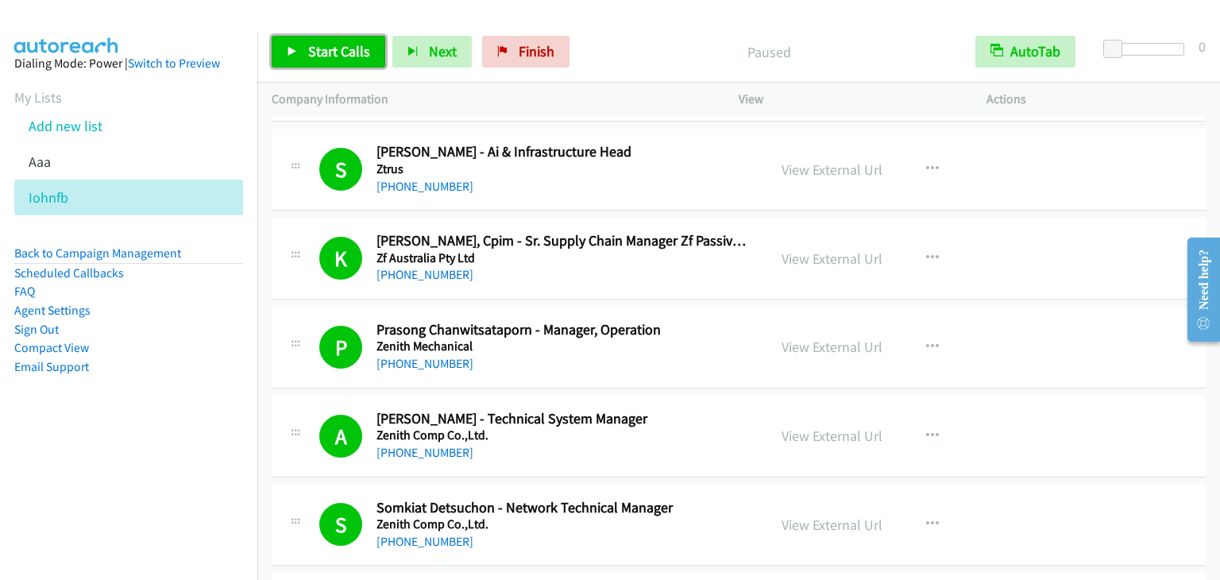
click at [300, 53] on link "Start Calls" at bounding box center [329, 52] width 114 height 32
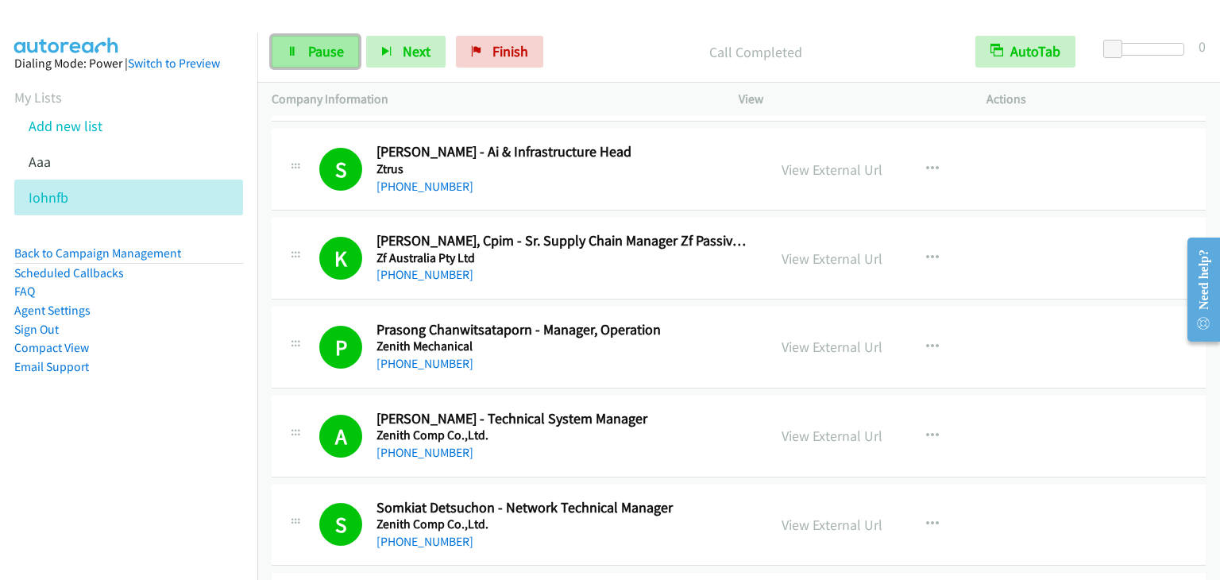
click at [305, 45] on link "Pause" at bounding box center [315, 52] width 87 height 32
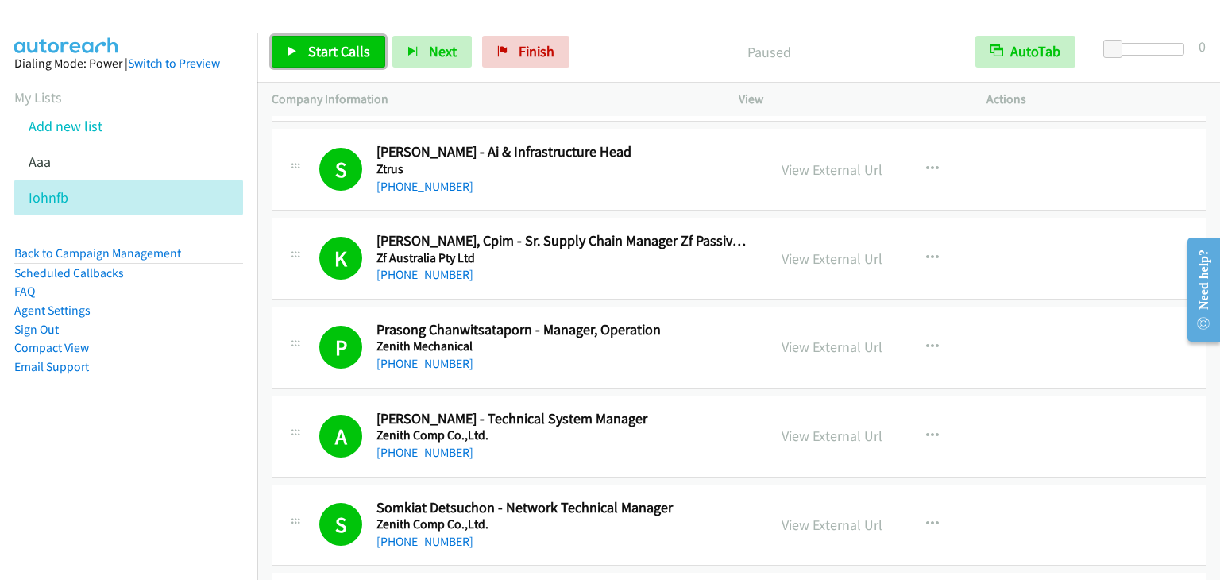
click at [331, 44] on span "Start Calls" at bounding box center [339, 51] width 62 height 18
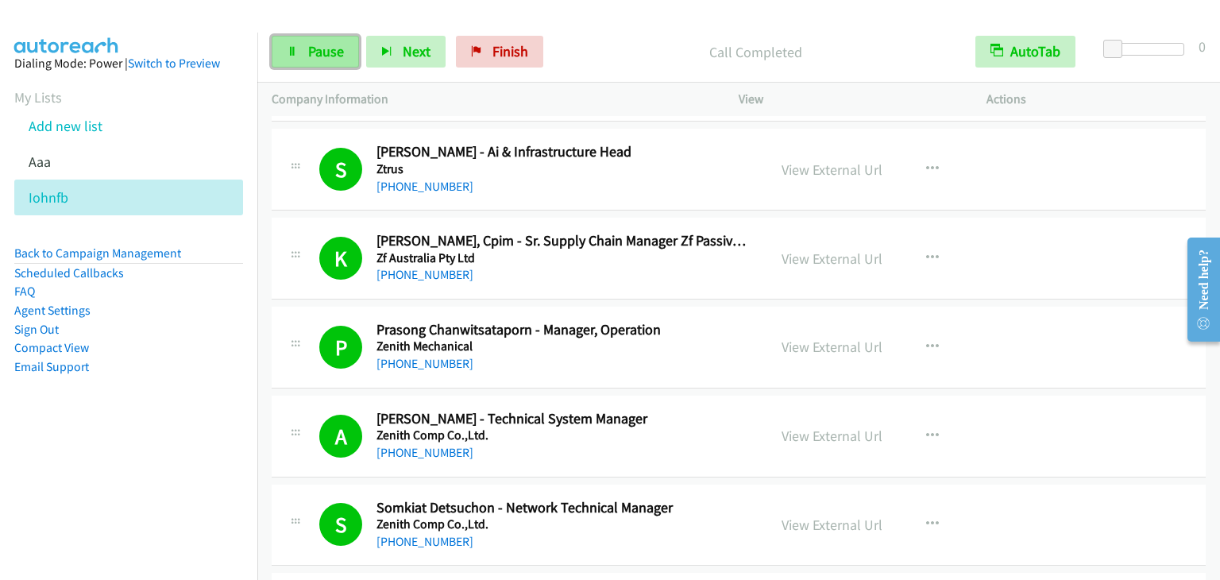
click at [337, 49] on span "Pause" at bounding box center [326, 51] width 36 height 18
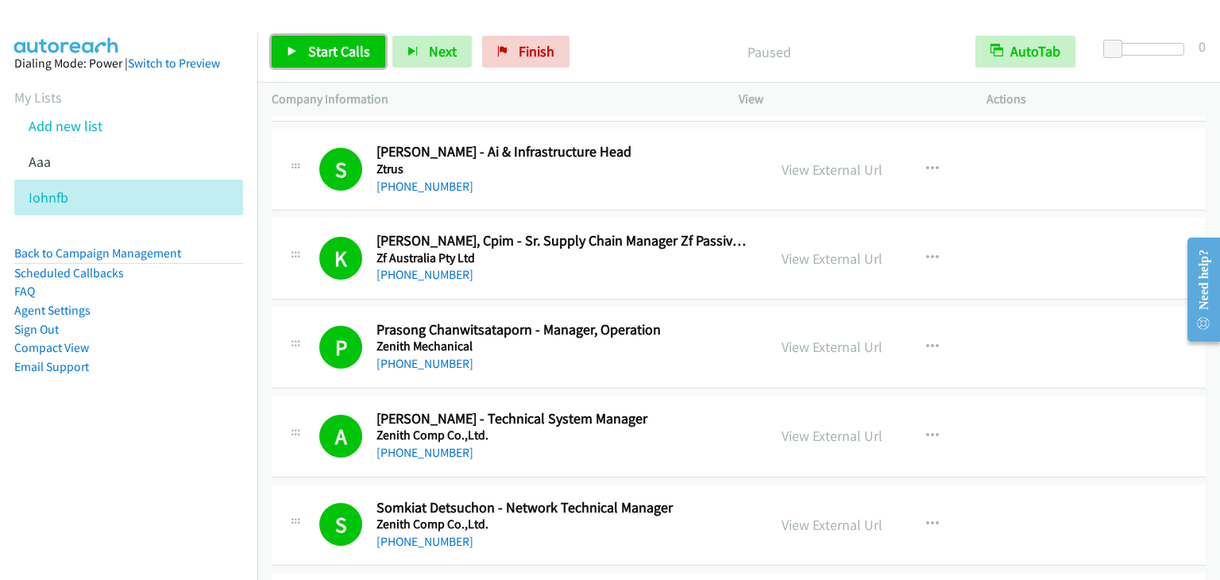
click at [340, 60] on span "Start Calls" at bounding box center [339, 51] width 62 height 18
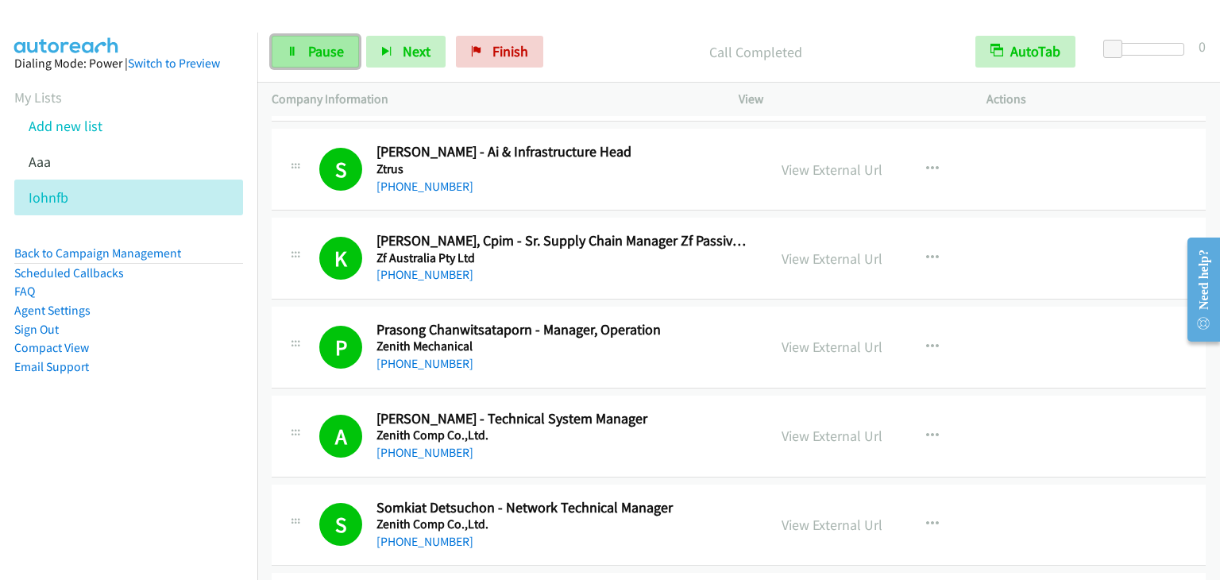
click at [305, 44] on link "Pause" at bounding box center [315, 52] width 87 height 32
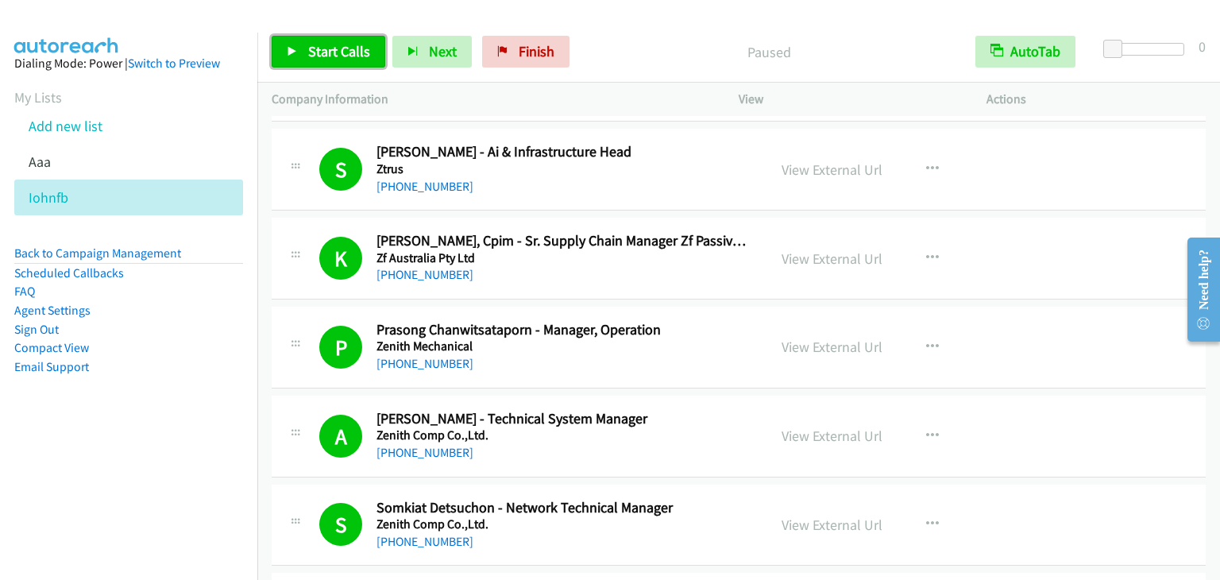
click at [303, 48] on link "Start Calls" at bounding box center [329, 52] width 114 height 32
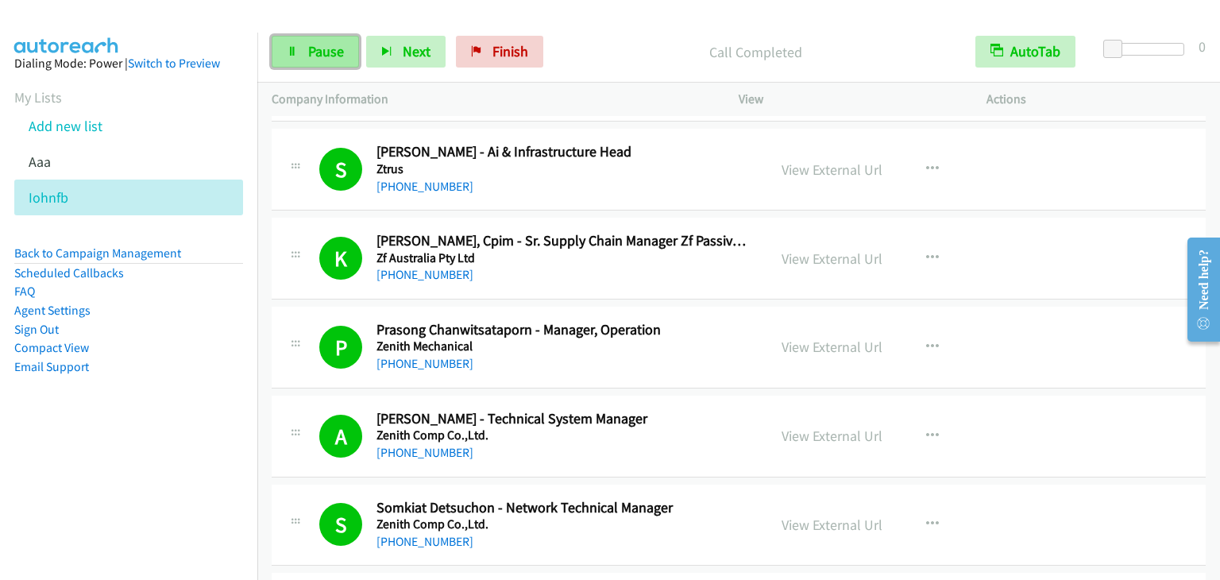
click at [323, 45] on span "Pause" at bounding box center [326, 51] width 36 height 18
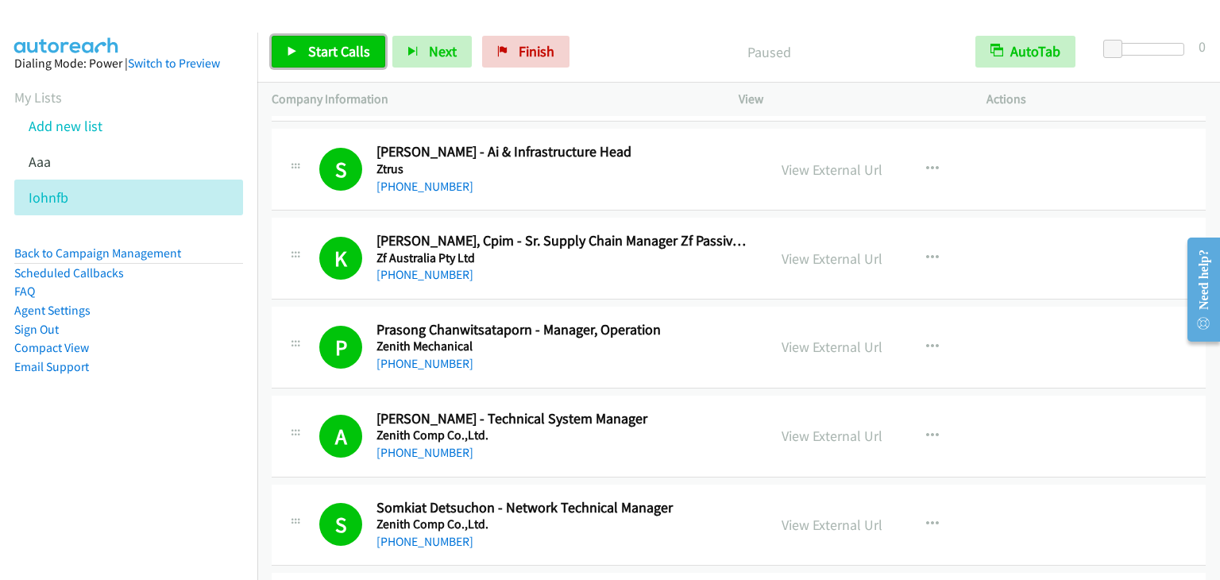
click at [331, 55] on span "Start Calls" at bounding box center [339, 51] width 62 height 18
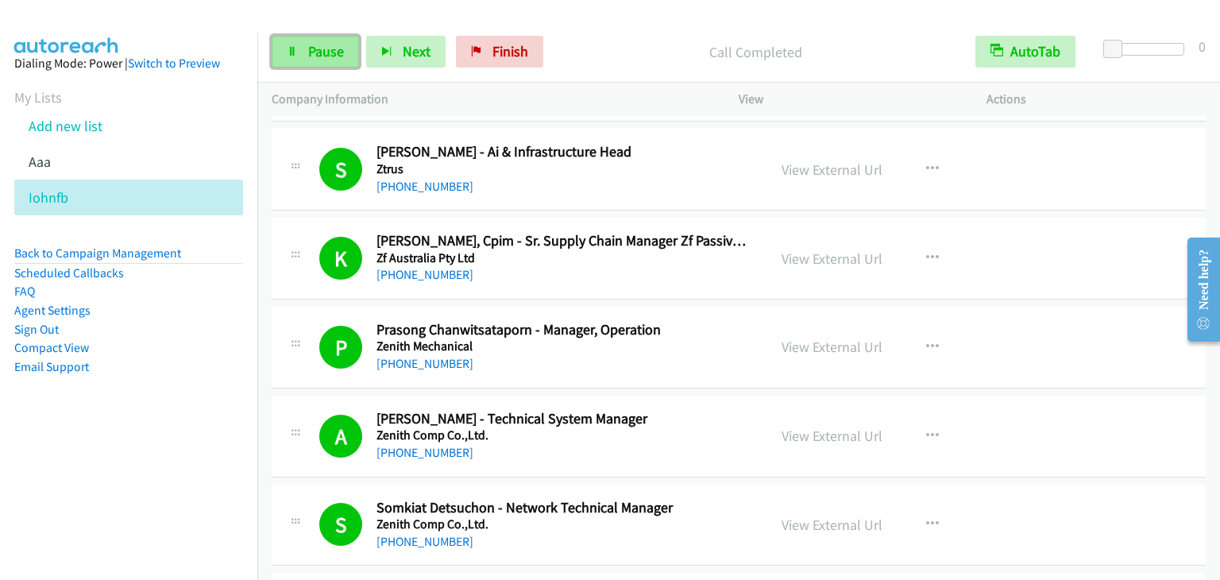
click at [315, 48] on span "Pause" at bounding box center [326, 51] width 36 height 18
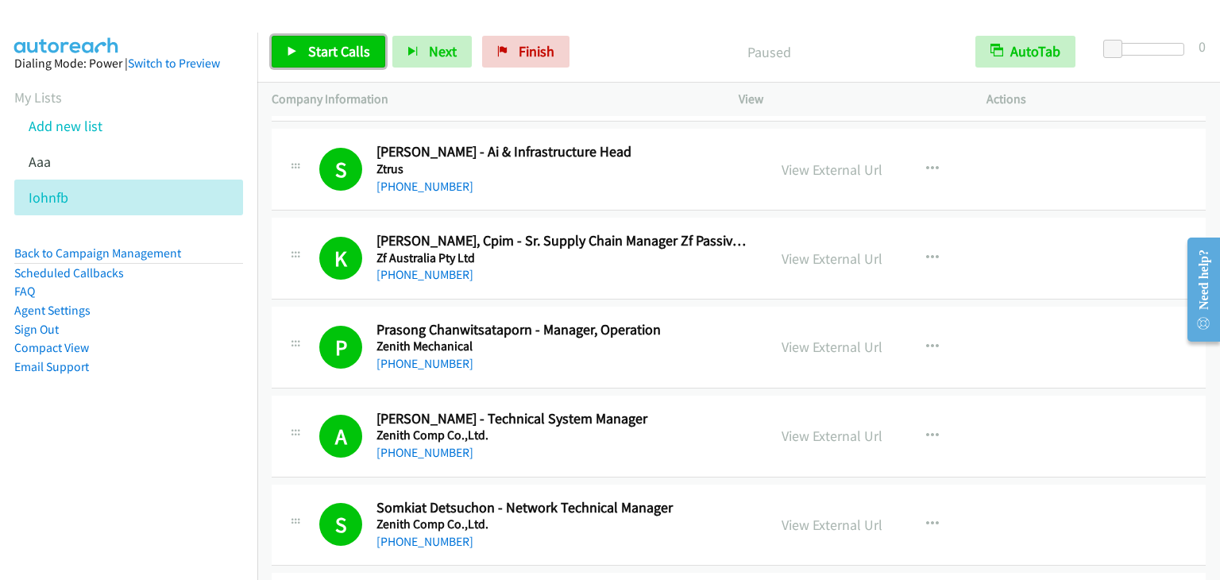
click at [315, 48] on span "Start Calls" at bounding box center [339, 51] width 62 height 18
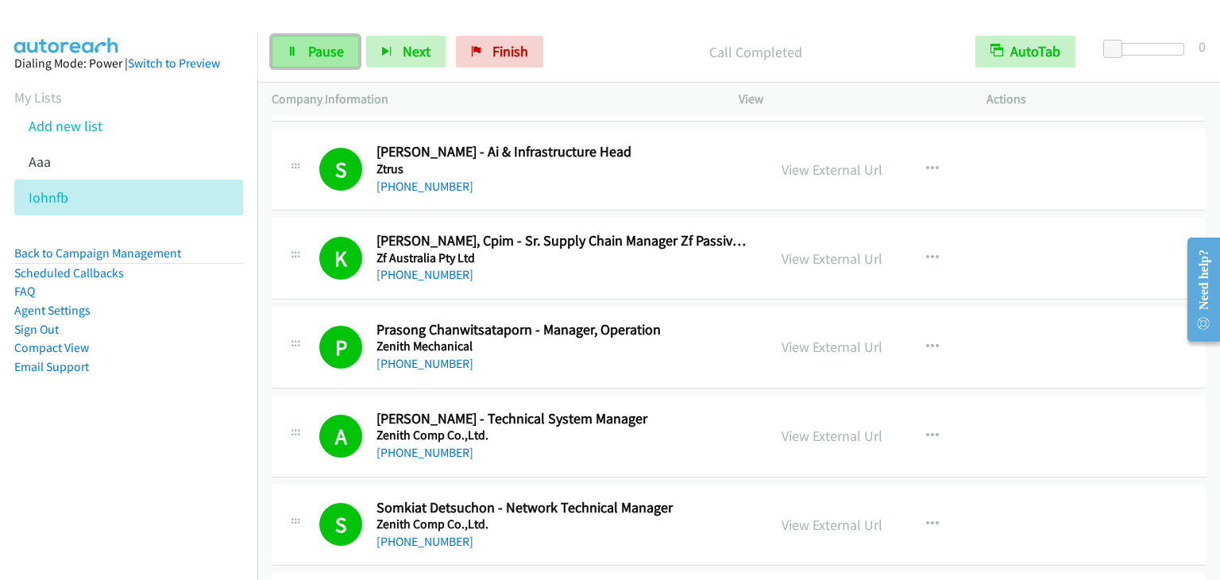
click at [322, 43] on span "Pause" at bounding box center [326, 51] width 36 height 18
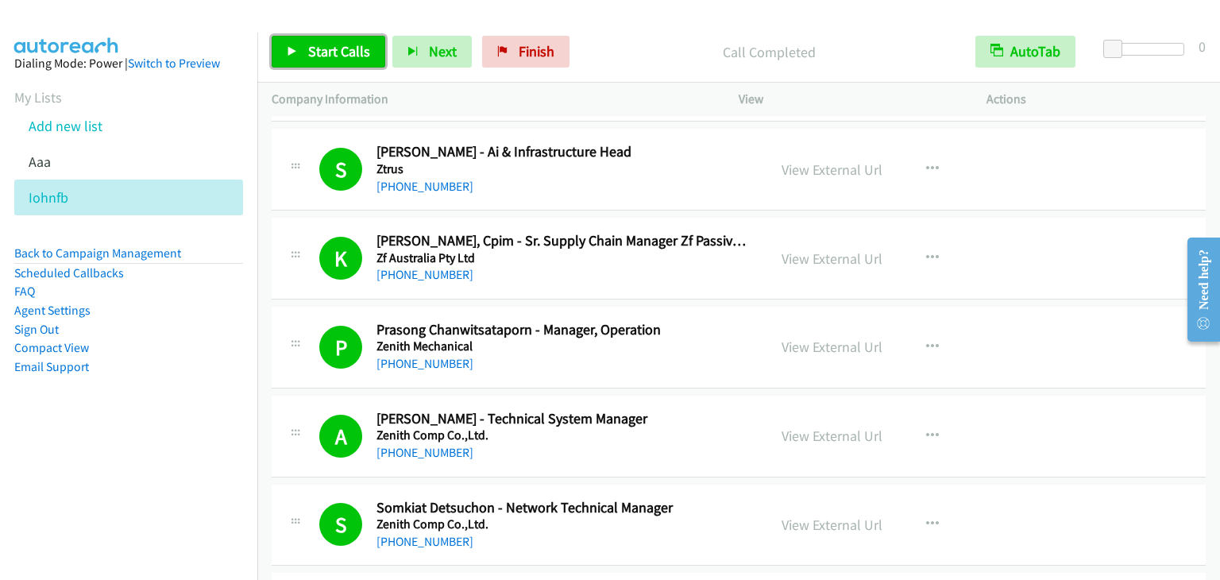
click at [333, 45] on span "Start Calls" at bounding box center [339, 51] width 62 height 18
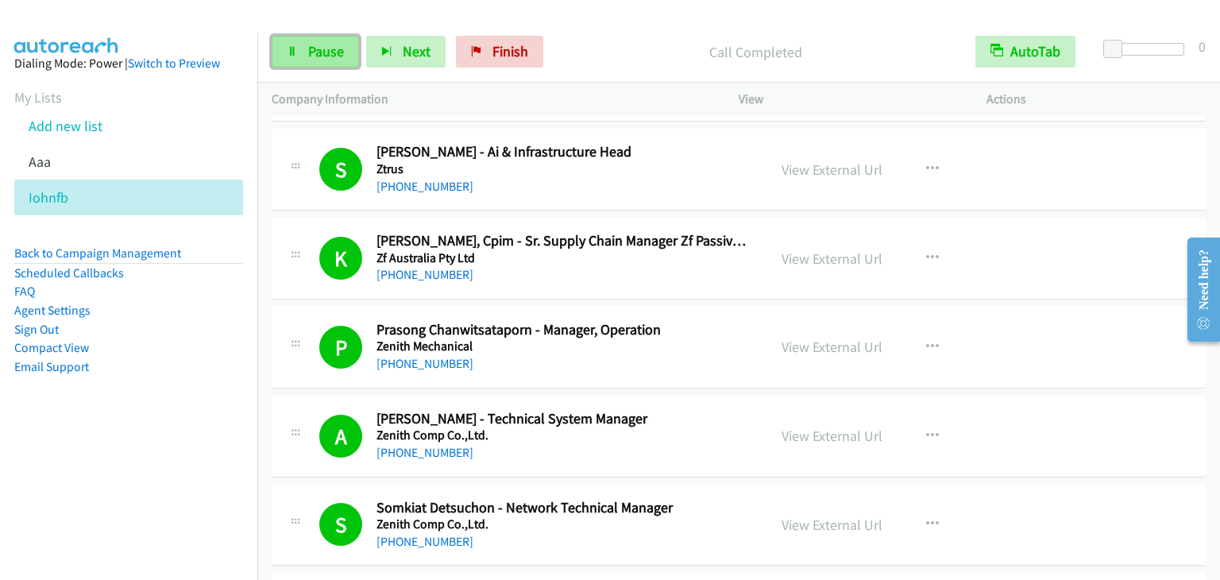
click at [311, 46] on span "Pause" at bounding box center [326, 51] width 36 height 18
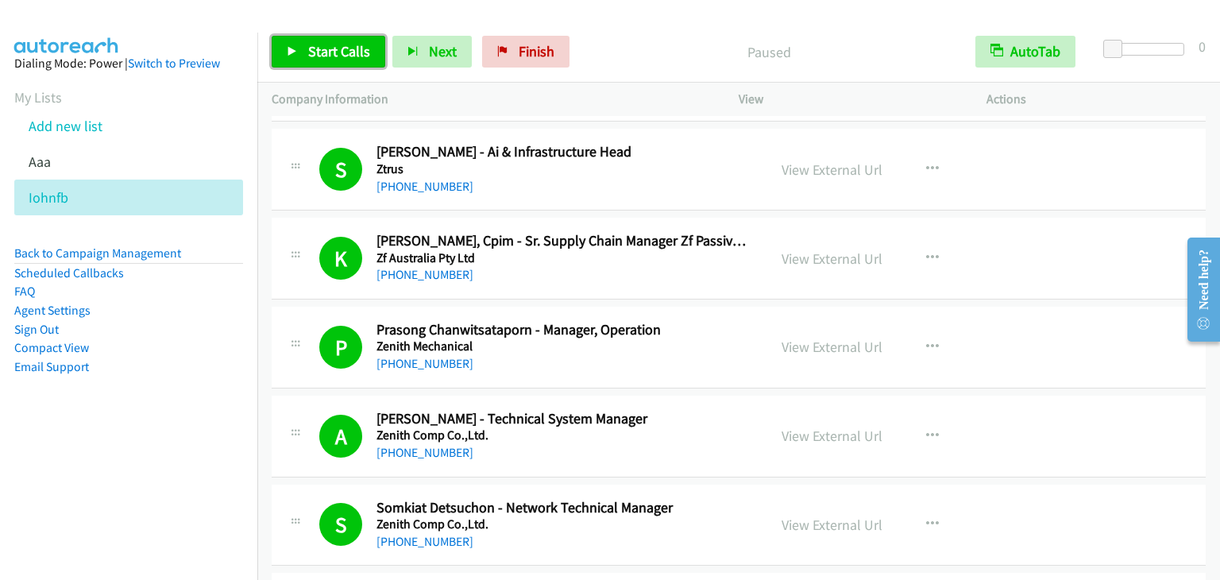
click at [311, 46] on span "Start Calls" at bounding box center [339, 51] width 62 height 18
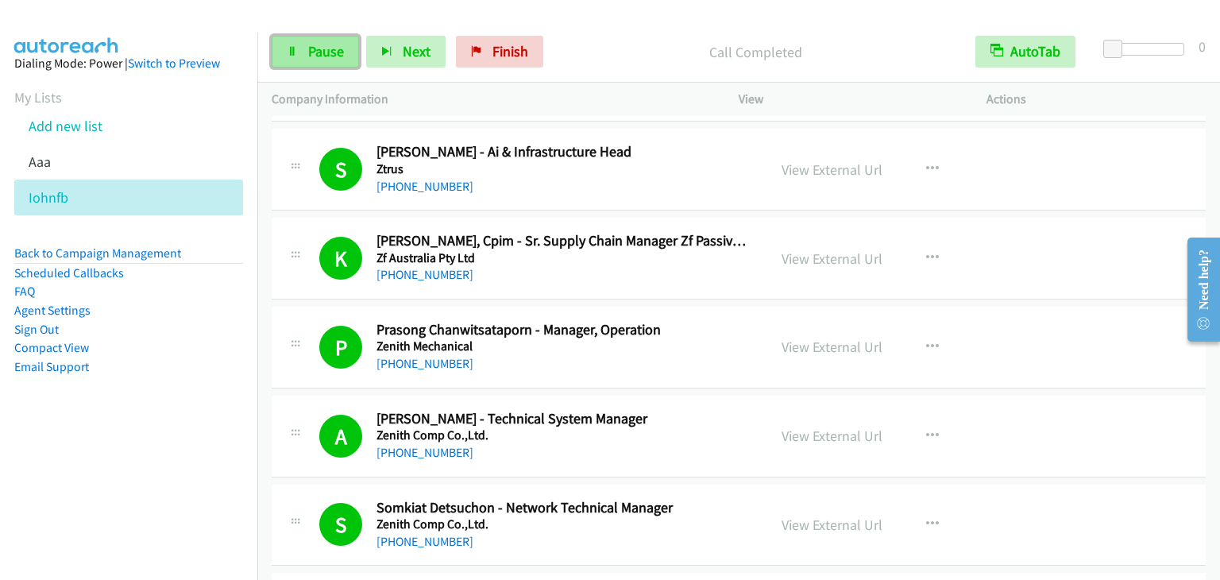
click at [303, 49] on link "Pause" at bounding box center [315, 52] width 87 height 32
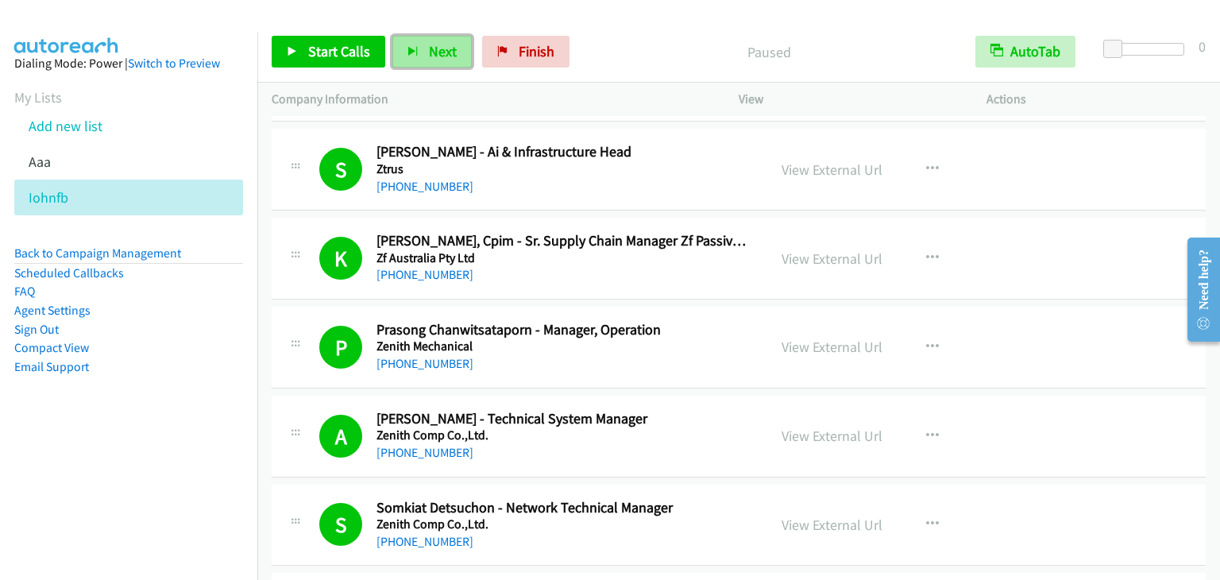
click at [435, 67] on button "Next" at bounding box center [432, 52] width 79 height 32
click at [329, 57] on span "Start Calls" at bounding box center [339, 51] width 62 height 18
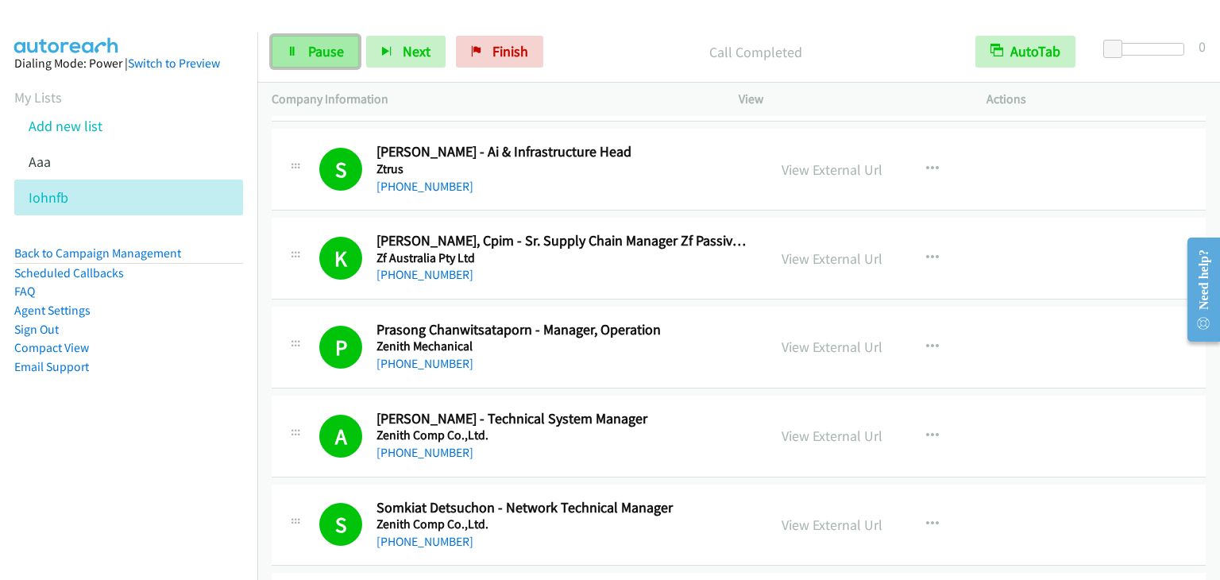
click at [291, 43] on link "Pause" at bounding box center [315, 52] width 87 height 32
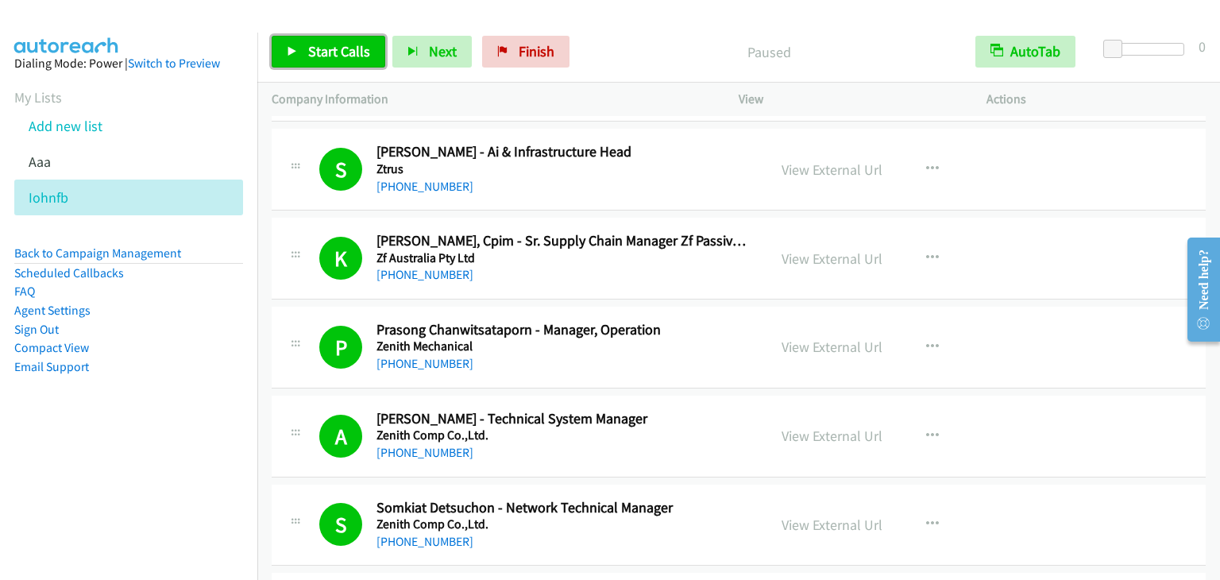
click at [333, 42] on link "Start Calls" at bounding box center [329, 52] width 114 height 32
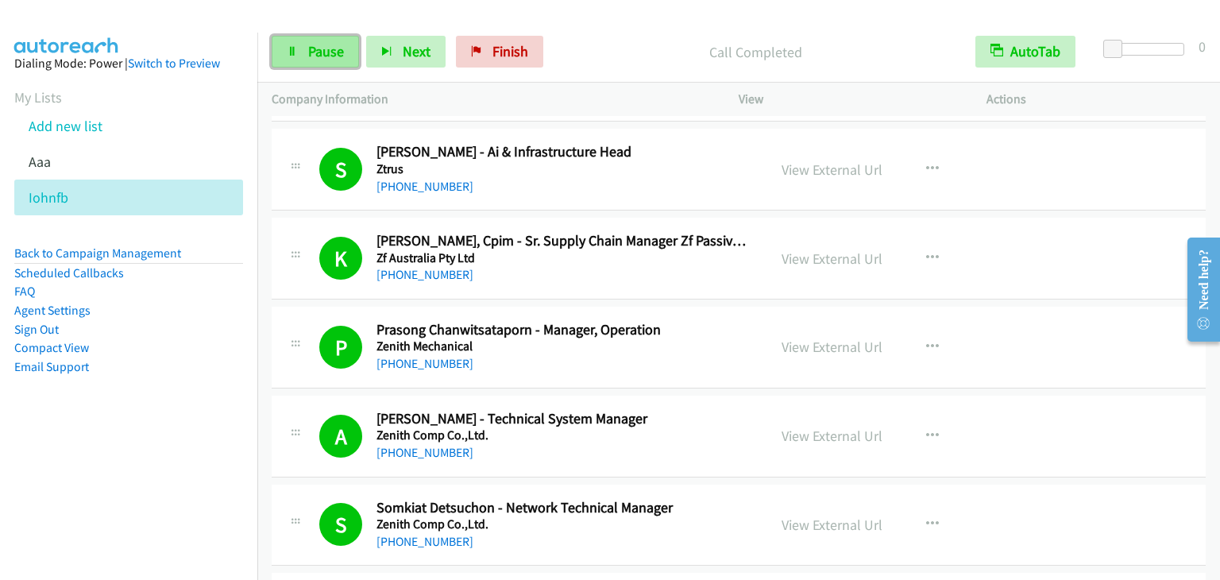
click at [320, 58] on span "Pause" at bounding box center [326, 51] width 36 height 18
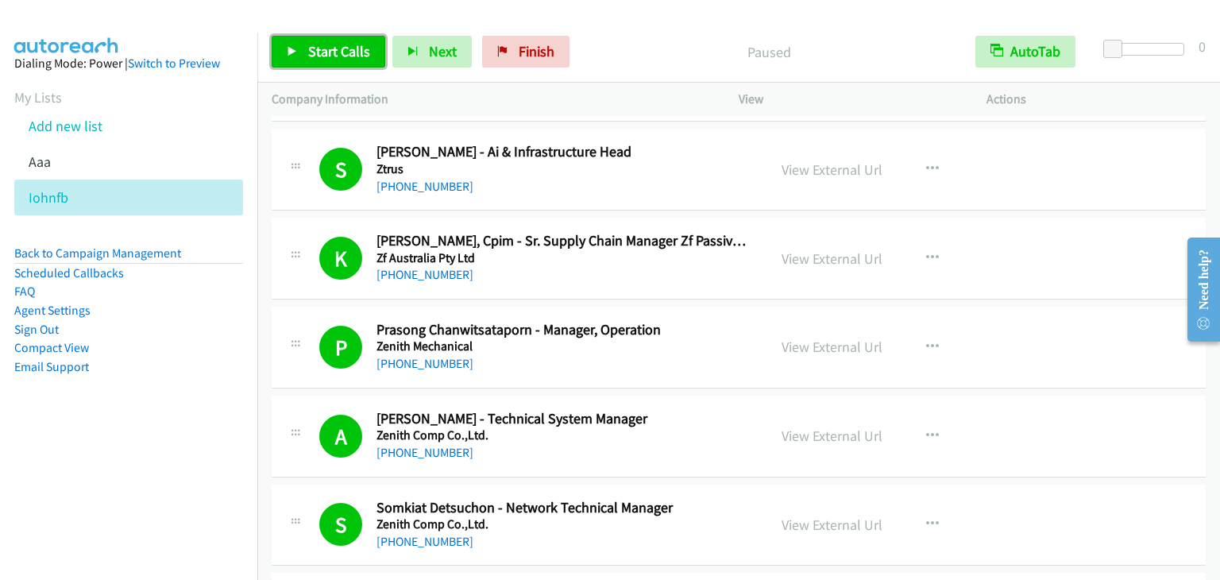
click at [329, 48] on span "Start Calls" at bounding box center [339, 51] width 62 height 18
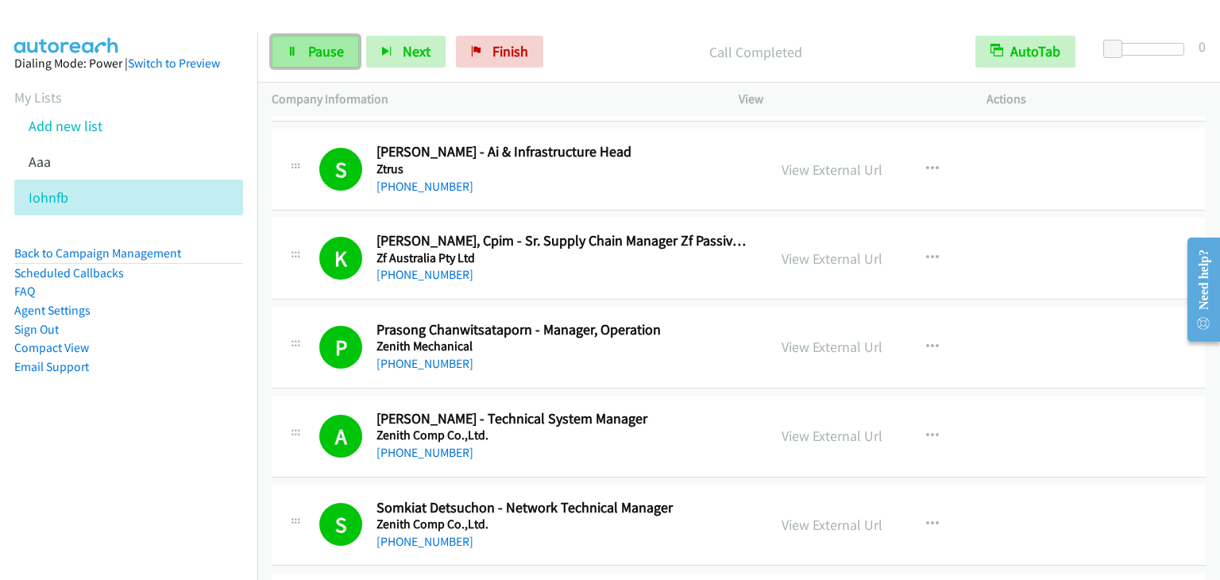
click at [328, 62] on link "Pause" at bounding box center [315, 52] width 87 height 32
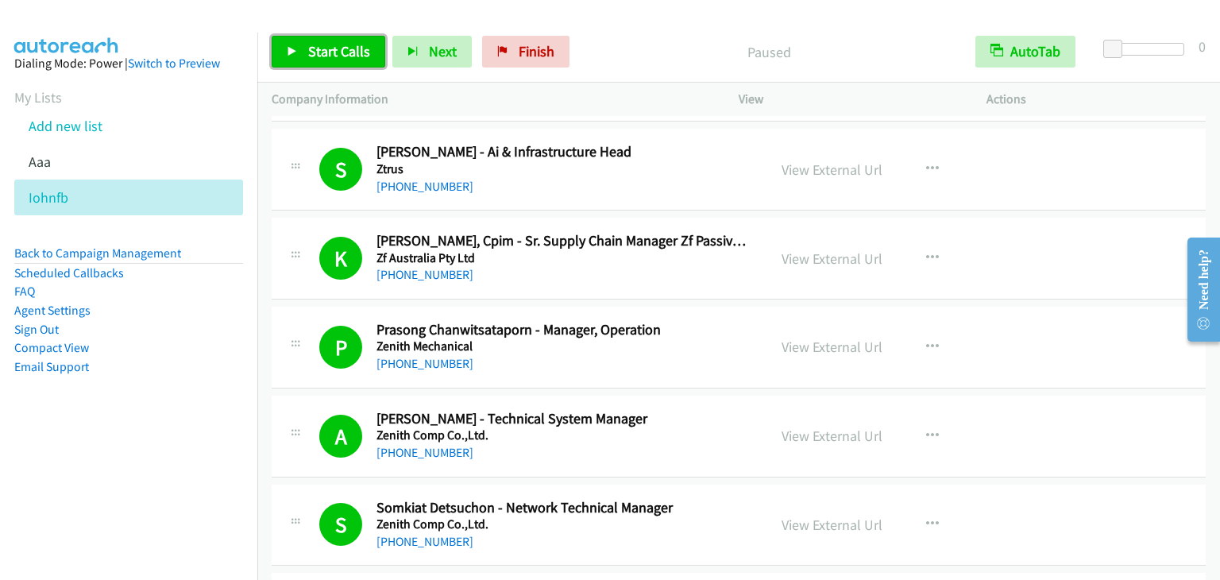
click at [342, 61] on link "Start Calls" at bounding box center [329, 52] width 114 height 32
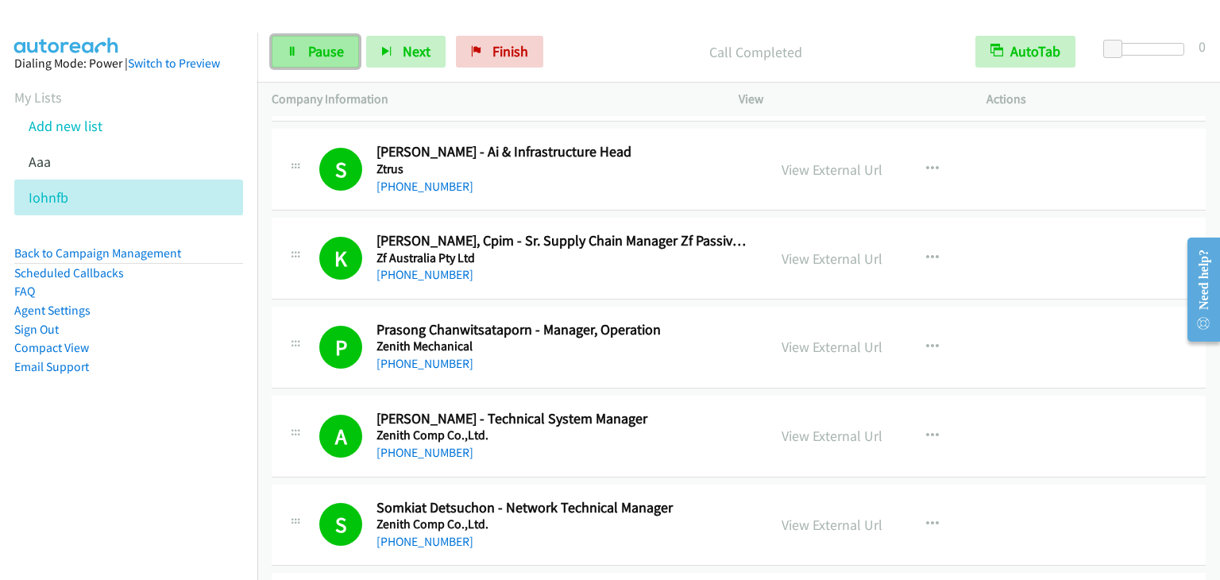
click at [308, 47] on span "Pause" at bounding box center [326, 51] width 36 height 18
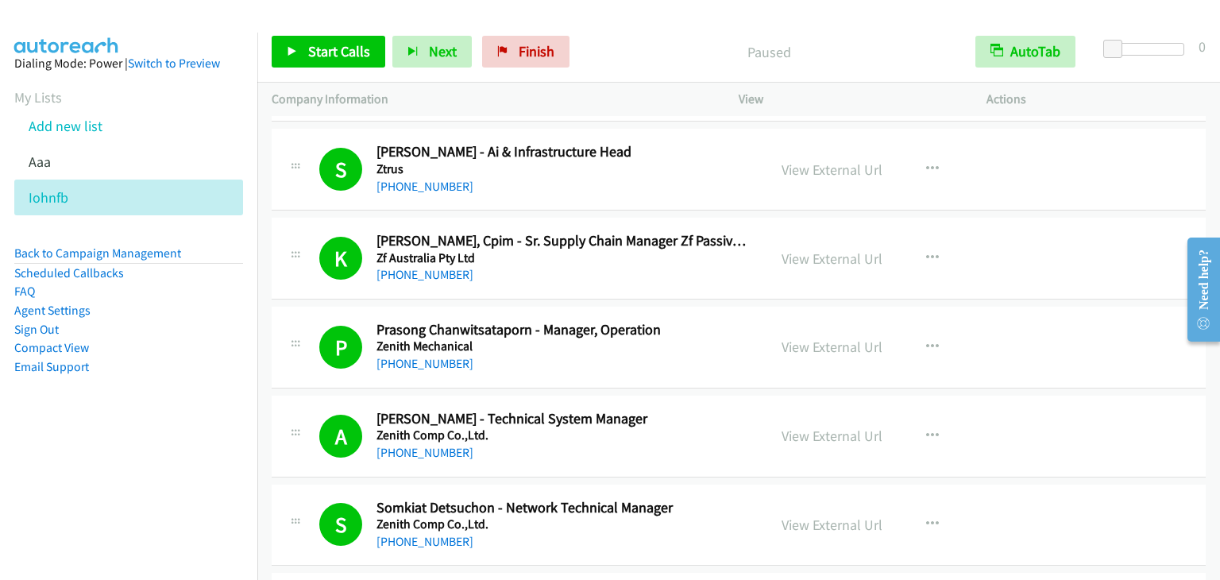
click at [922, 29] on div "Start Calls Pause Next Finish Paused AutoTab AutoTab 0" at bounding box center [738, 51] width 963 height 61
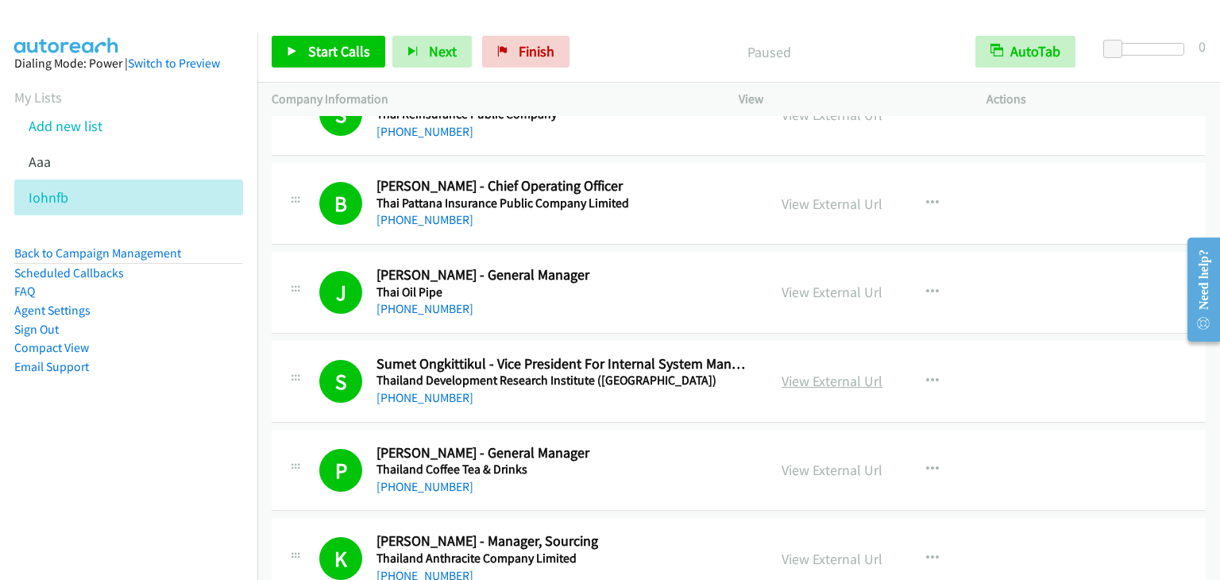
click at [820, 372] on link "View External Url" at bounding box center [832, 381] width 101 height 18
click at [342, 39] on link "Start Calls" at bounding box center [329, 52] width 114 height 32
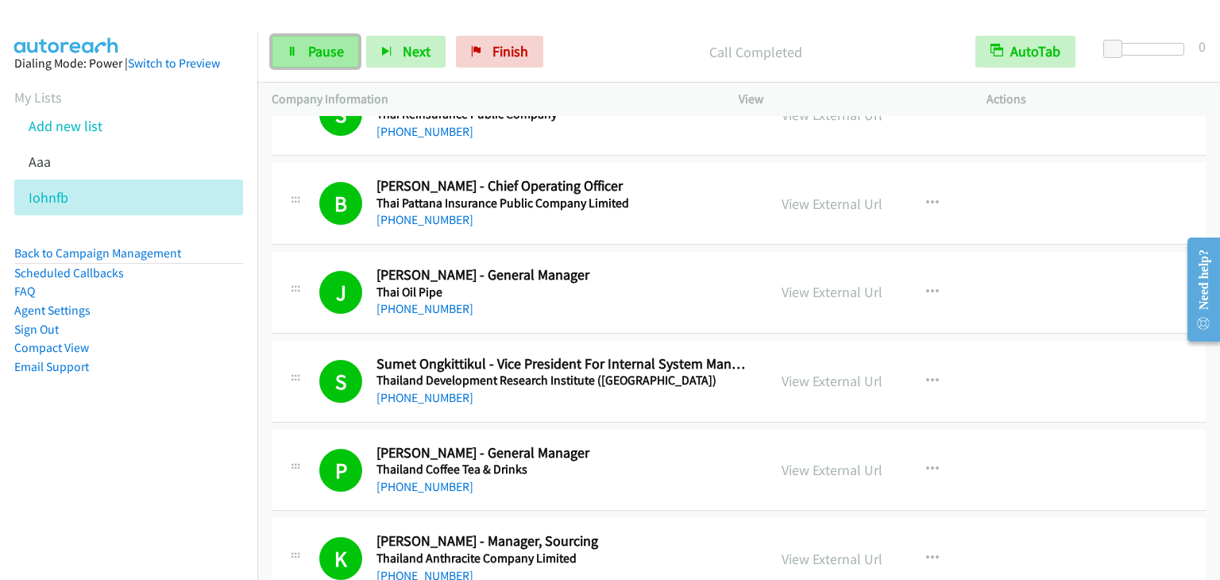
click at [327, 52] on span "Pause" at bounding box center [326, 51] width 36 height 18
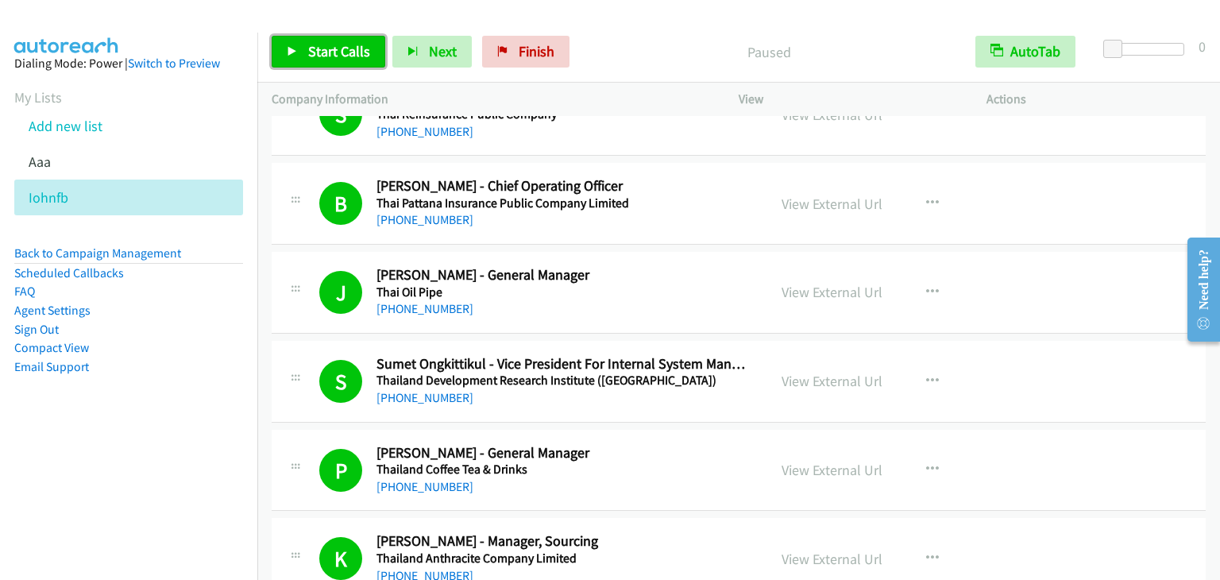
click at [327, 52] on span "Start Calls" at bounding box center [339, 51] width 62 height 18
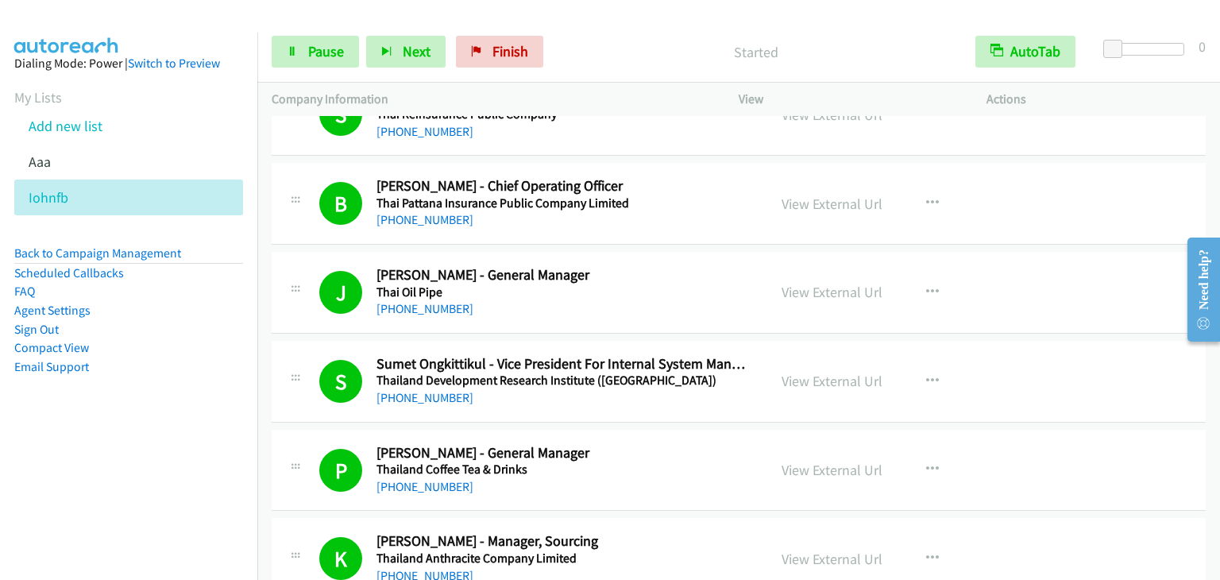
click at [705, 50] on p "Started" at bounding box center [756, 51] width 382 height 21
click at [327, 49] on span "Pause" at bounding box center [326, 51] width 36 height 18
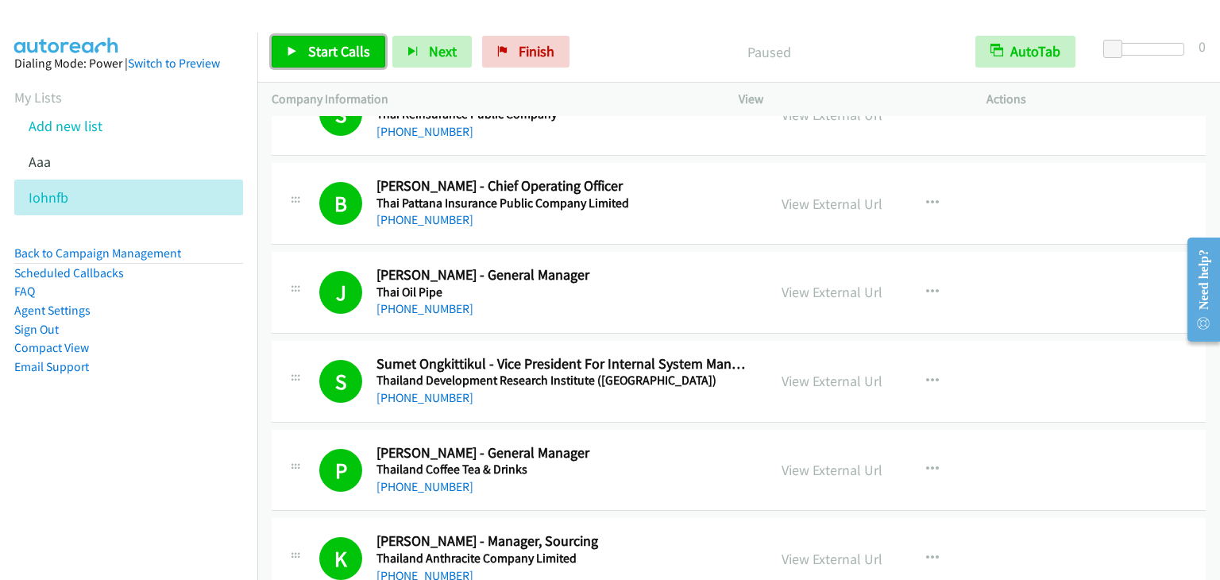
click at [327, 49] on span "Start Calls" at bounding box center [339, 51] width 62 height 18
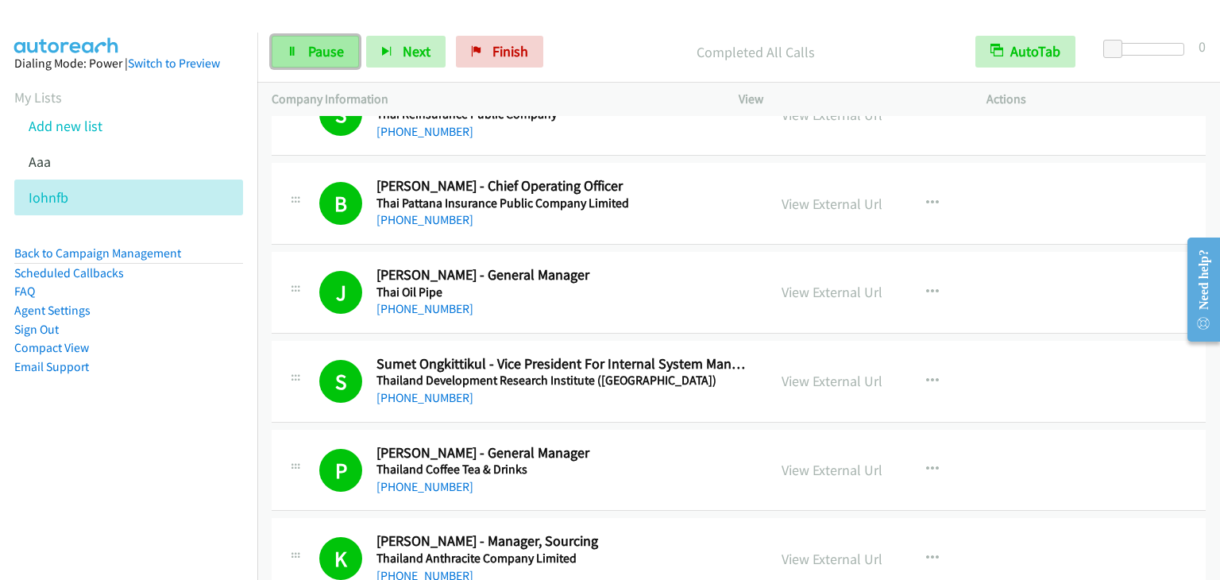
click at [319, 57] on span "Pause" at bounding box center [326, 51] width 36 height 18
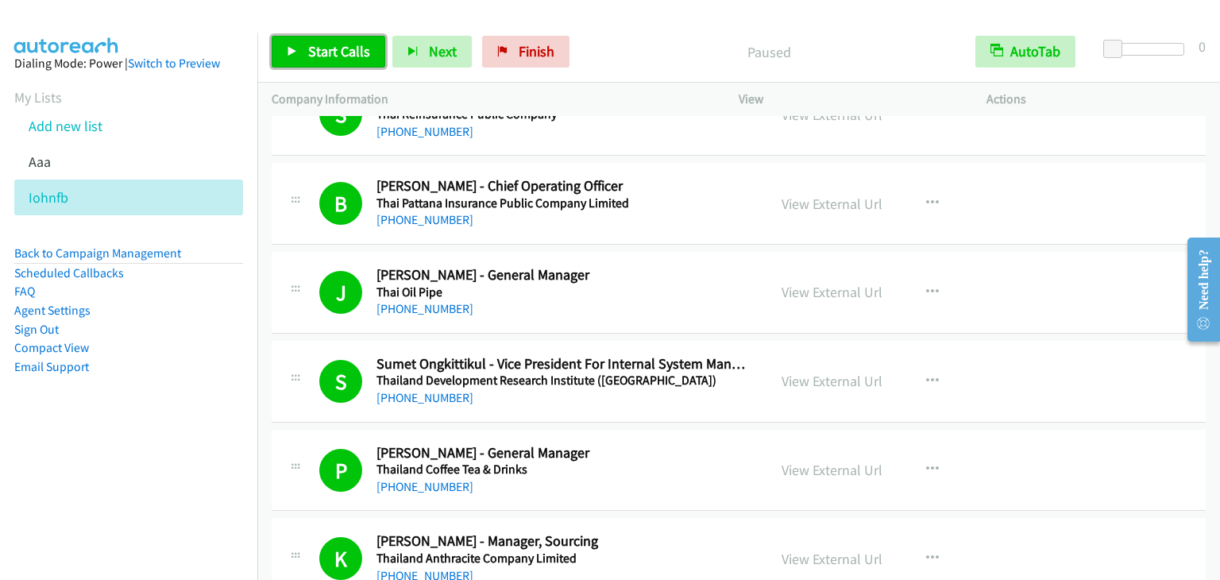
click at [340, 53] on span "Start Calls" at bounding box center [339, 51] width 62 height 18
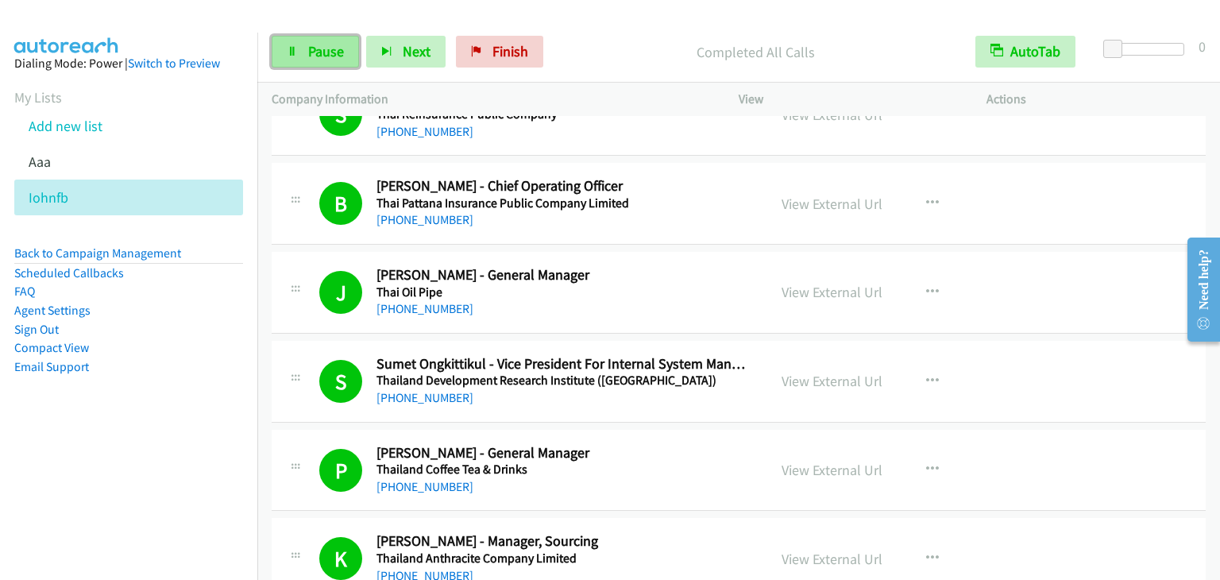
click at [319, 47] on span "Pause" at bounding box center [326, 51] width 36 height 18
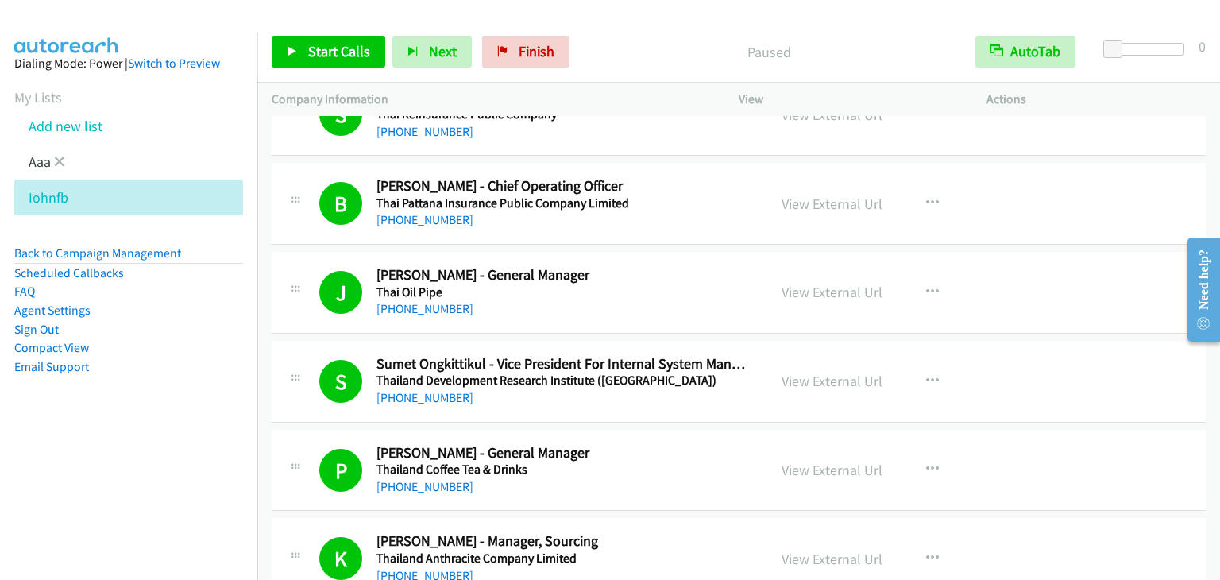
click at [70, 161] on li "Aaa" at bounding box center [142, 162] width 257 height 36
click at [38, 99] on link "My Lists" at bounding box center [38, 97] width 48 height 18
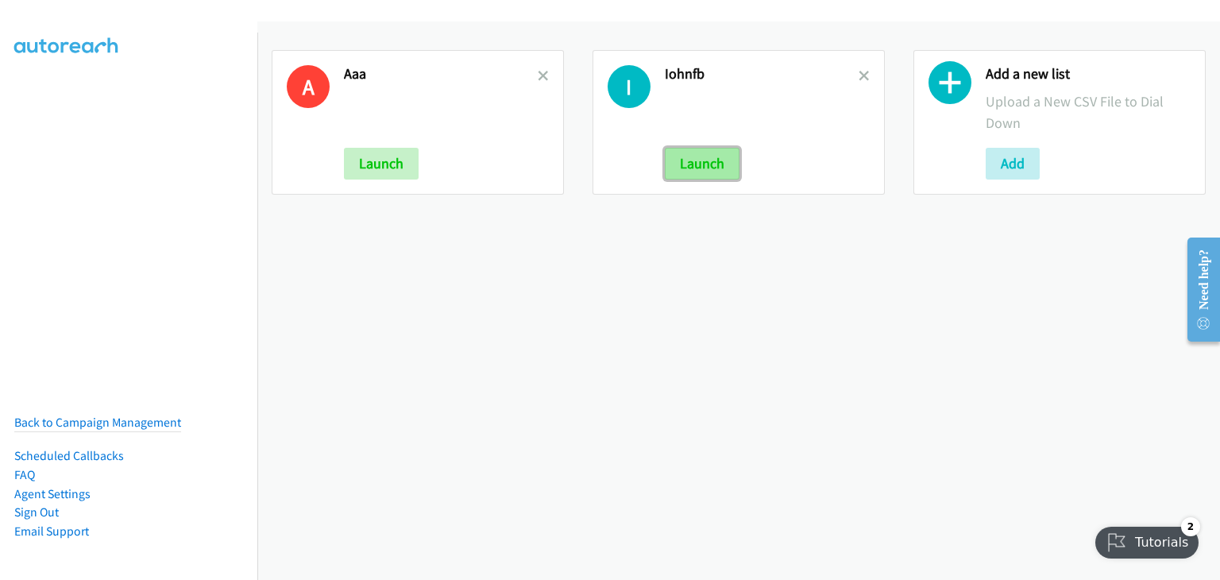
click at [700, 164] on button "Launch" at bounding box center [702, 164] width 75 height 32
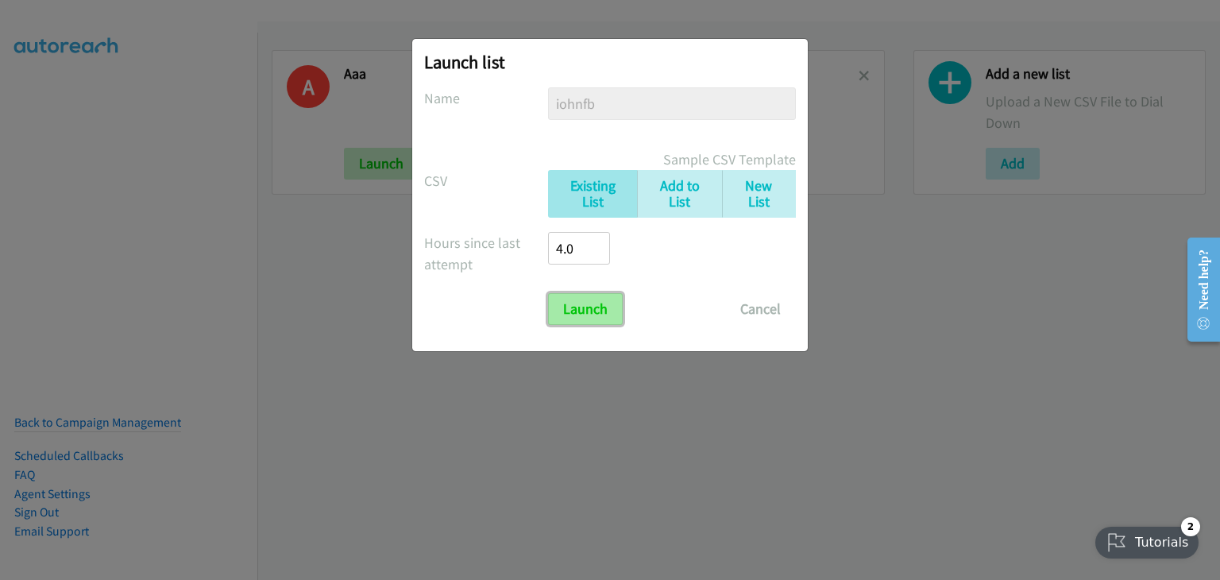
click at [585, 311] on input "Launch" at bounding box center [585, 309] width 75 height 32
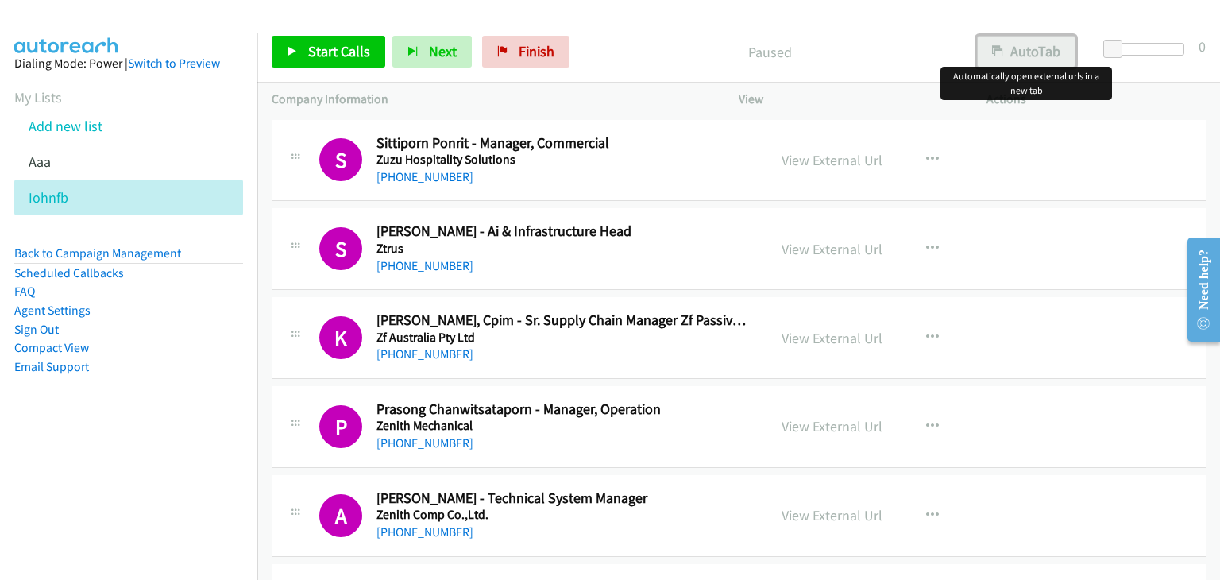
click at [1039, 54] on button "AutoTab" at bounding box center [1026, 52] width 99 height 32
click at [326, 48] on span "Start Calls" at bounding box center [339, 51] width 62 height 18
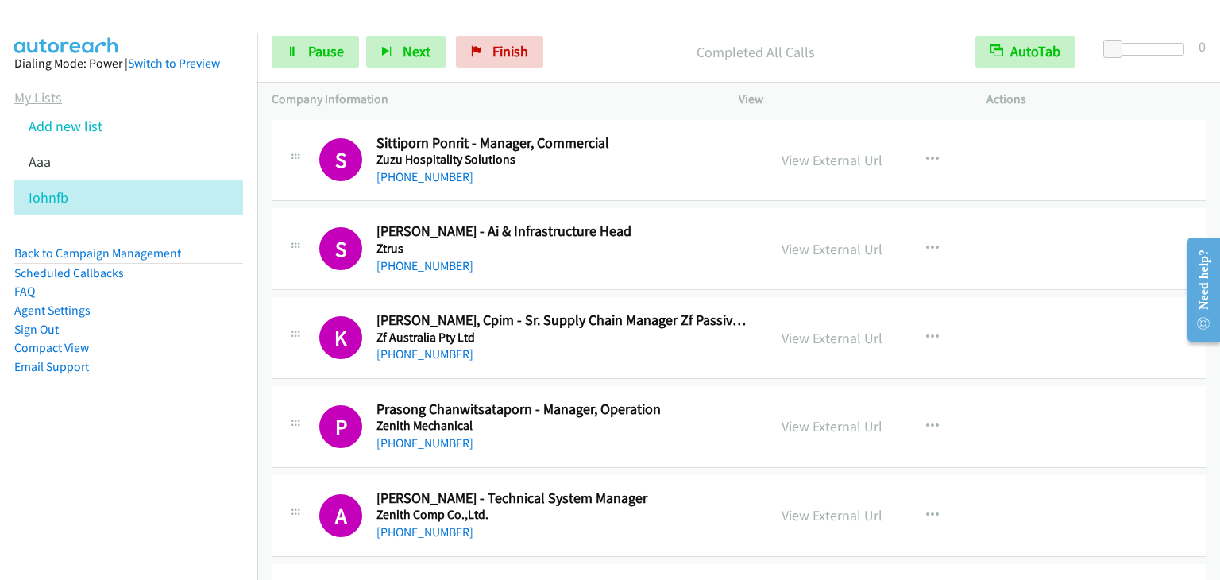
click at [35, 96] on link "My Lists" at bounding box center [38, 97] width 48 height 18
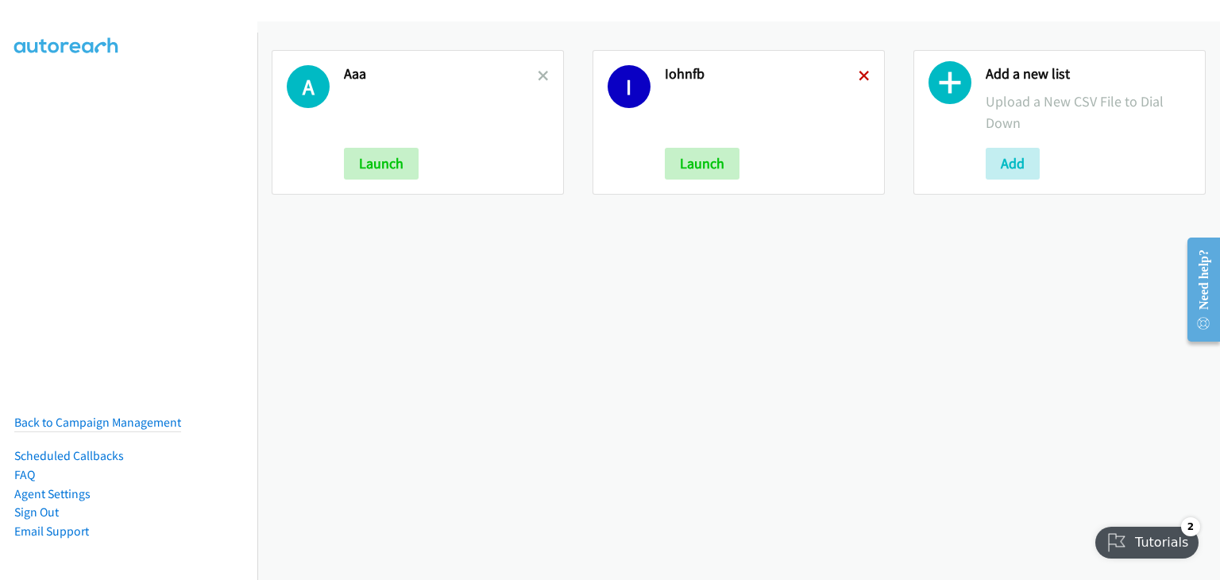
click at [859, 74] on icon at bounding box center [864, 77] width 11 height 11
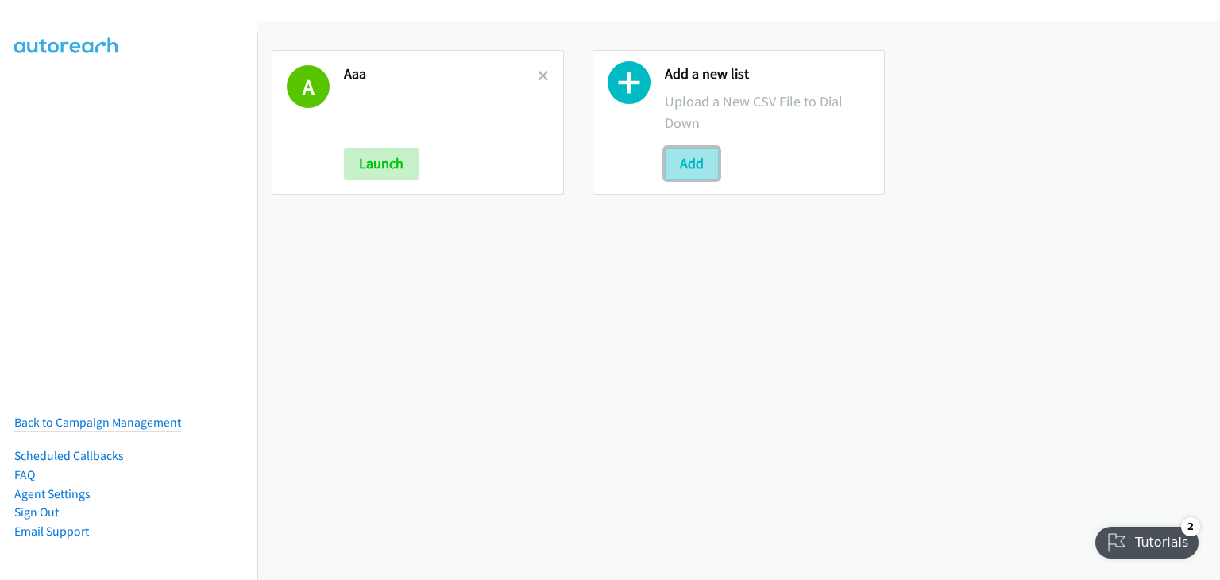
click at [686, 158] on button "Add" at bounding box center [692, 164] width 54 height 32
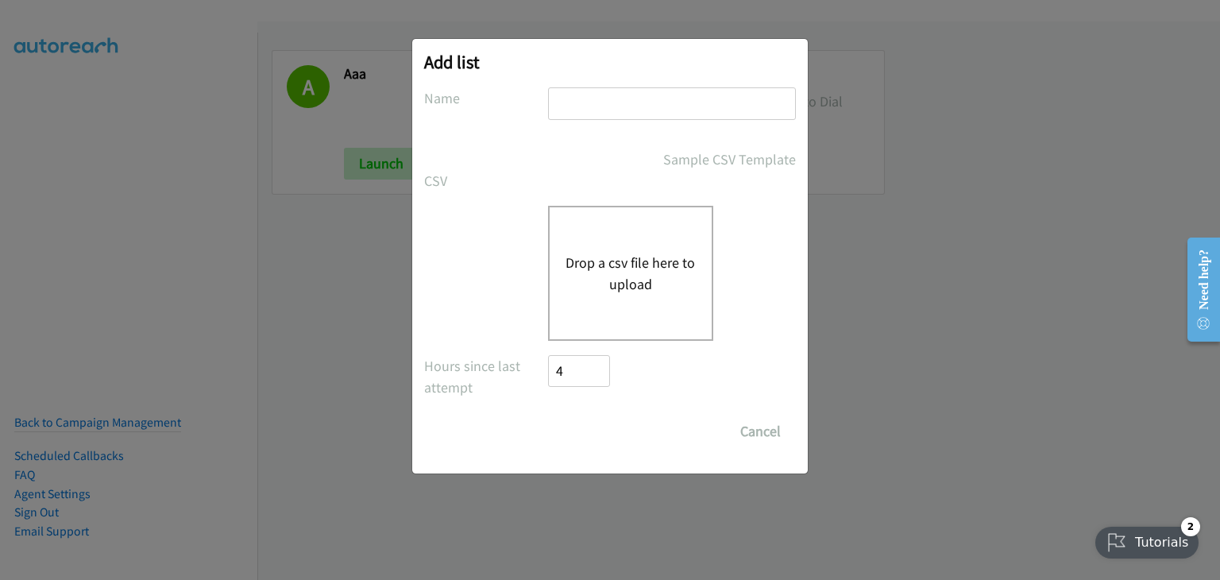
click at [621, 261] on button "Drop a csv file here to upload" at bounding box center [631, 273] width 130 height 43
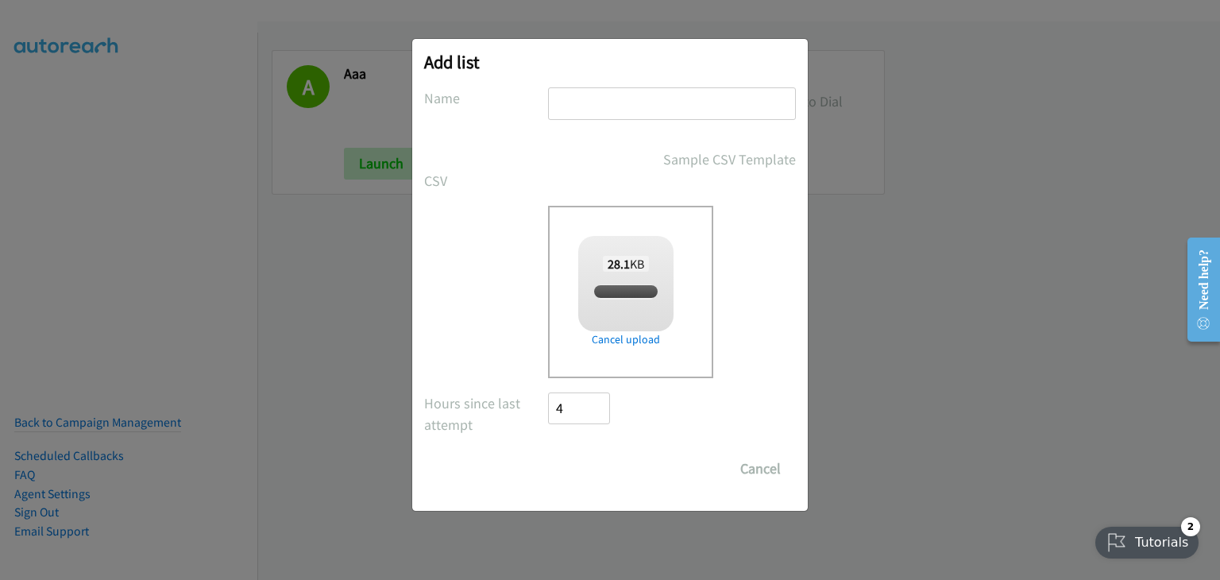
checkbox input "true"
click at [652, 104] on input "text" at bounding box center [672, 103] width 248 height 33
type input "uiyhgjh"
click at [598, 467] on input "Save List" at bounding box center [589, 469] width 83 height 32
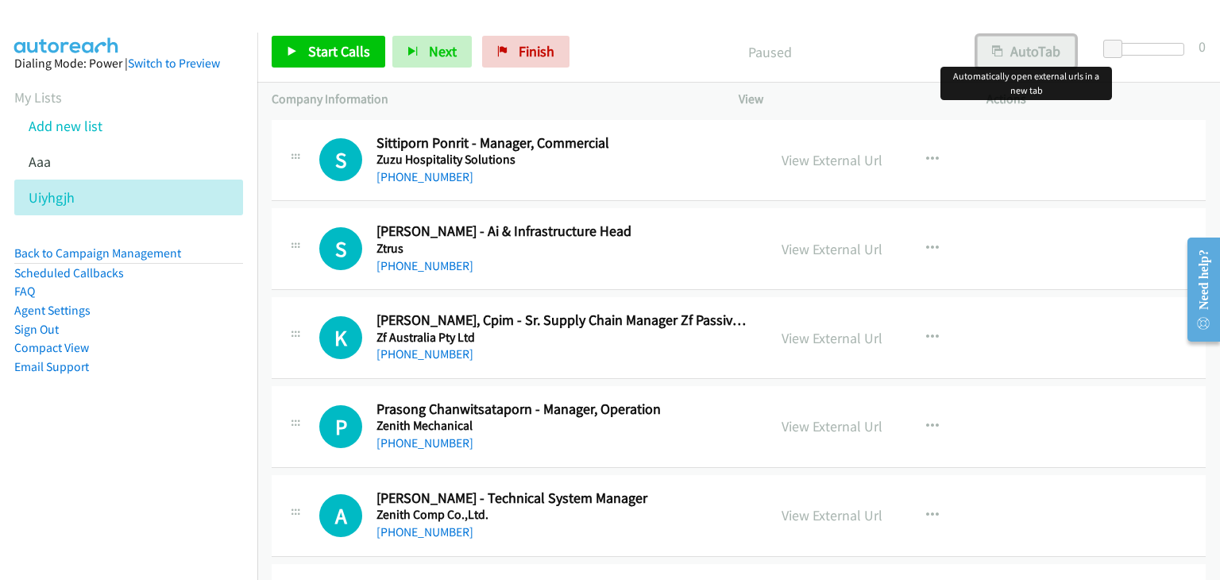
click at [1015, 45] on button "AutoTab" at bounding box center [1026, 52] width 99 height 32
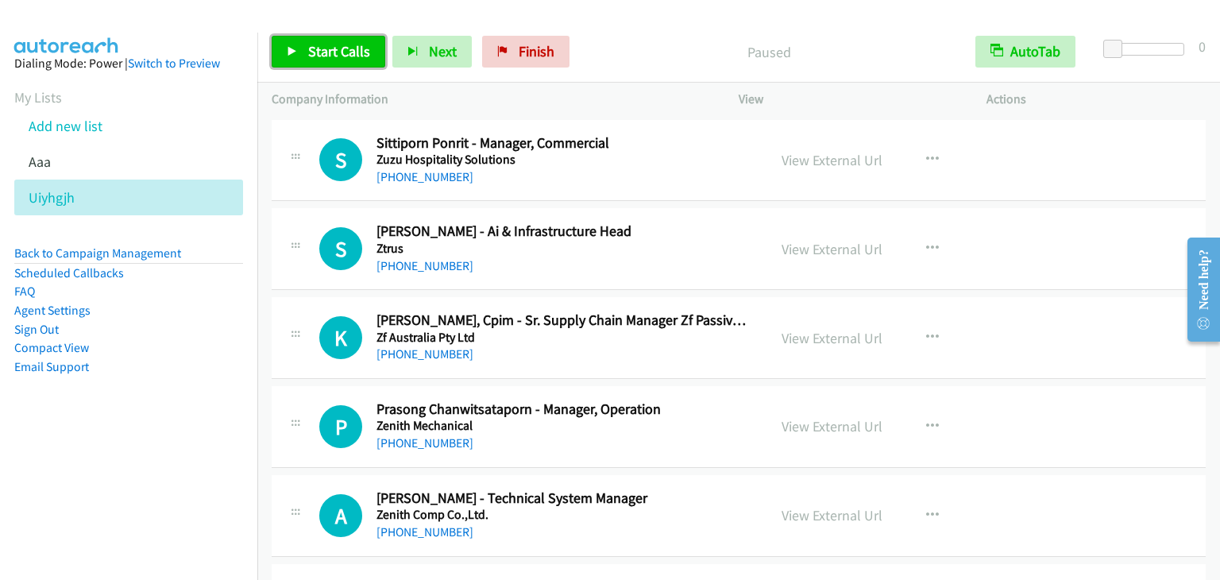
click at [313, 45] on span "Start Calls" at bounding box center [339, 51] width 62 height 18
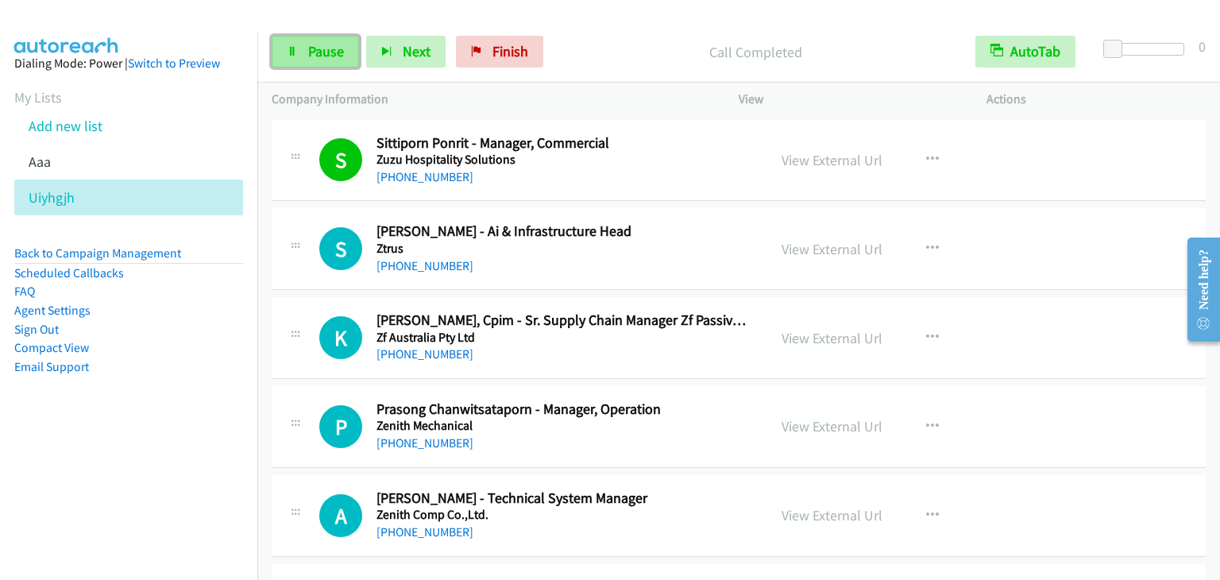
click at [320, 41] on link "Pause" at bounding box center [315, 52] width 87 height 32
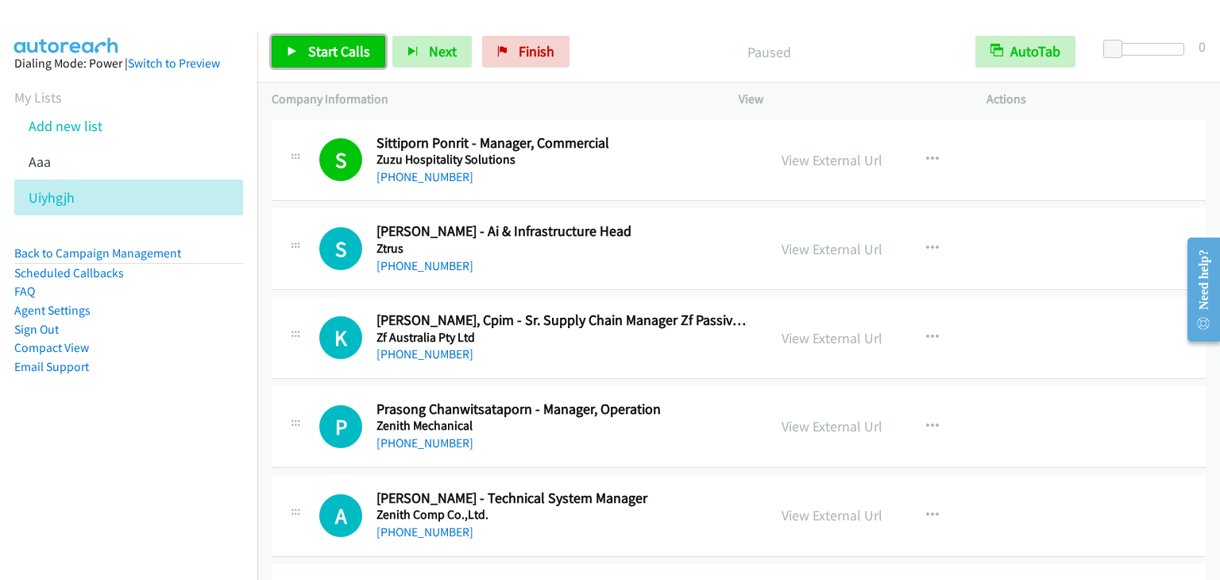
click at [324, 44] on span "Start Calls" at bounding box center [339, 51] width 62 height 18
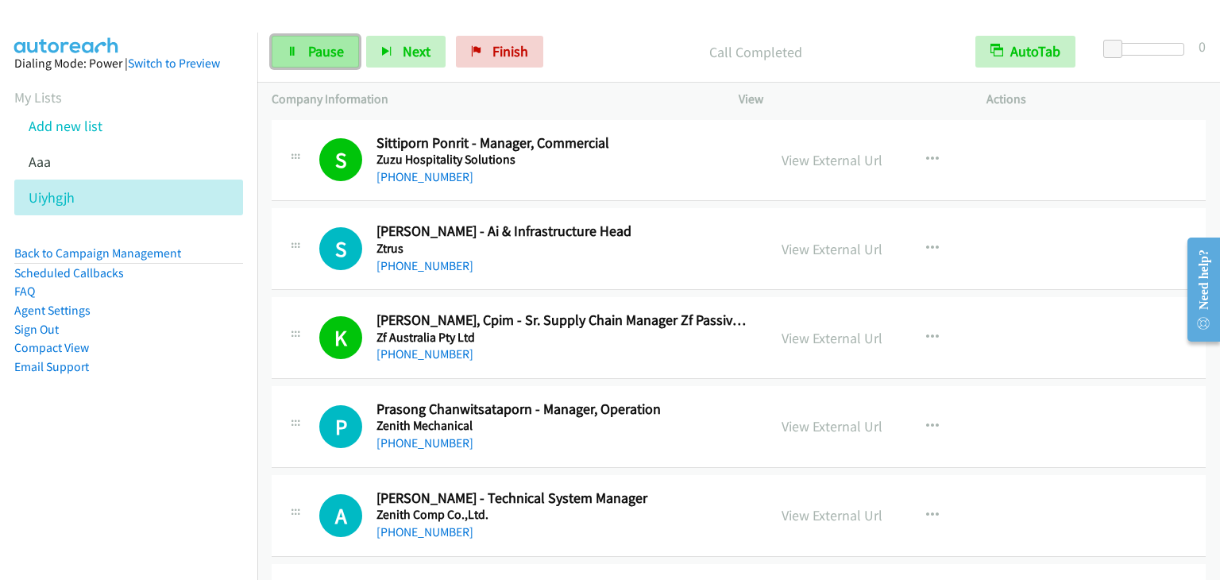
click at [321, 45] on span "Pause" at bounding box center [326, 51] width 36 height 18
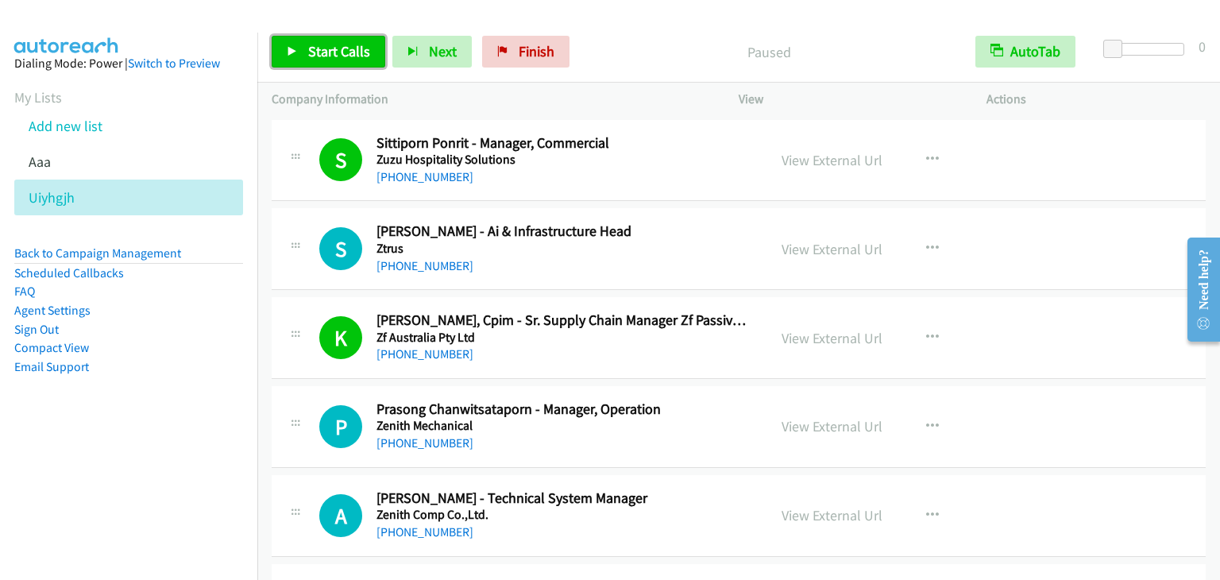
click at [347, 56] on span "Start Calls" at bounding box center [339, 51] width 62 height 18
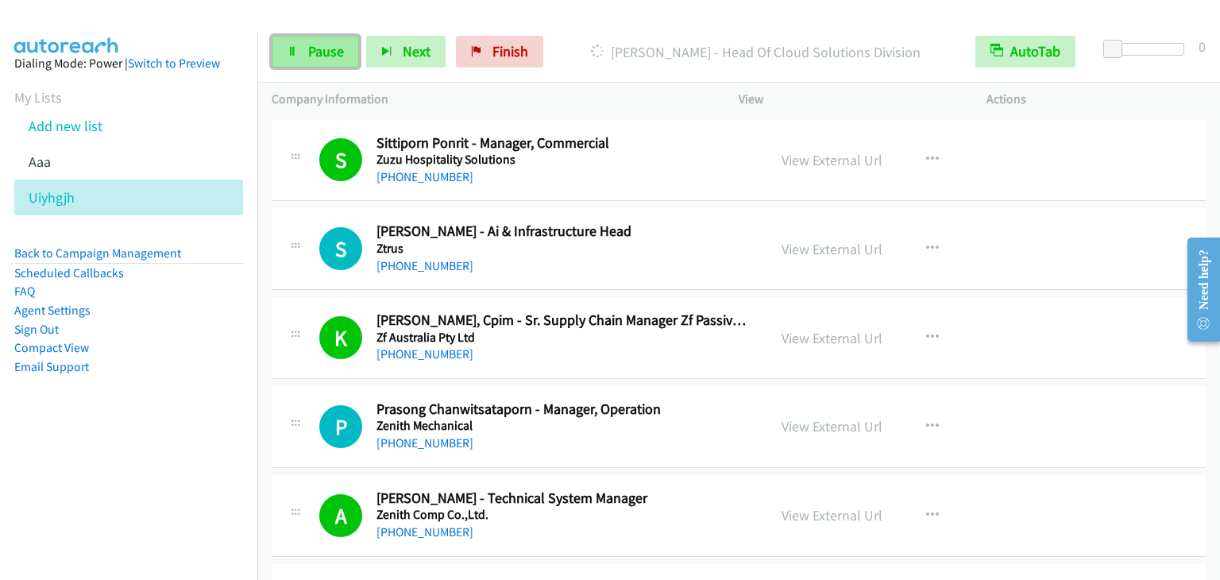
click at [328, 55] on span "Pause" at bounding box center [326, 51] width 36 height 18
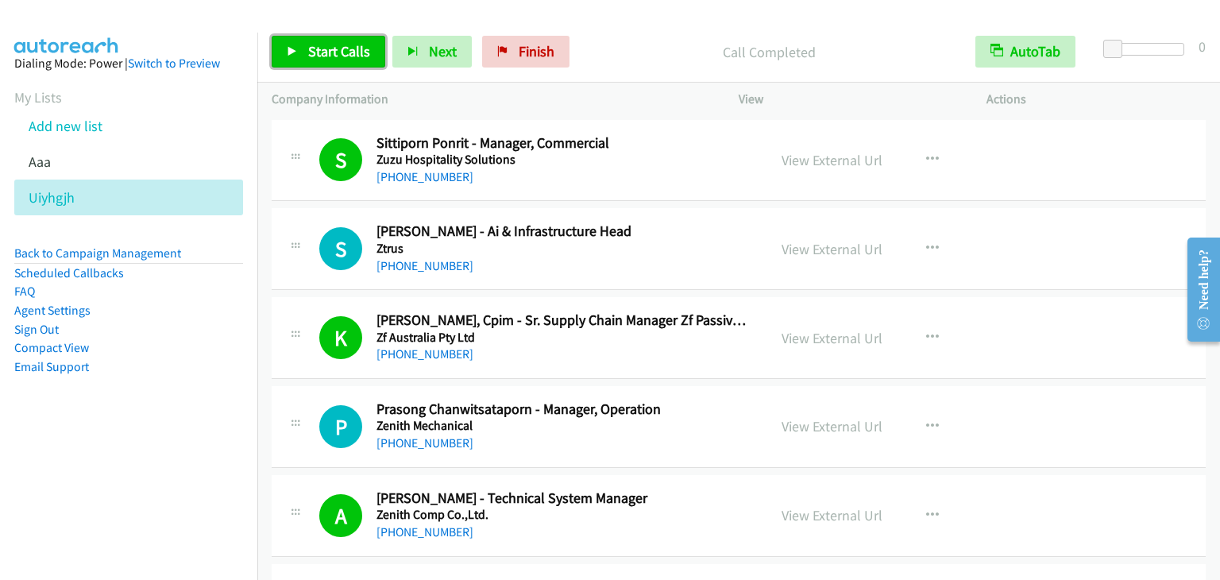
click at [335, 49] on span "Start Calls" at bounding box center [339, 51] width 62 height 18
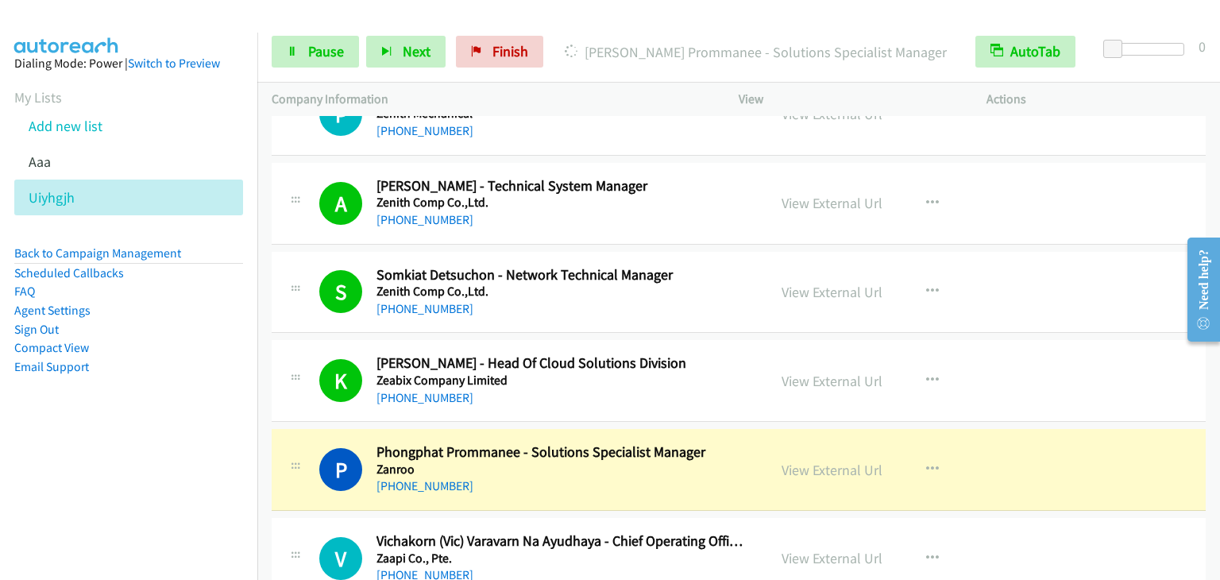
scroll to position [318, 0]
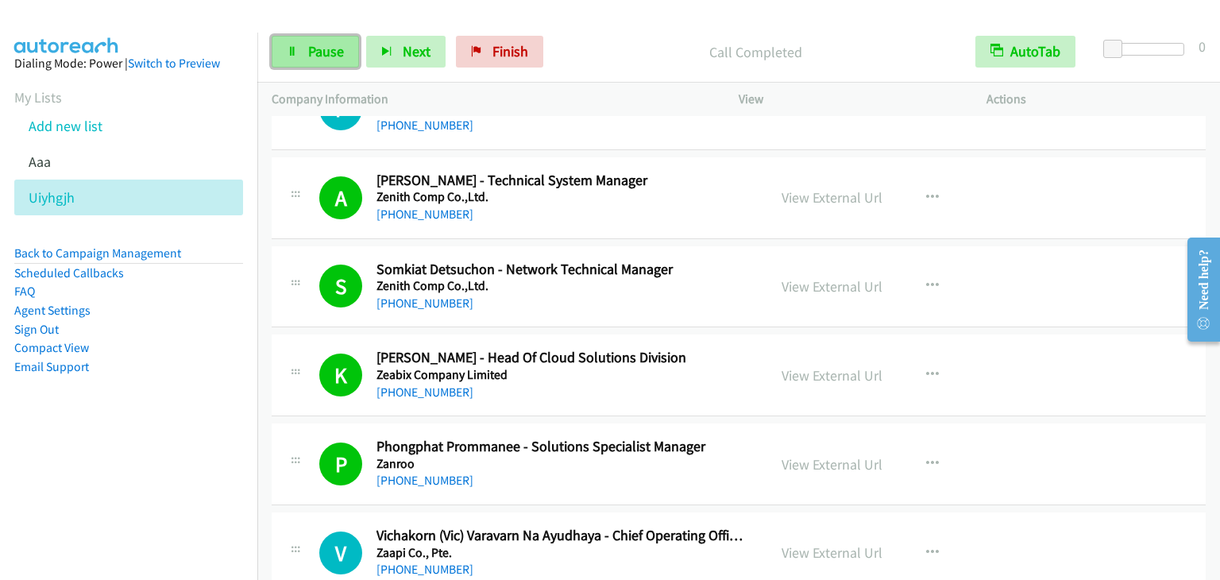
click at [340, 52] on span "Pause" at bounding box center [326, 51] width 36 height 18
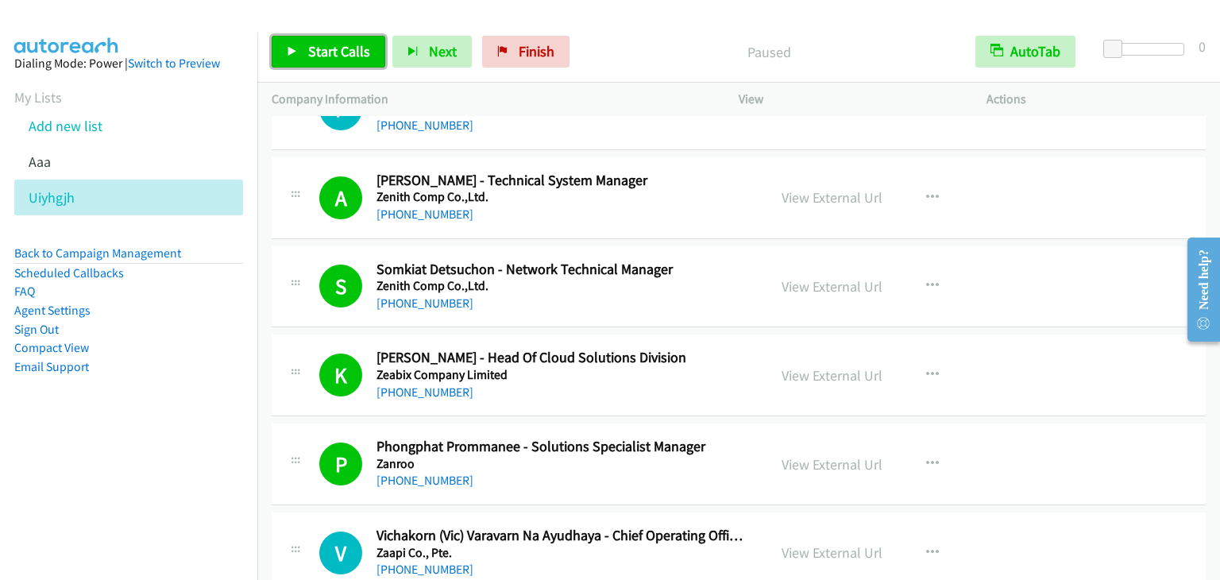
click at [340, 52] on span "Start Calls" at bounding box center [339, 51] width 62 height 18
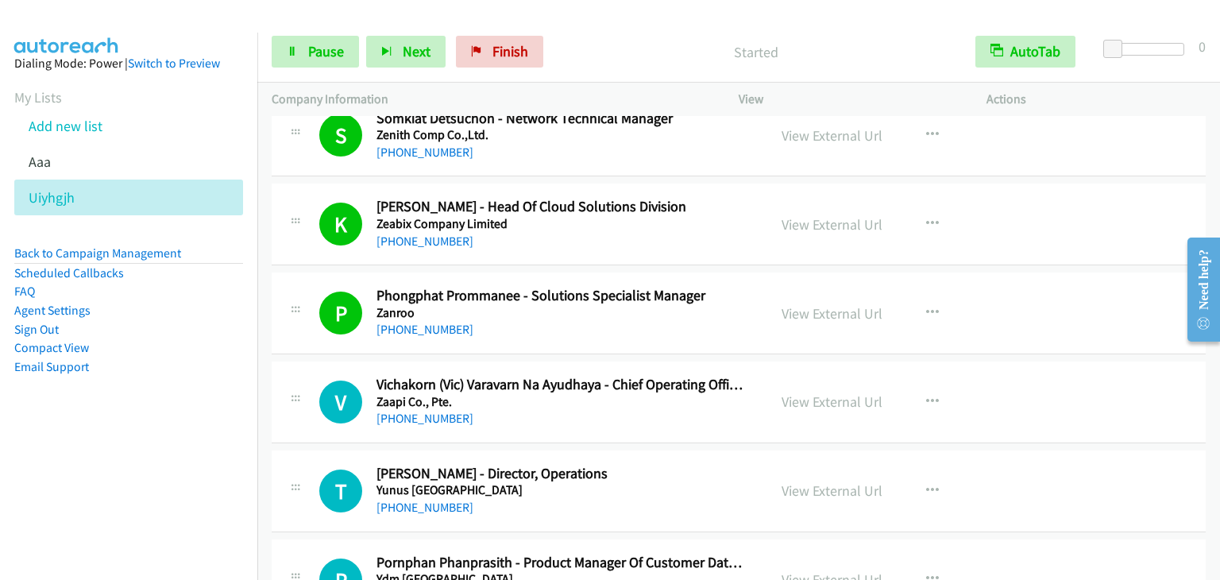
scroll to position [477, 0]
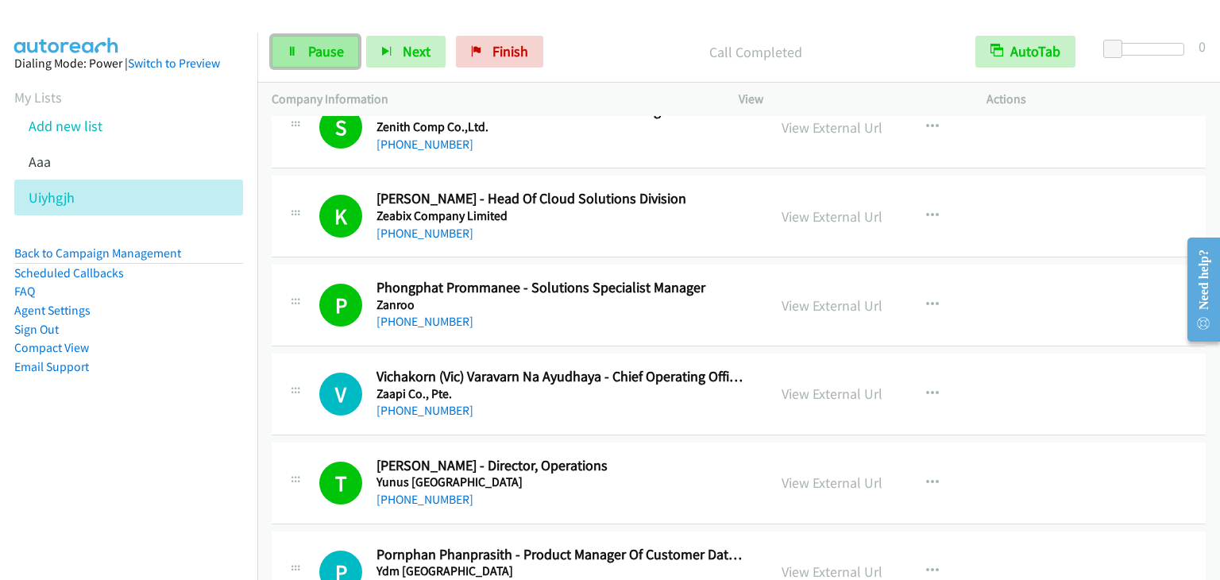
click at [308, 48] on link "Pause" at bounding box center [315, 52] width 87 height 32
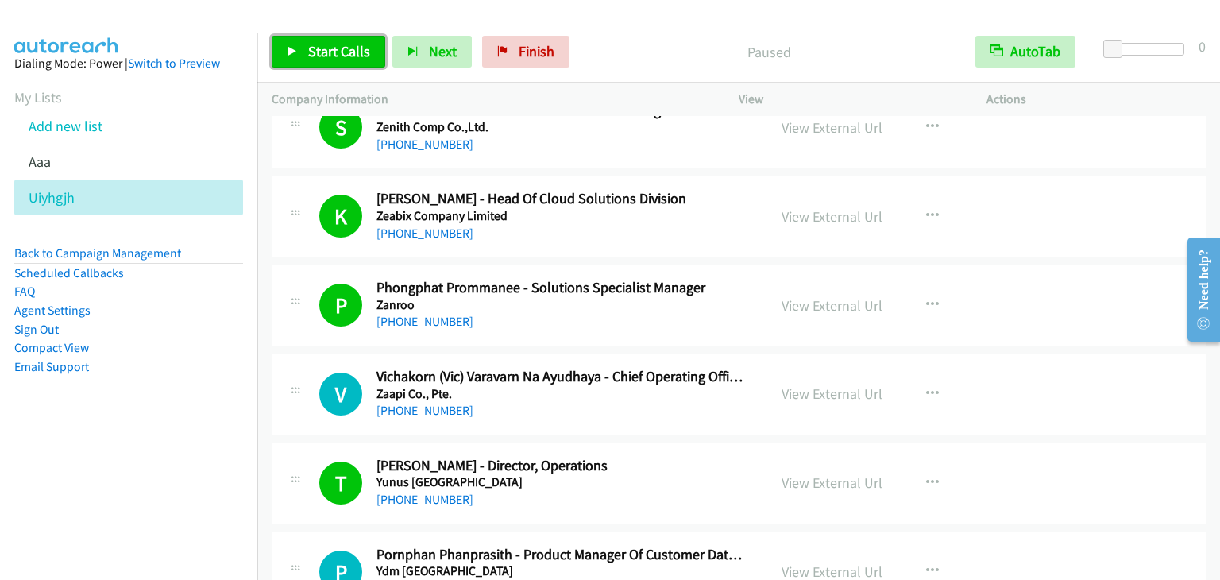
click at [335, 52] on span "Start Calls" at bounding box center [339, 51] width 62 height 18
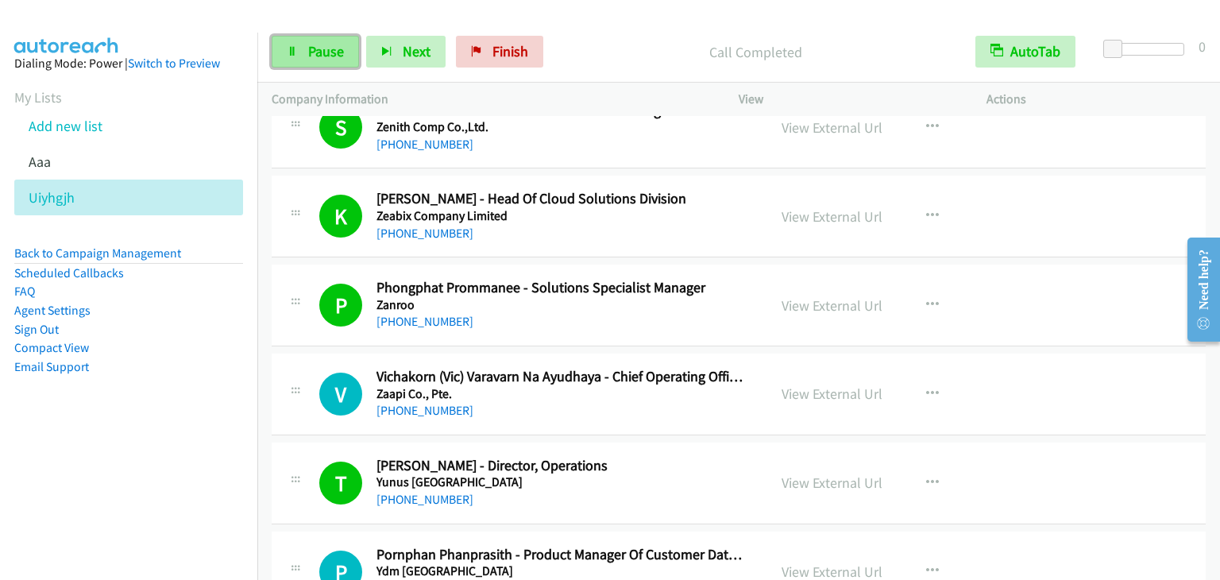
click at [315, 39] on link "Pause" at bounding box center [315, 52] width 87 height 32
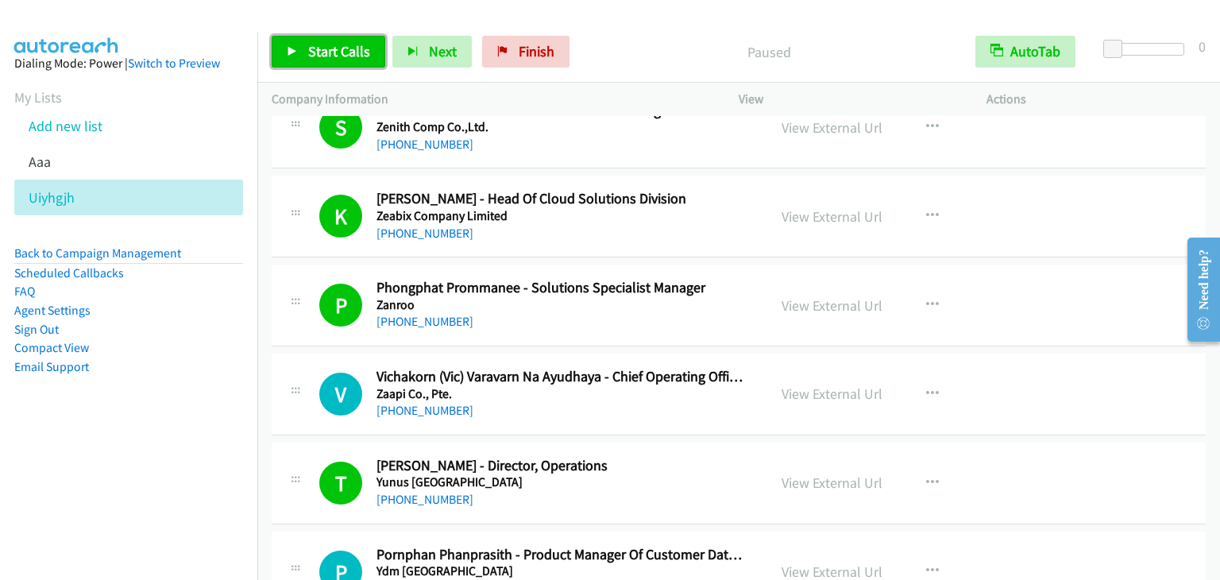
click at [323, 56] on span "Start Calls" at bounding box center [339, 51] width 62 height 18
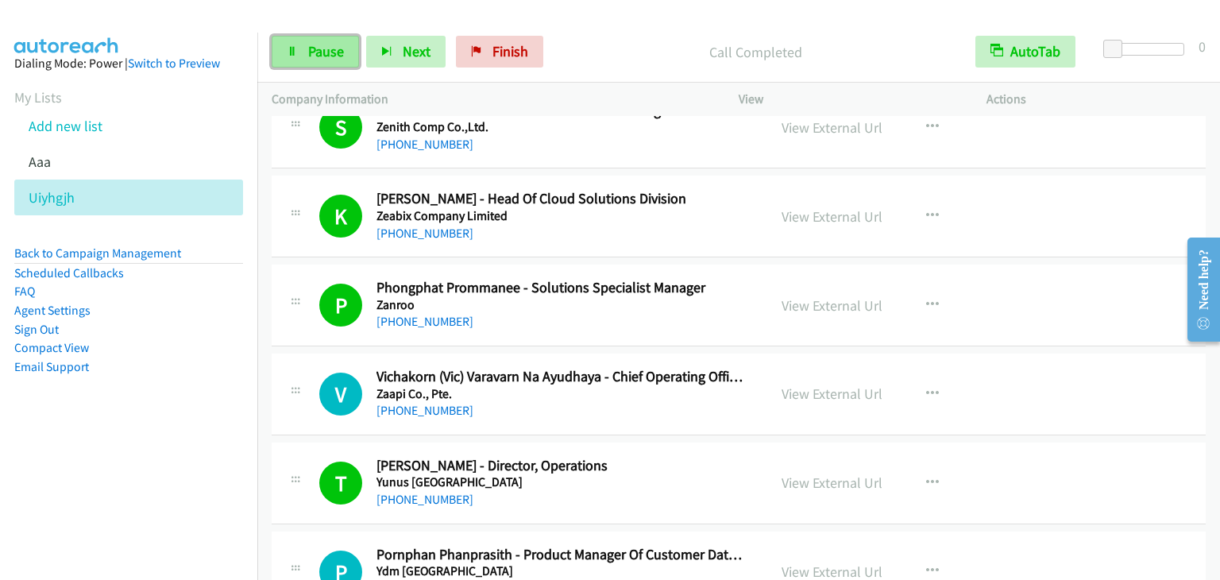
click at [340, 50] on span "Pause" at bounding box center [326, 51] width 36 height 18
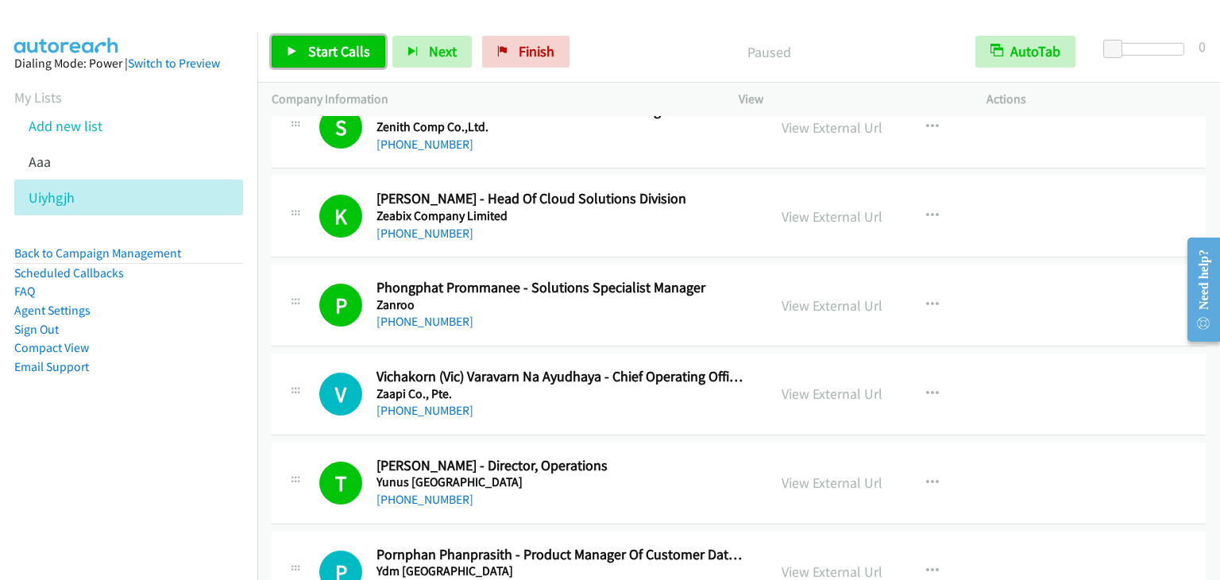
click at [355, 60] on link "Start Calls" at bounding box center [329, 52] width 114 height 32
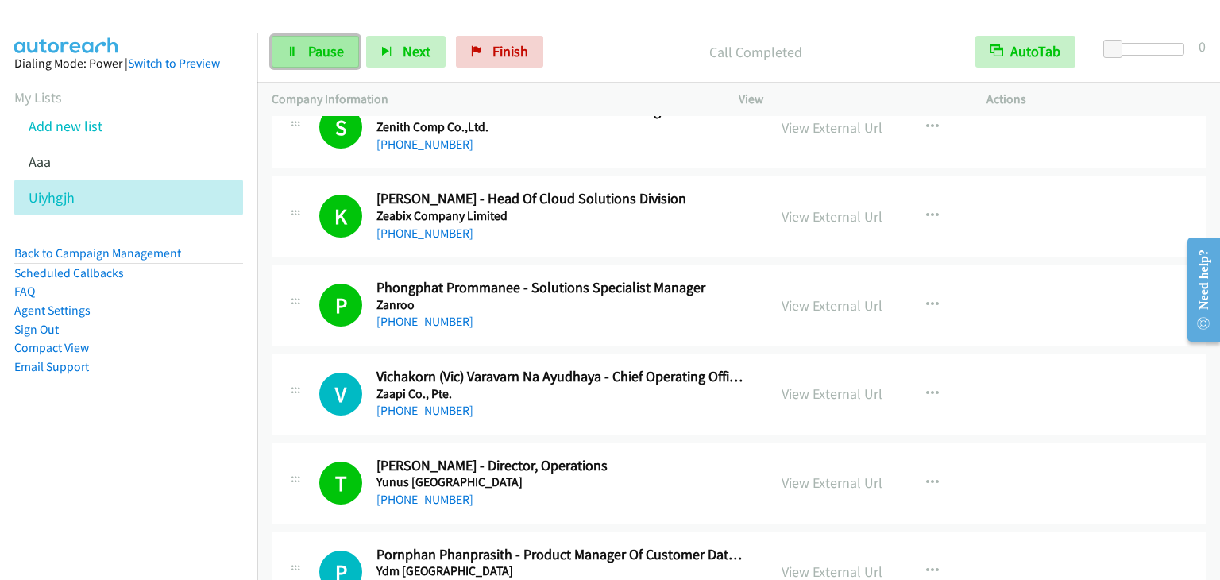
click at [315, 53] on span "Pause" at bounding box center [326, 51] width 36 height 18
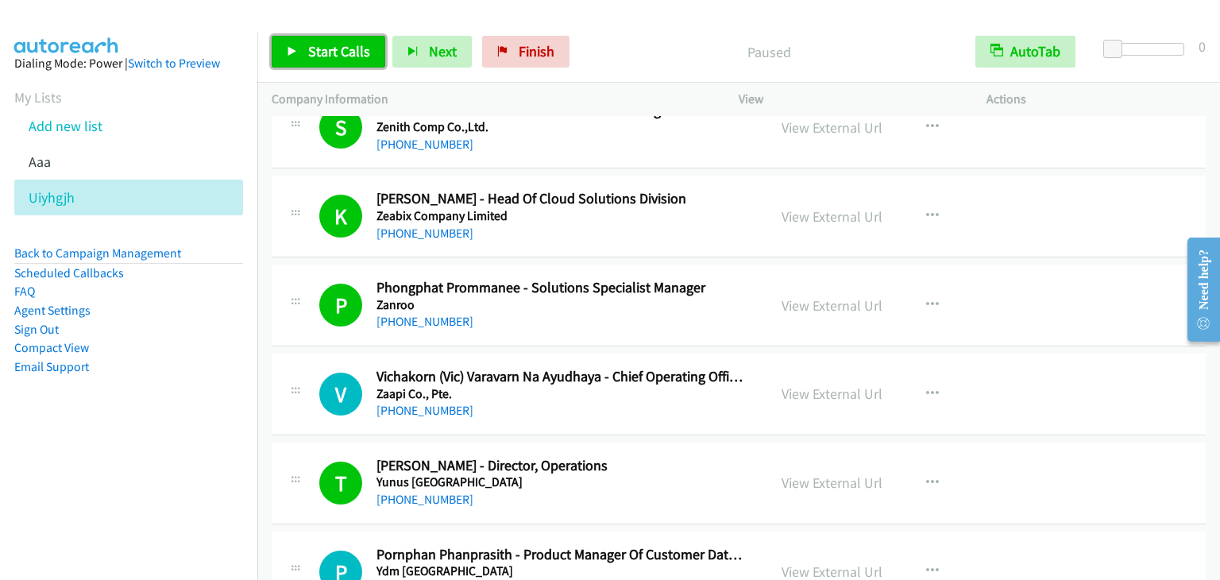
click at [340, 35] on div "Start Calls Pause Next Finish Paused AutoTab AutoTab 0" at bounding box center [738, 51] width 963 height 61
click at [346, 53] on span "Start Calls" at bounding box center [339, 51] width 62 height 18
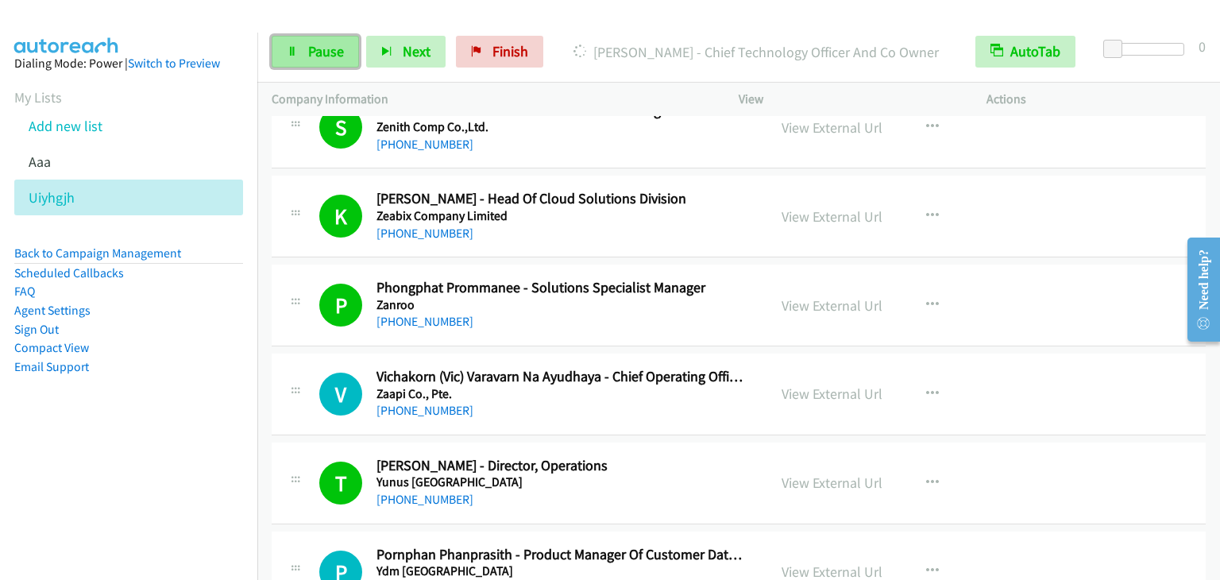
click at [324, 40] on link "Pause" at bounding box center [315, 52] width 87 height 32
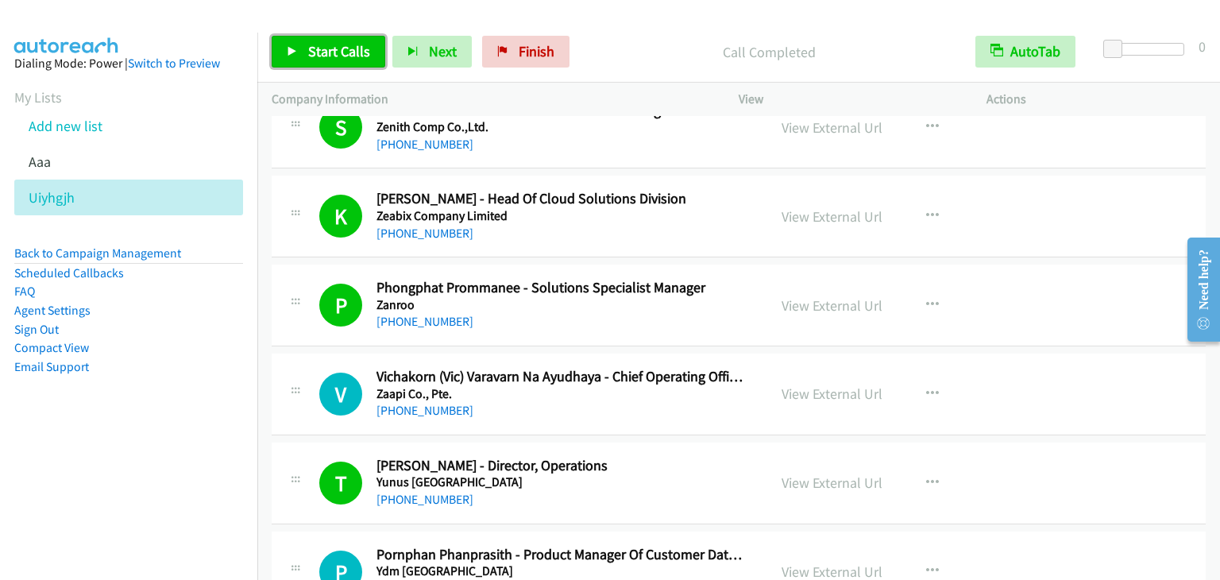
click at [331, 52] on span "Start Calls" at bounding box center [339, 51] width 62 height 18
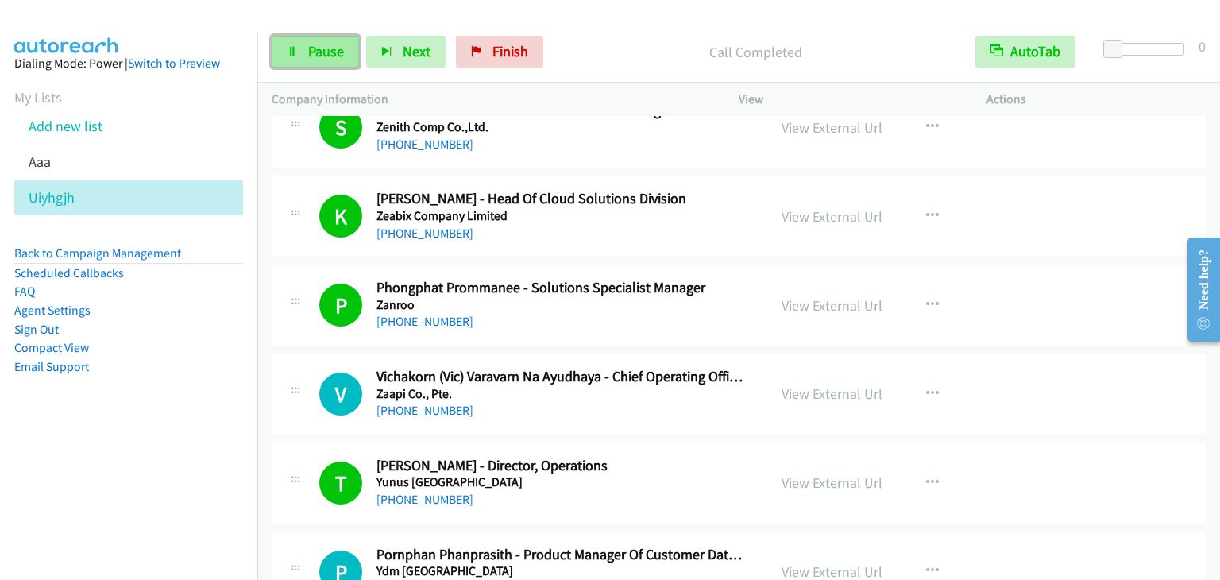
click at [349, 58] on link "Pause" at bounding box center [315, 52] width 87 height 32
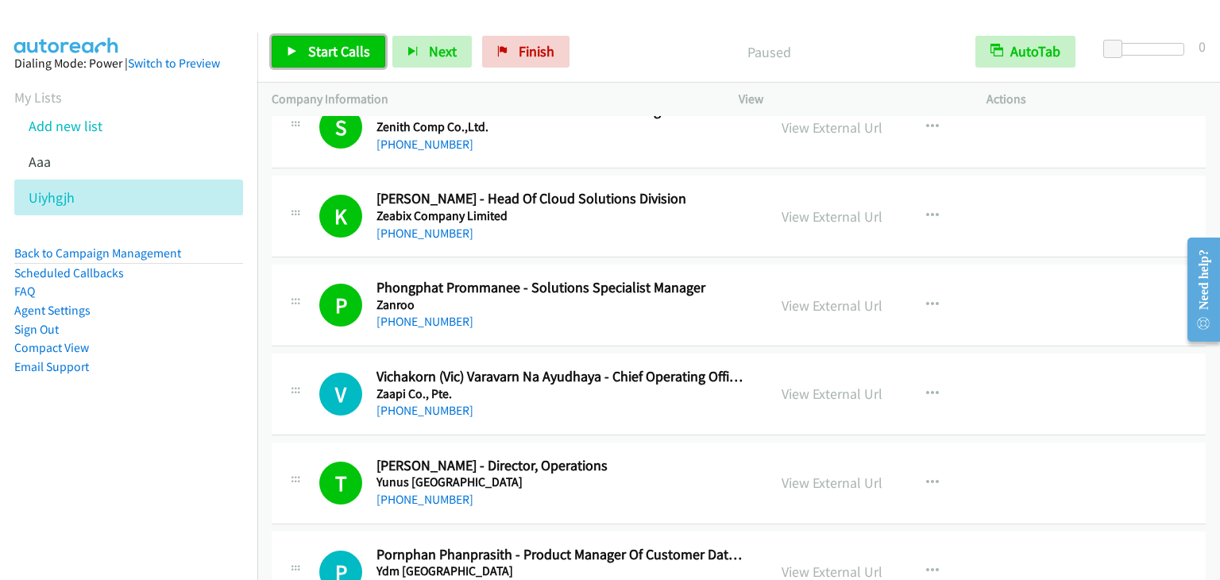
click at [349, 58] on span "Start Calls" at bounding box center [339, 51] width 62 height 18
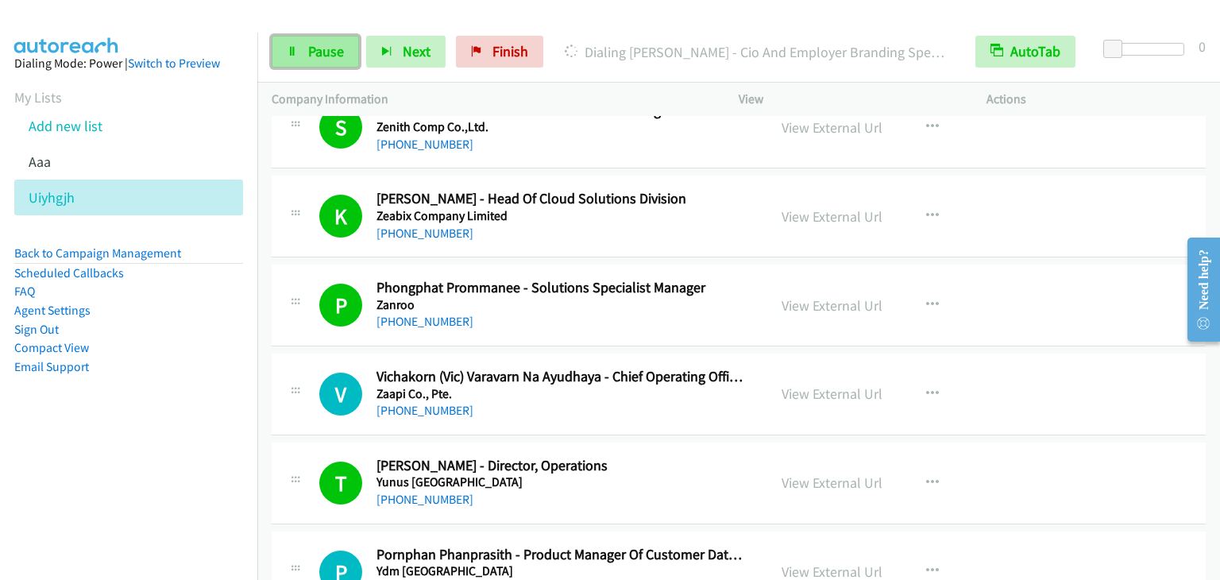
click at [327, 43] on span "Pause" at bounding box center [326, 51] width 36 height 18
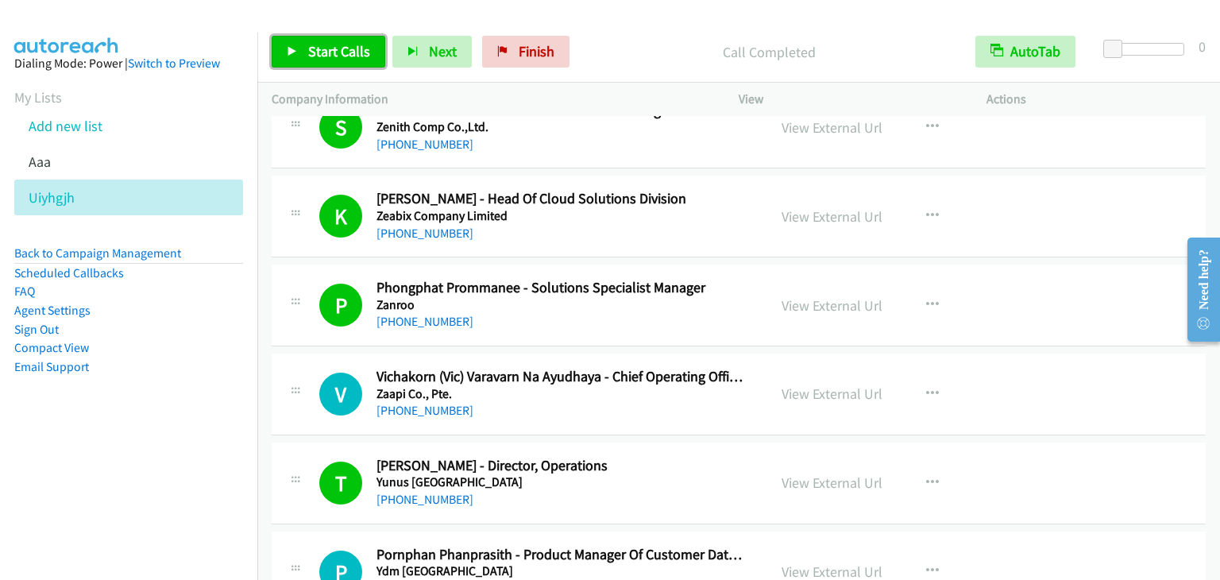
click at [334, 58] on span "Start Calls" at bounding box center [339, 51] width 62 height 18
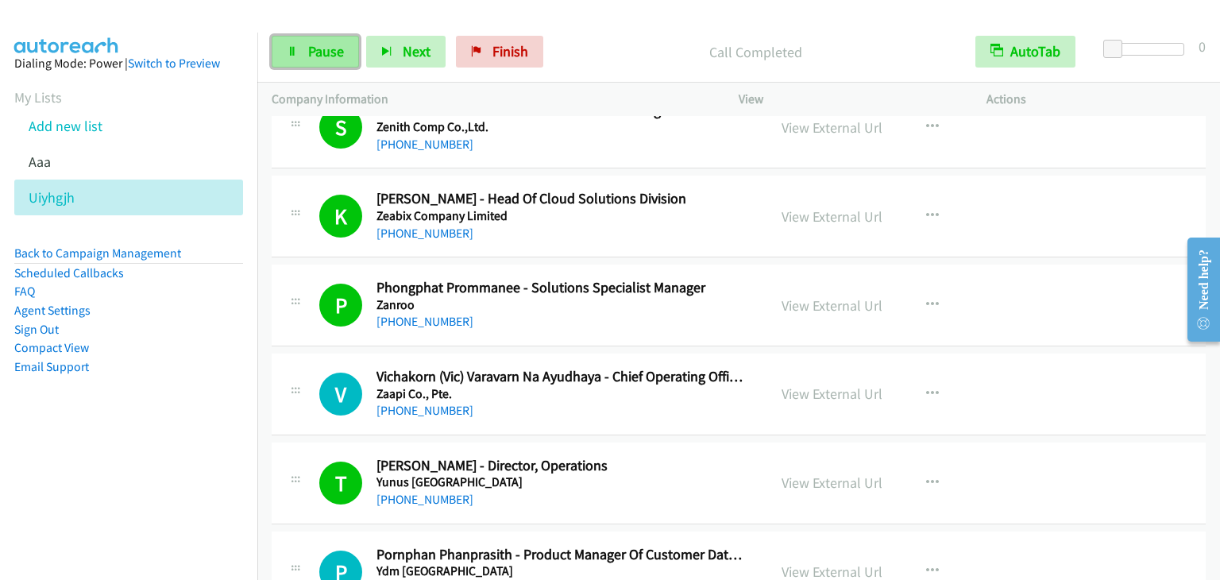
click at [342, 55] on span "Pause" at bounding box center [326, 51] width 36 height 18
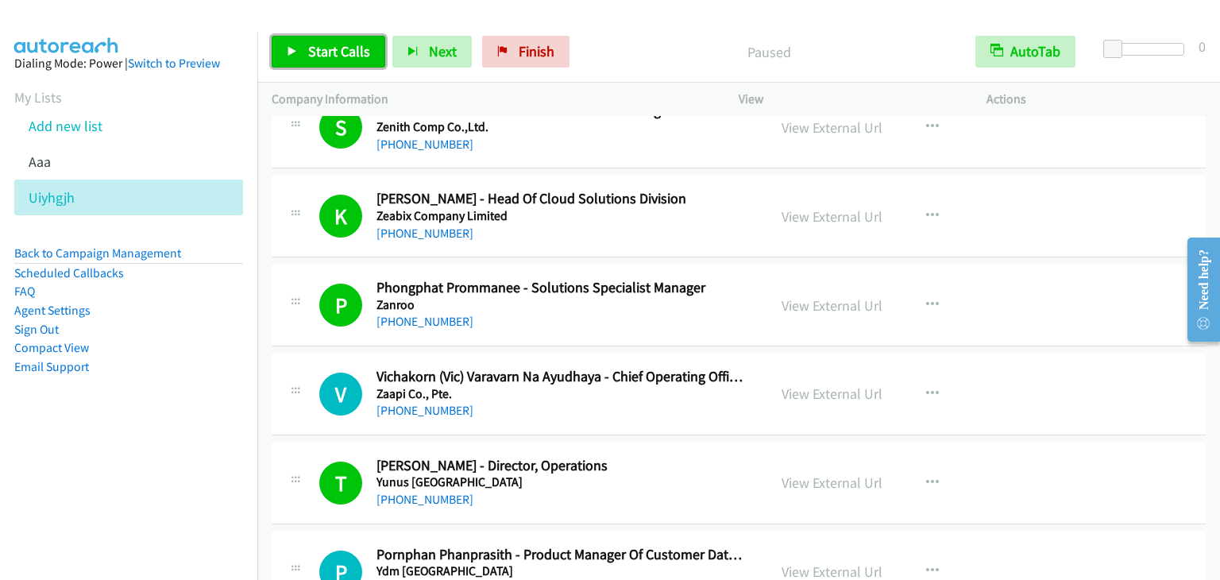
click at [342, 55] on span "Start Calls" at bounding box center [339, 51] width 62 height 18
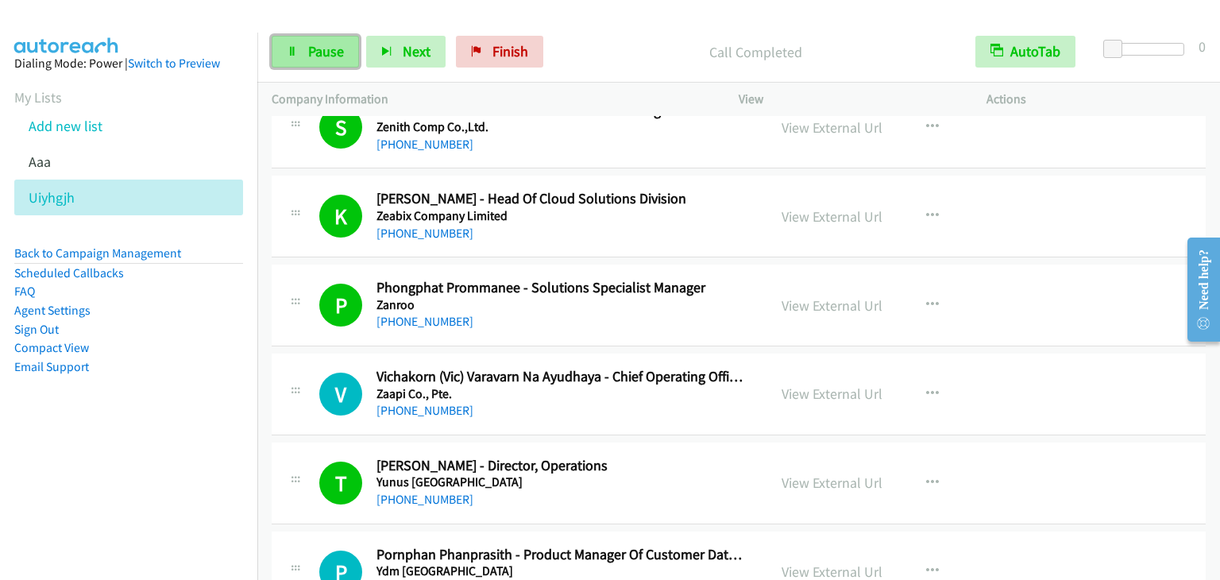
click at [334, 58] on span "Pause" at bounding box center [326, 51] width 36 height 18
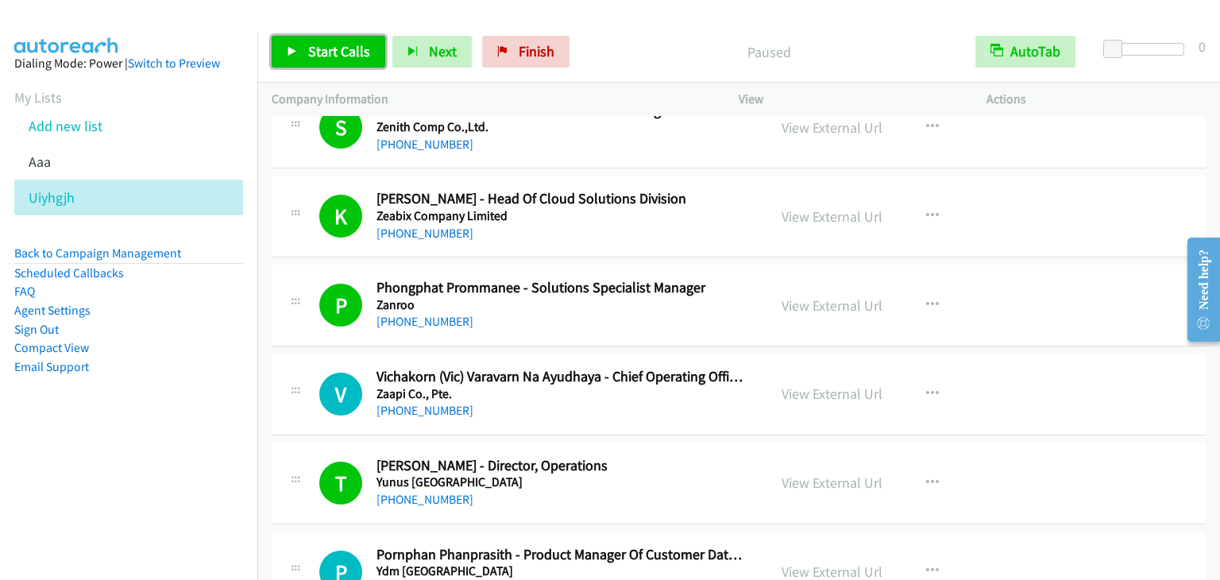
click at [312, 47] on span "Start Calls" at bounding box center [339, 51] width 62 height 18
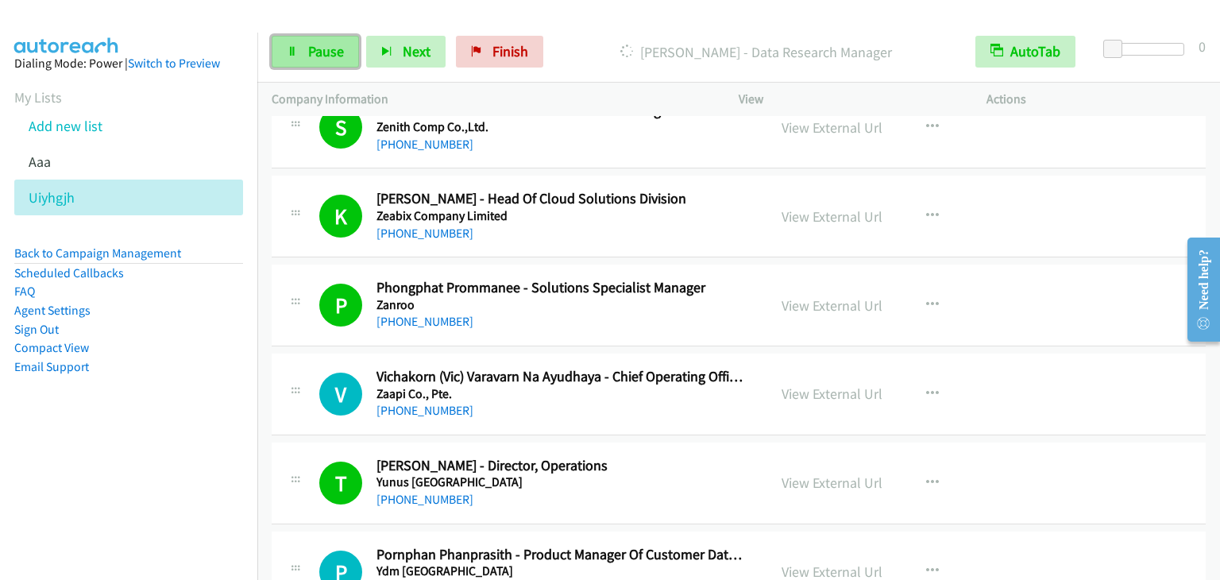
click at [318, 58] on span "Pause" at bounding box center [326, 51] width 36 height 18
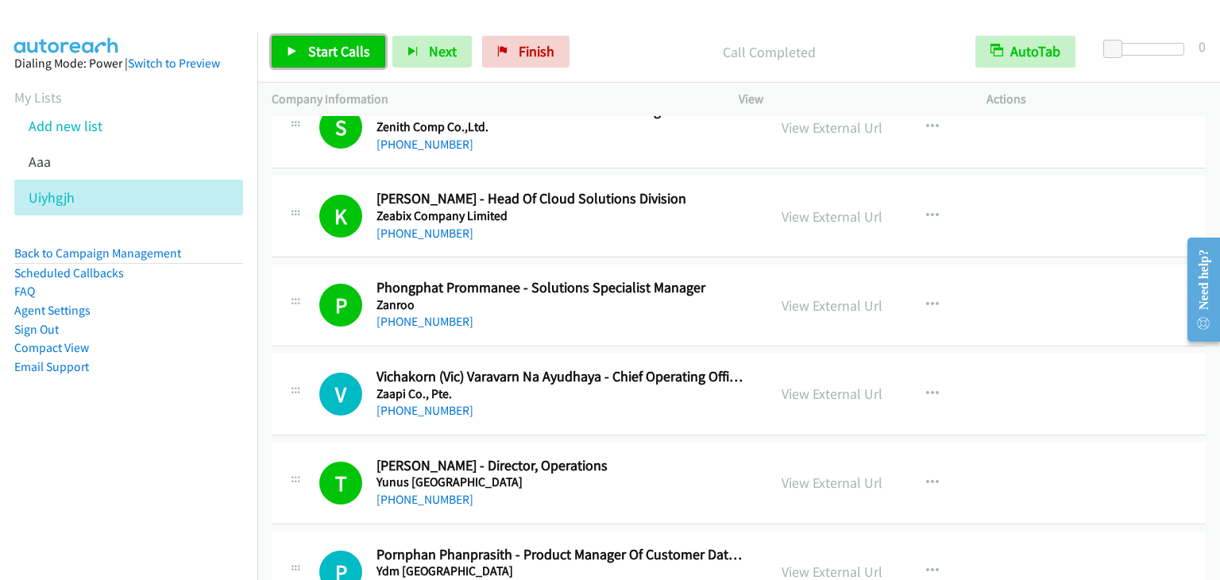
click at [306, 52] on link "Start Calls" at bounding box center [329, 52] width 114 height 32
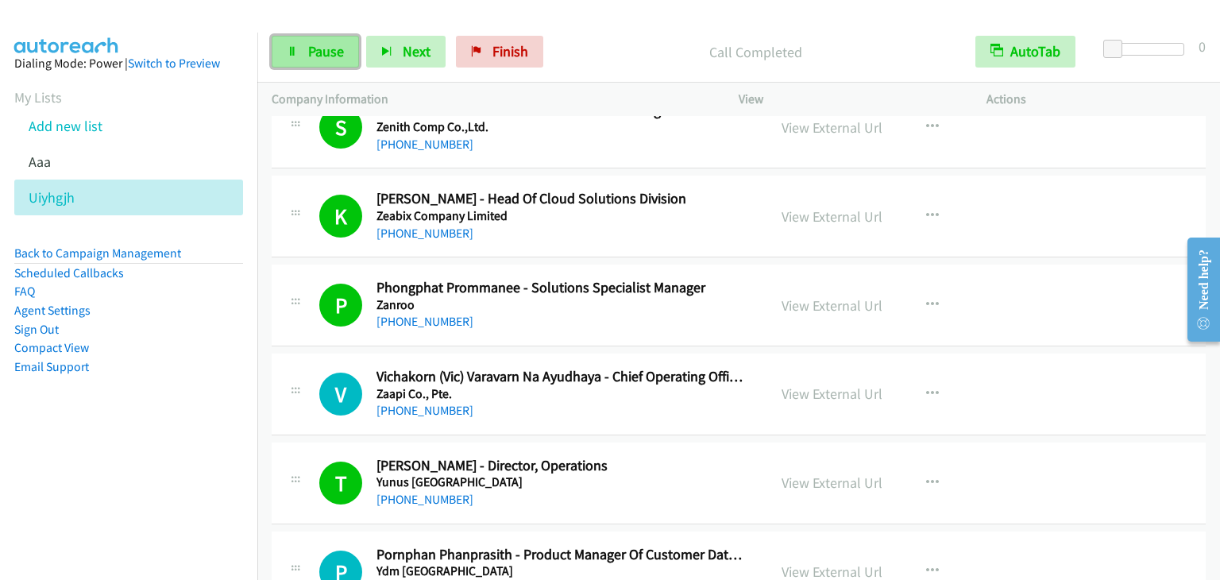
click at [299, 47] on link "Pause" at bounding box center [315, 52] width 87 height 32
